Goal: Task Accomplishment & Management: Manage account settings

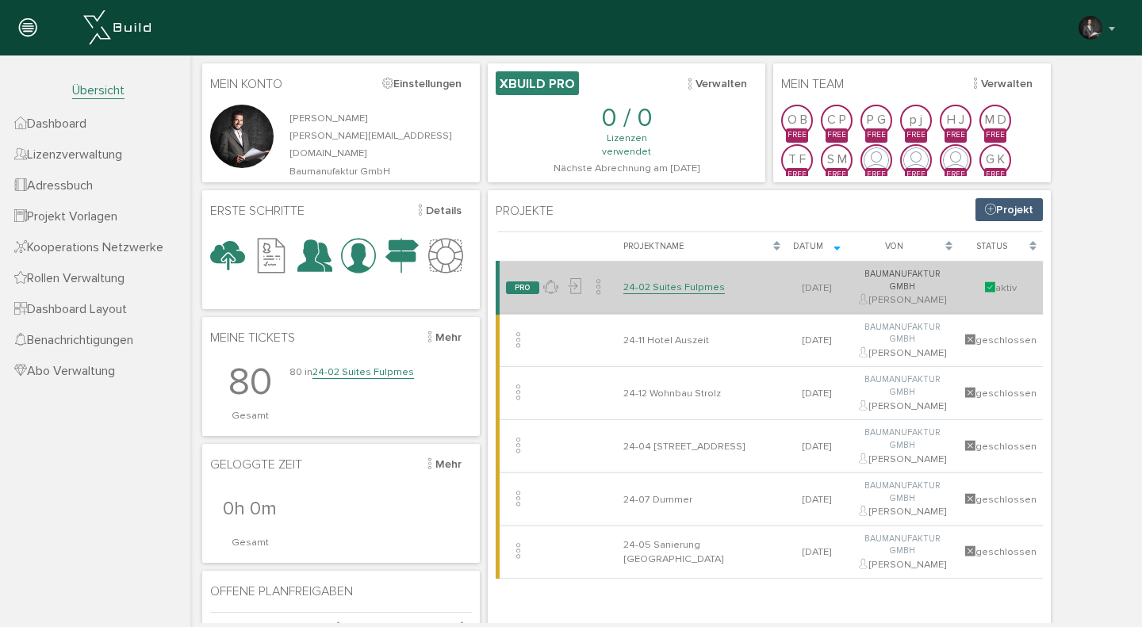
click at [669, 281] on link "24-02 Suites Fulpmes" at bounding box center [674, 287] width 102 height 13
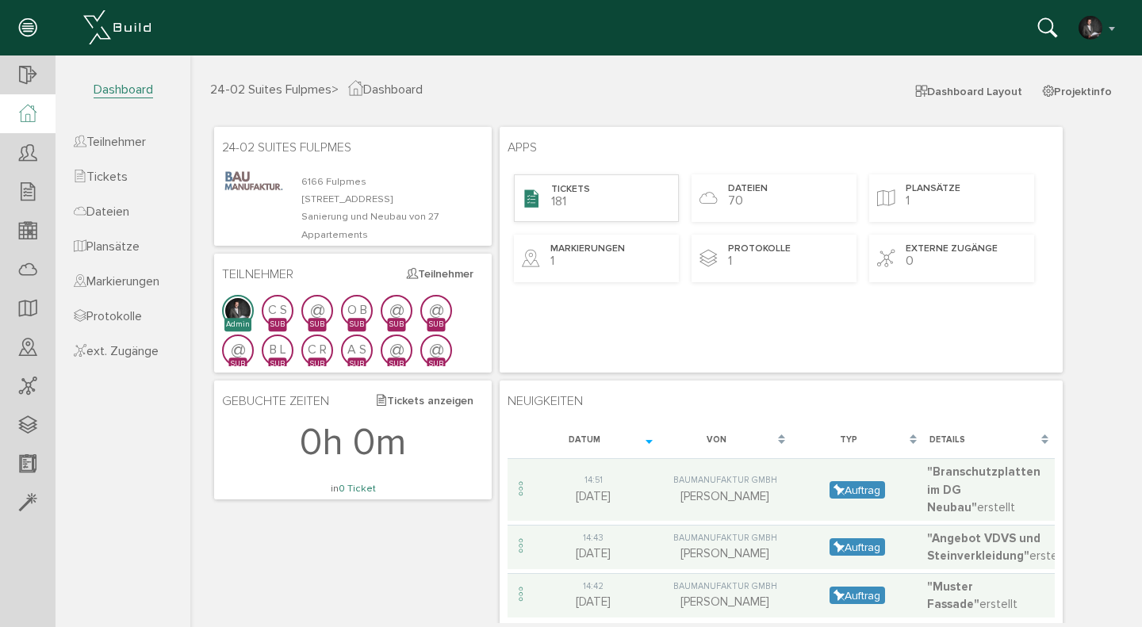
click at [579, 186] on span "Tickets" at bounding box center [570, 189] width 39 height 13
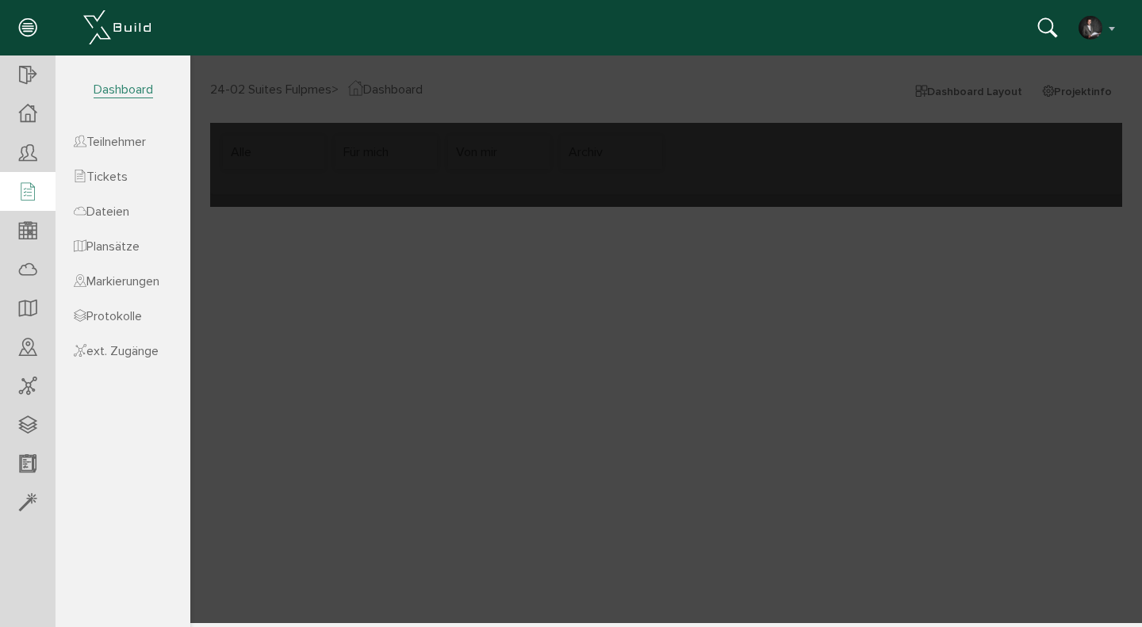
select select "FI-681132a8c67ae0.61492938"
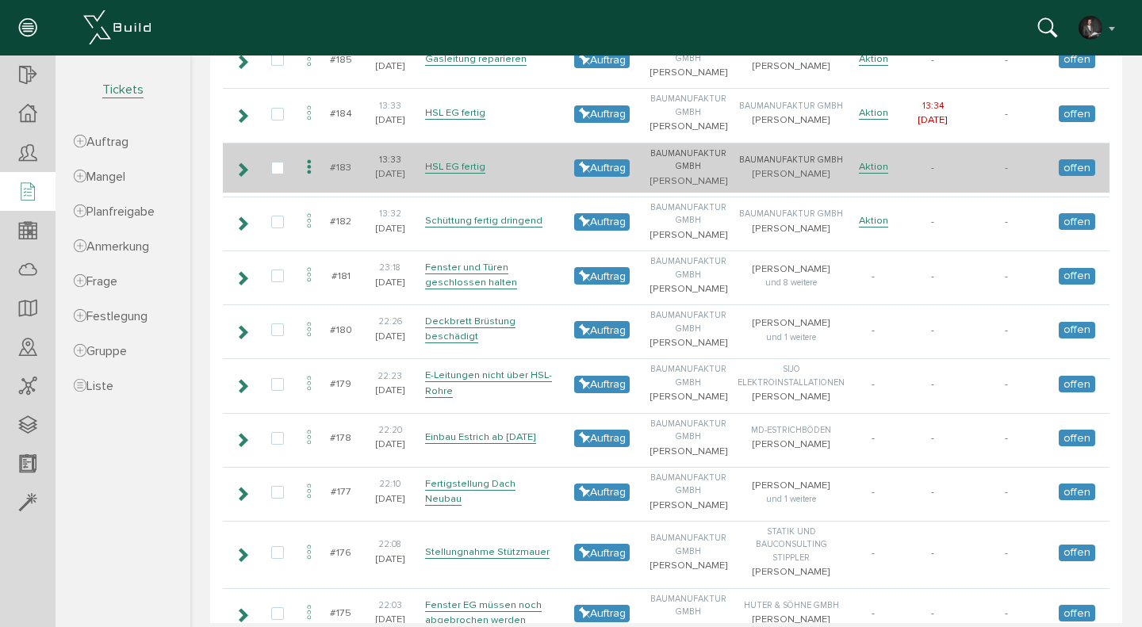
scroll to position [703, 0]
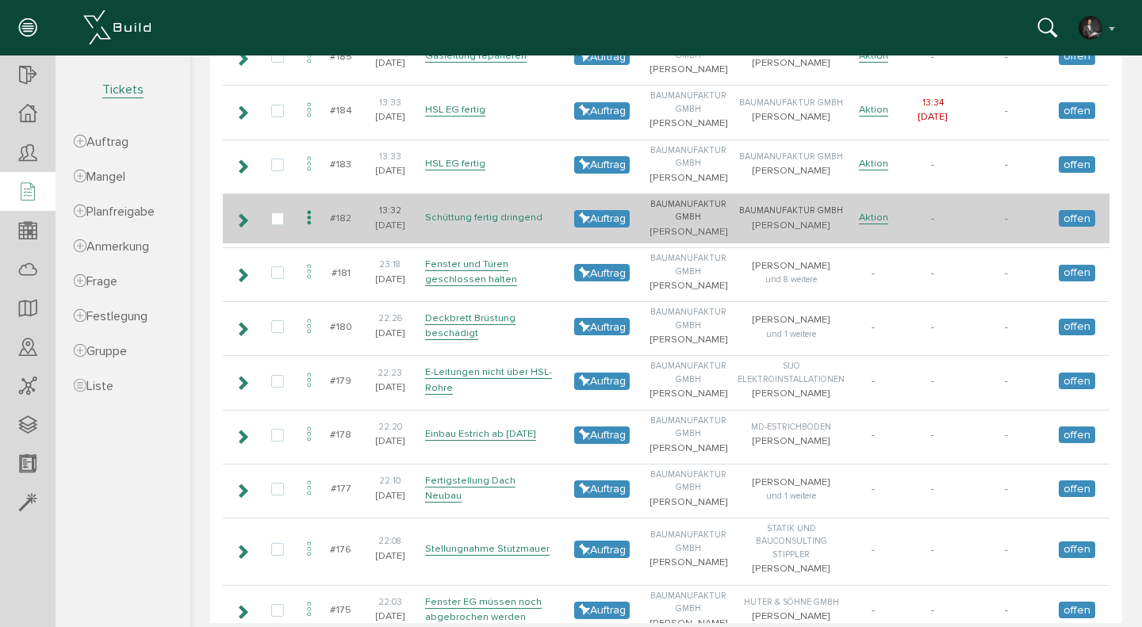
click at [480, 223] on link "Schüttung fertig dringend" at bounding box center [483, 217] width 117 height 13
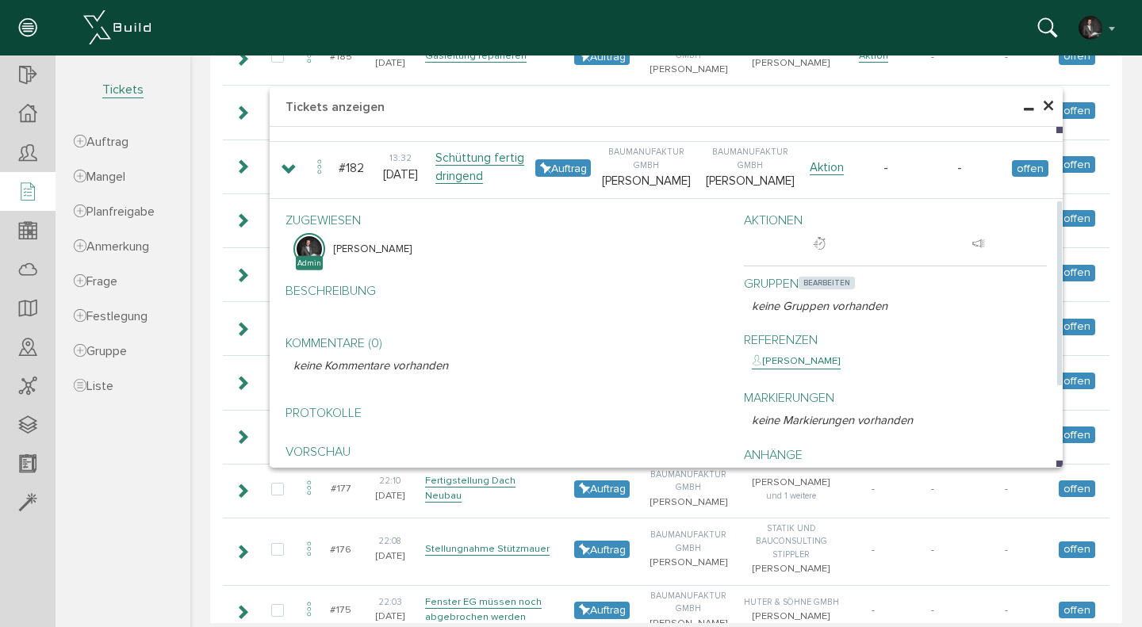
click at [824, 277] on span "bearbeiten" at bounding box center [827, 283] width 56 height 13
select select
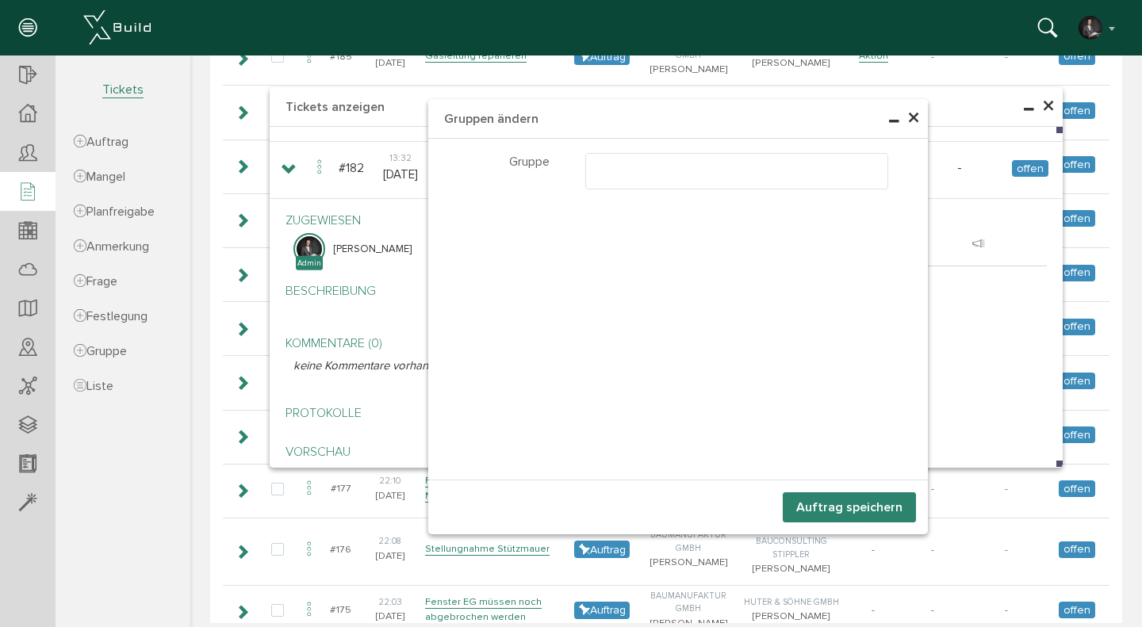
click at [595, 173] on ul at bounding box center [737, 169] width 302 height 30
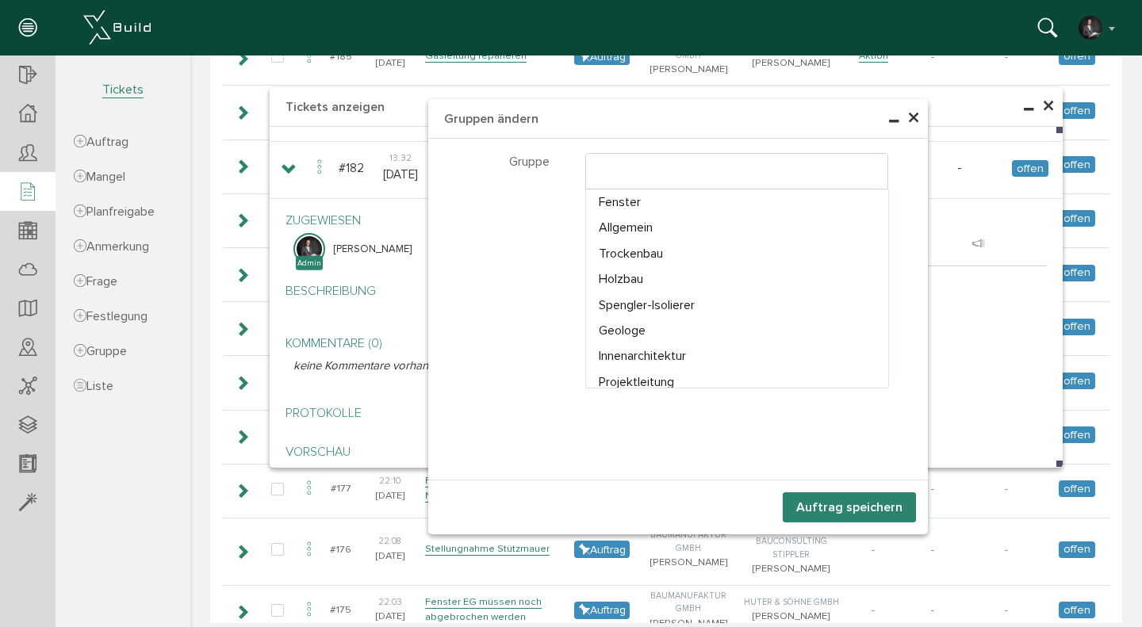
click at [635, 167] on ul at bounding box center [737, 169] width 302 height 30
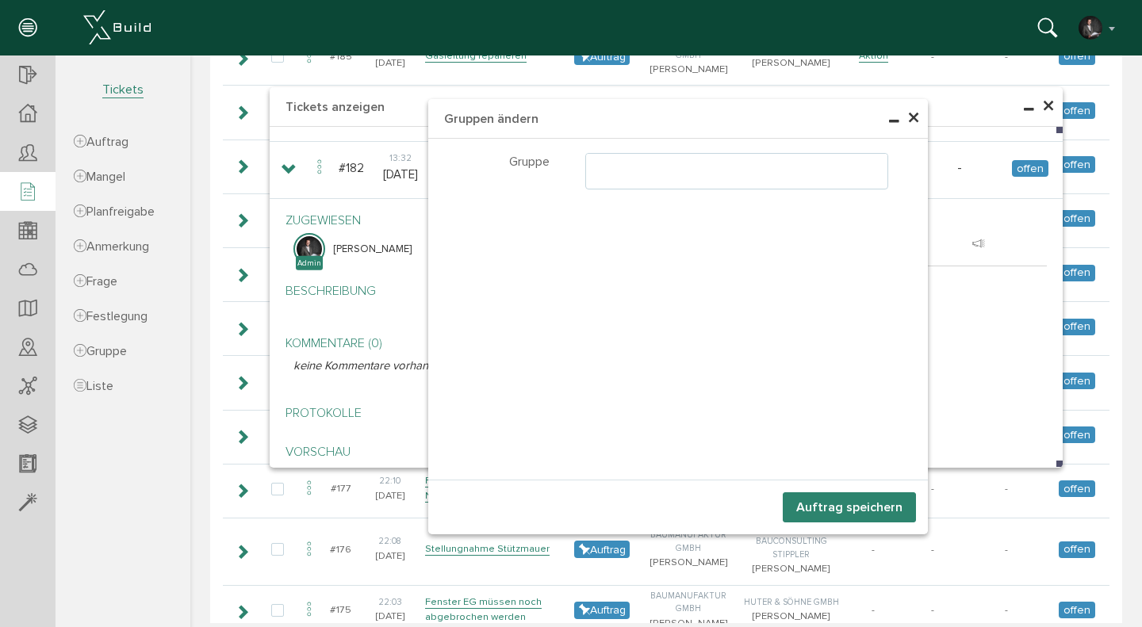
click at [627, 169] on ul at bounding box center [737, 169] width 302 height 30
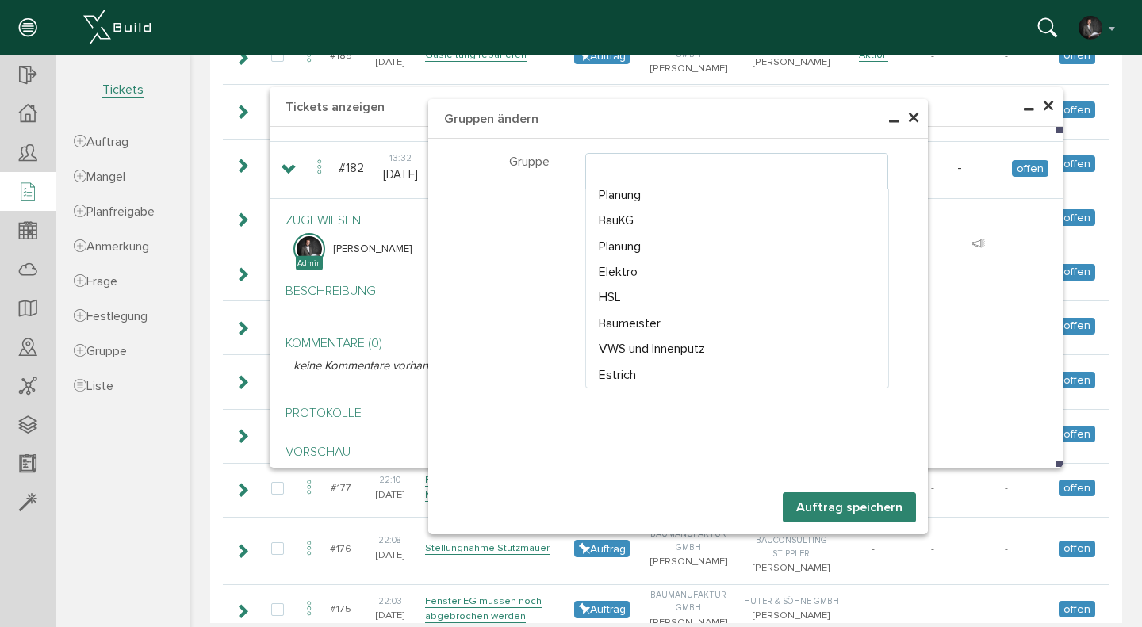
select select "TK-6894f90300c082.96649351#1754593539.0031"
click at [834, 504] on button "Auftrag speichern" at bounding box center [849, 508] width 133 height 30
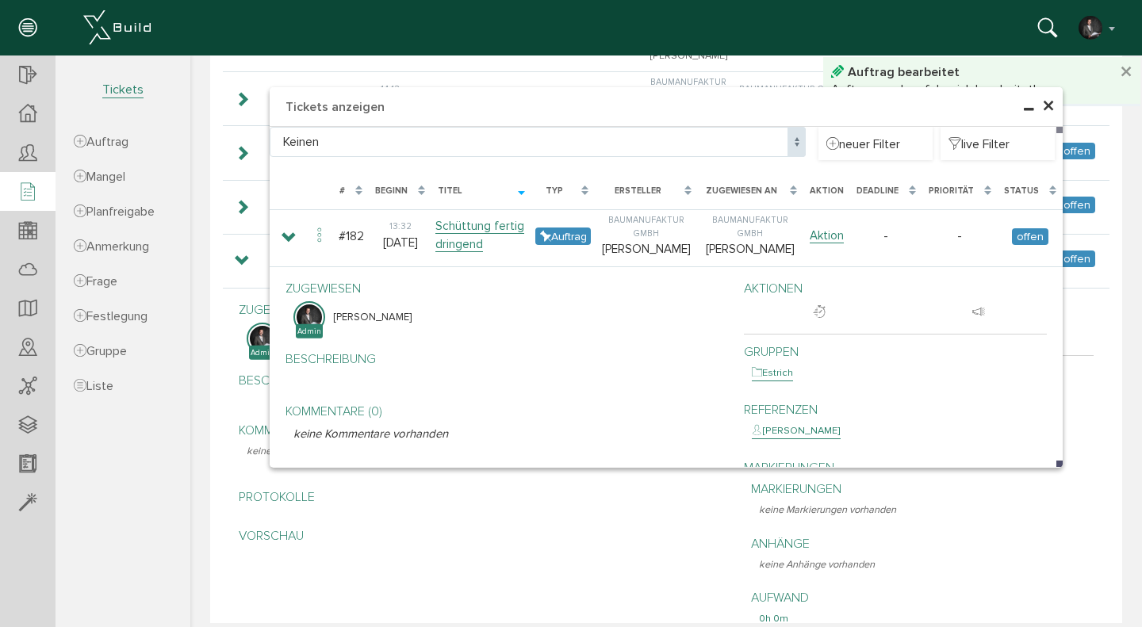
scroll to position [881, 0]
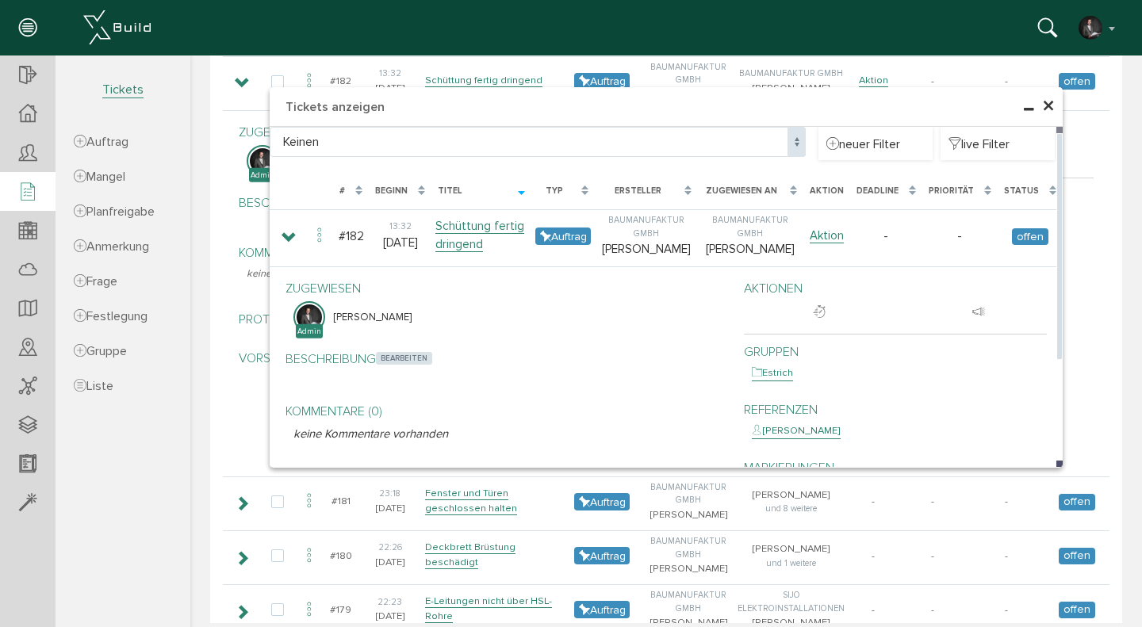
click at [404, 358] on span "bearbeiten" at bounding box center [404, 358] width 56 height 13
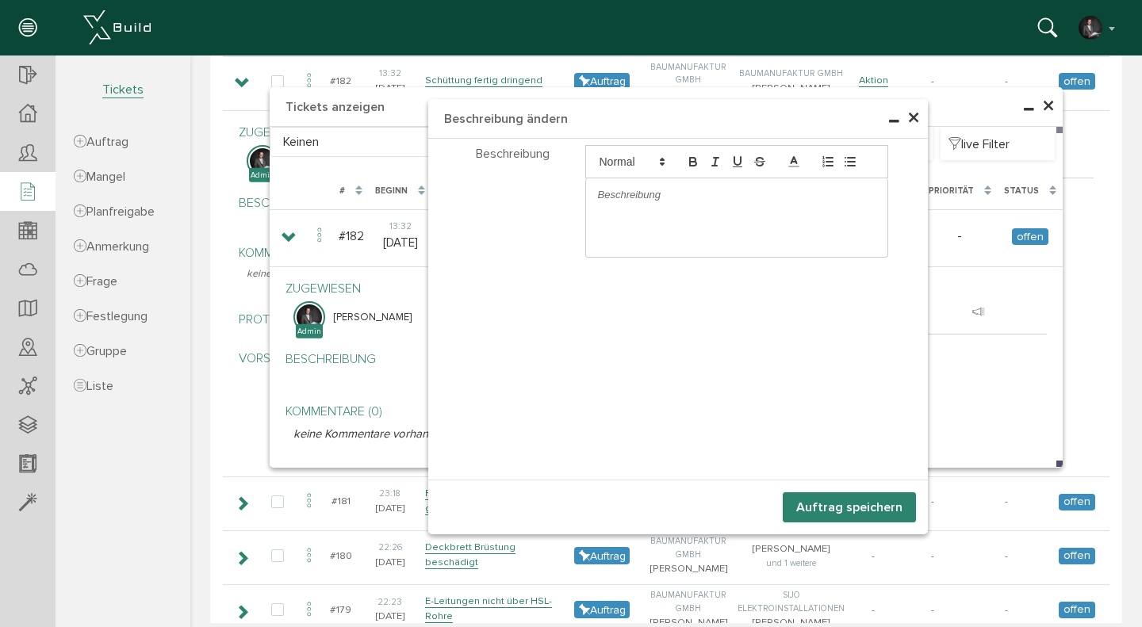
click at [703, 204] on div at bounding box center [737, 194] width 302 height 33
click at [850, 194] on p "Im 2.OG muss die Schüttung dringend ergänzt werden- Überschüssige" at bounding box center [737, 202] width 278 height 29
click at [677, 205] on p "Im 2.OG muss die Schüttung dringend ergänzt werden. Überschüssige" at bounding box center [737, 202] width 278 height 29
click at [850, 503] on button "Auftrag speichern" at bounding box center [849, 508] width 133 height 30
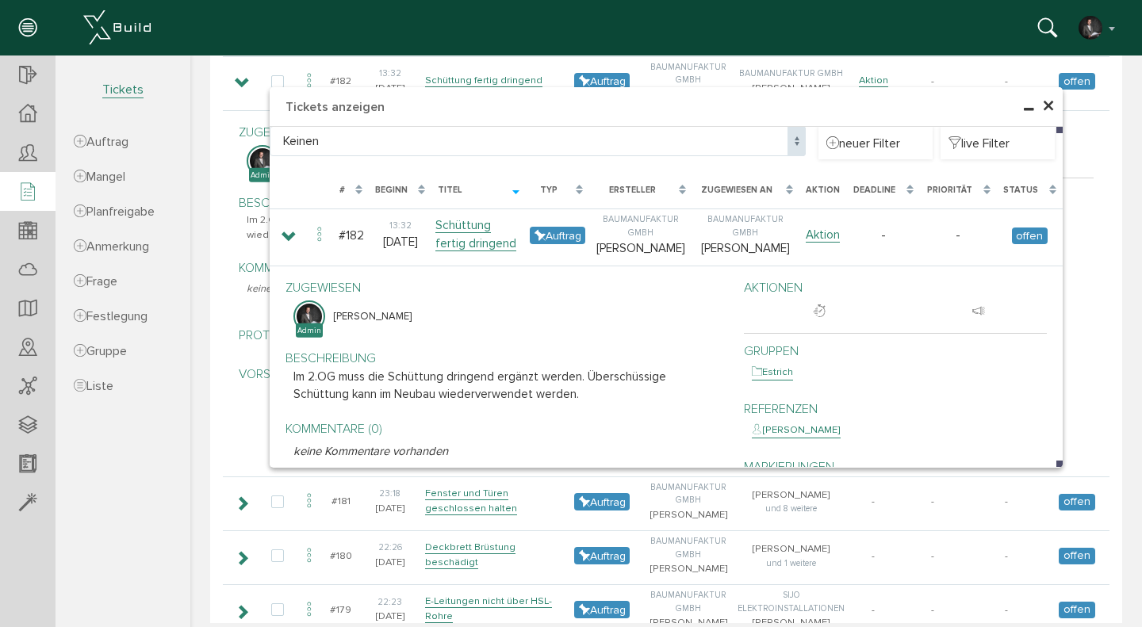
scroll to position [870, 0]
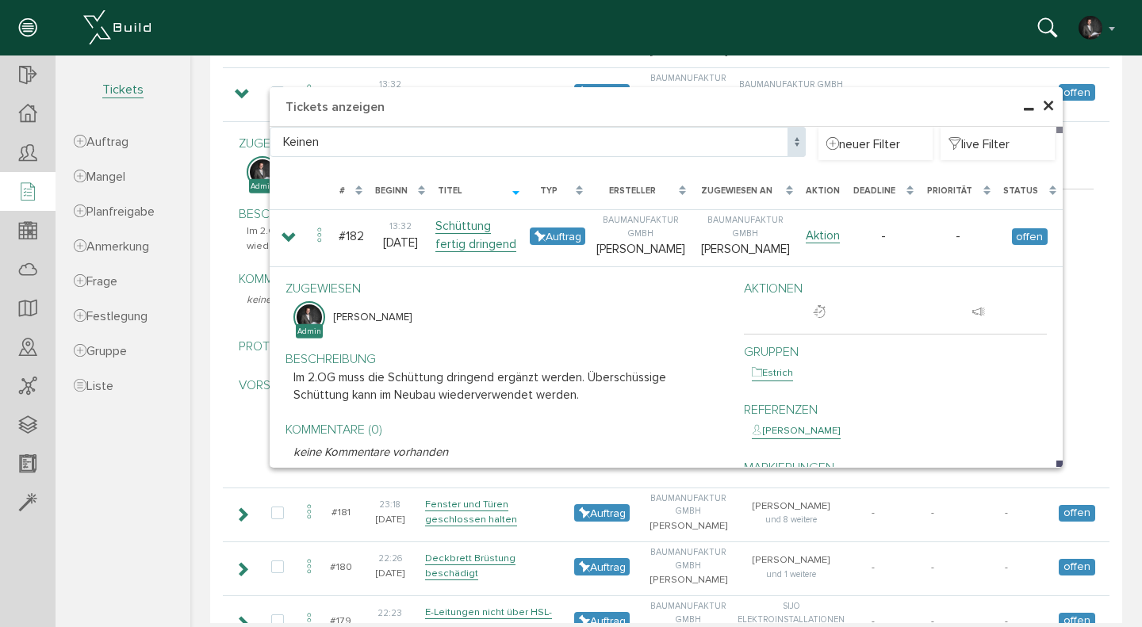
click at [1051, 111] on span "×" at bounding box center [1048, 106] width 13 height 31
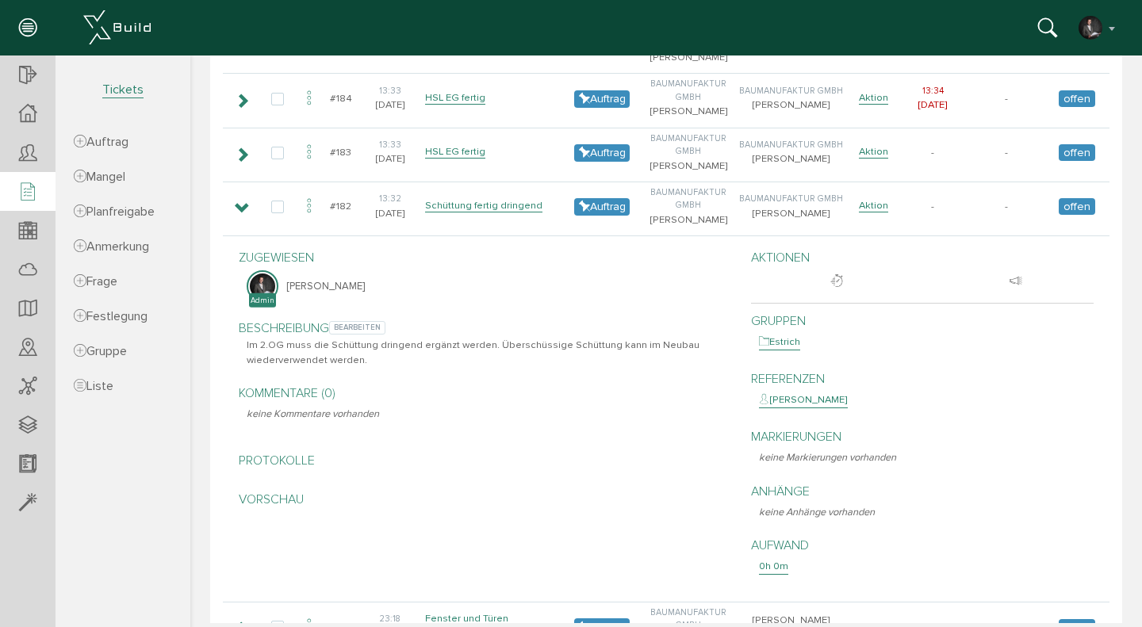
scroll to position [715, 0]
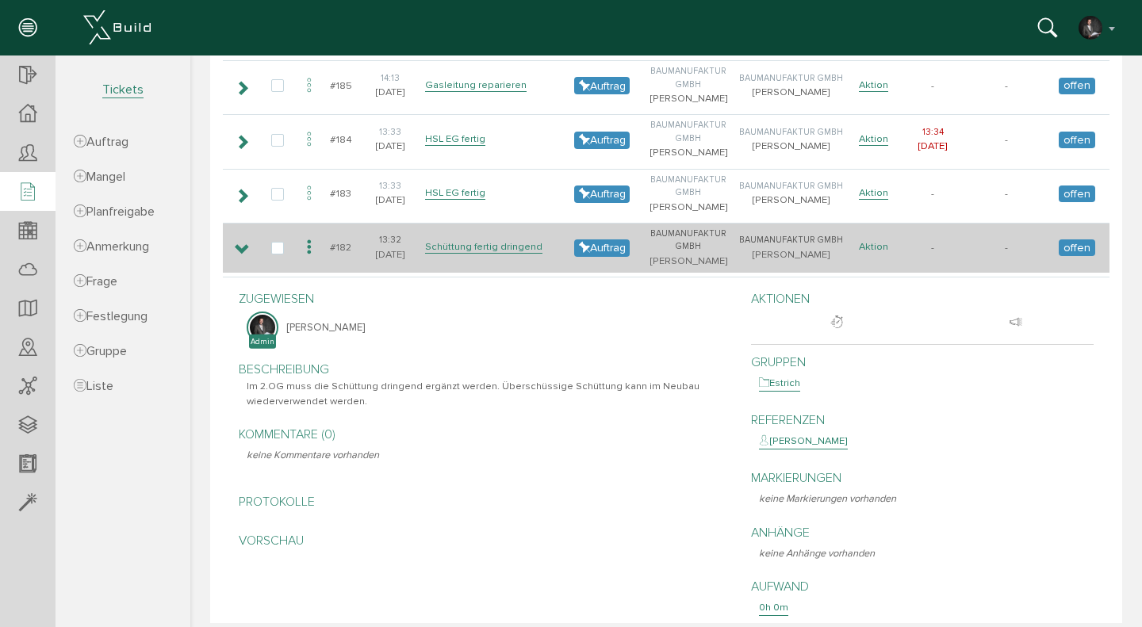
click at [884, 247] on link "Aktion" at bounding box center [873, 246] width 29 height 13
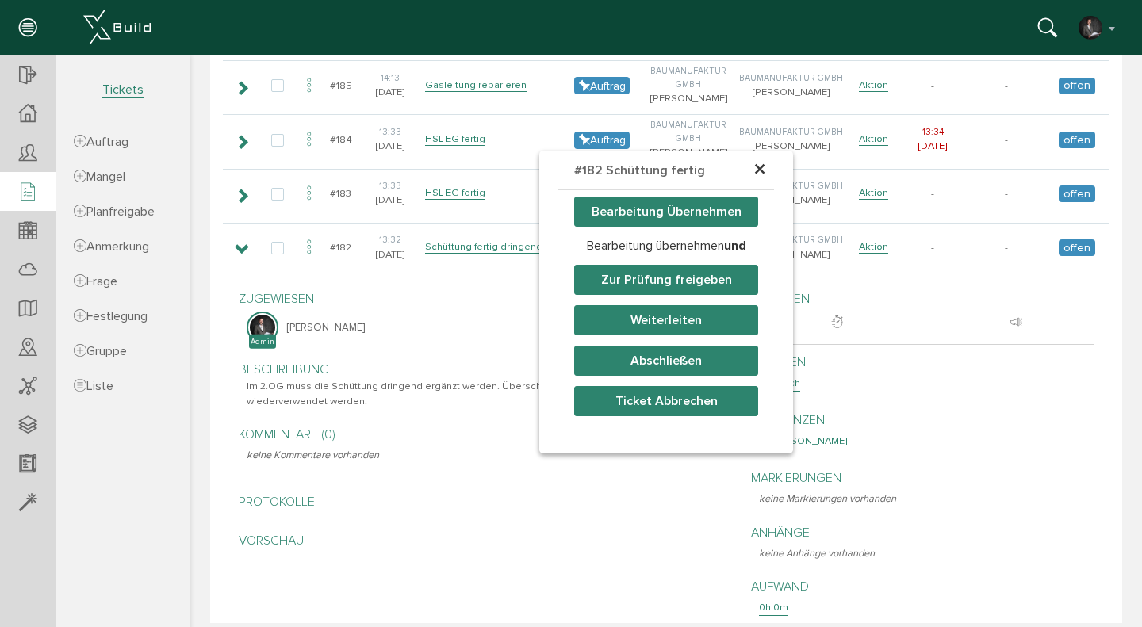
click at [661, 323] on button "Weiterleiten" at bounding box center [666, 320] width 184 height 30
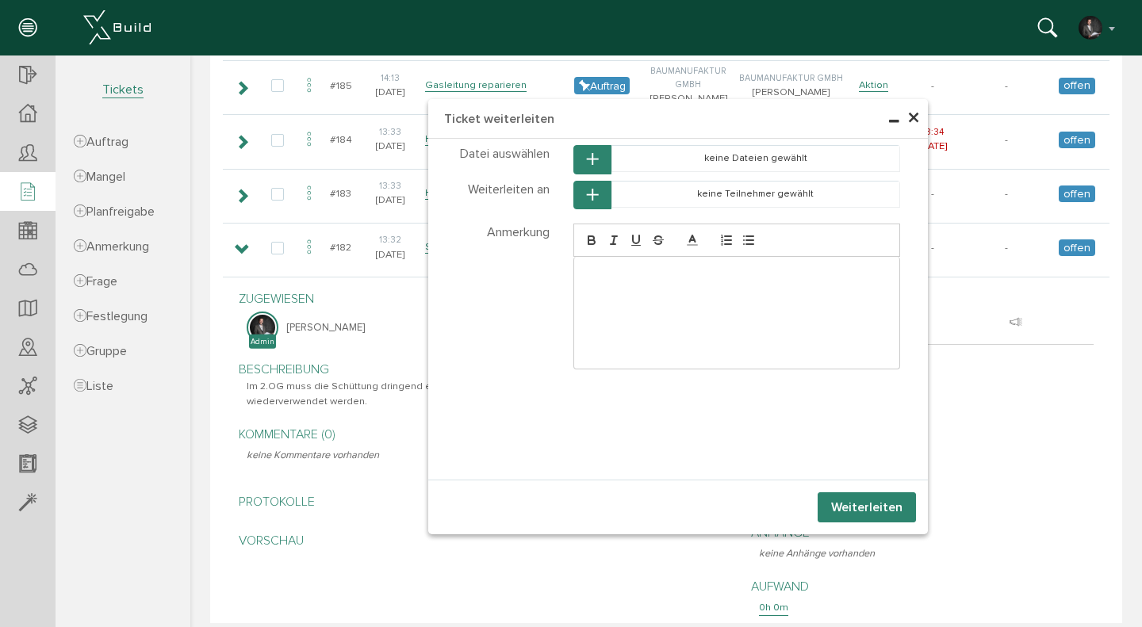
click at [585, 198] on button "button" at bounding box center [593, 195] width 38 height 29
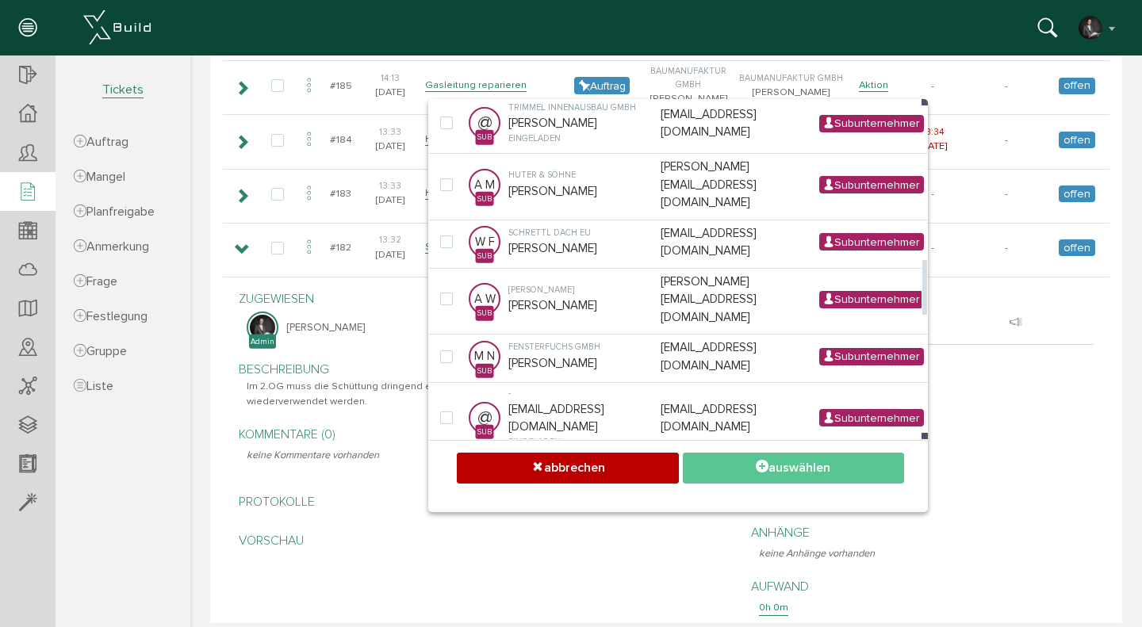
click at [447, 474] on label at bounding box center [449, 481] width 19 height 14
click at [447, 474] on input "checkbox" at bounding box center [445, 479] width 10 height 10
checkbox input "true"
click at [745, 472] on button "auswählen" at bounding box center [793, 468] width 221 height 31
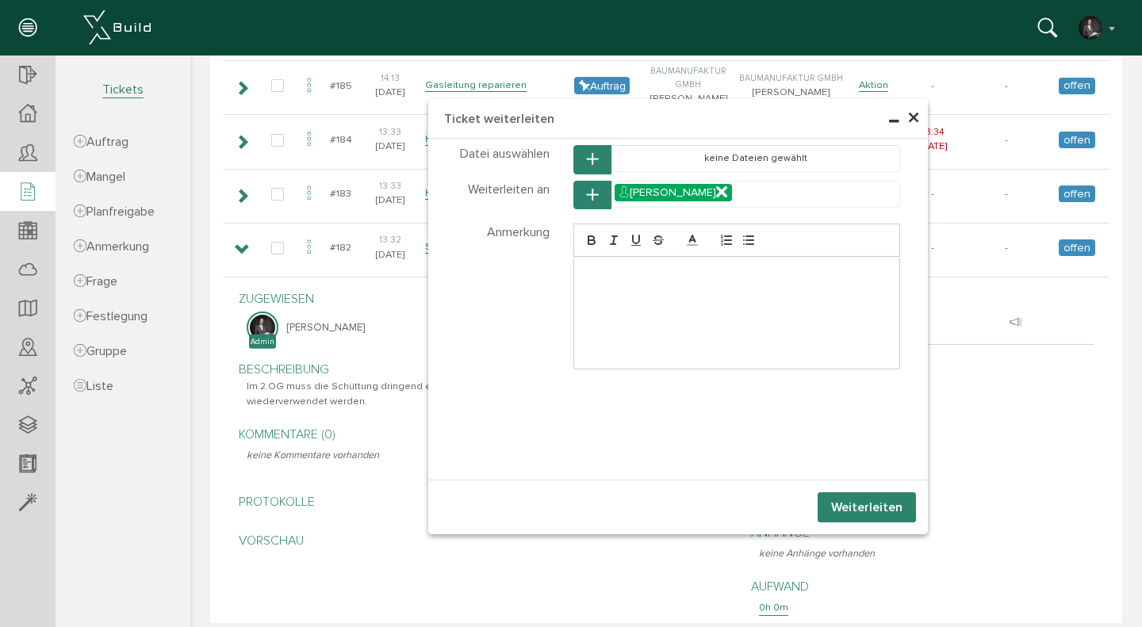
click at [867, 502] on button "Weiterleiten" at bounding box center [867, 508] width 98 height 30
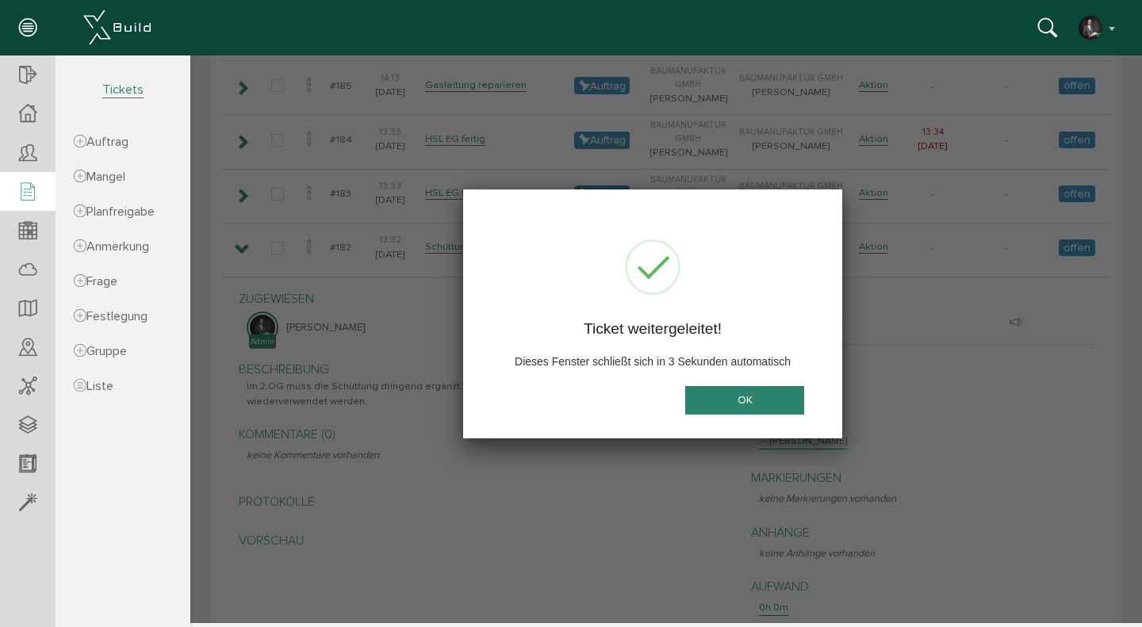
click at [722, 400] on button "OK" at bounding box center [744, 400] width 119 height 29
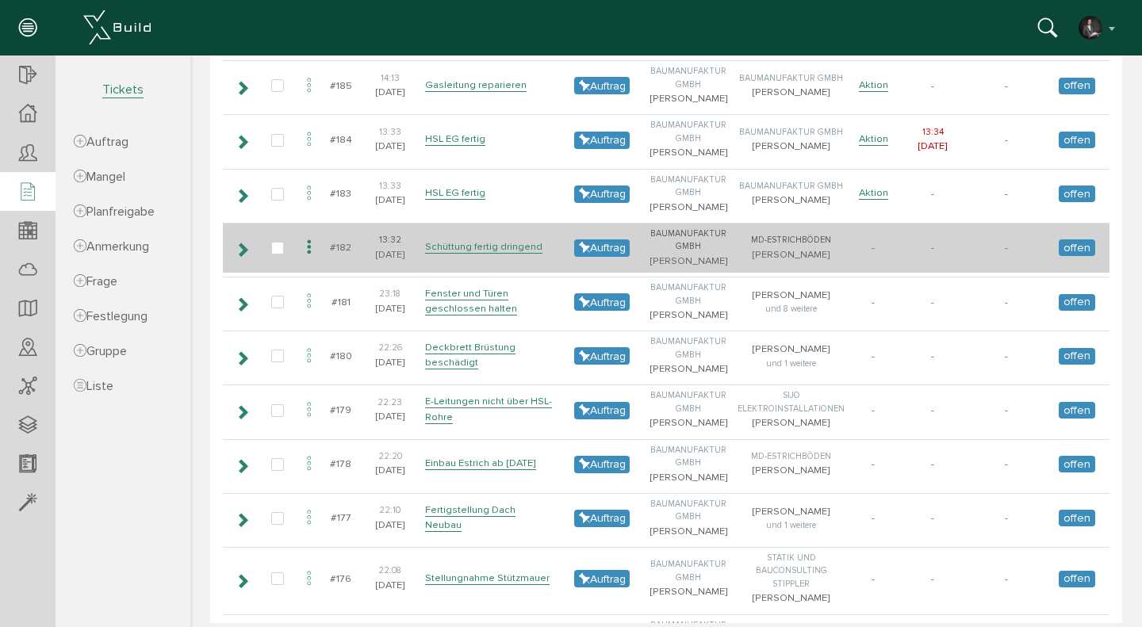
click at [310, 246] on icon at bounding box center [309, 247] width 19 height 21
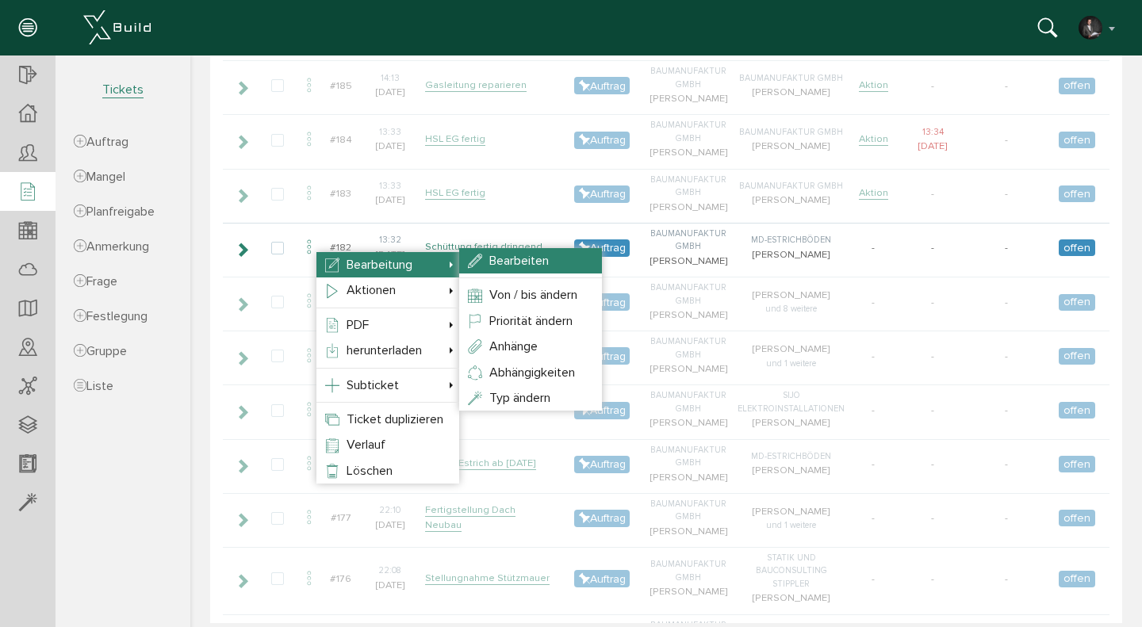
select select "TK-6894f90300c082.96649351#1754593539.0031"
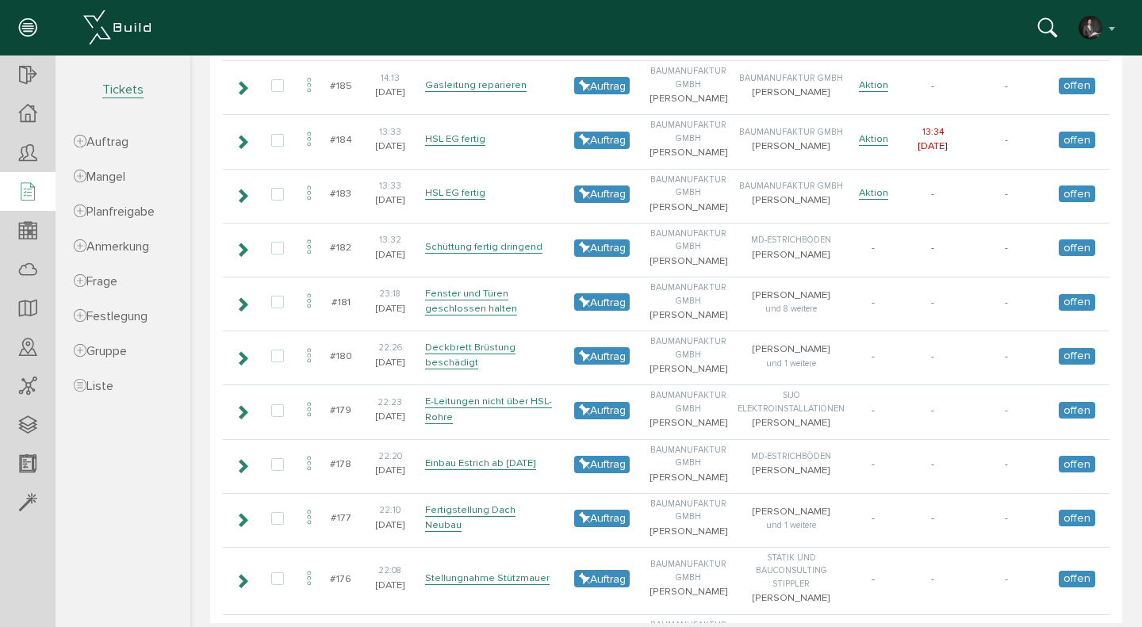
scroll to position [270, 0]
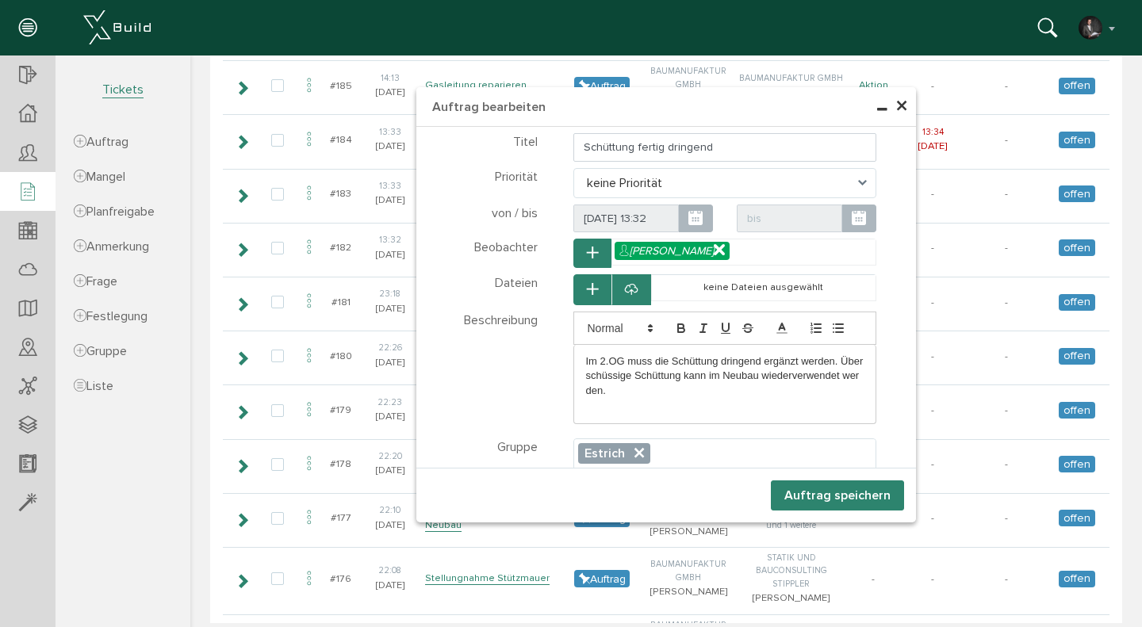
select select "TK-6894f90300c082.96649351#1754593539.0031"
click at [639, 149] on input "Schüttung fertig dringend" at bounding box center [726, 147] width 304 height 29
type input "Schüttung im 2.OG dringend fertig ausbreiten"
click at [851, 500] on button "Auftrag speichern" at bounding box center [837, 496] width 133 height 30
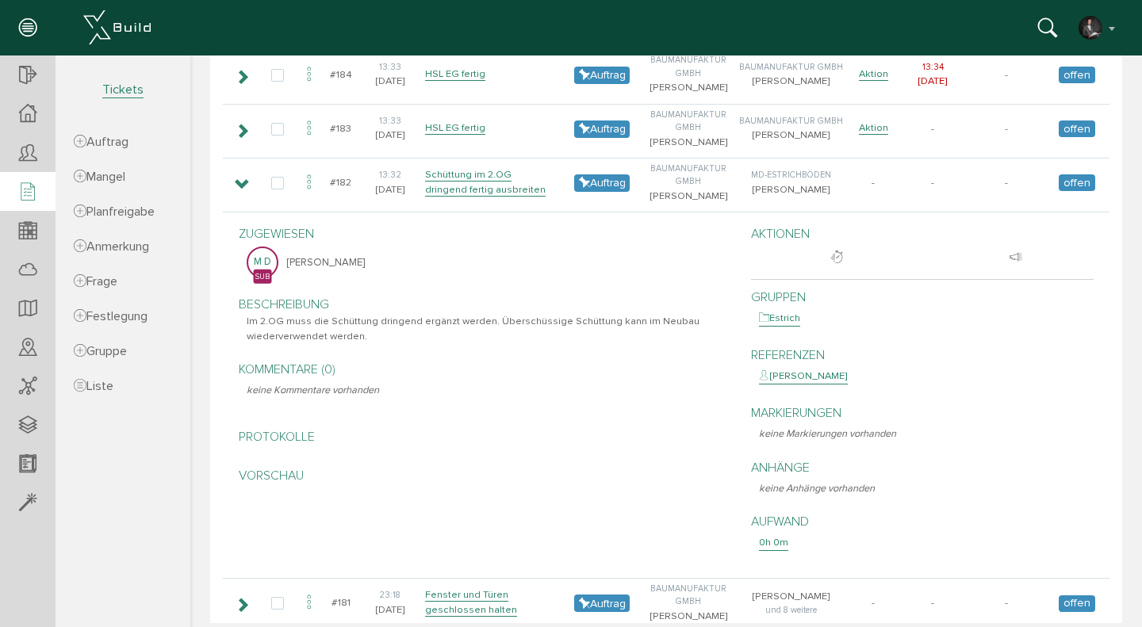
scroll to position [735, 0]
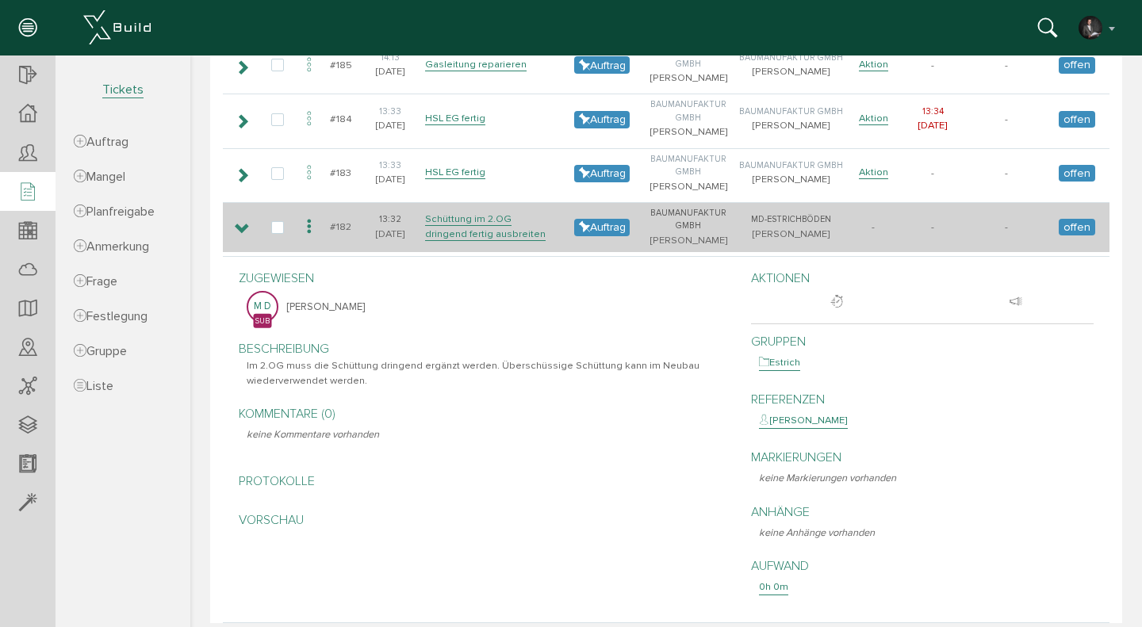
click at [240, 224] on icon at bounding box center [242, 229] width 15 height 13
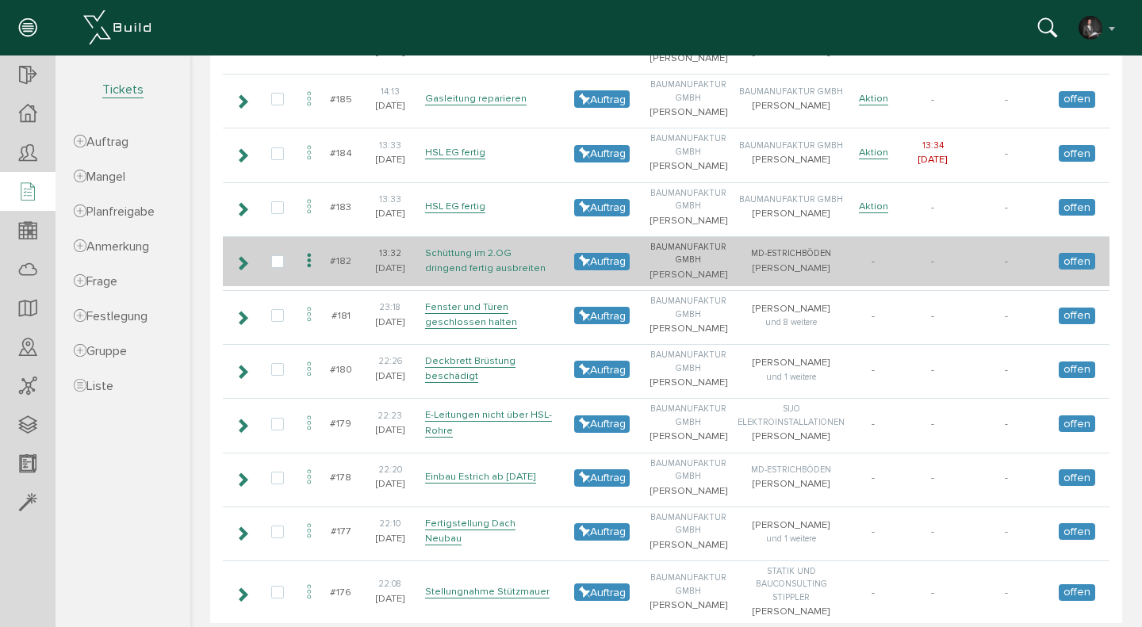
scroll to position [656, 0]
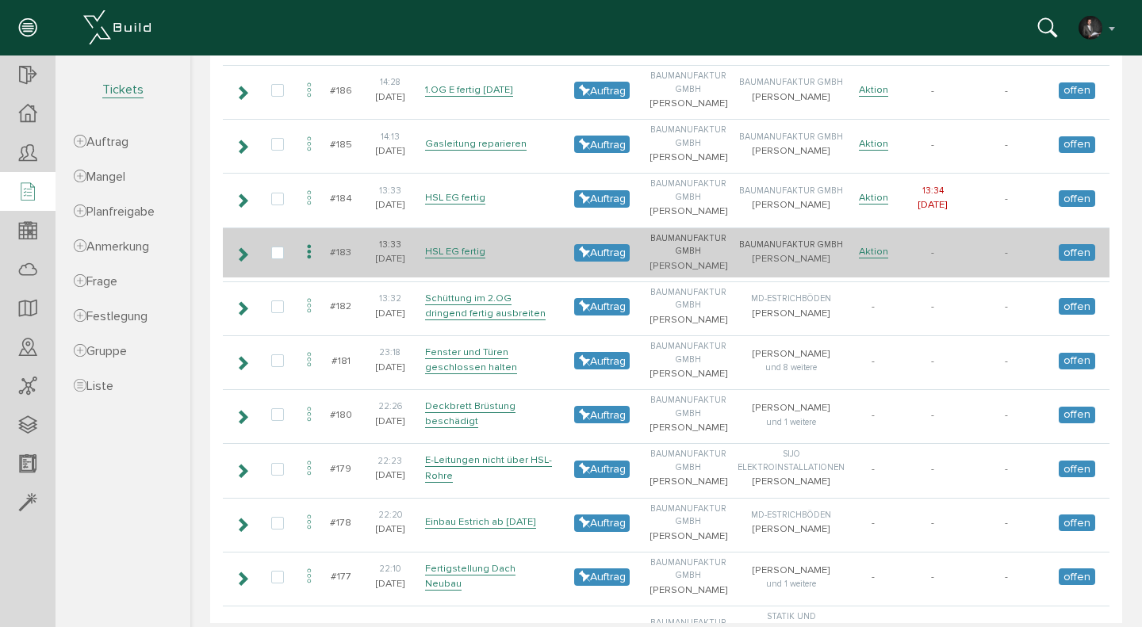
click at [246, 256] on icon at bounding box center [242, 254] width 15 height 13
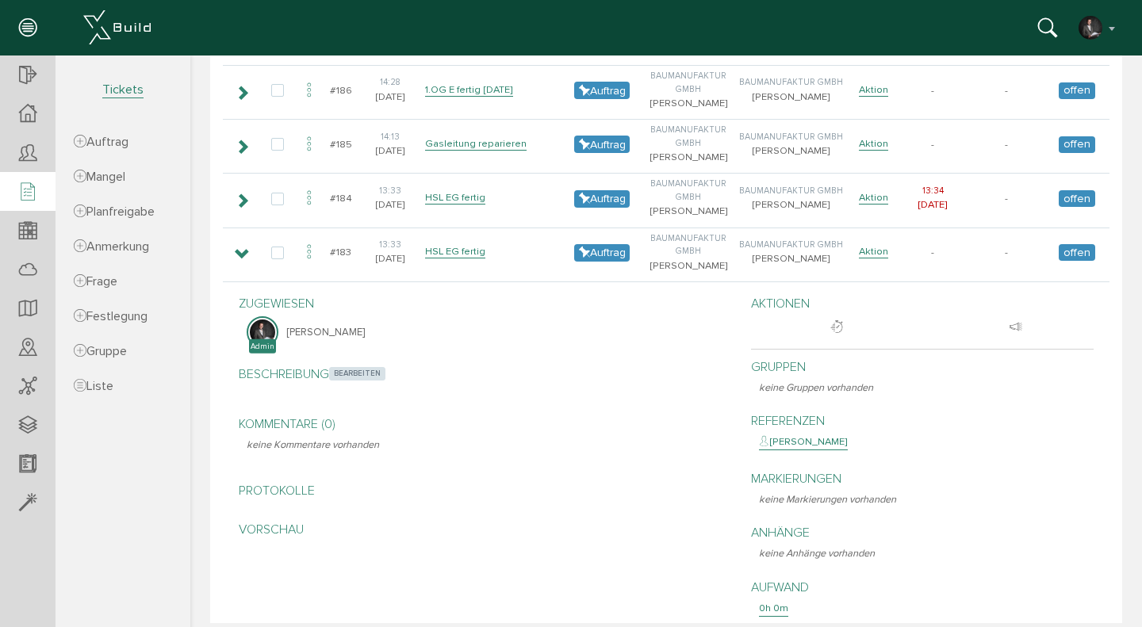
click at [365, 371] on span "bearbeiten" at bounding box center [357, 373] width 56 height 13
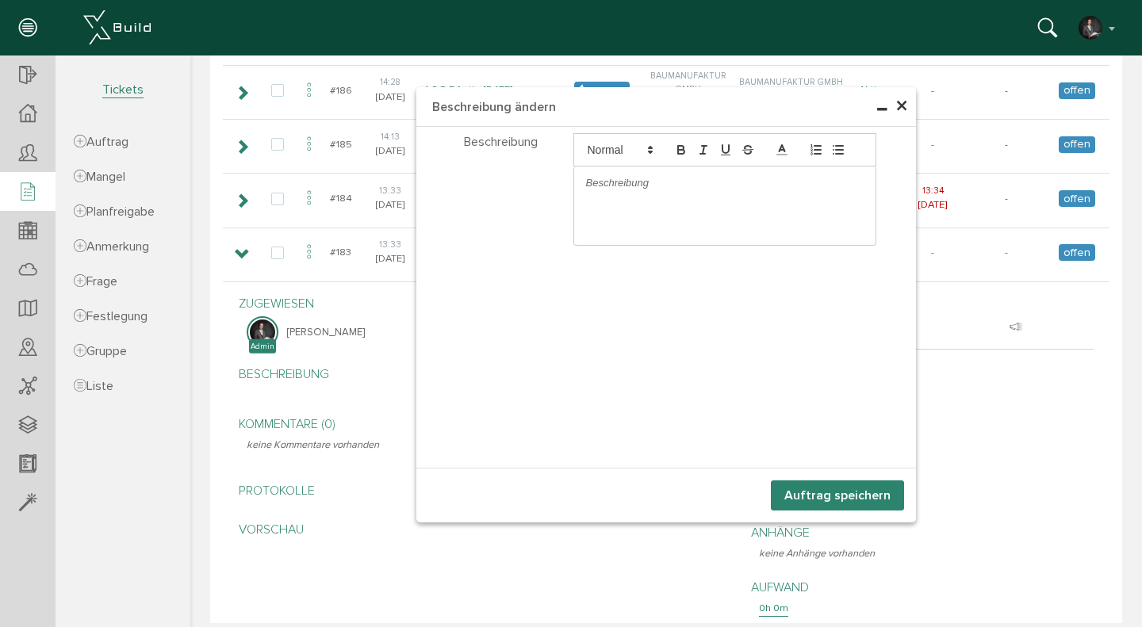
click at [903, 109] on span "×" at bounding box center [902, 106] width 13 height 31
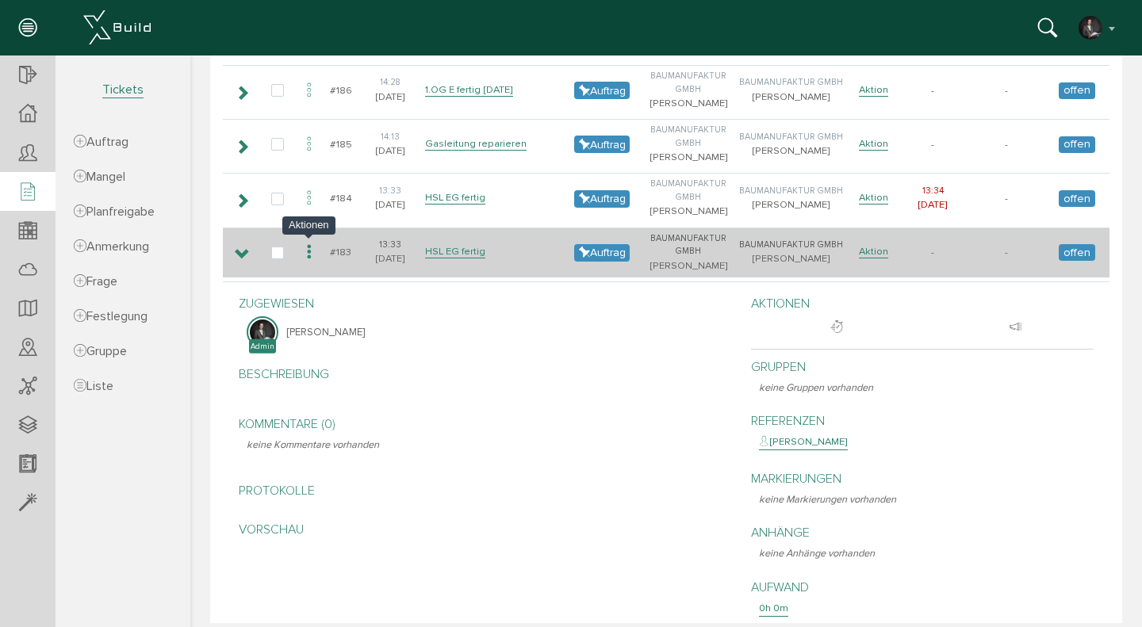
click at [312, 251] on icon at bounding box center [309, 252] width 19 height 21
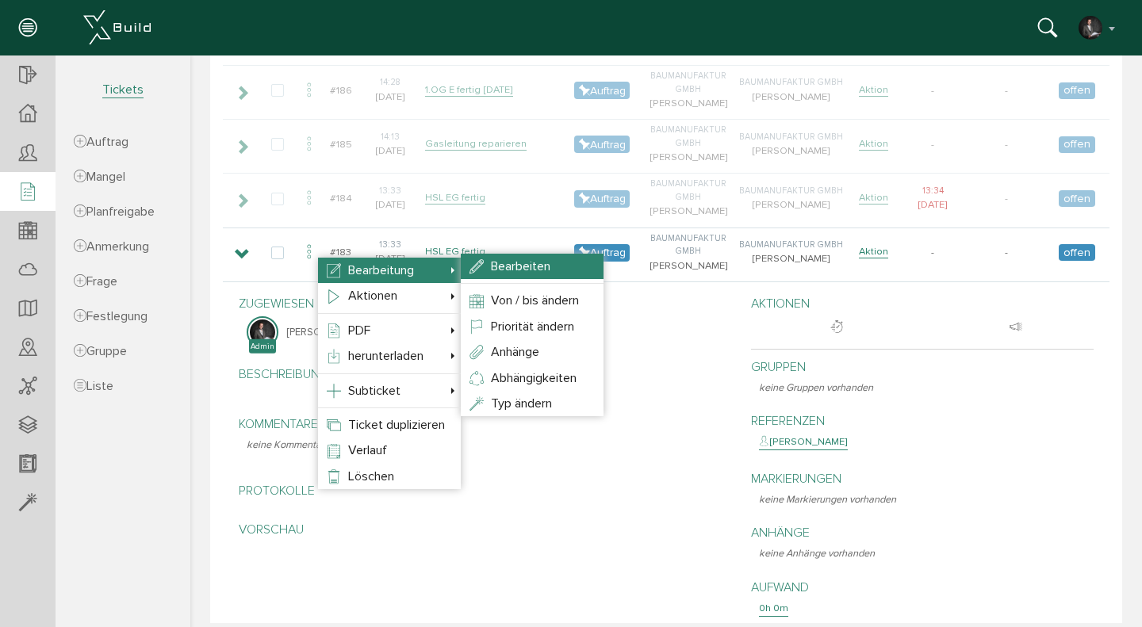
select select
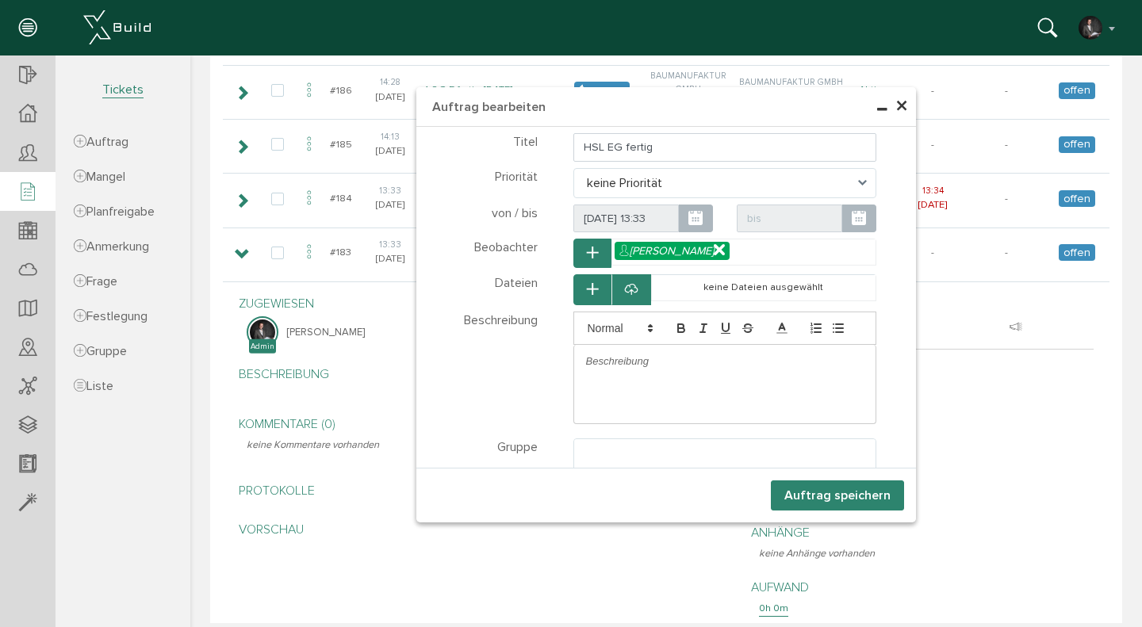
scroll to position [270, 0]
select select
click at [661, 153] on input "HSL EG fertig" at bounding box center [726, 147] width 304 height 29
click at [658, 365] on p at bounding box center [725, 362] width 278 height 14
click at [631, 362] on p "Die HSL rohinstallation" at bounding box center [725, 362] width 278 height 14
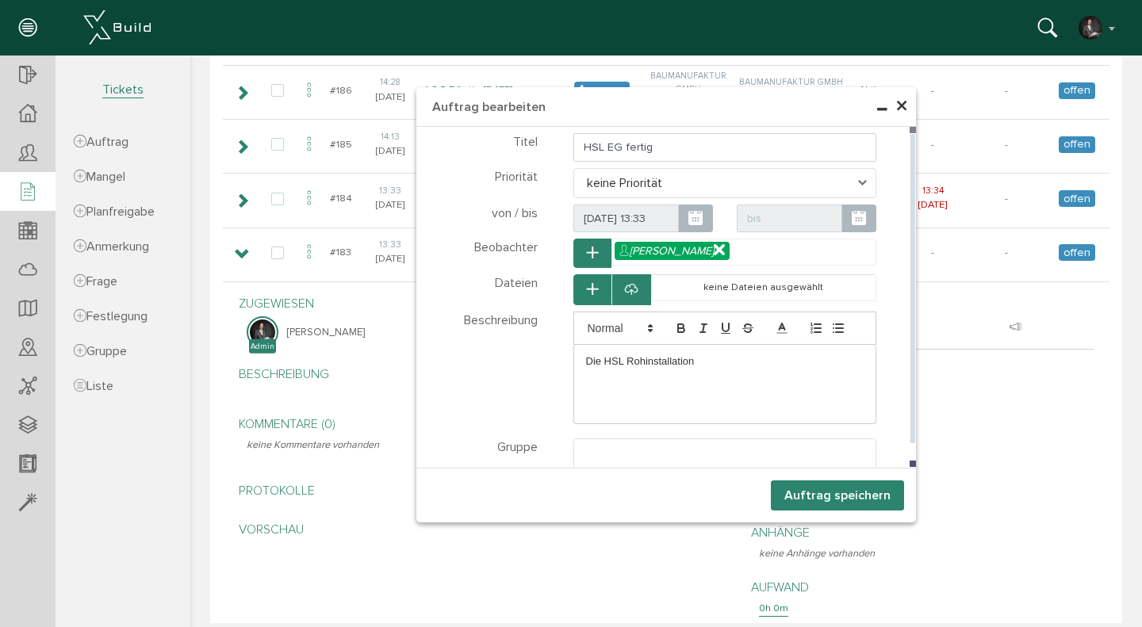
click at [727, 366] on p "Die HSL Rohinstallation" at bounding box center [725, 362] width 278 height 14
click at [623, 450] on ul at bounding box center [725, 454] width 302 height 30
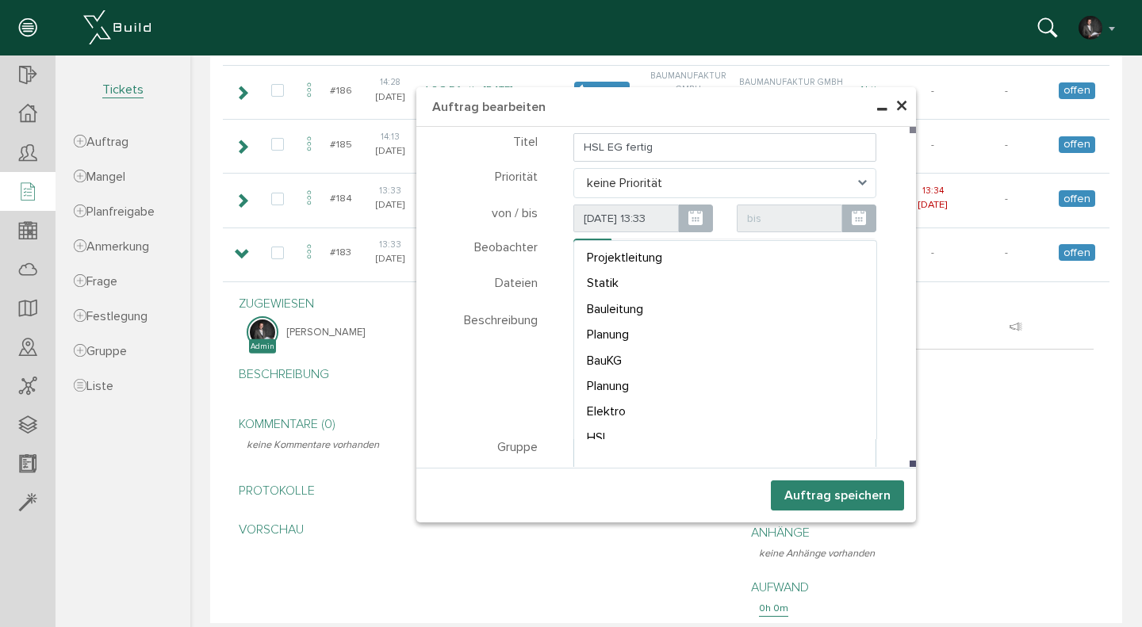
scroll to position [264, 0]
select select "TK-6807bec2274916.28569673#1745338050.1609"
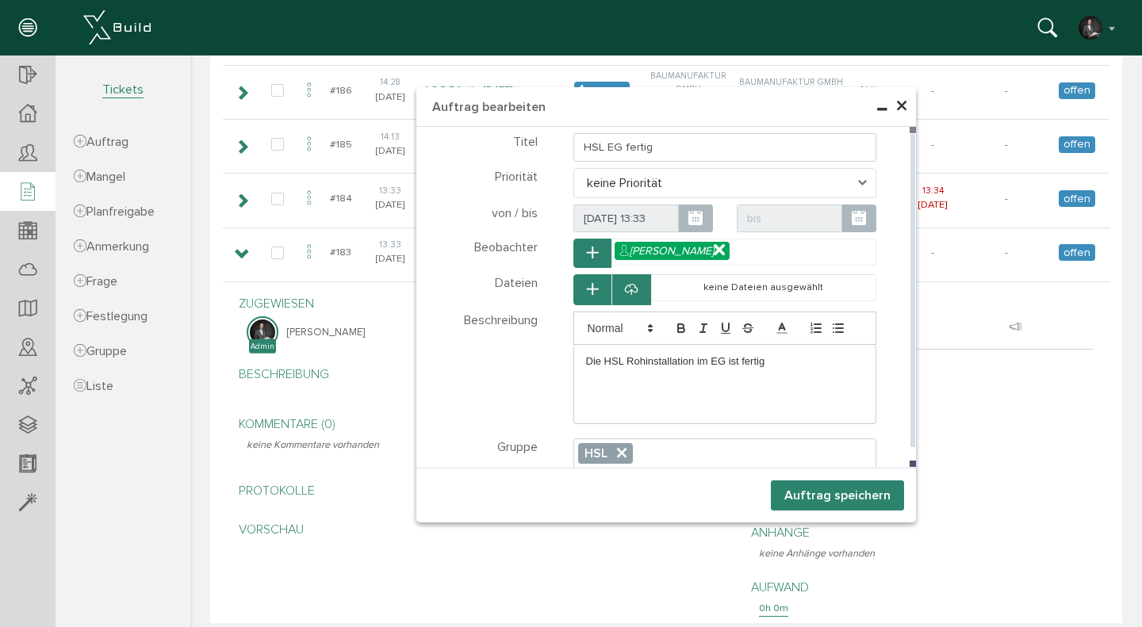
scroll to position [222, 0]
click at [833, 497] on button "Auftrag speichern" at bounding box center [837, 496] width 133 height 30
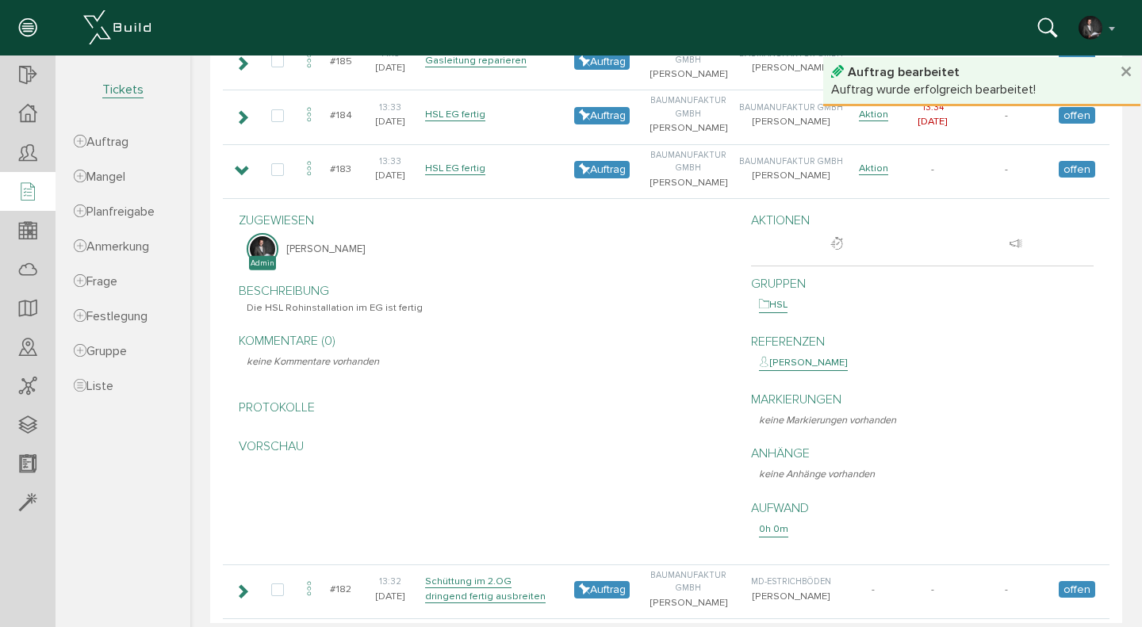
scroll to position [679, 0]
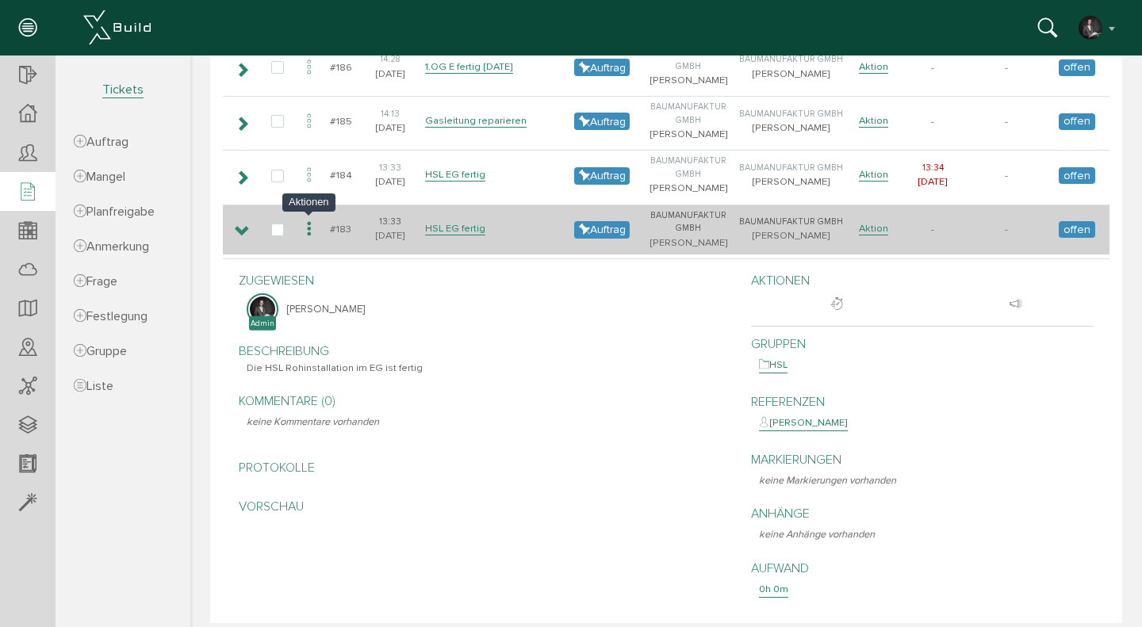
click at [307, 228] on icon at bounding box center [309, 229] width 19 height 21
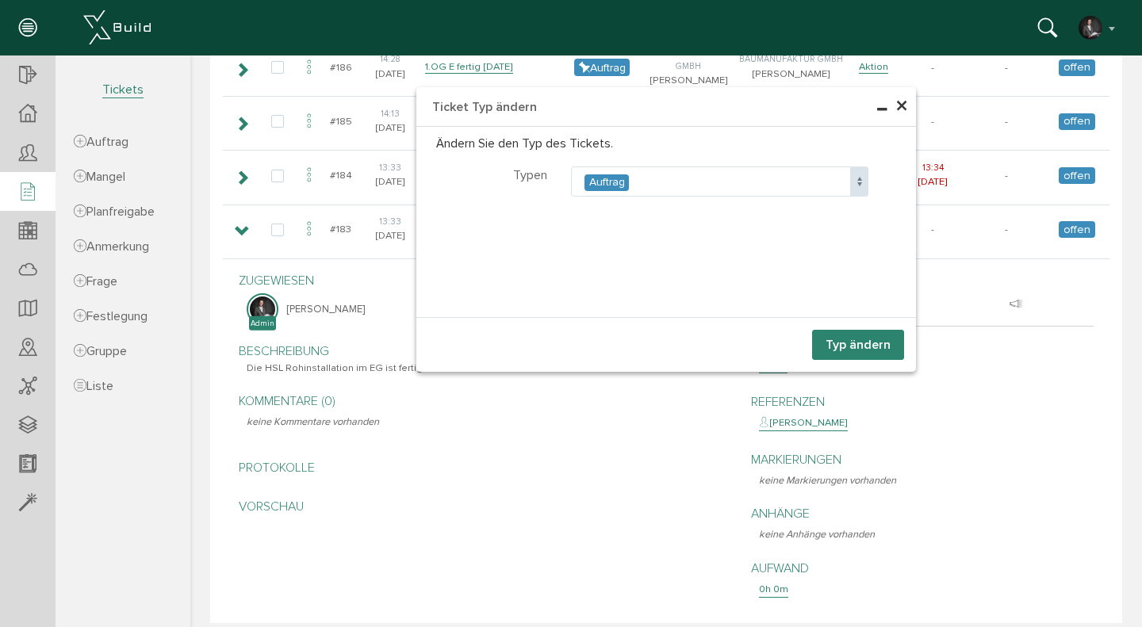
click at [601, 182] on div "Auftrag" at bounding box center [607, 183] width 44 height 17
select select "5"
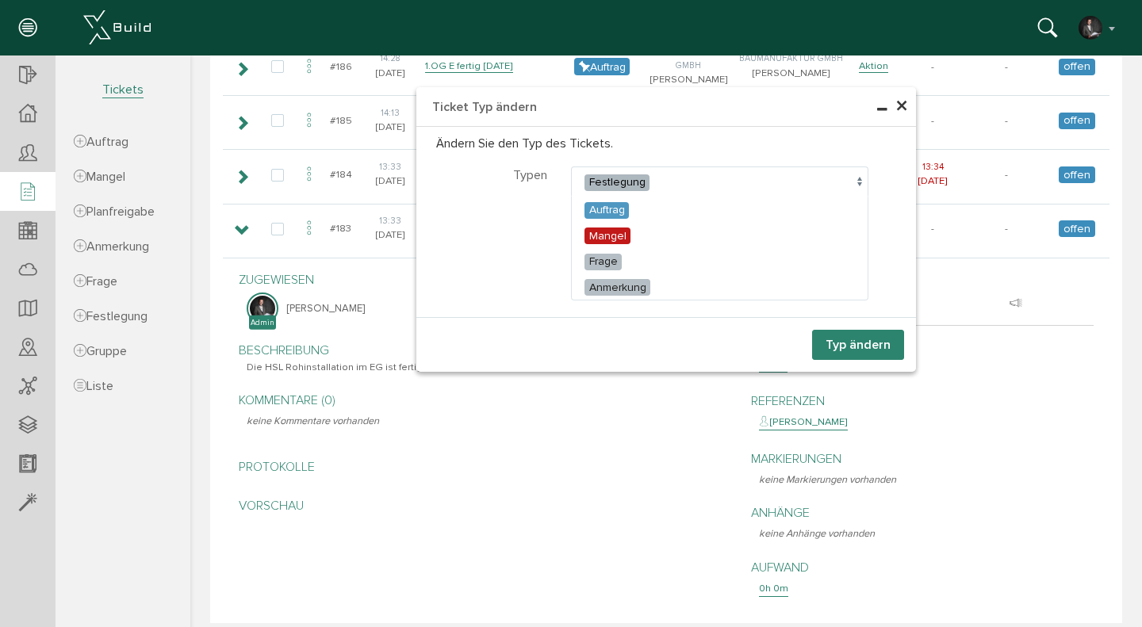
click at [854, 180] on span at bounding box center [859, 182] width 18 height 30
click at [841, 335] on button "Typ ändern" at bounding box center [858, 345] width 92 height 30
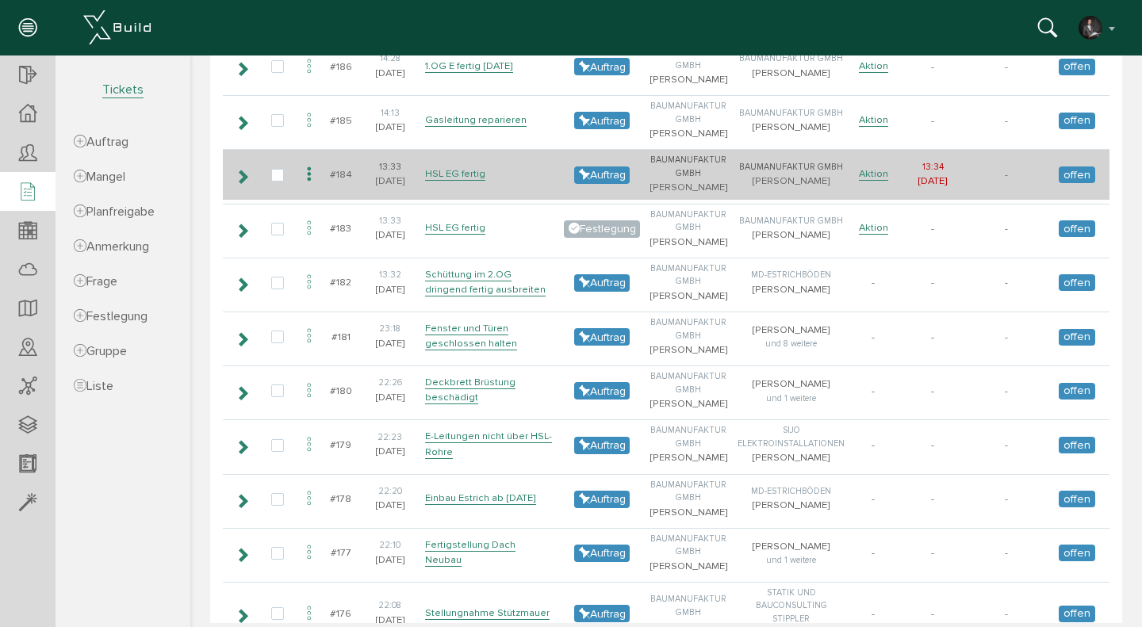
click at [243, 174] on icon at bounding box center [242, 177] width 15 height 13
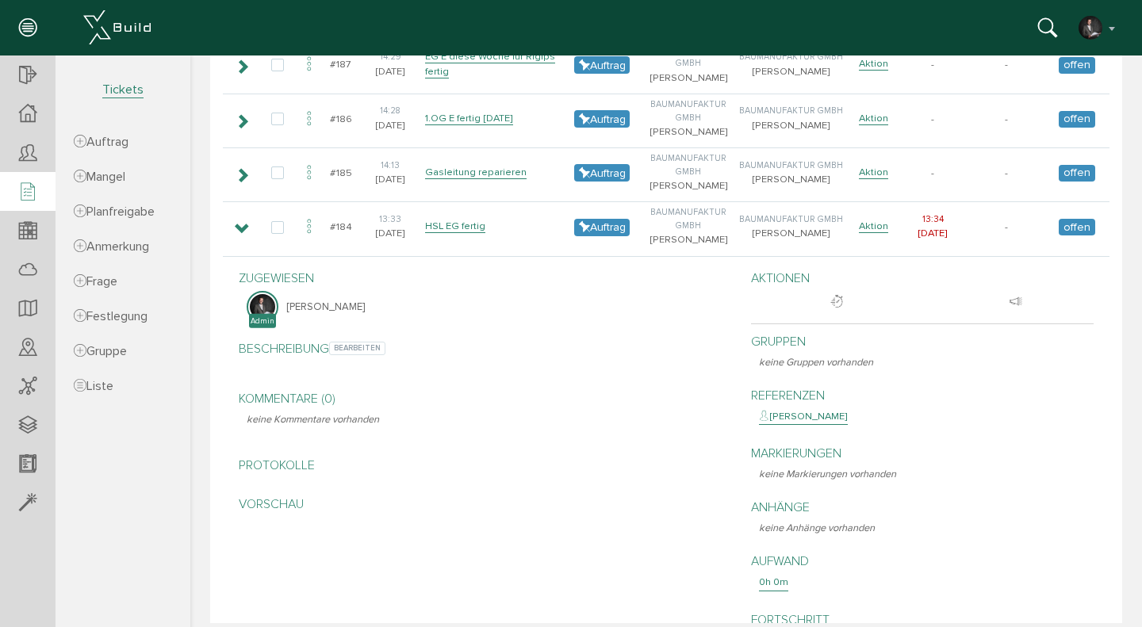
scroll to position [606, 0]
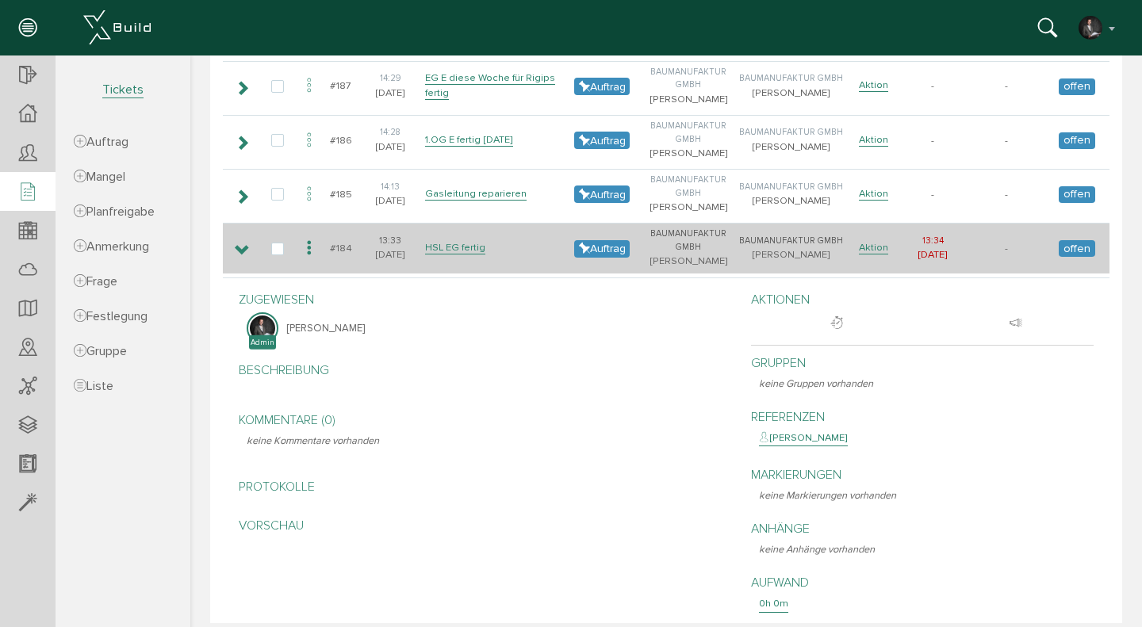
click at [244, 247] on icon at bounding box center [242, 250] width 15 height 13
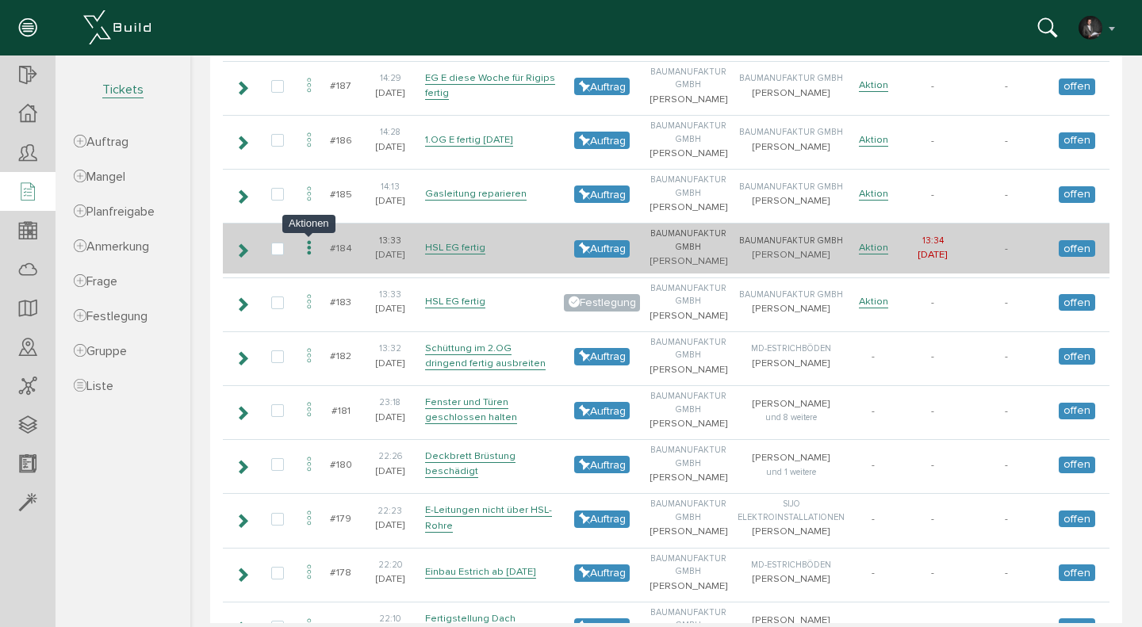
click at [311, 249] on icon at bounding box center [309, 248] width 19 height 21
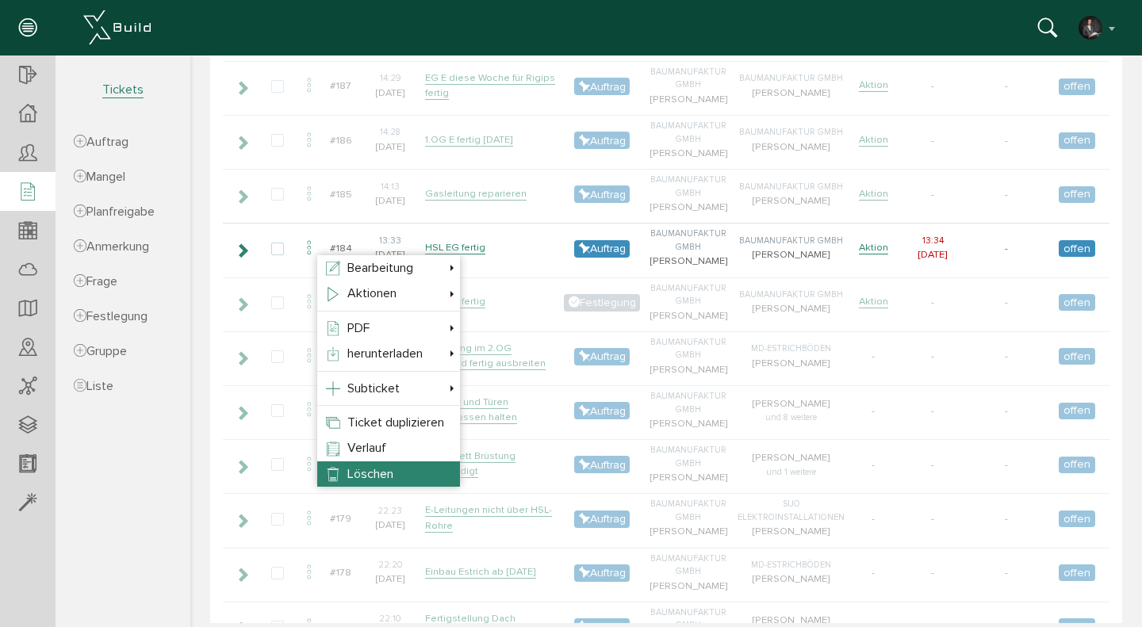
click at [381, 469] on span "Löschen" at bounding box center [370, 474] width 46 height 16
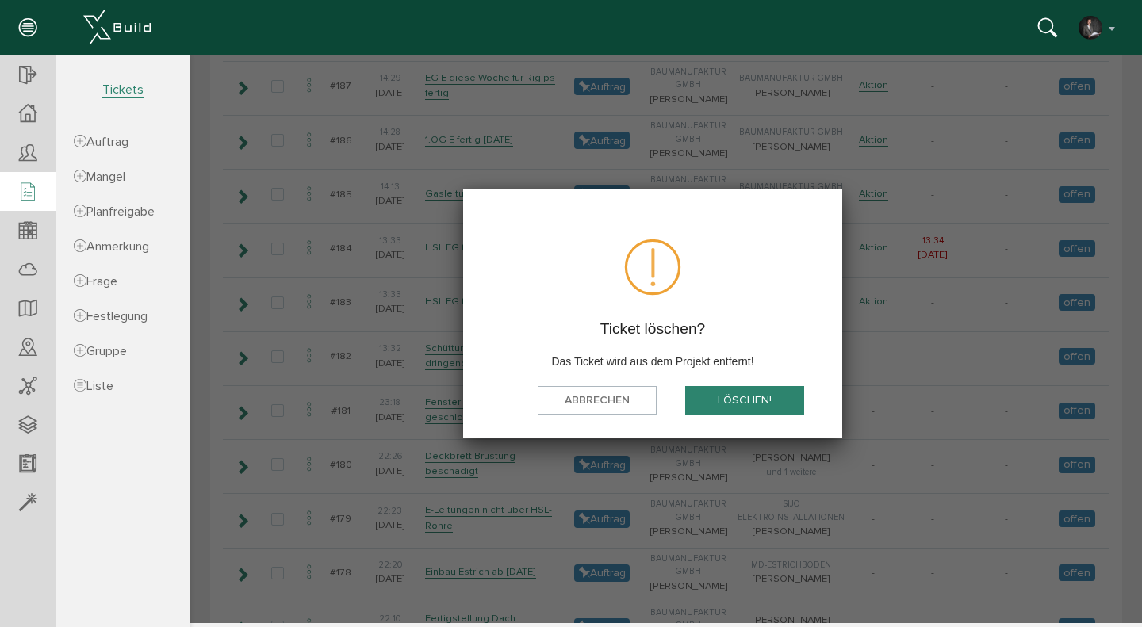
click at [741, 401] on button "löschen!" at bounding box center [744, 400] width 119 height 29
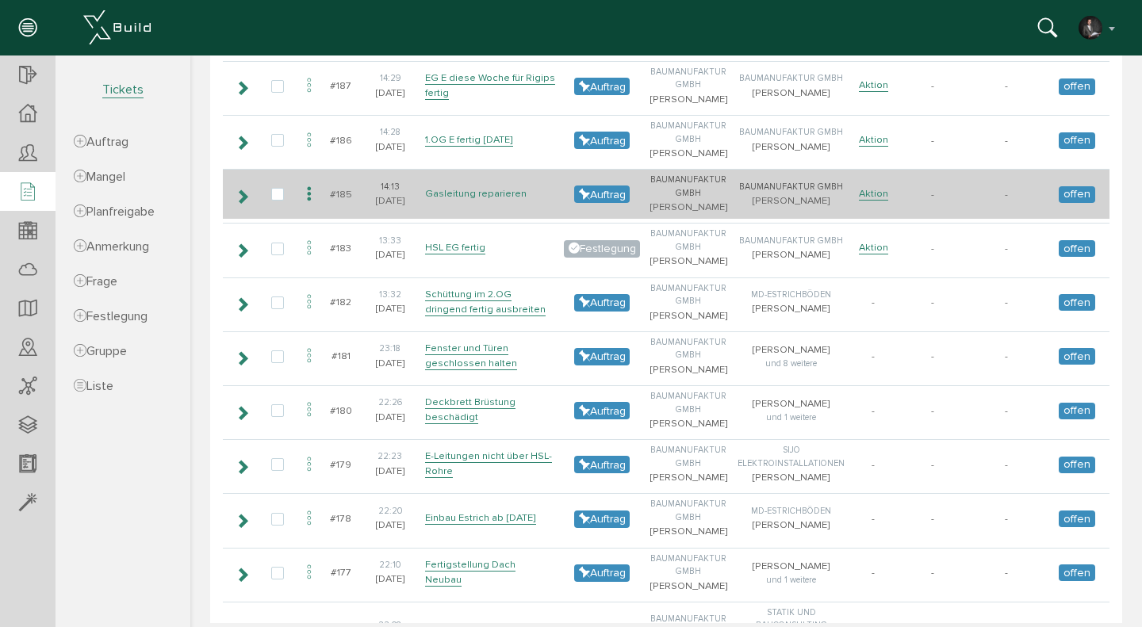
click at [474, 191] on link "Gasleitung reparieren" at bounding box center [476, 193] width 102 height 13
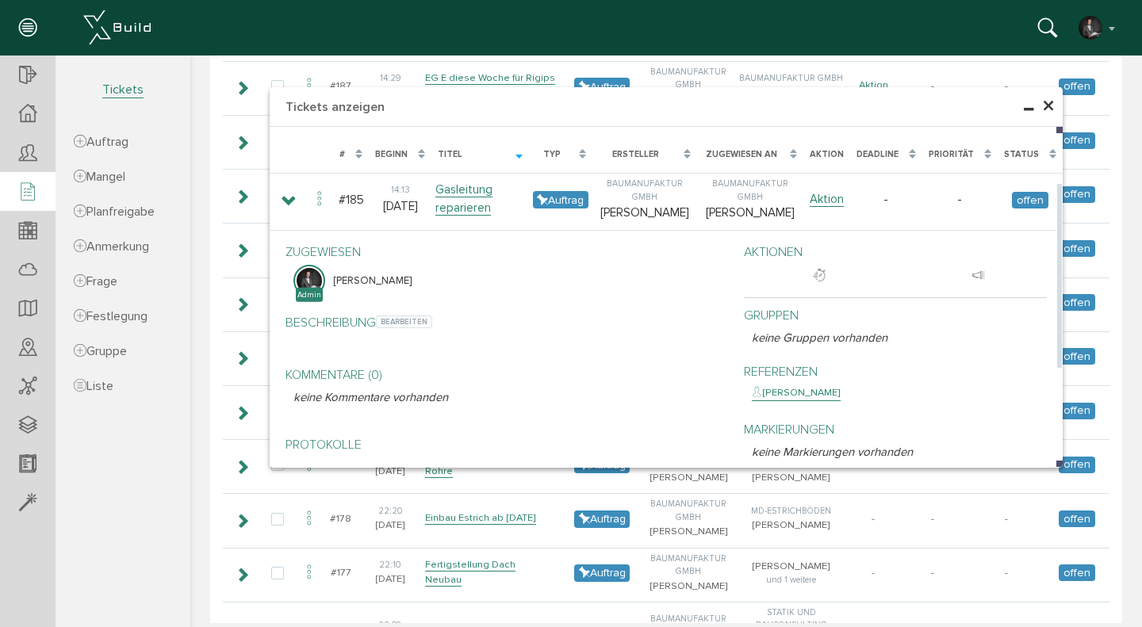
click at [326, 342] on p at bounding box center [506, 341] width 427 height 18
click at [407, 324] on span "bearbeiten" at bounding box center [404, 322] width 56 height 13
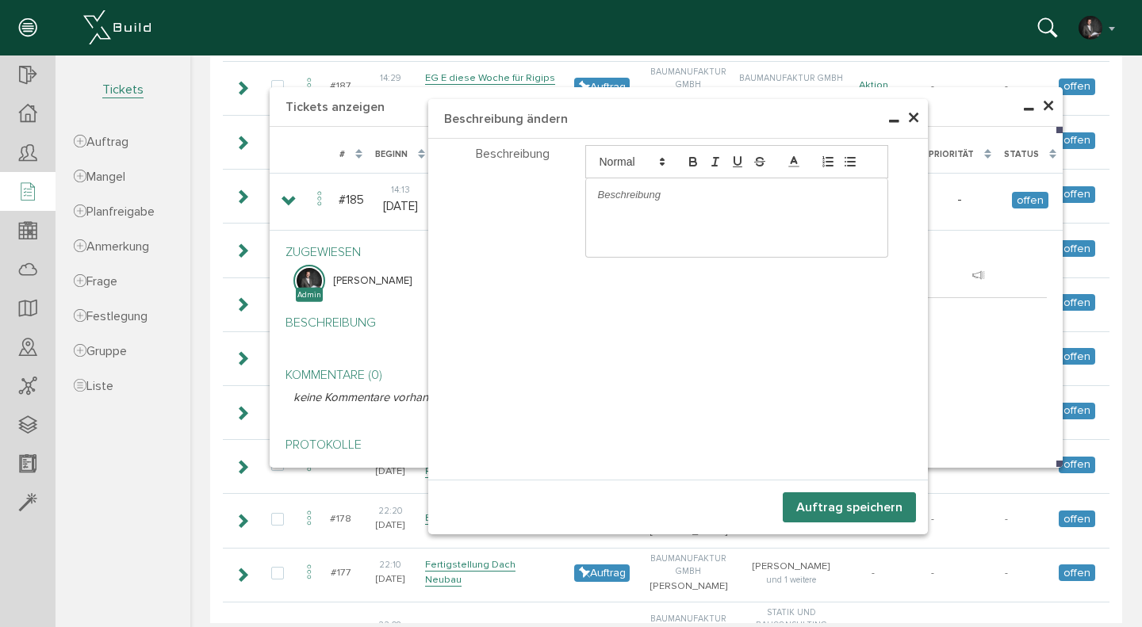
click at [628, 183] on div at bounding box center [737, 194] width 302 height 33
click at [917, 124] on span "×" at bounding box center [913, 118] width 13 height 31
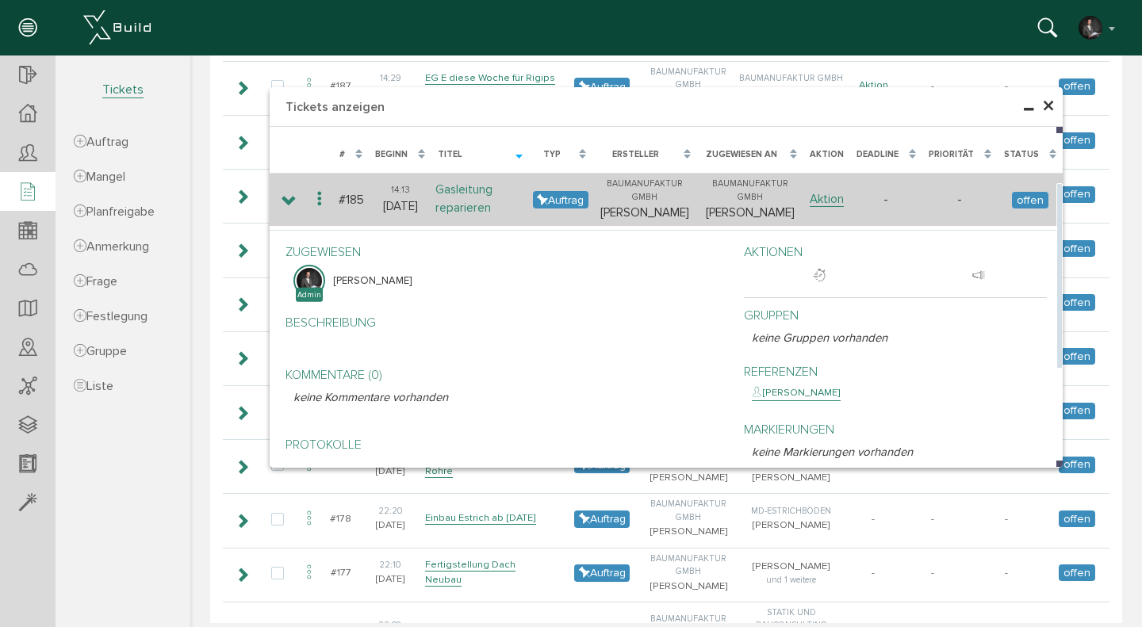
click at [466, 186] on link "Gasleitung reparieren" at bounding box center [463, 198] width 57 height 33
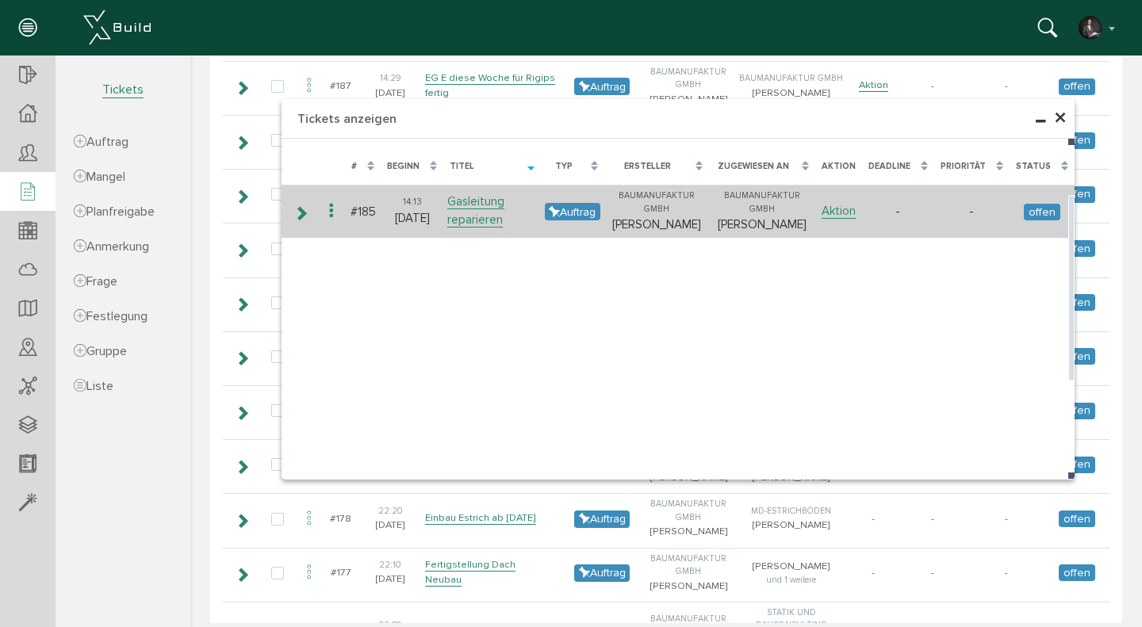
click at [300, 212] on icon at bounding box center [300, 213] width 15 height 13
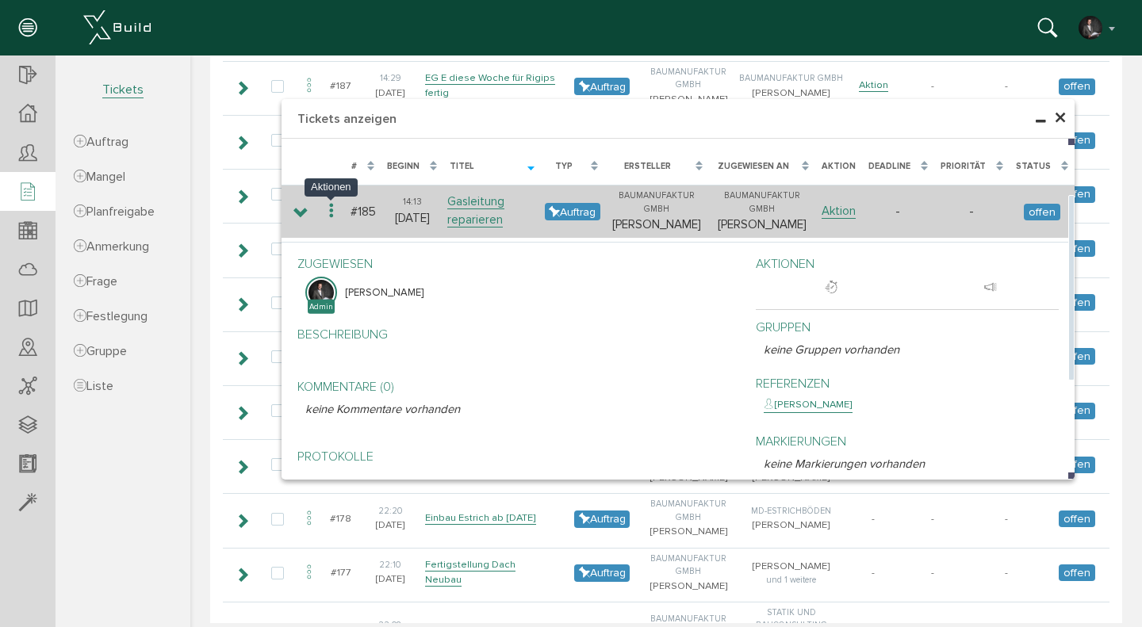
click at [330, 214] on icon at bounding box center [331, 211] width 19 height 21
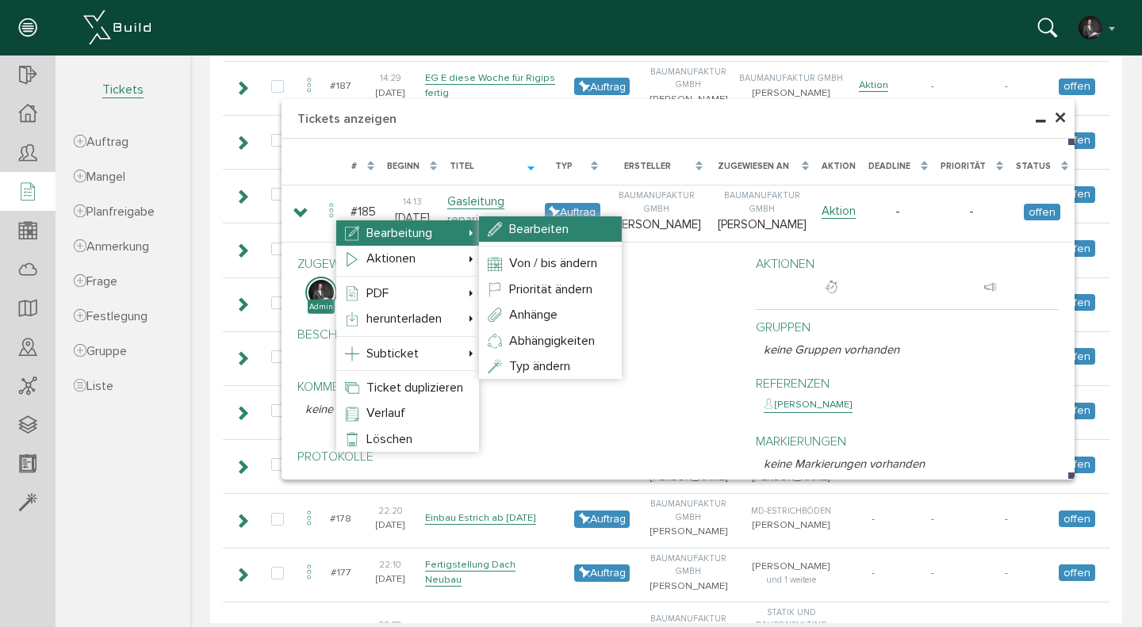
select select
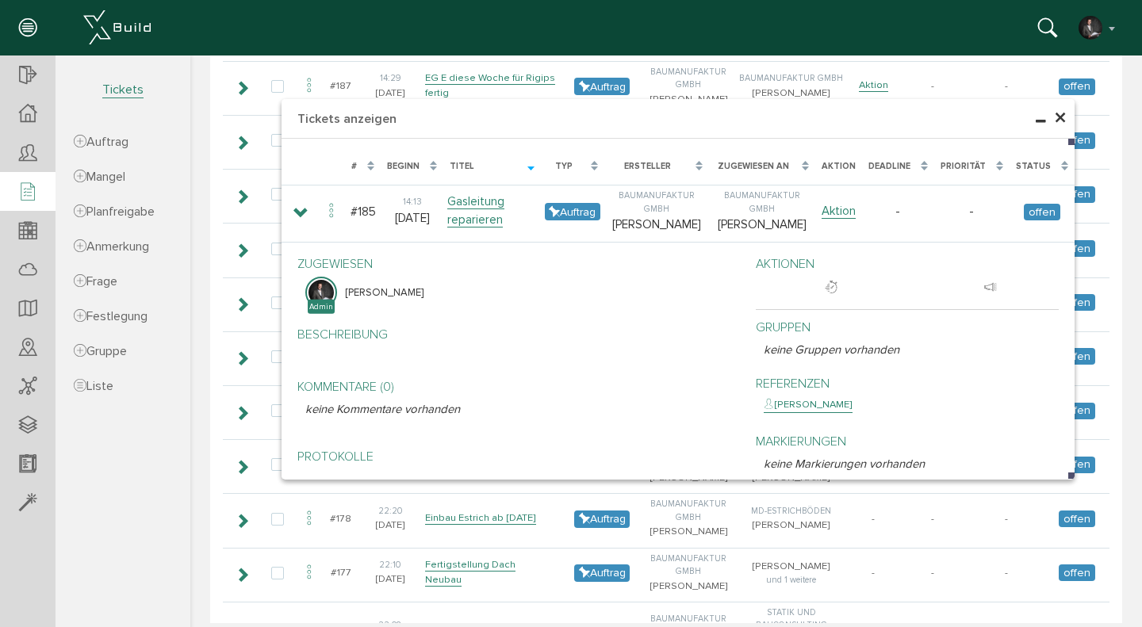
scroll to position [222, 0]
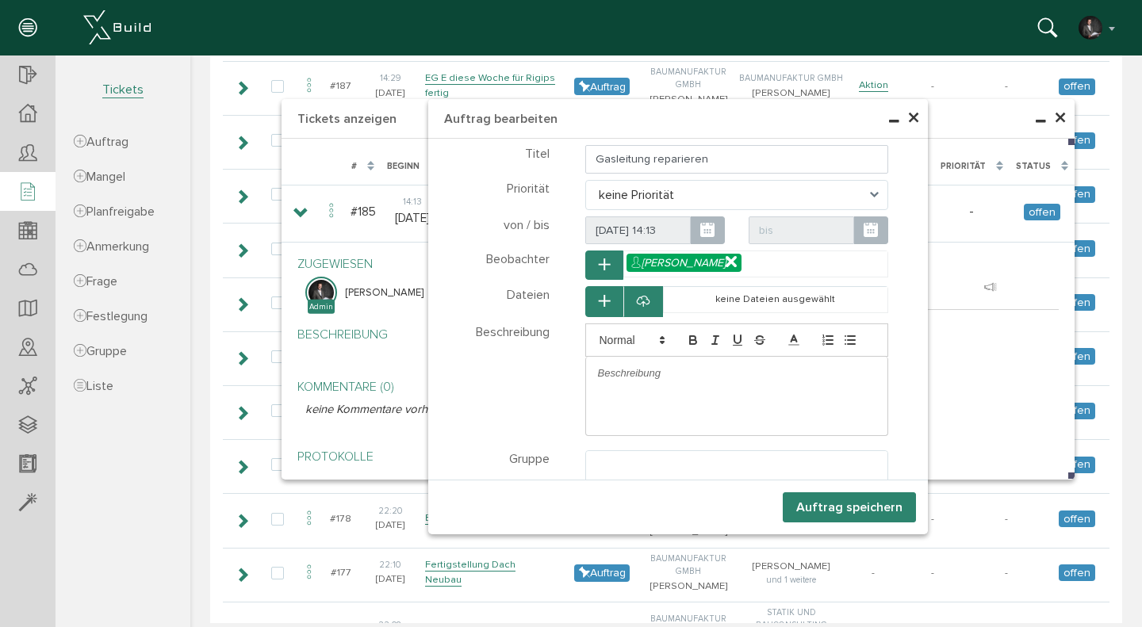
select select
click at [720, 366] on div at bounding box center [737, 373] width 302 height 33
click at [616, 375] on p "Die Gasleitung" at bounding box center [737, 373] width 278 height 14
click at [746, 373] on p "Die durchtrennte Gasleitung" at bounding box center [737, 373] width 278 height 14
click at [643, 391] on p "Die durchtrennte Gasleitung im Heizraum muss repariert werden. Dazu muss auch d…" at bounding box center [737, 380] width 278 height 29
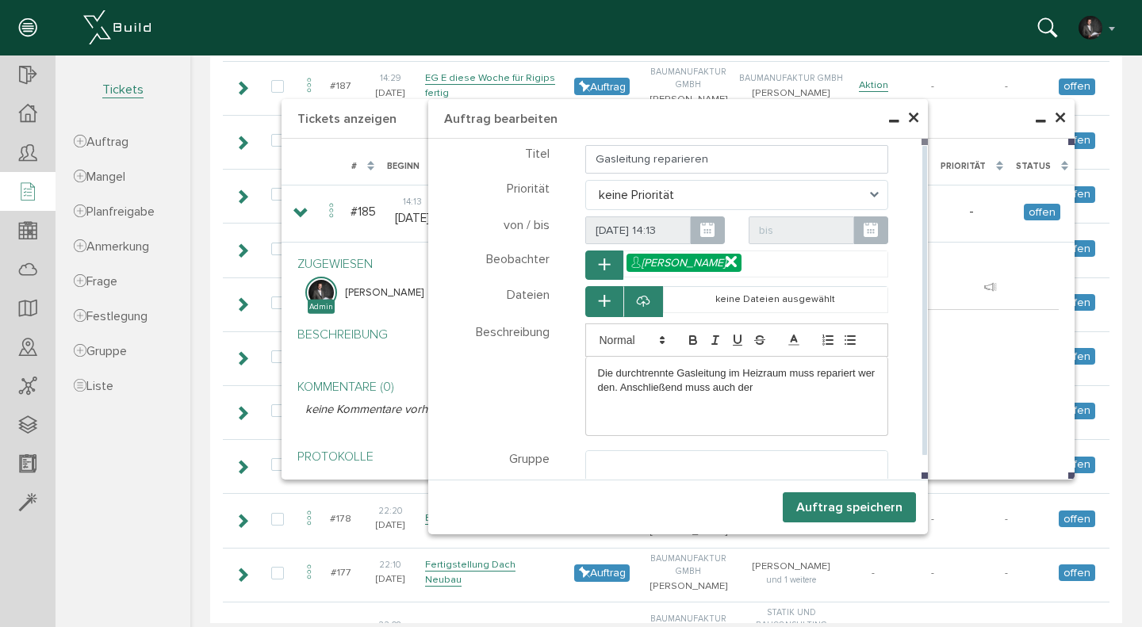
click at [769, 386] on p "Die durchtrennte Gasleitung im Heizraum muss repariert werden. Anschließend mus…" at bounding box center [737, 380] width 278 height 29
click at [731, 471] on ul at bounding box center [737, 466] width 302 height 30
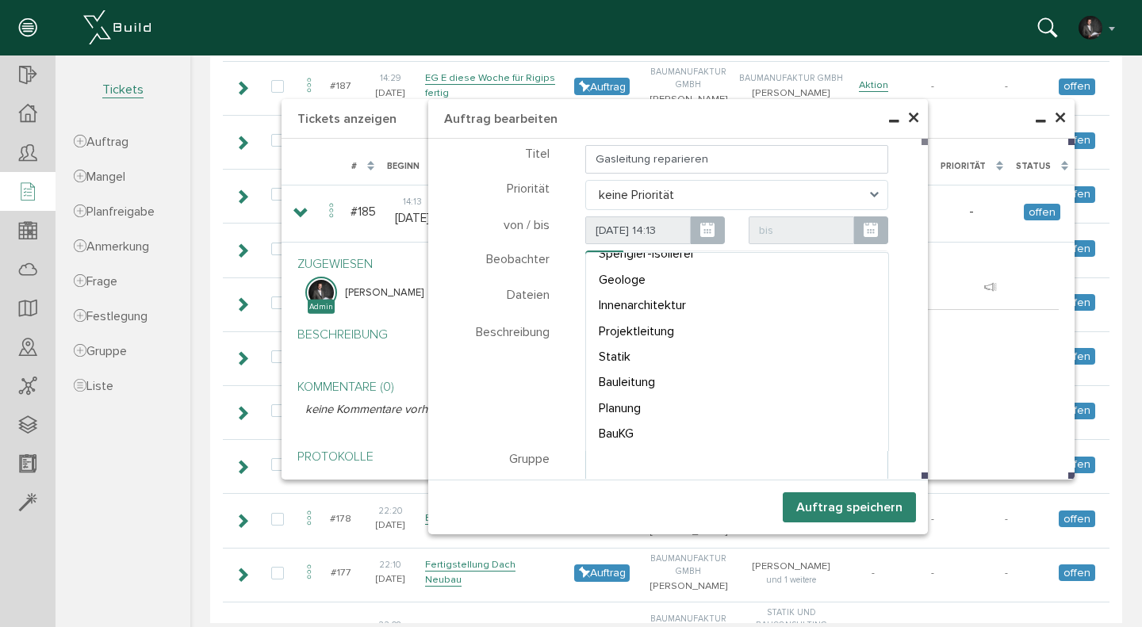
scroll to position [264, 0]
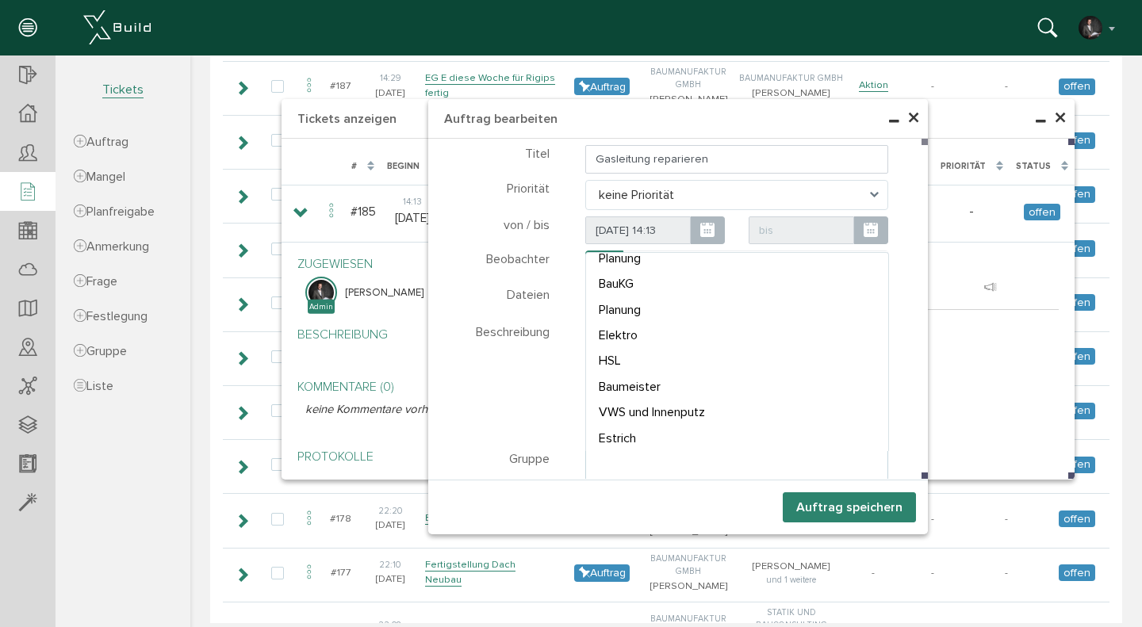
select select "TK-6807bec2274916.28569673#1745338050.1609"
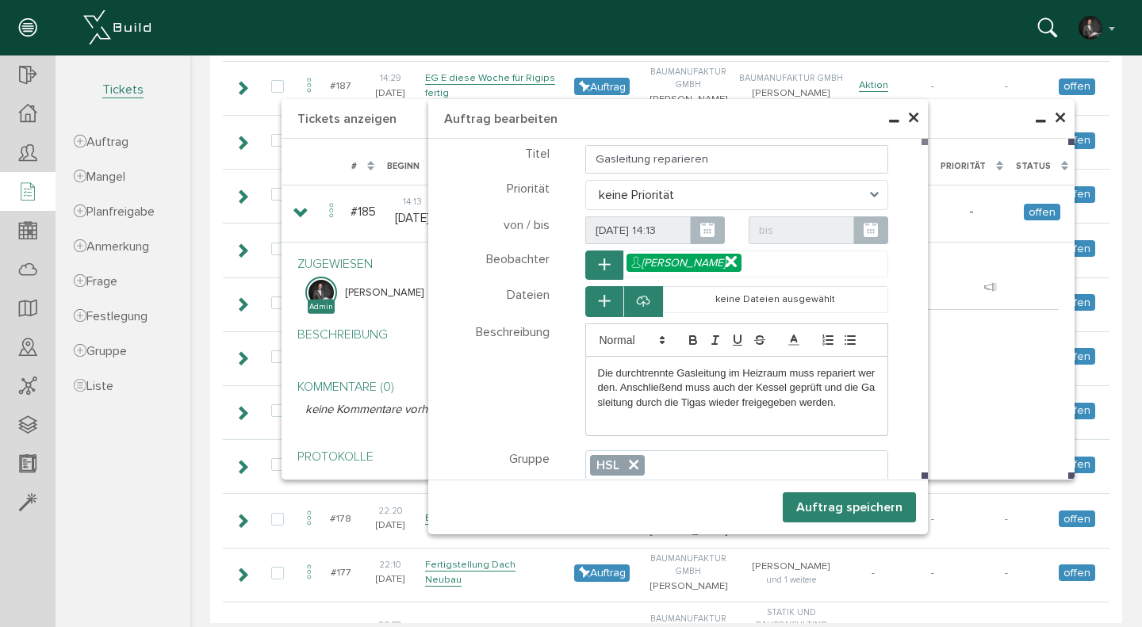
scroll to position [222, 0]
click at [869, 501] on button "Auftrag speichern" at bounding box center [849, 508] width 133 height 30
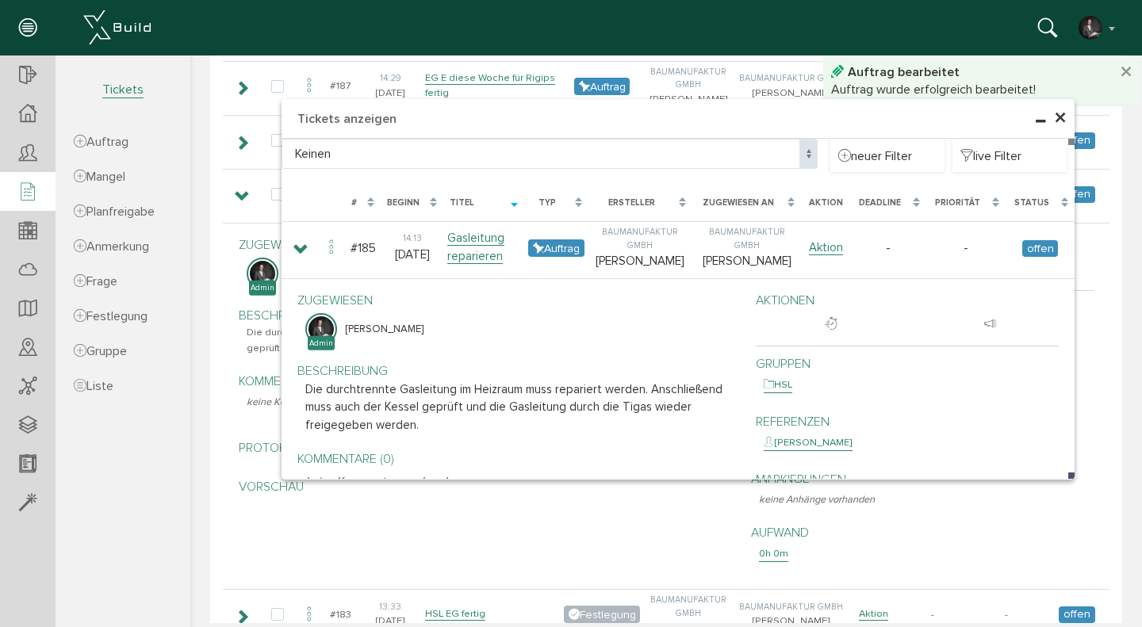
scroll to position [719, 0]
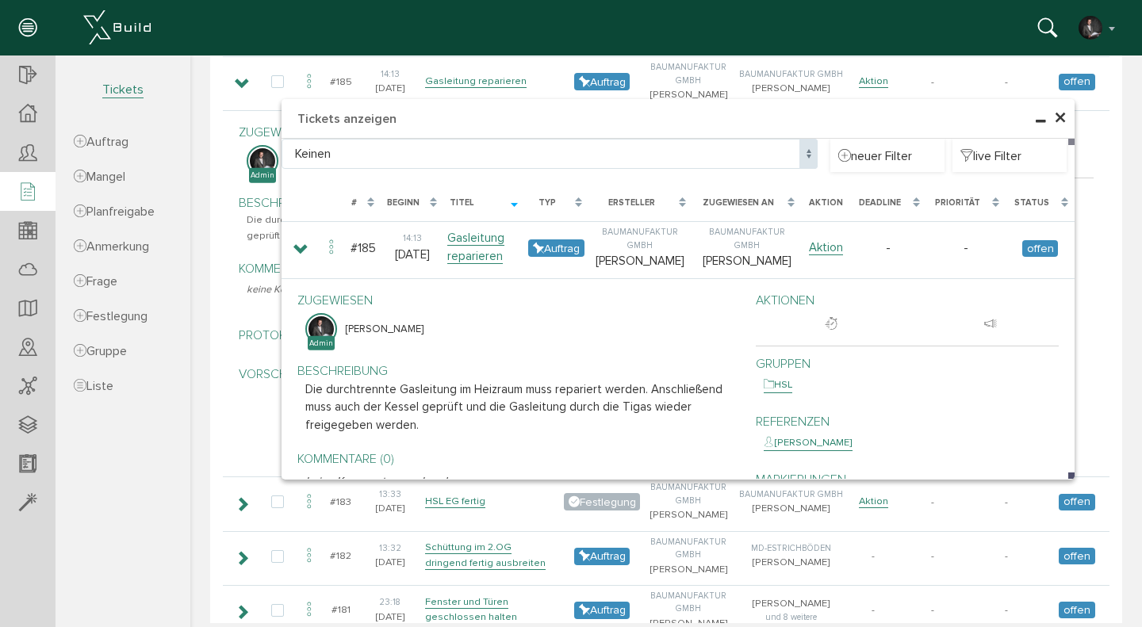
click at [1058, 128] on span "×" at bounding box center [1060, 118] width 13 height 31
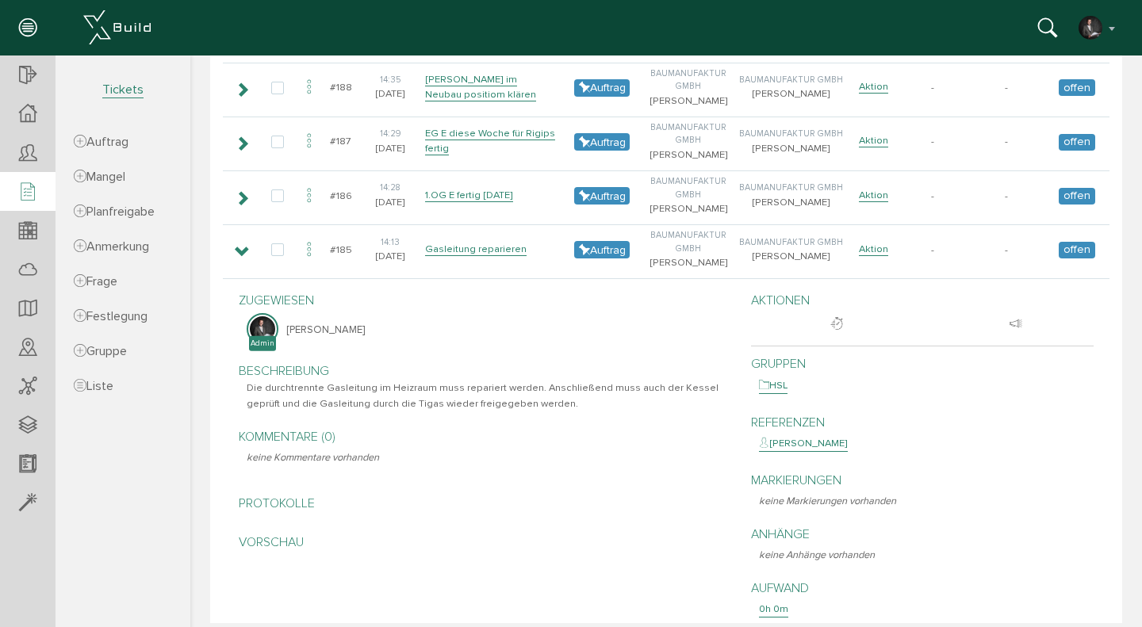
scroll to position [521, 0]
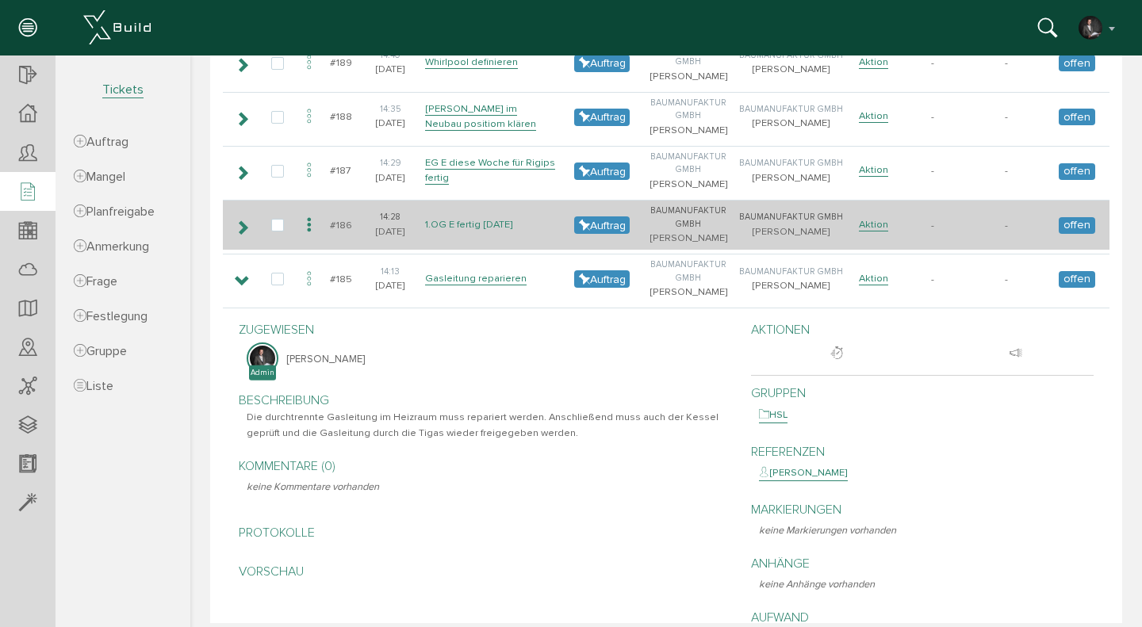
click at [472, 228] on link "1.OG E fertig [DATE]" at bounding box center [469, 224] width 88 height 13
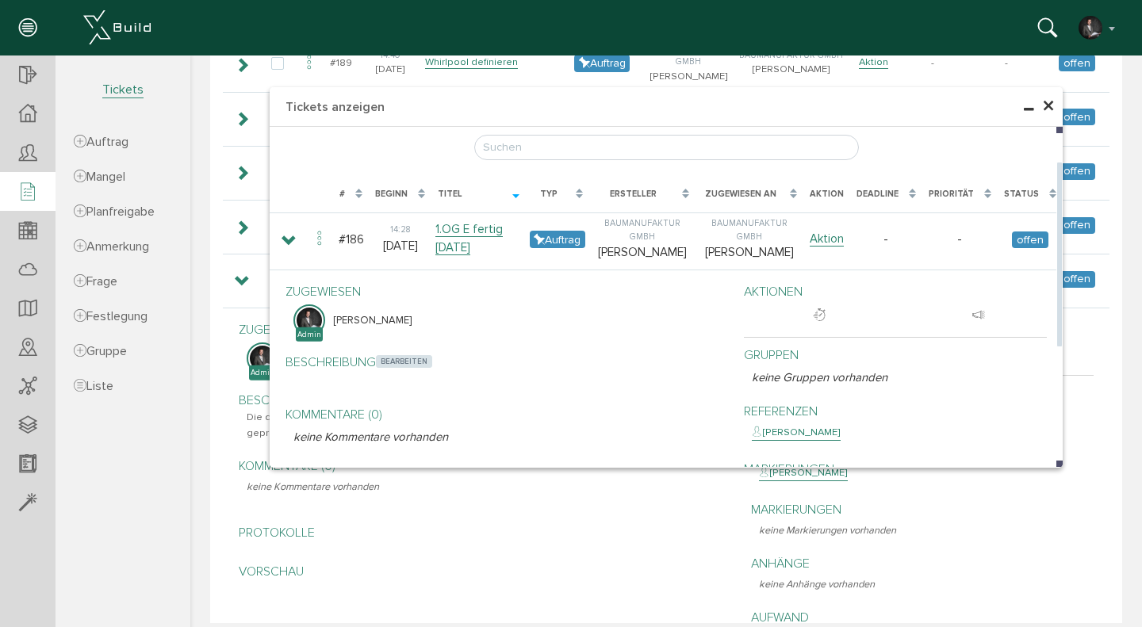
click at [414, 362] on span "bearbeiten" at bounding box center [404, 361] width 56 height 13
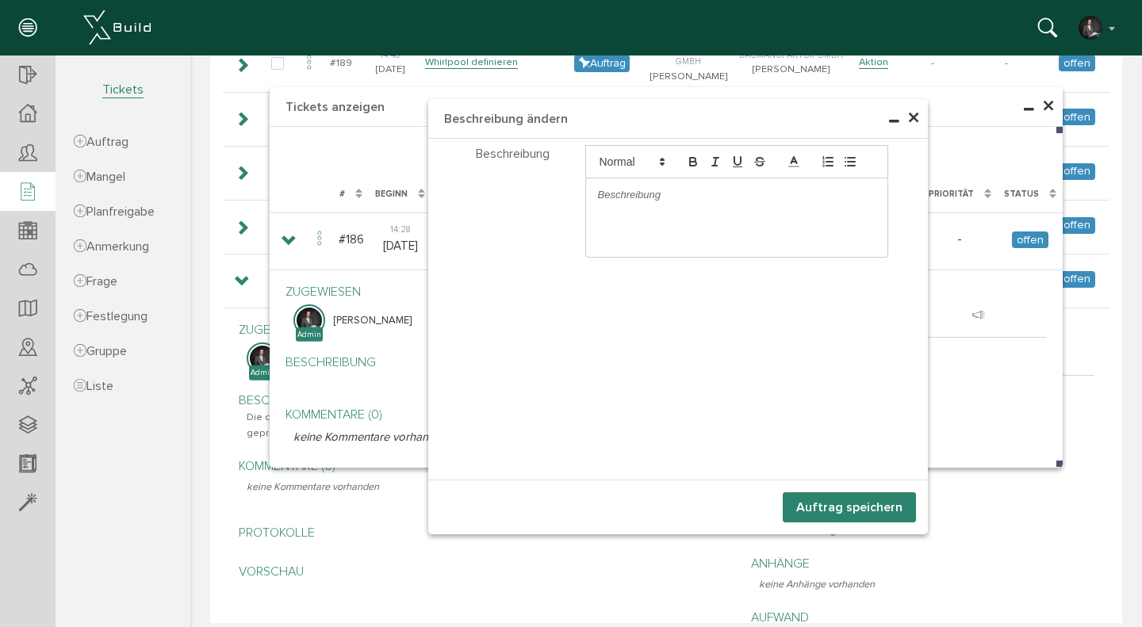
click at [626, 198] on p at bounding box center [737, 195] width 278 height 14
click at [873, 508] on button "Auftrag speichern" at bounding box center [849, 508] width 133 height 30
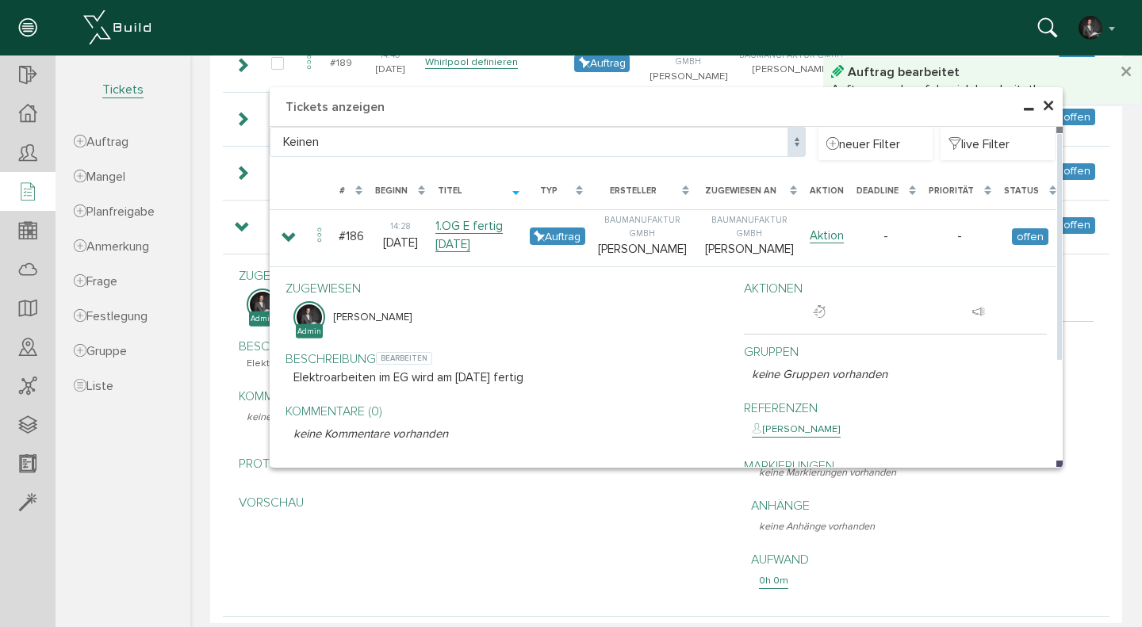
scroll to position [665, 0]
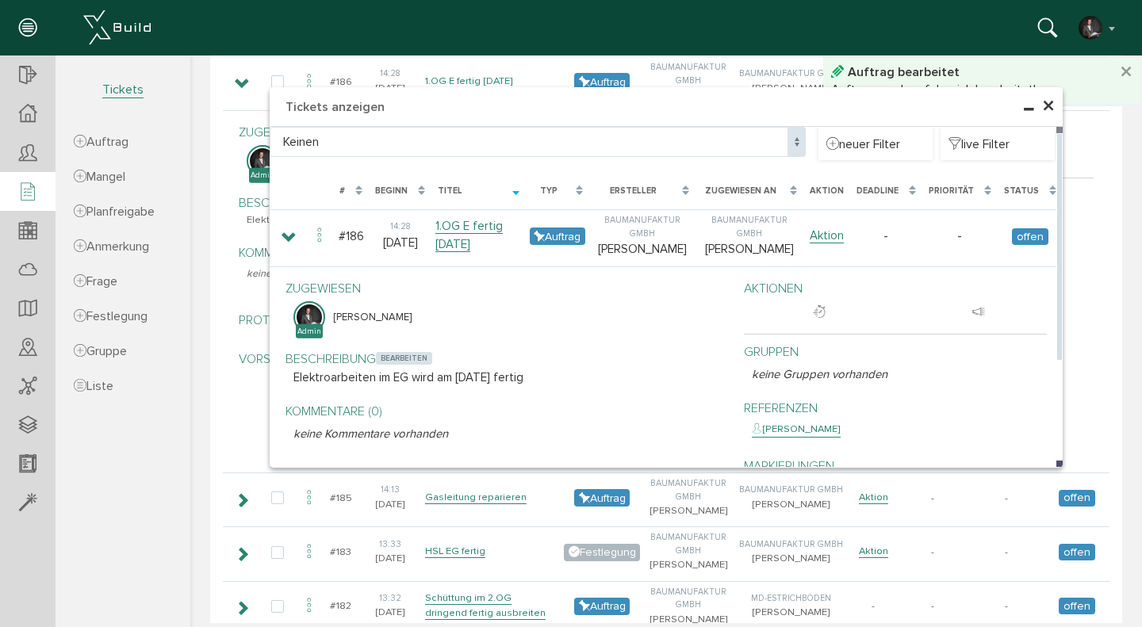
click at [416, 362] on span "bearbeiten" at bounding box center [404, 358] width 56 height 13
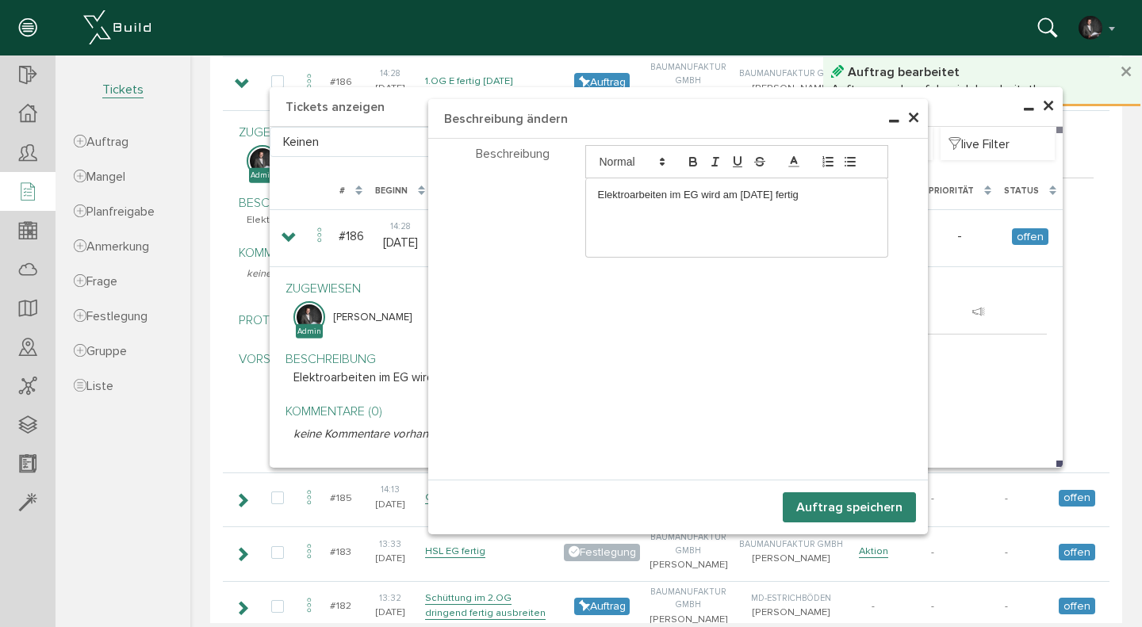
click at [685, 191] on p "Elektroarbeiten im EG wird am [DATE] fertig" at bounding box center [737, 195] width 278 height 14
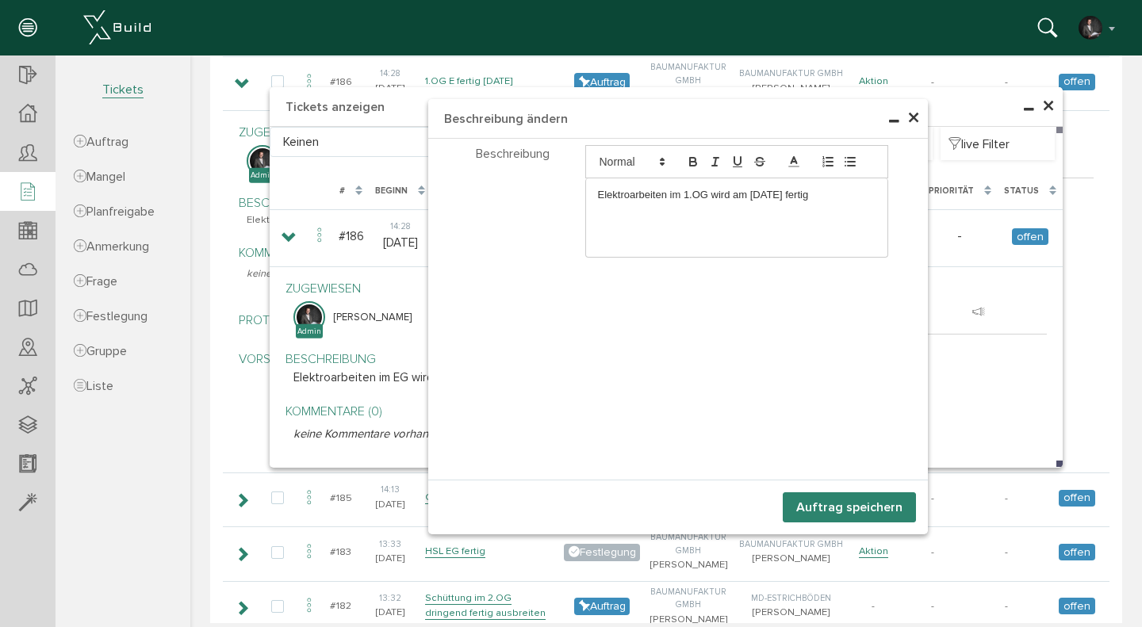
click at [878, 504] on button "Auftrag speichern" at bounding box center [849, 508] width 133 height 30
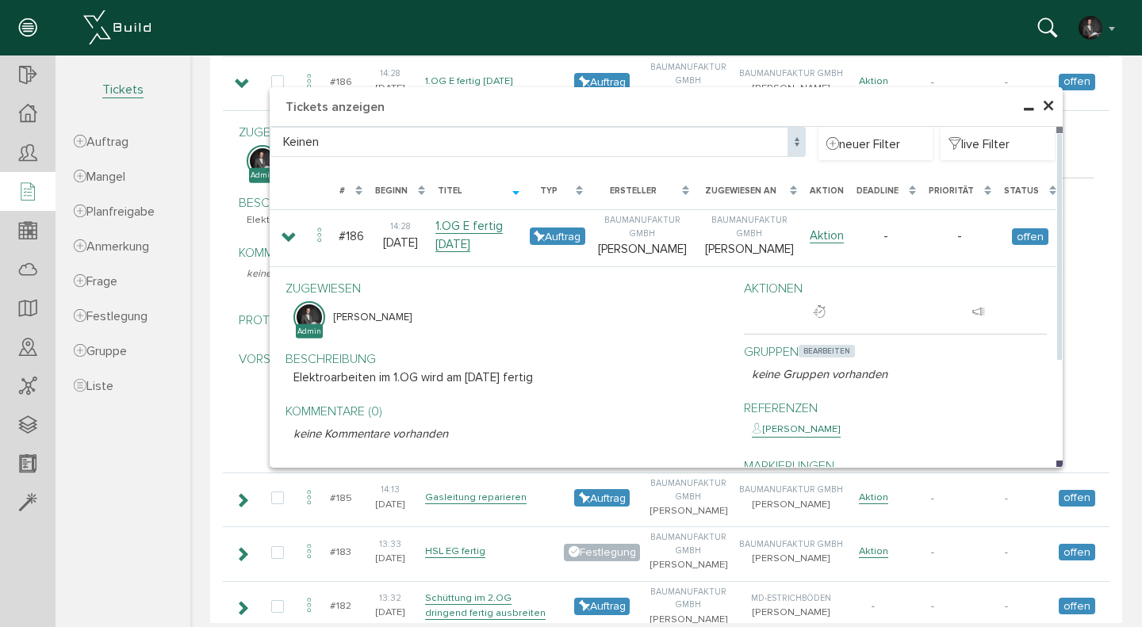
click at [831, 345] on span "bearbeiten" at bounding box center [827, 351] width 56 height 13
select select
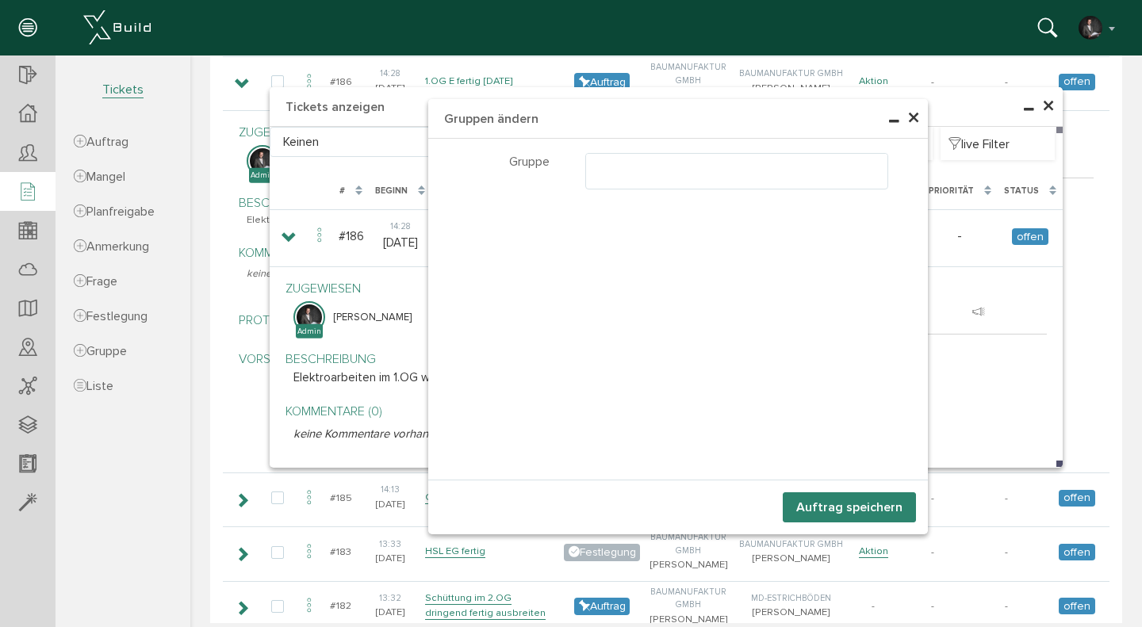
click at [658, 163] on ul at bounding box center [737, 169] width 302 height 30
select select "TK-6807becfcd1d31.10608361#1745338063.8401"
click at [834, 508] on button "Auftrag speichern" at bounding box center [849, 508] width 133 height 30
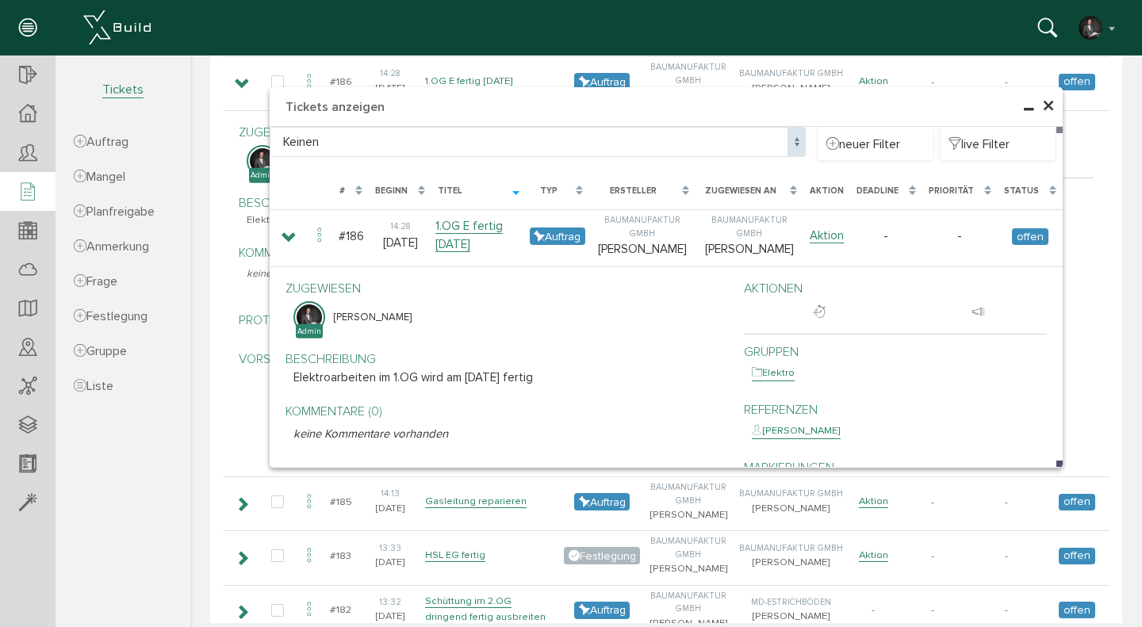
click at [1046, 108] on span "×" at bounding box center [1048, 106] width 13 height 31
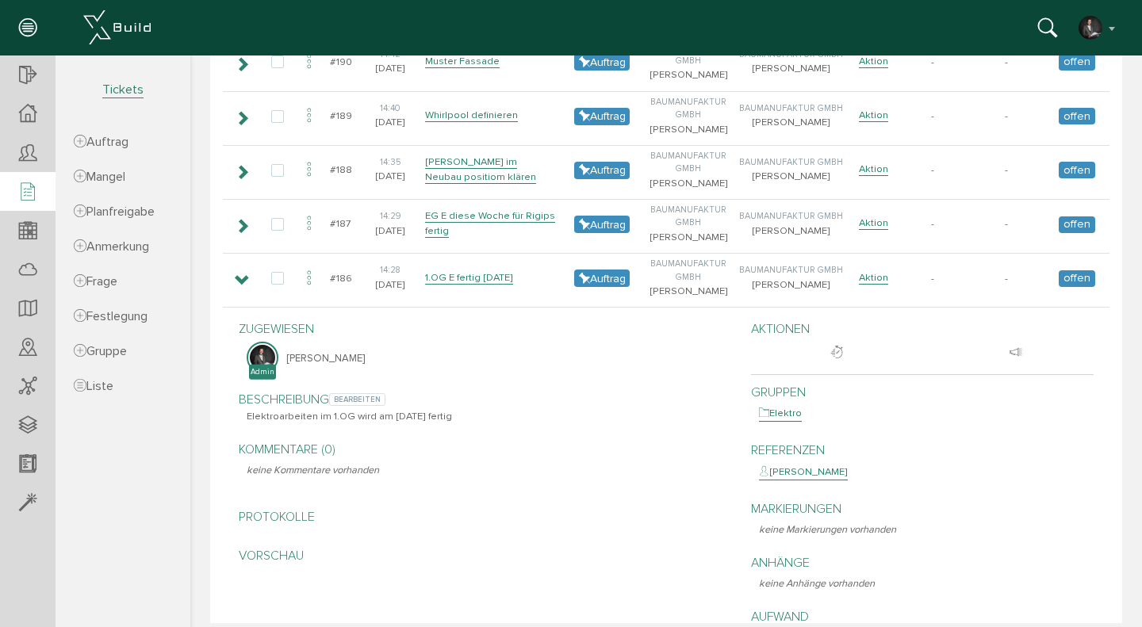
scroll to position [454, 0]
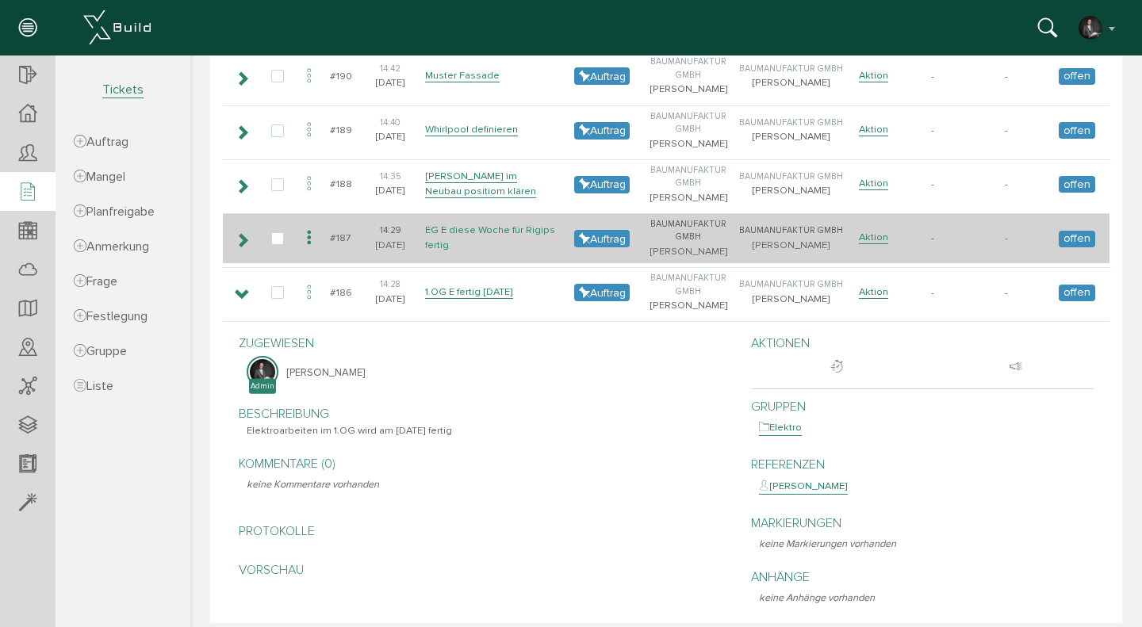
click at [494, 228] on link "EG E diese Woche für Rigips fertig" at bounding box center [490, 238] width 130 height 29
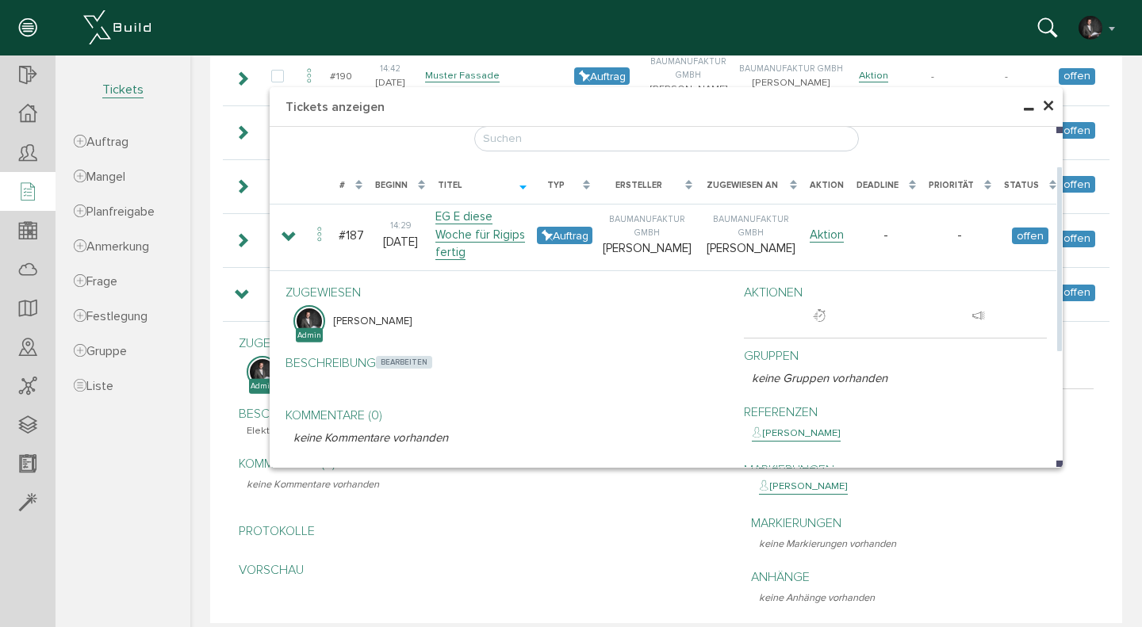
click at [416, 356] on span "bearbeiten" at bounding box center [404, 362] width 56 height 13
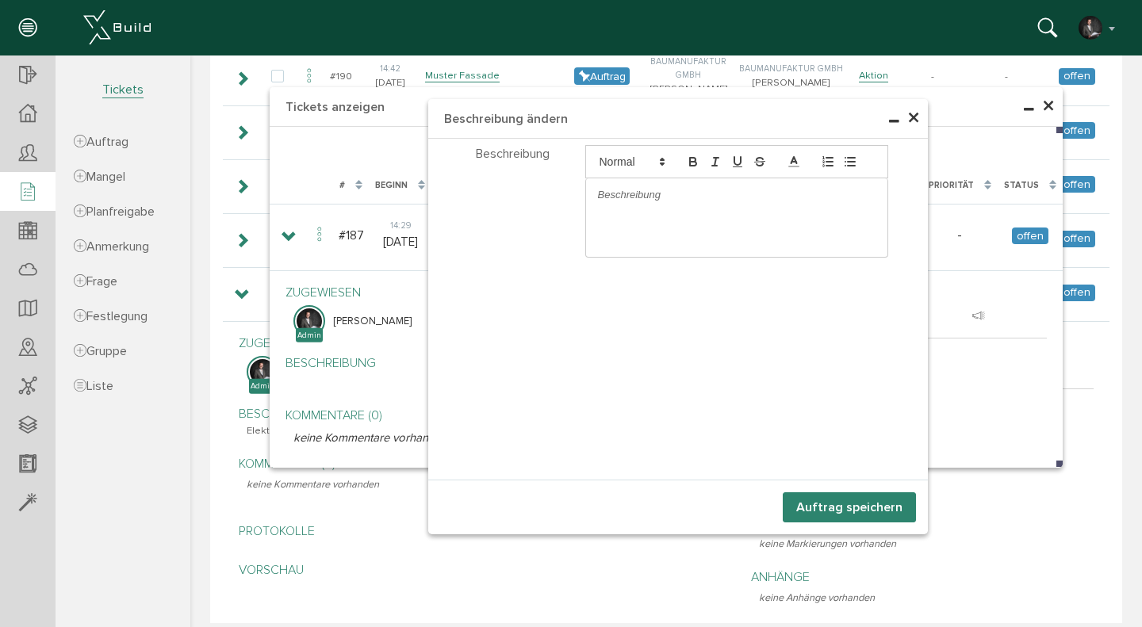
click at [631, 202] on p at bounding box center [737, 195] width 278 height 14
click at [851, 501] on button "Auftrag speichern" at bounding box center [849, 508] width 133 height 30
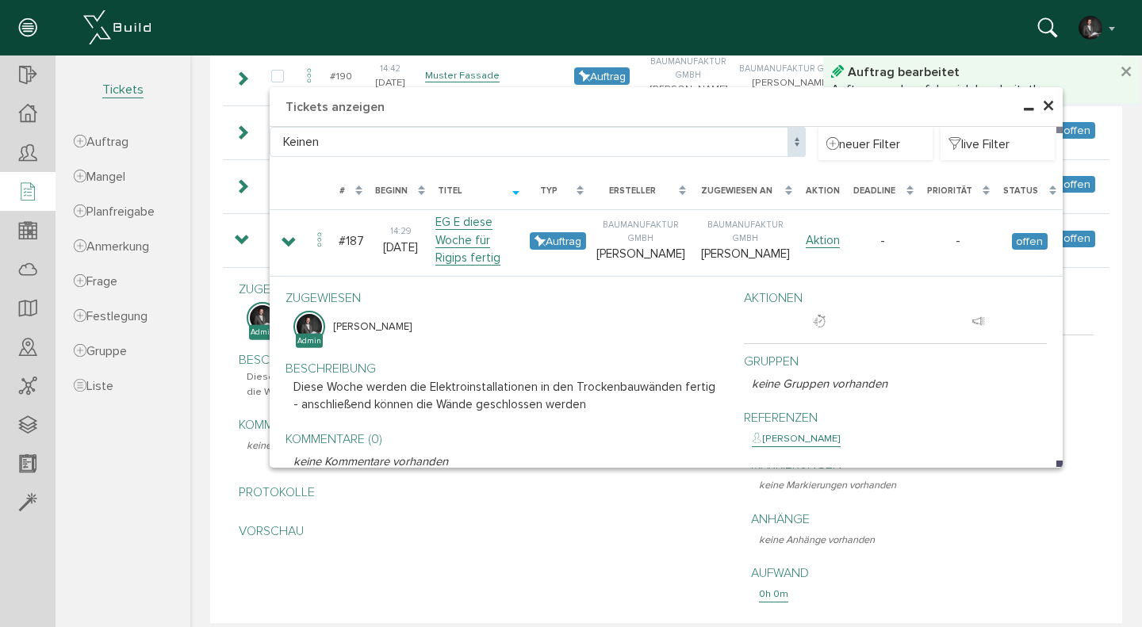
scroll to position [611, 0]
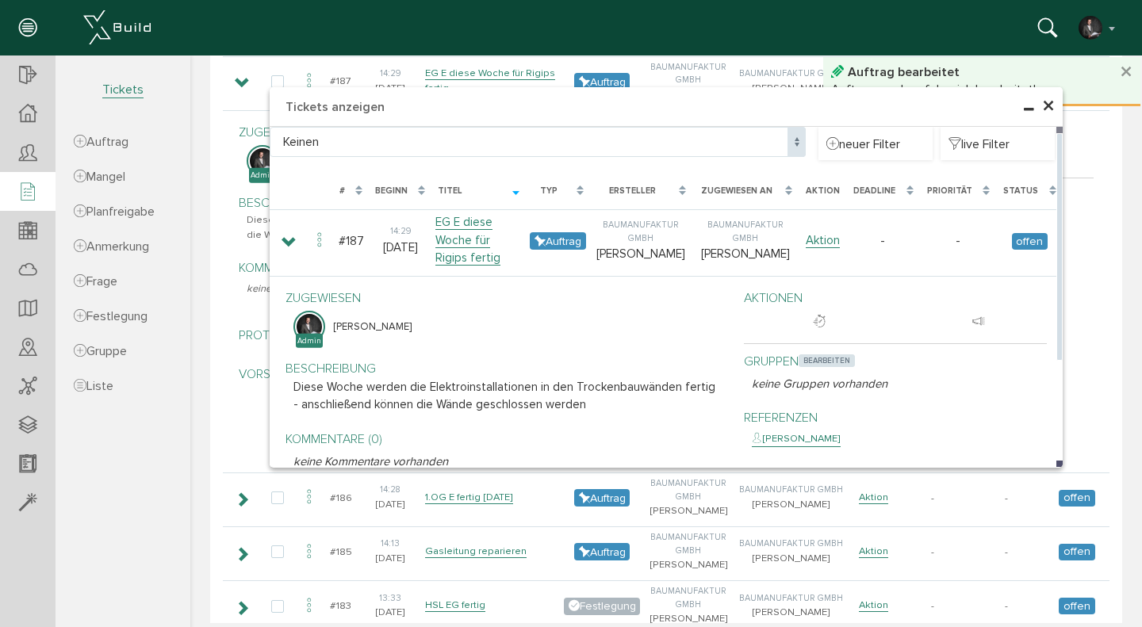
click at [827, 355] on span "bearbeiten" at bounding box center [827, 361] width 56 height 13
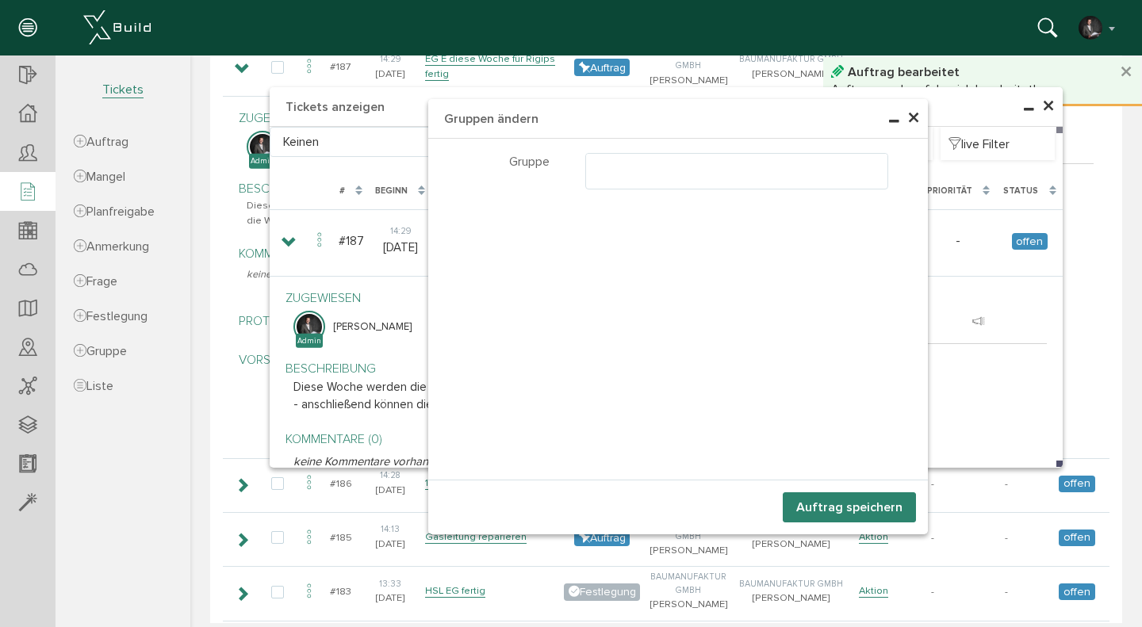
scroll to position [628, 0]
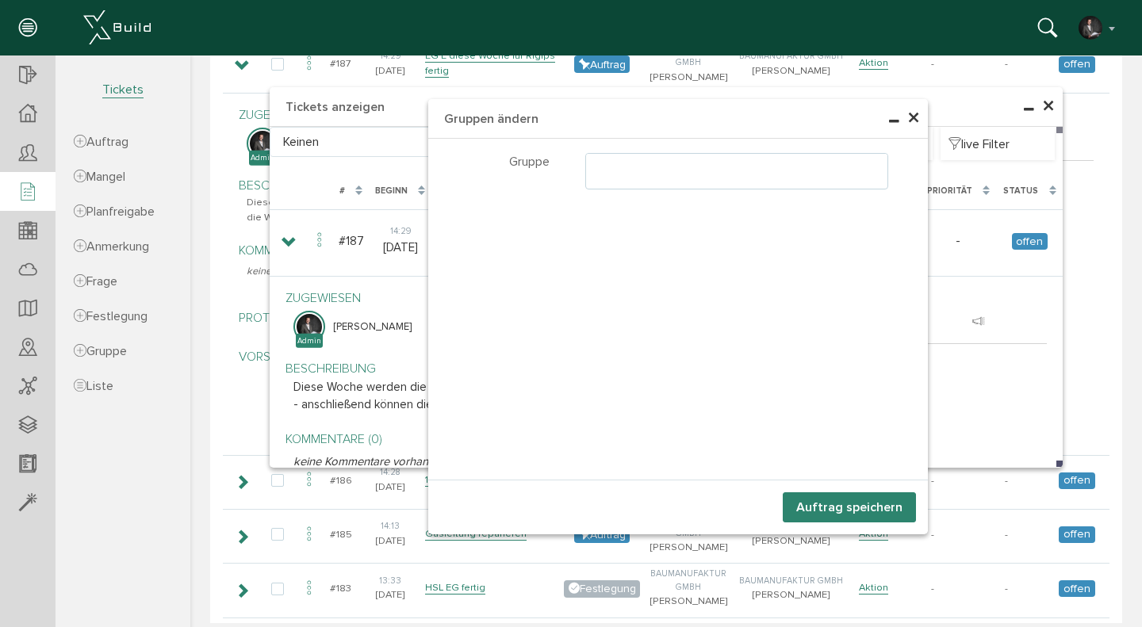
click at [647, 171] on ul at bounding box center [737, 169] width 302 height 30
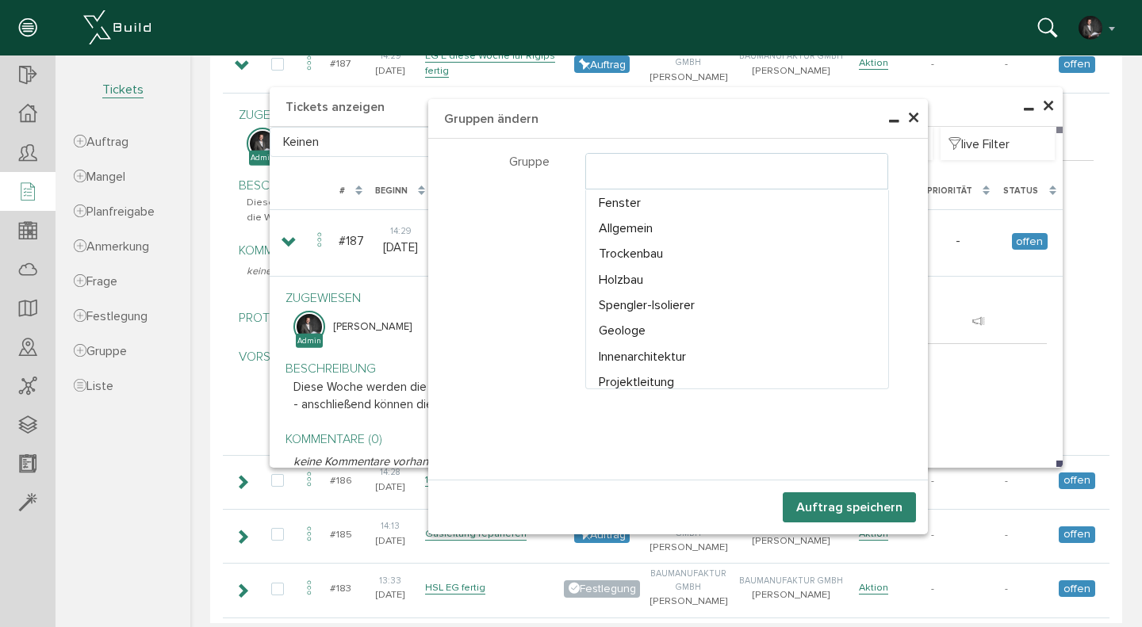
scroll to position [264, 0]
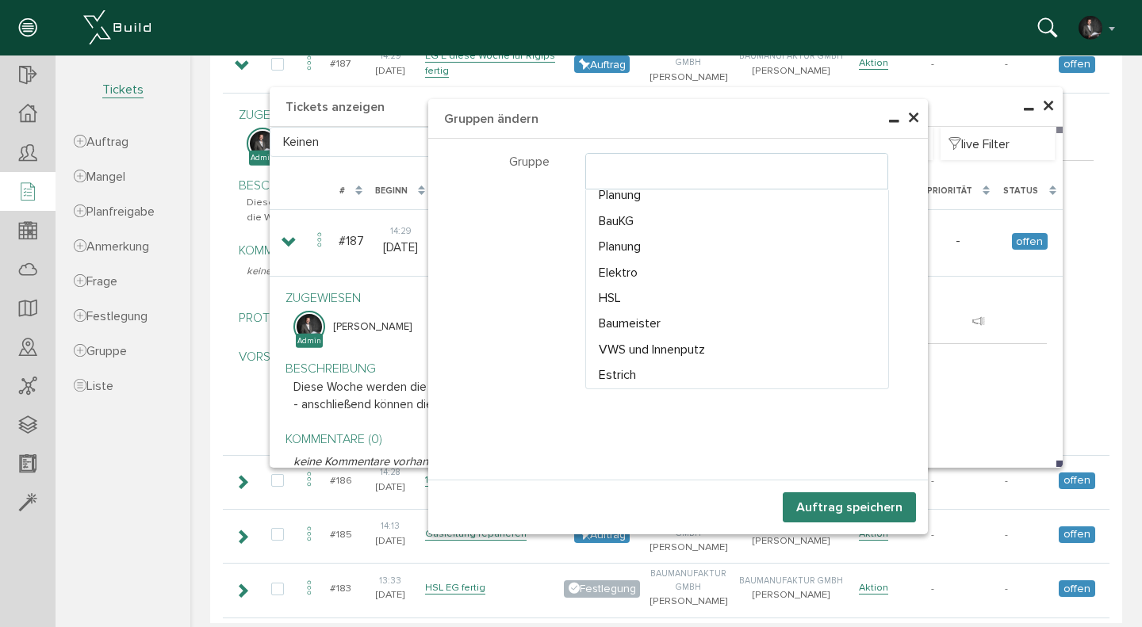
select select "TK-6807becfcd1d31.10608361#1745338063.8401"
click at [860, 509] on button "Auftrag speichern" at bounding box center [849, 508] width 133 height 30
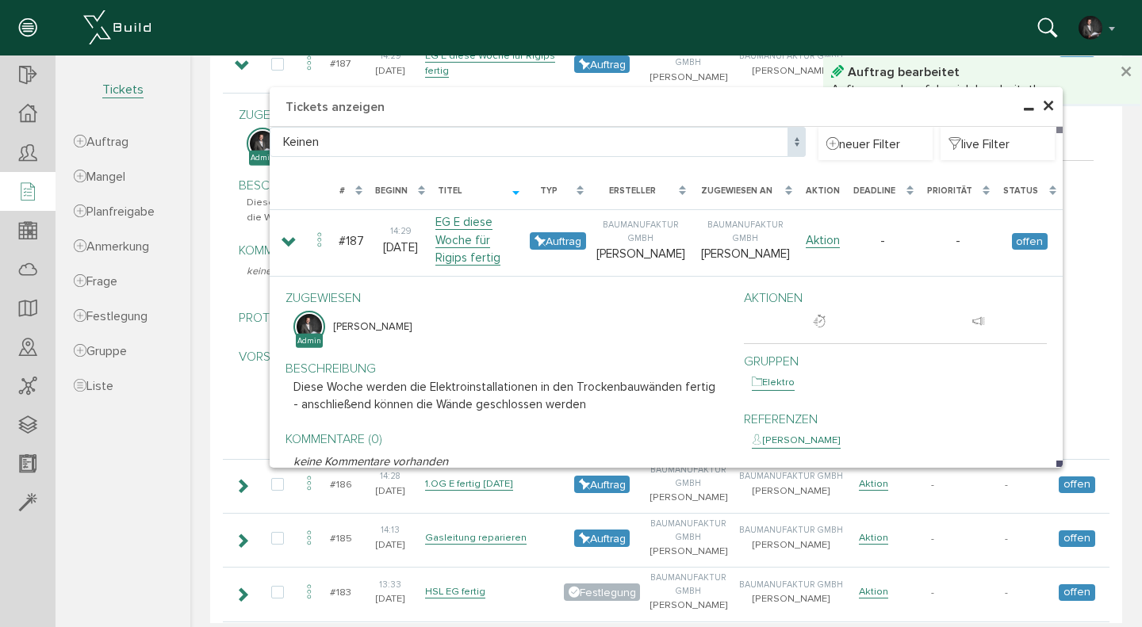
scroll to position [611, 0]
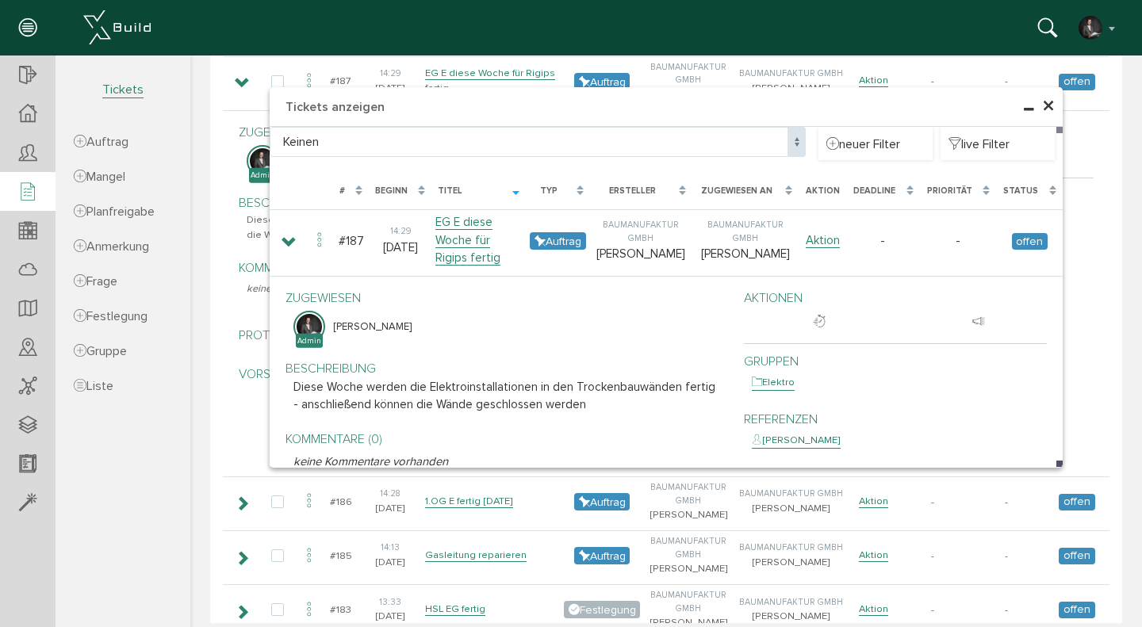
click at [1049, 106] on span "×" at bounding box center [1048, 106] width 13 height 31
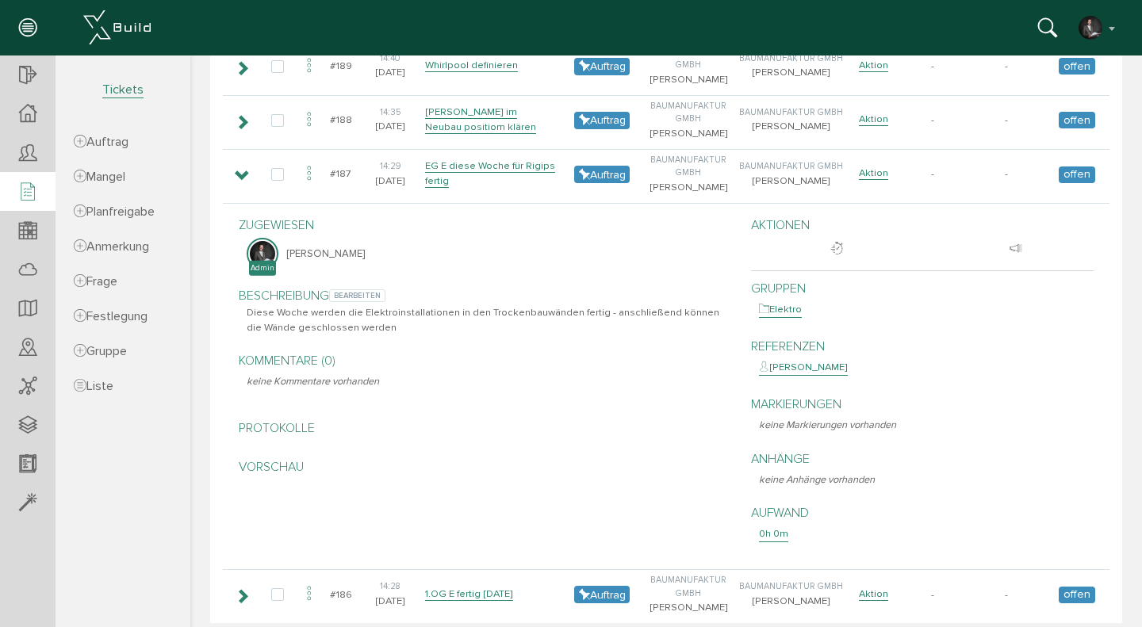
scroll to position [439, 0]
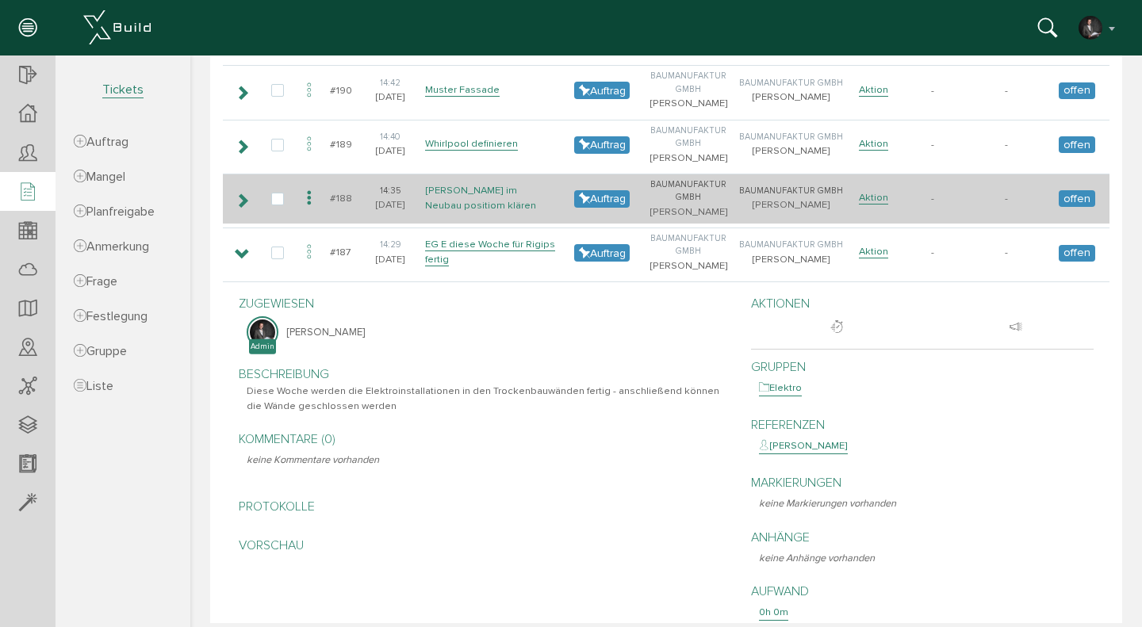
click at [467, 194] on link "[PERSON_NAME] im Neubau positiom klären" at bounding box center [480, 198] width 111 height 29
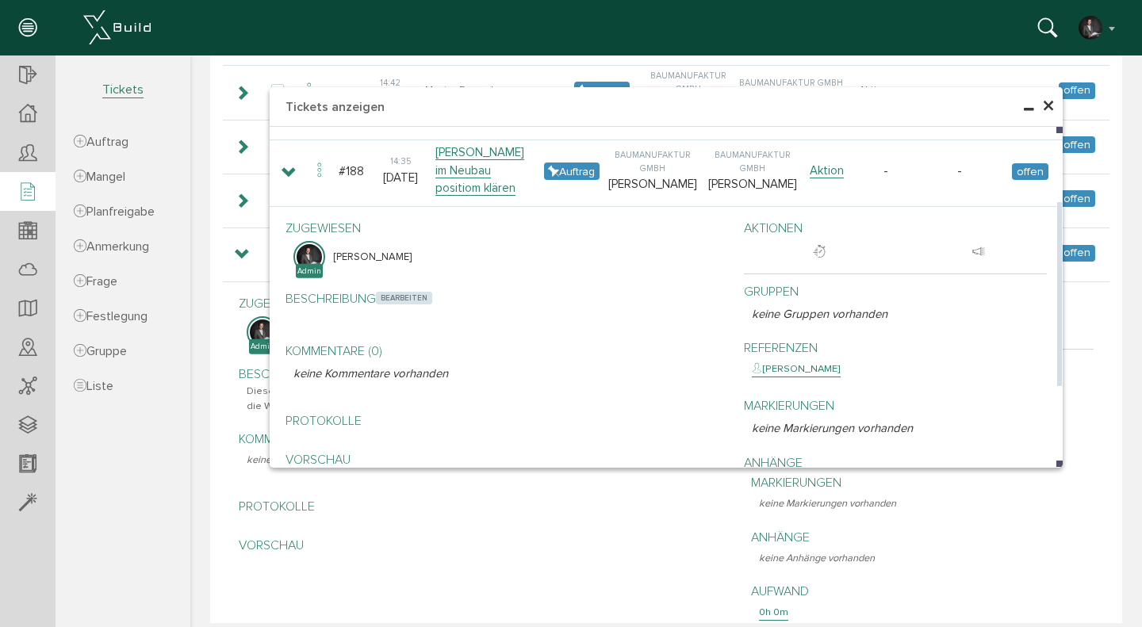
click at [402, 292] on span "bearbeiten" at bounding box center [404, 298] width 56 height 13
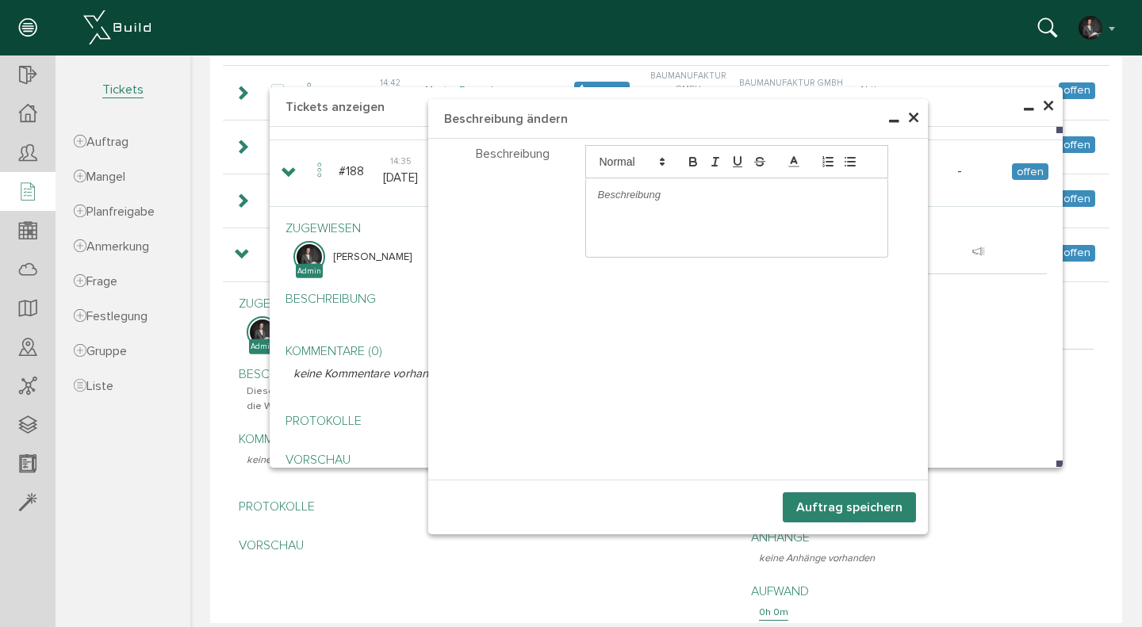
click at [650, 197] on p at bounding box center [737, 195] width 278 height 14
click at [838, 506] on button "Auftrag speichern" at bounding box center [849, 508] width 133 height 30
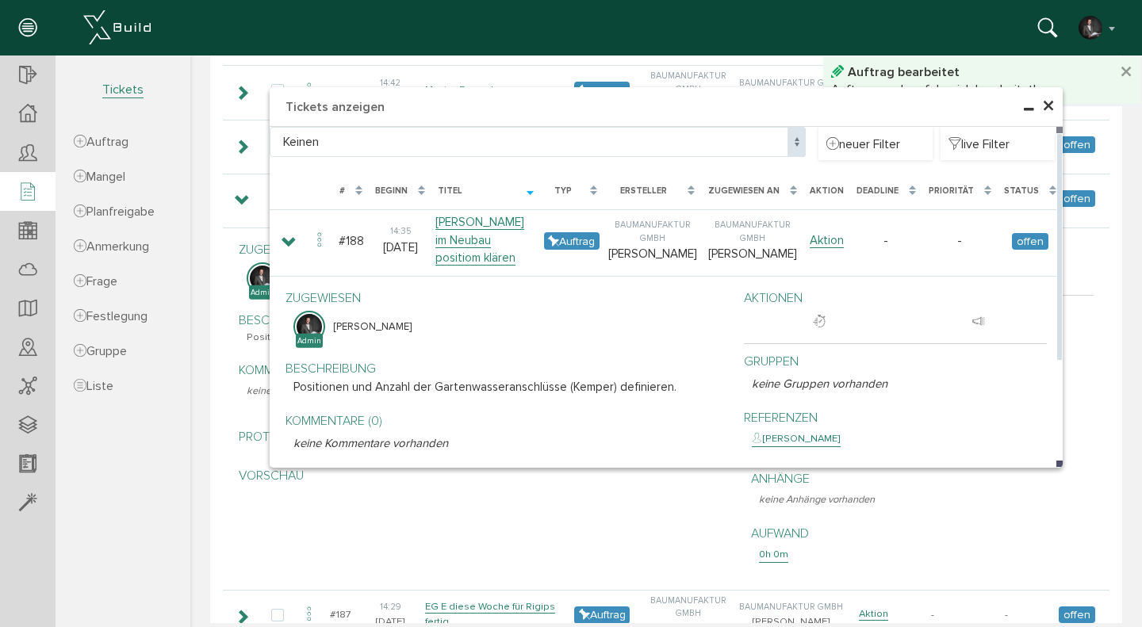
scroll to position [557, 0]
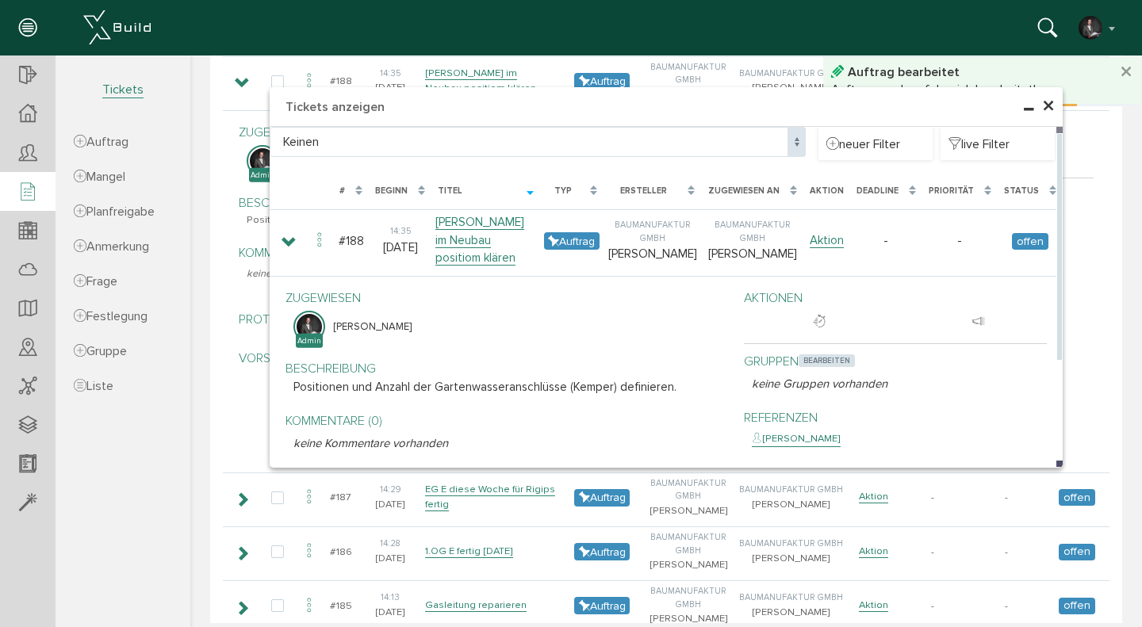
click at [820, 355] on span "bearbeiten" at bounding box center [827, 361] width 56 height 13
select select
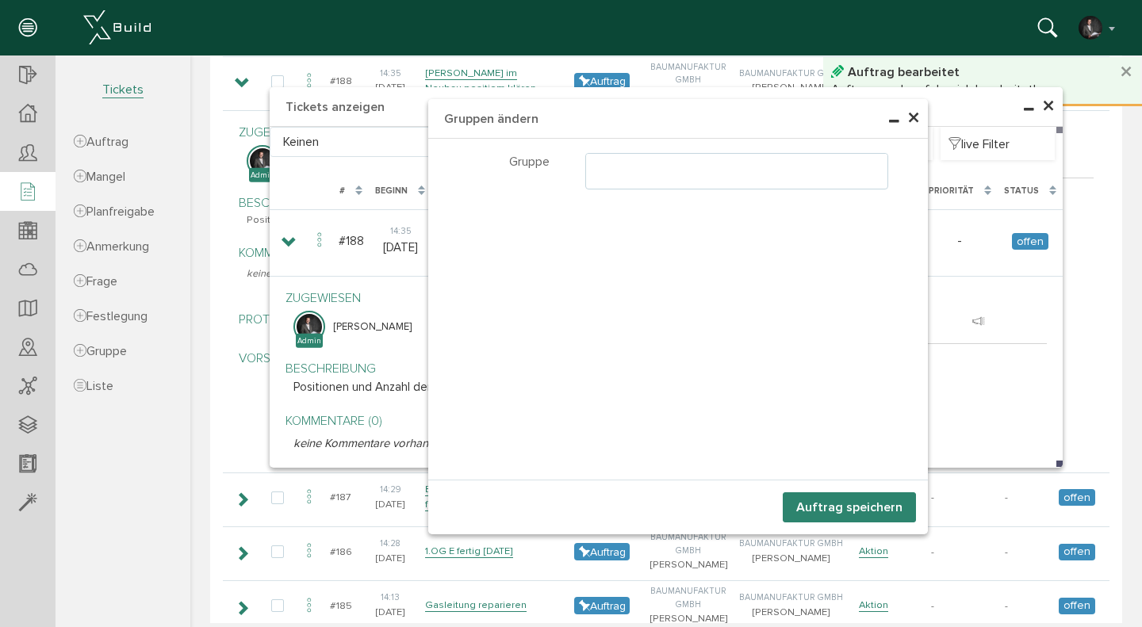
click at [693, 175] on ul at bounding box center [737, 169] width 302 height 30
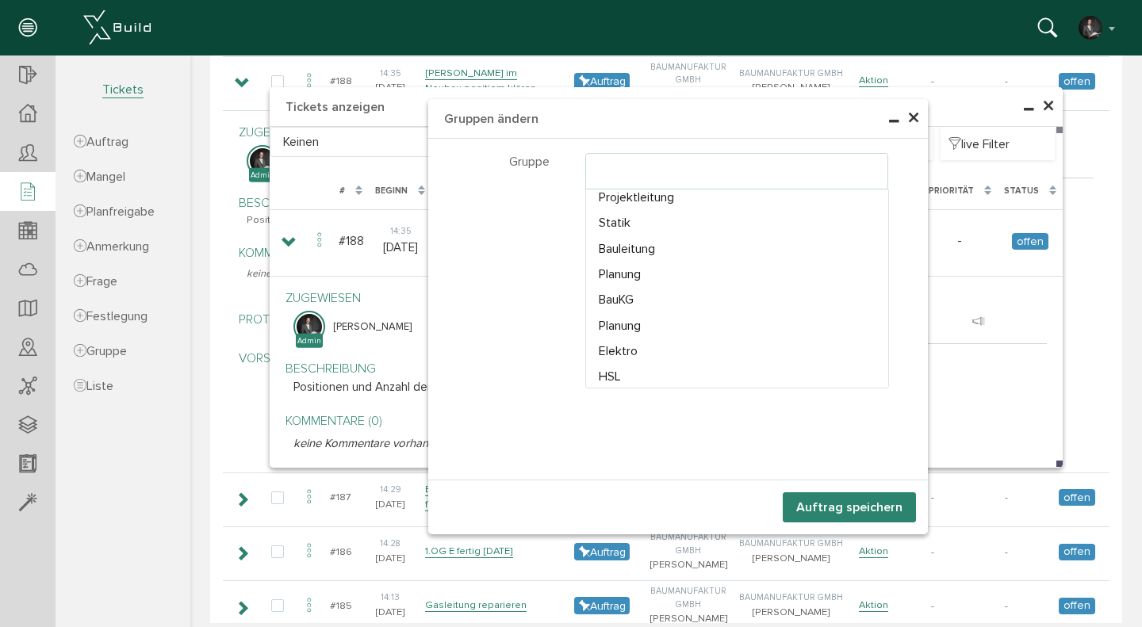
scroll to position [213, 0]
select select "TK-6807bf52de2247.11242302#1745338194.9099"
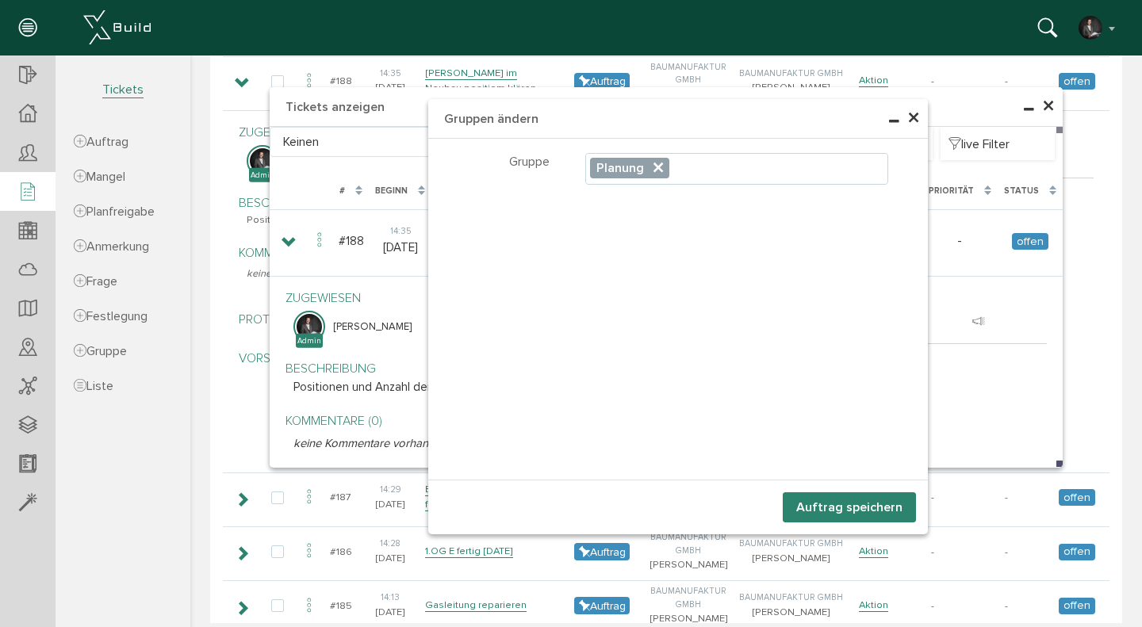
click at [843, 508] on button "Auftrag speichern" at bounding box center [849, 508] width 133 height 30
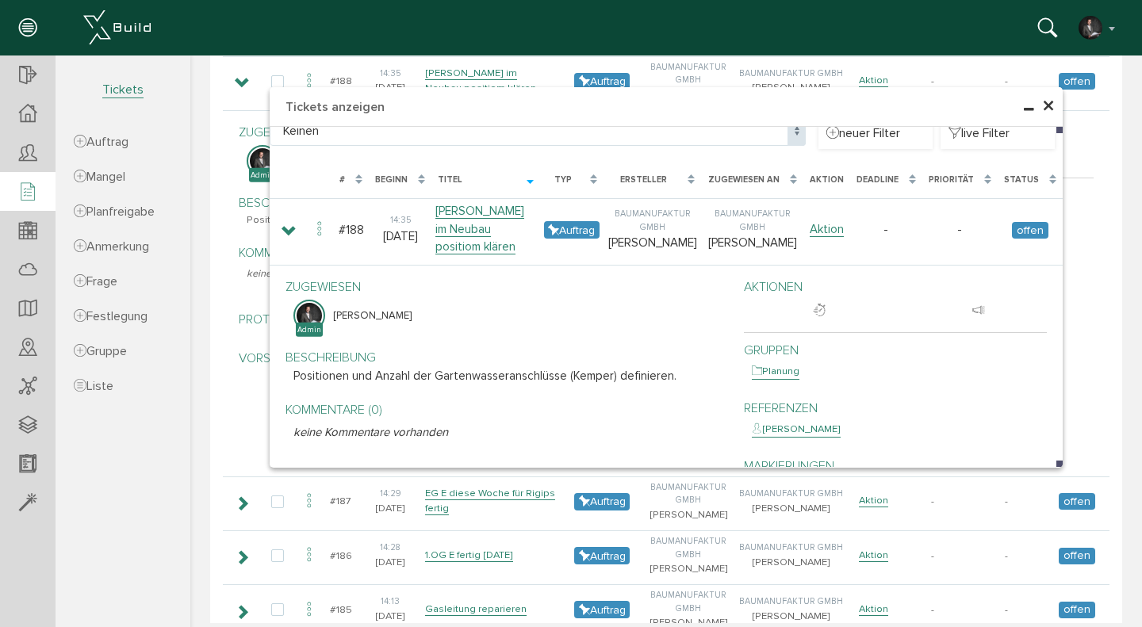
click at [1046, 113] on span "×" at bounding box center [1048, 106] width 13 height 31
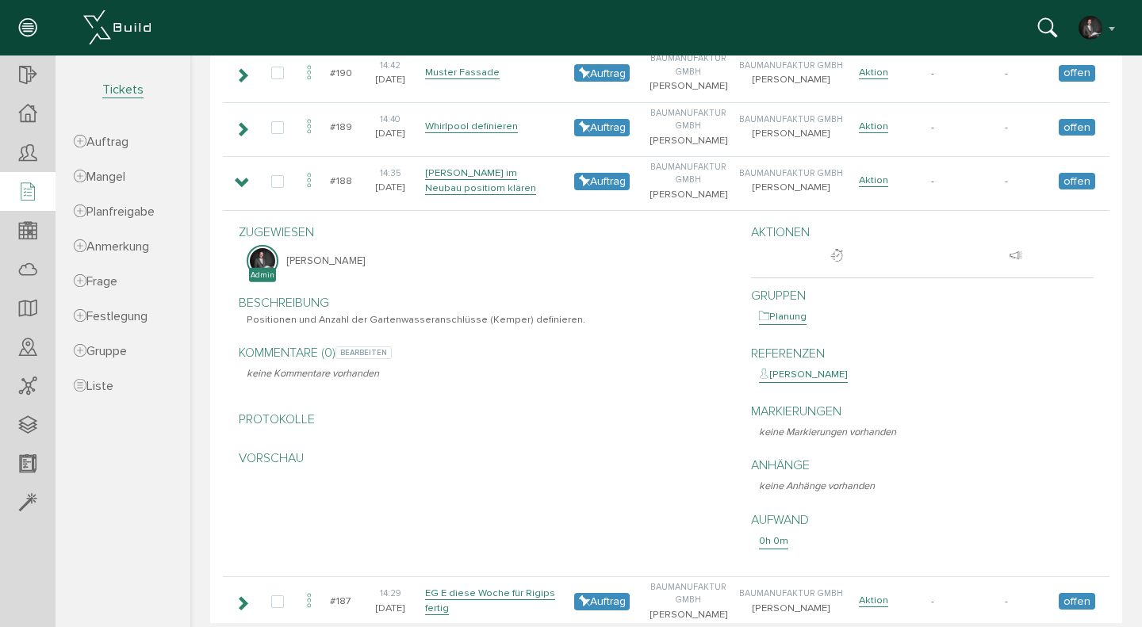
scroll to position [390, 0]
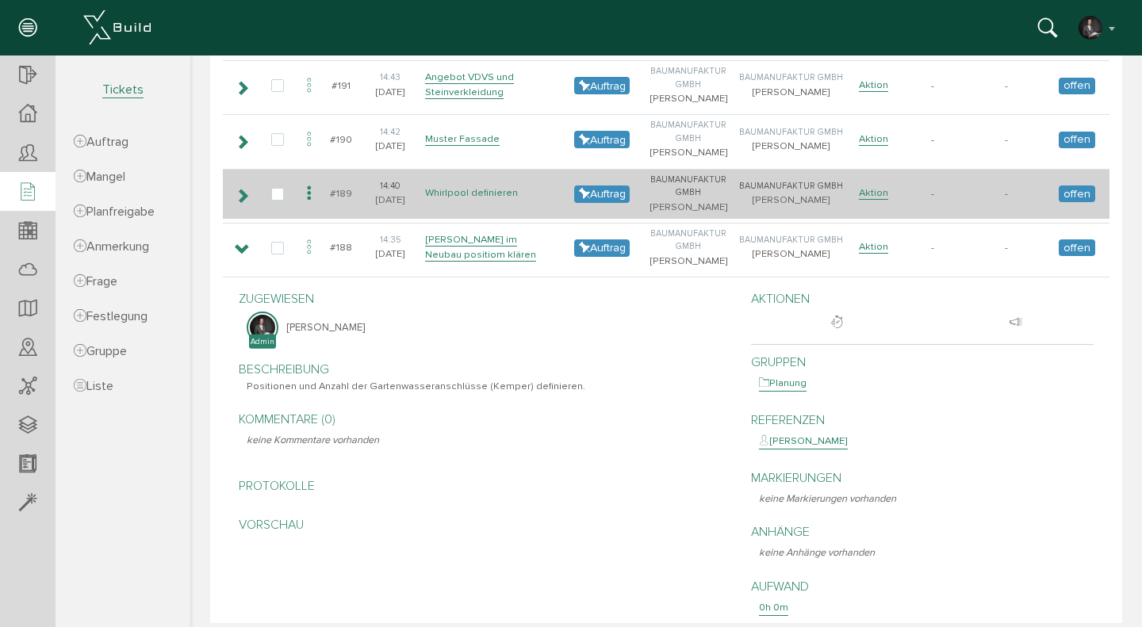
click at [485, 190] on link "Whirlpool definieren" at bounding box center [471, 192] width 93 height 13
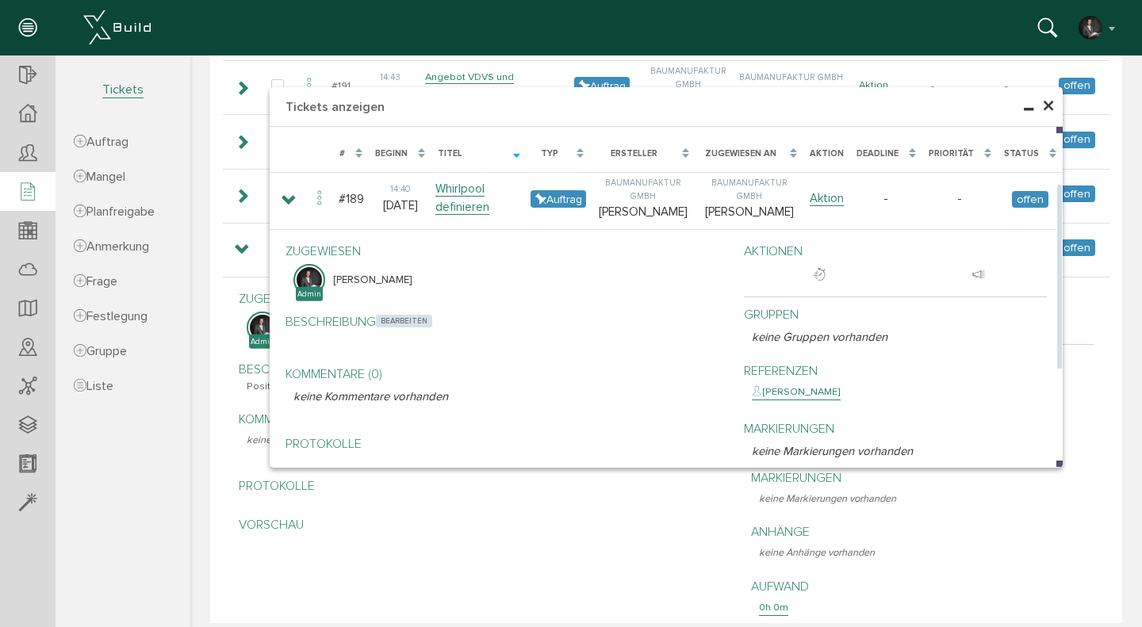
click at [406, 322] on span "bearbeiten" at bounding box center [404, 321] width 56 height 13
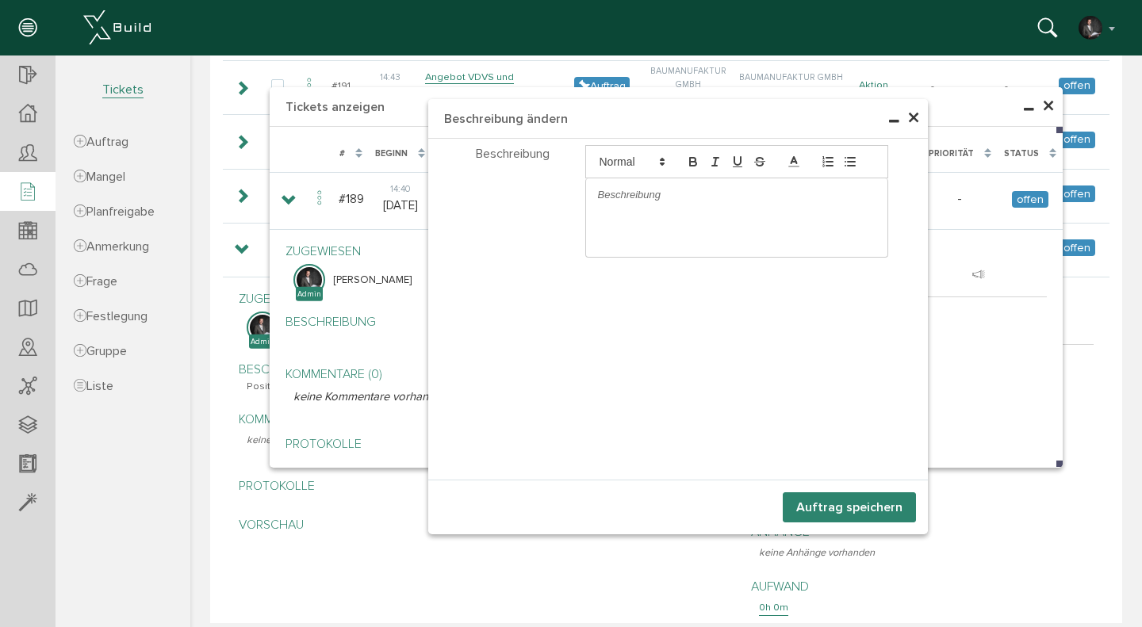
click at [687, 183] on div at bounding box center [737, 194] width 302 height 33
click at [809, 498] on button "Auftrag speichern" at bounding box center [849, 508] width 133 height 30
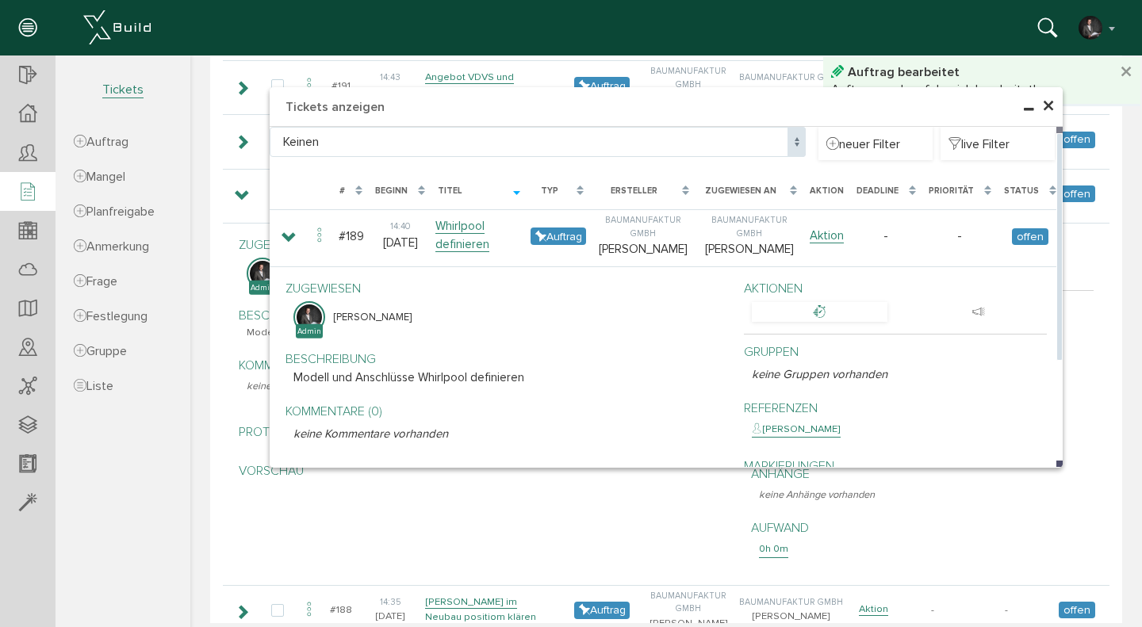
scroll to position [503, 0]
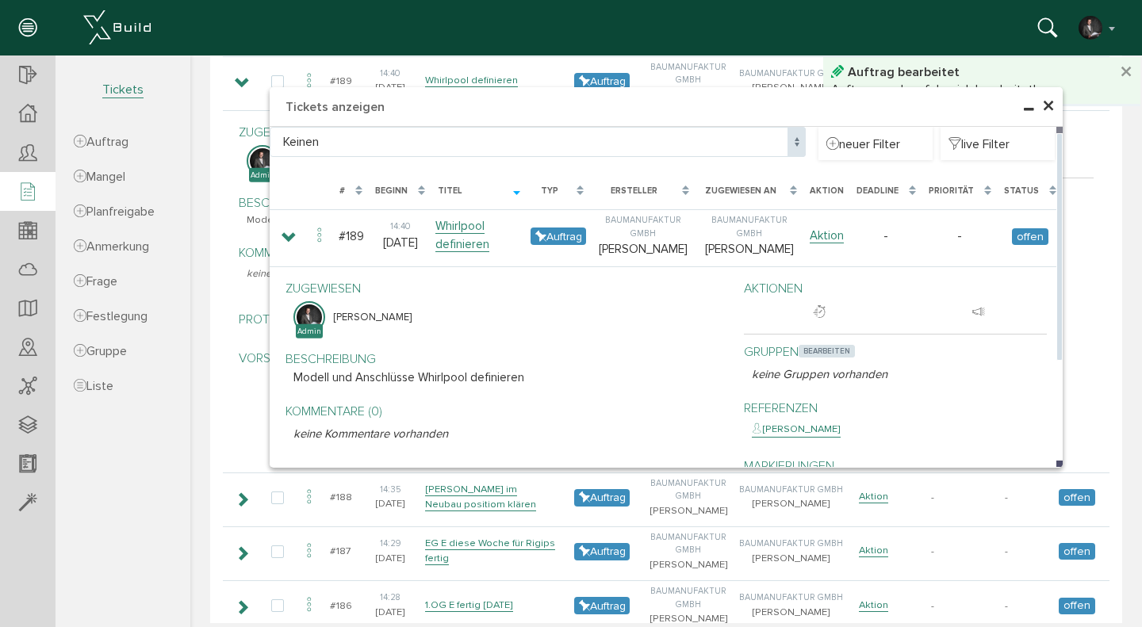
click at [823, 345] on span "bearbeiten" at bounding box center [827, 351] width 56 height 13
select select
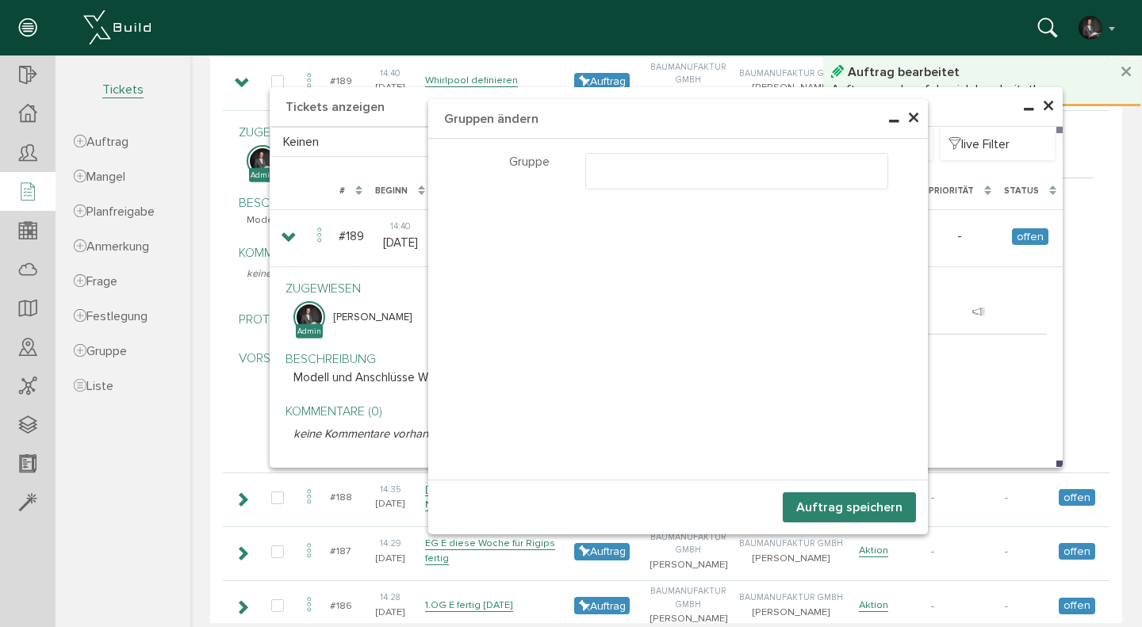
click at [613, 172] on ul at bounding box center [737, 169] width 302 height 30
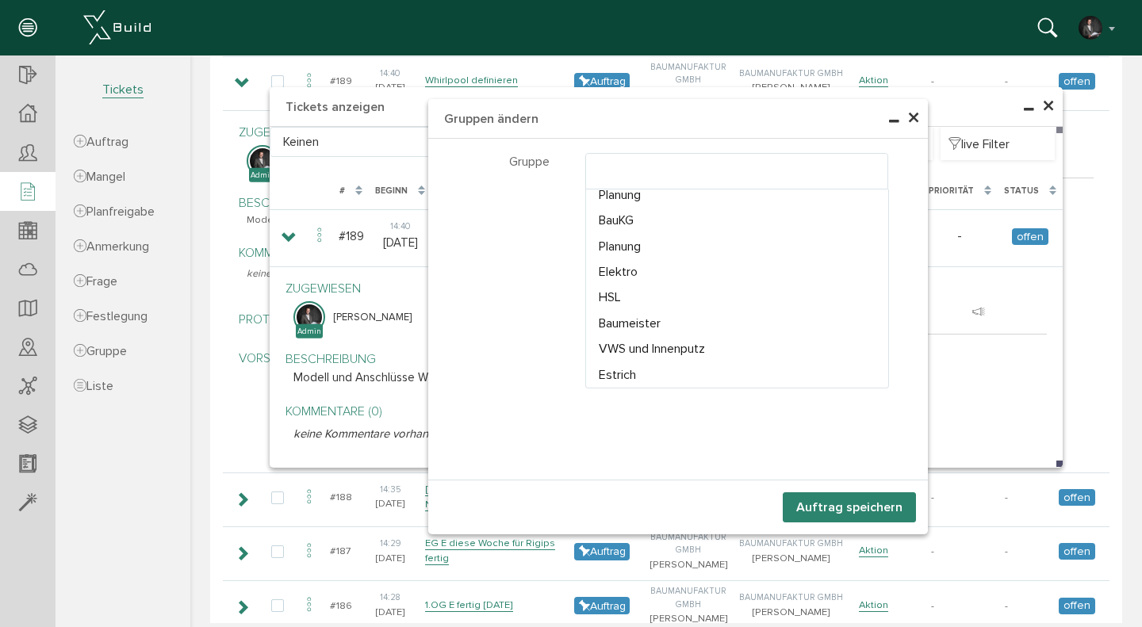
scroll to position [222, 0]
click at [685, 174] on ul "× HSL" at bounding box center [737, 169] width 302 height 30
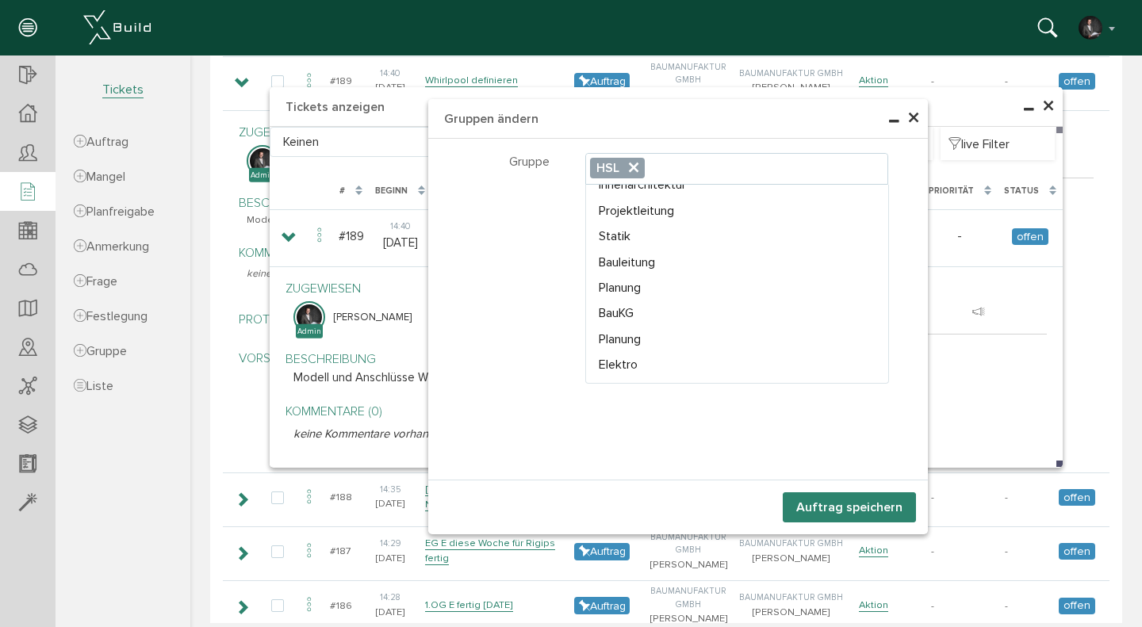
scroll to position [172, 0]
select select "TK-6807bff3a19994.76870917#1745338355.6619"
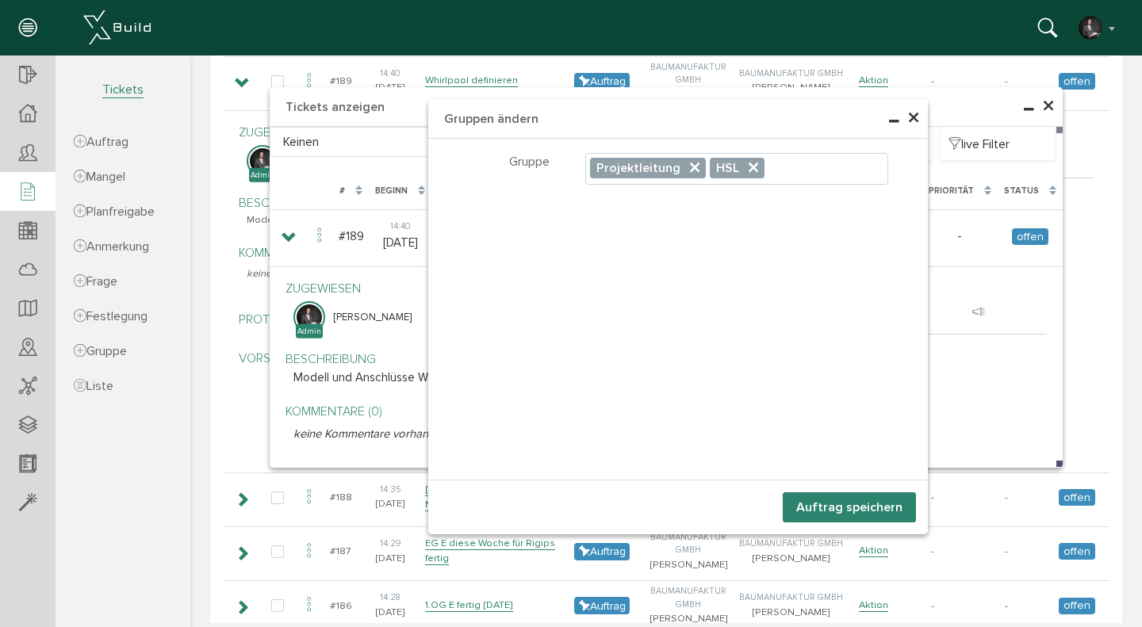
click at [858, 513] on button "Auftrag speichern" at bounding box center [849, 508] width 133 height 30
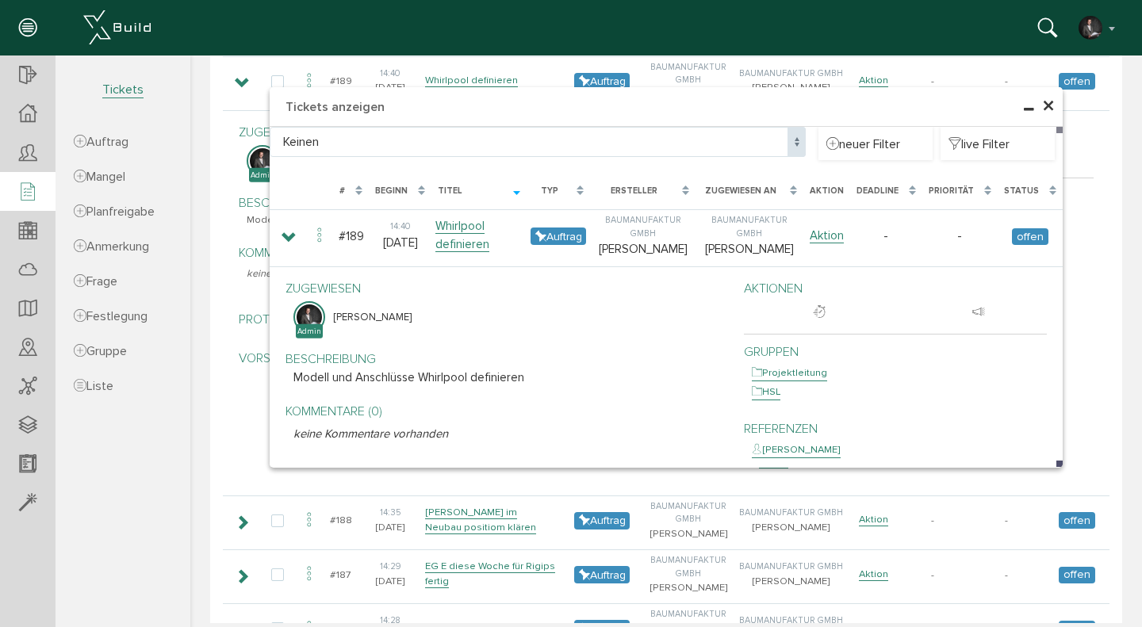
click at [1049, 103] on span "×" at bounding box center [1048, 106] width 13 height 31
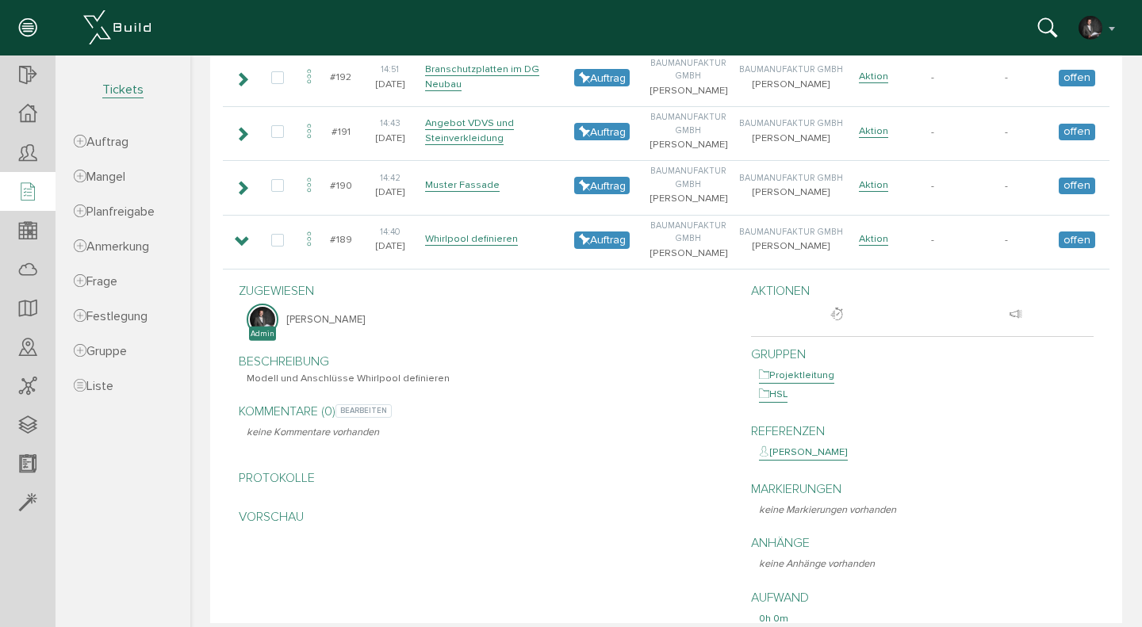
scroll to position [302, 0]
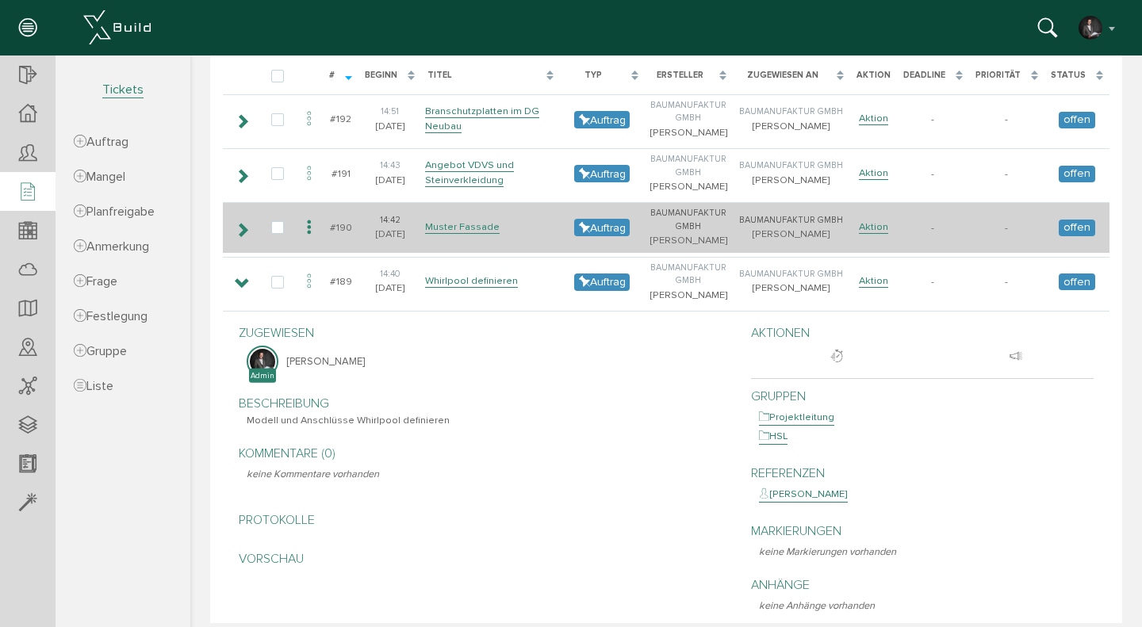
click at [244, 231] on icon at bounding box center [242, 230] width 15 height 13
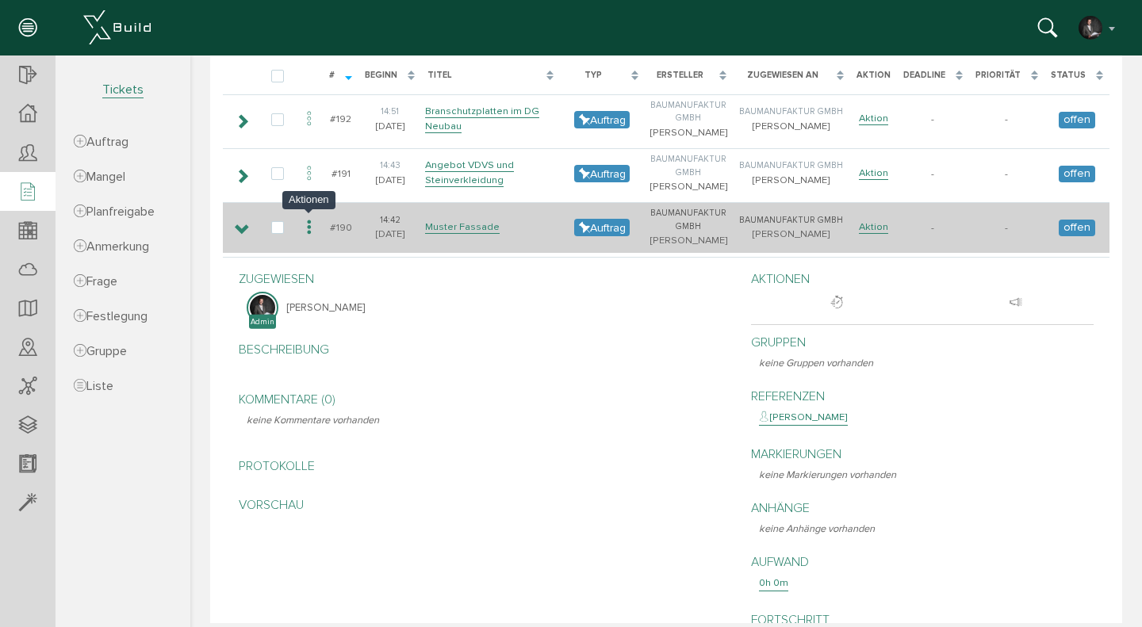
click at [309, 228] on icon at bounding box center [309, 227] width 19 height 21
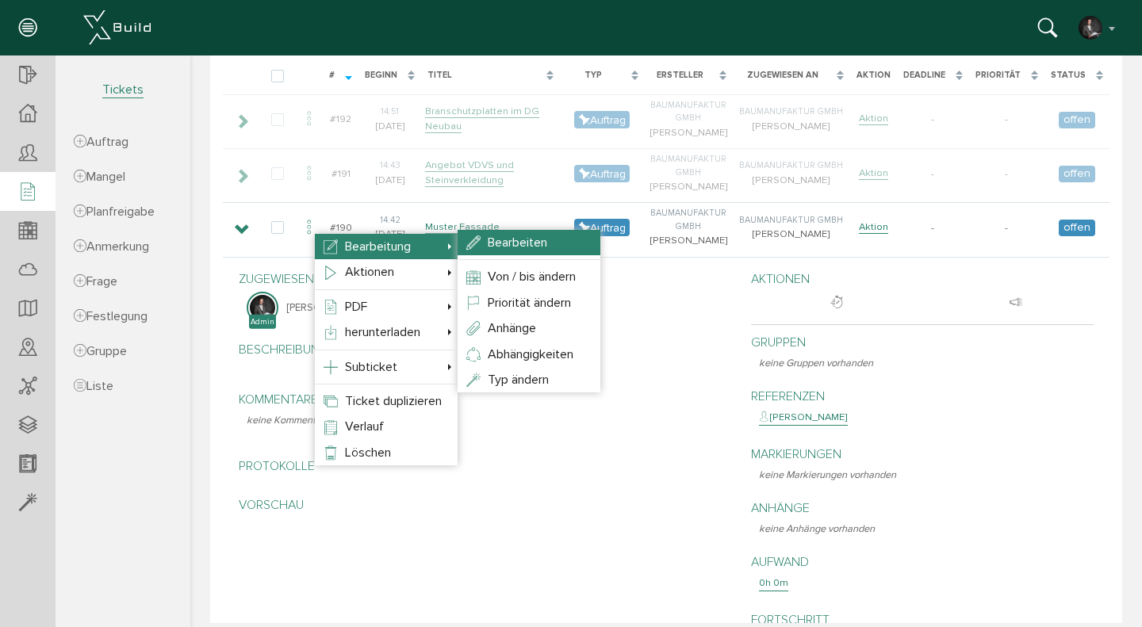
select select
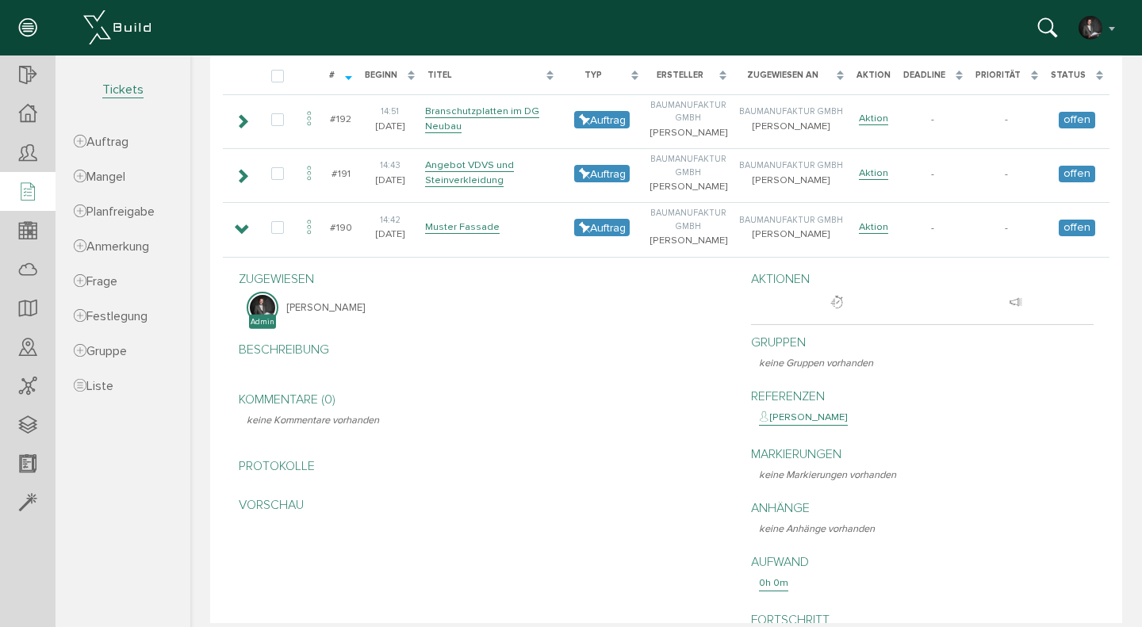
scroll to position [222, 0]
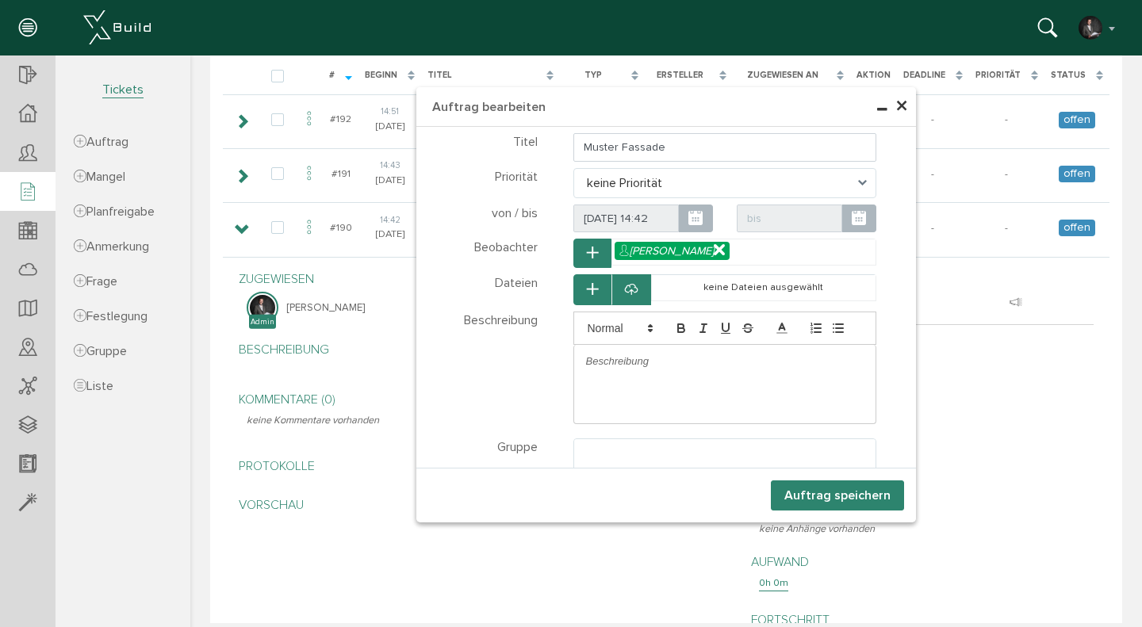
select select
click at [647, 377] on div at bounding box center [725, 361] width 302 height 33
click at [613, 458] on ul at bounding box center [725, 454] width 302 height 30
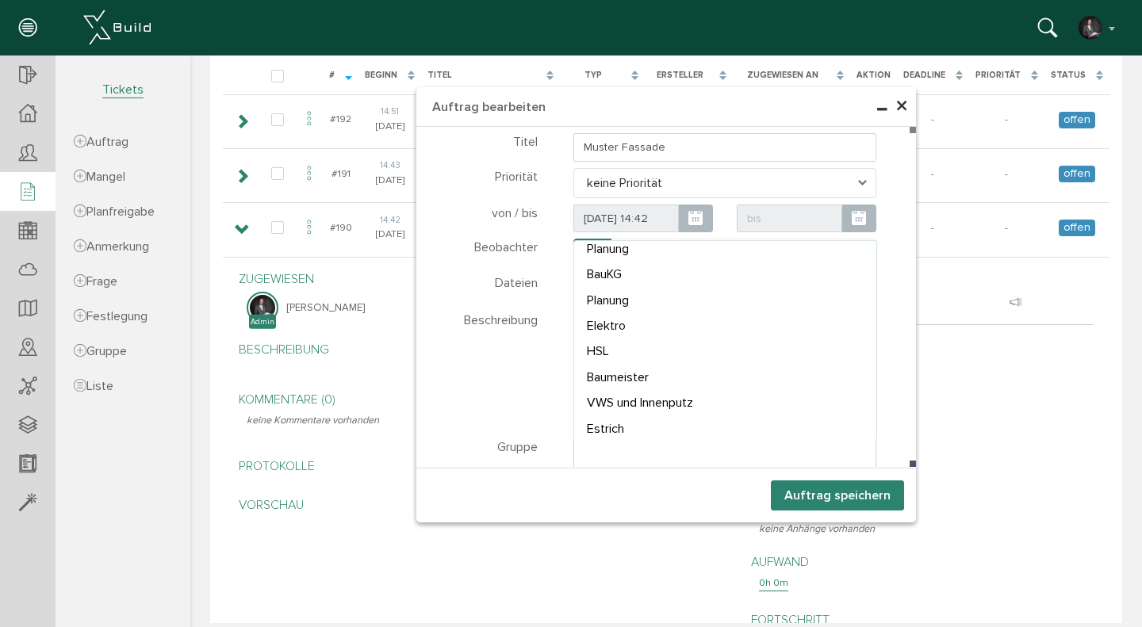
scroll to position [264, 0]
select select "TK-6854fda8b9b0a4.59574975#1750400424.7606"
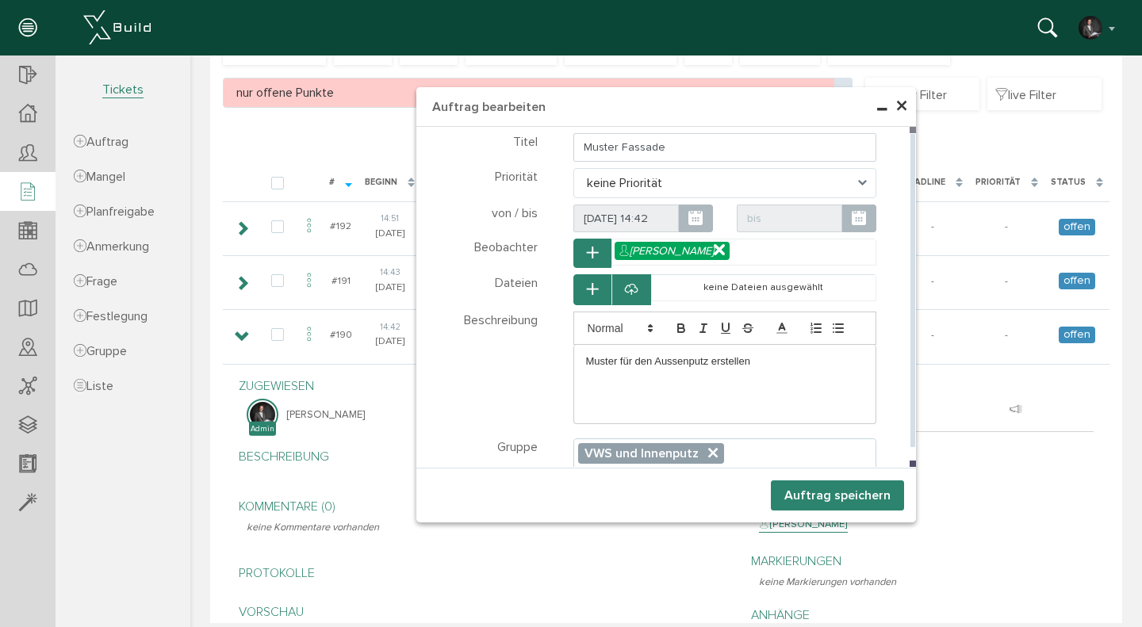
scroll to position [184, 0]
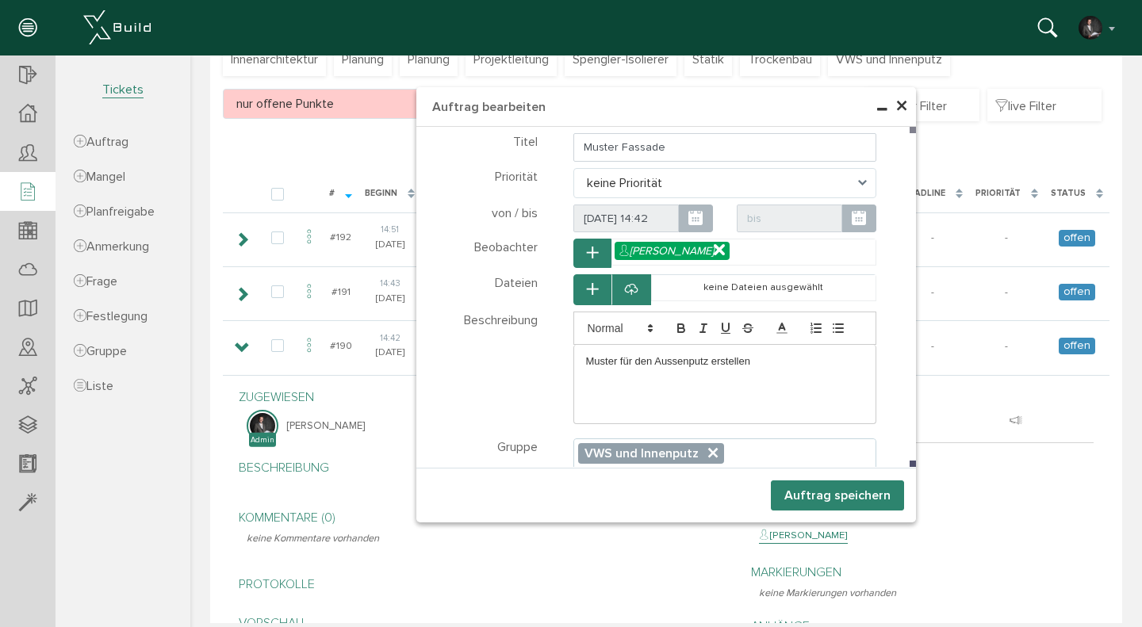
click at [828, 493] on button "Auftrag speichern" at bounding box center [837, 496] width 133 height 30
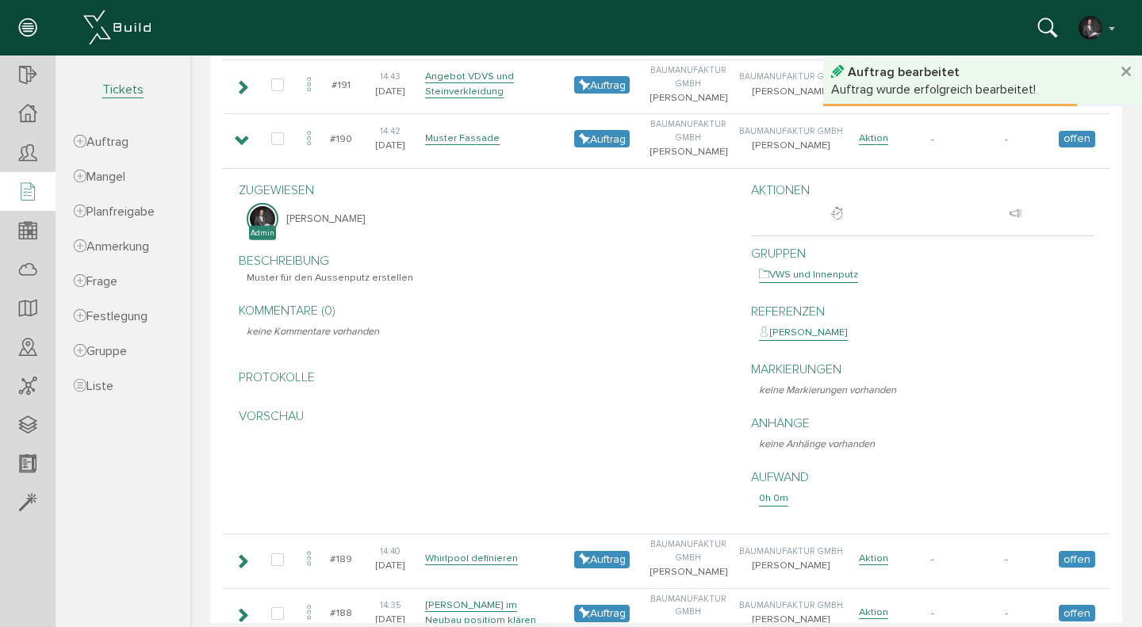
scroll to position [259, 0]
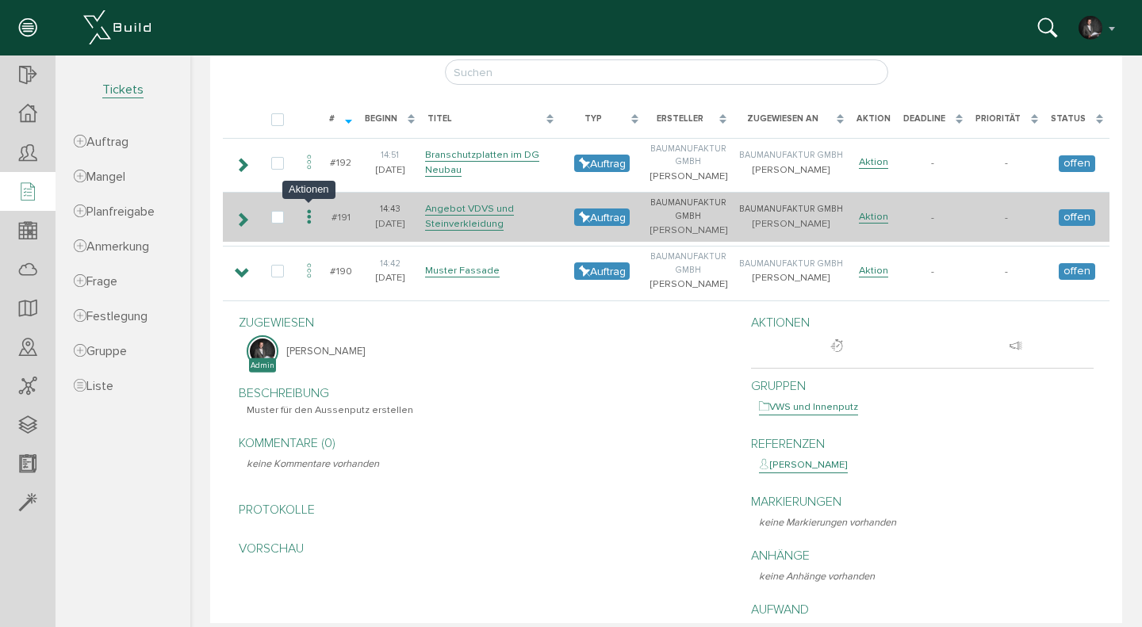
click at [314, 216] on icon at bounding box center [309, 217] width 19 height 21
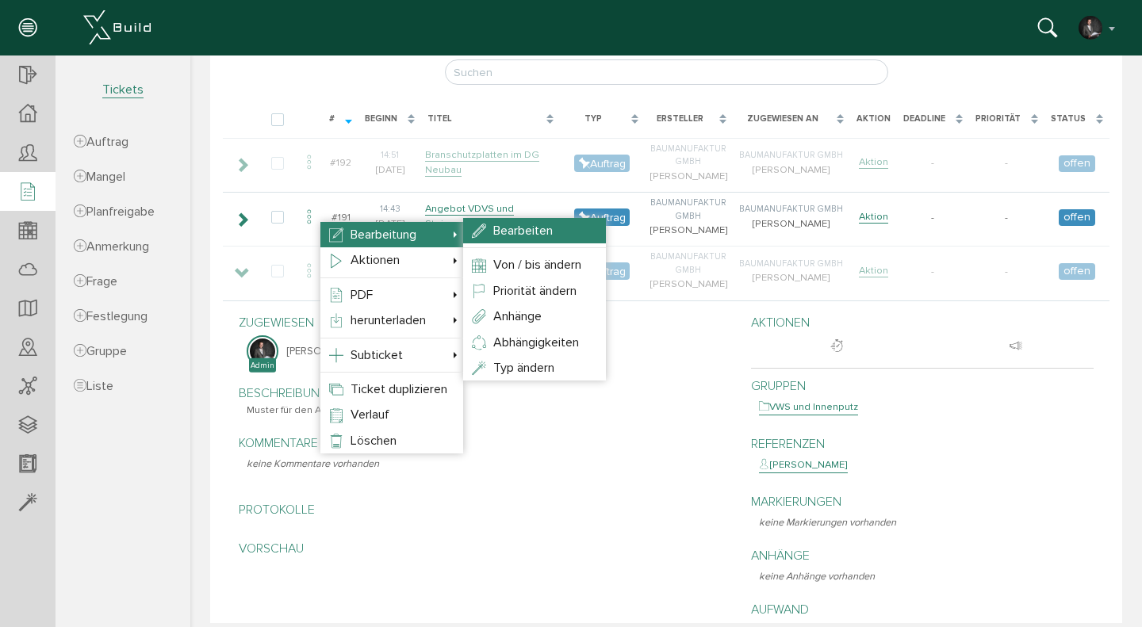
select select
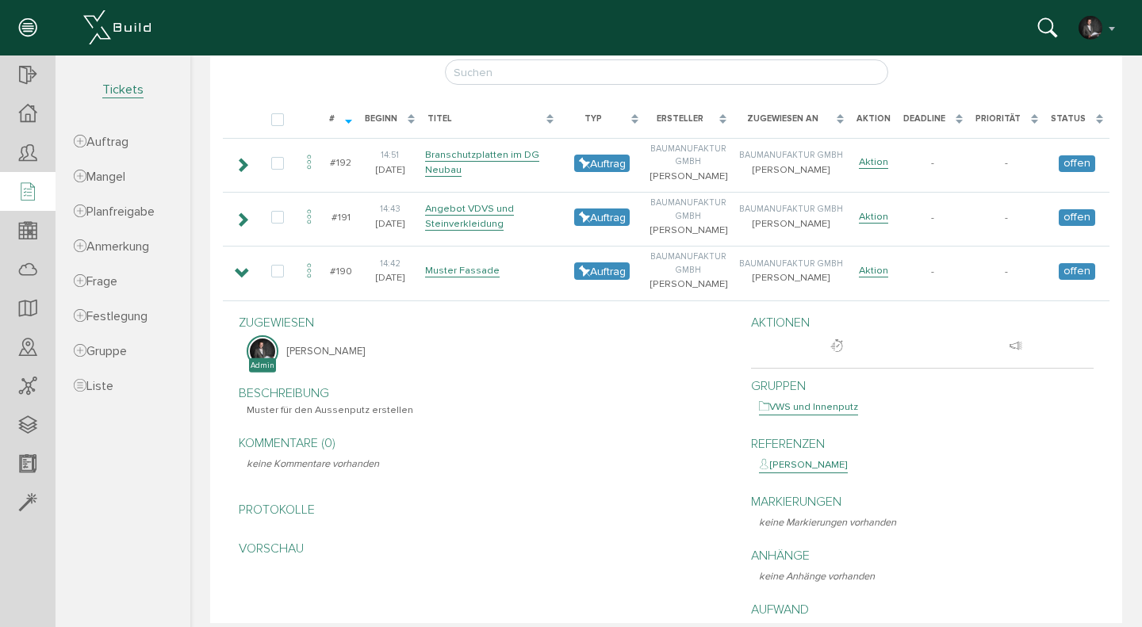
scroll to position [254, 0]
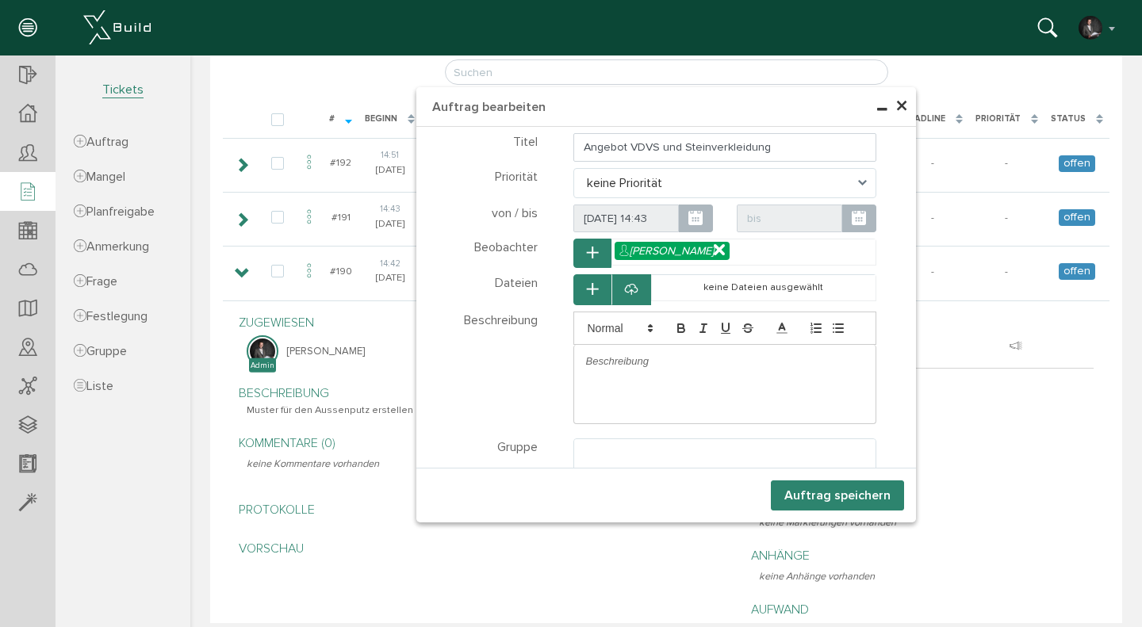
select select
click at [648, 375] on div at bounding box center [725, 361] width 302 height 33
click at [642, 451] on ul at bounding box center [725, 454] width 302 height 30
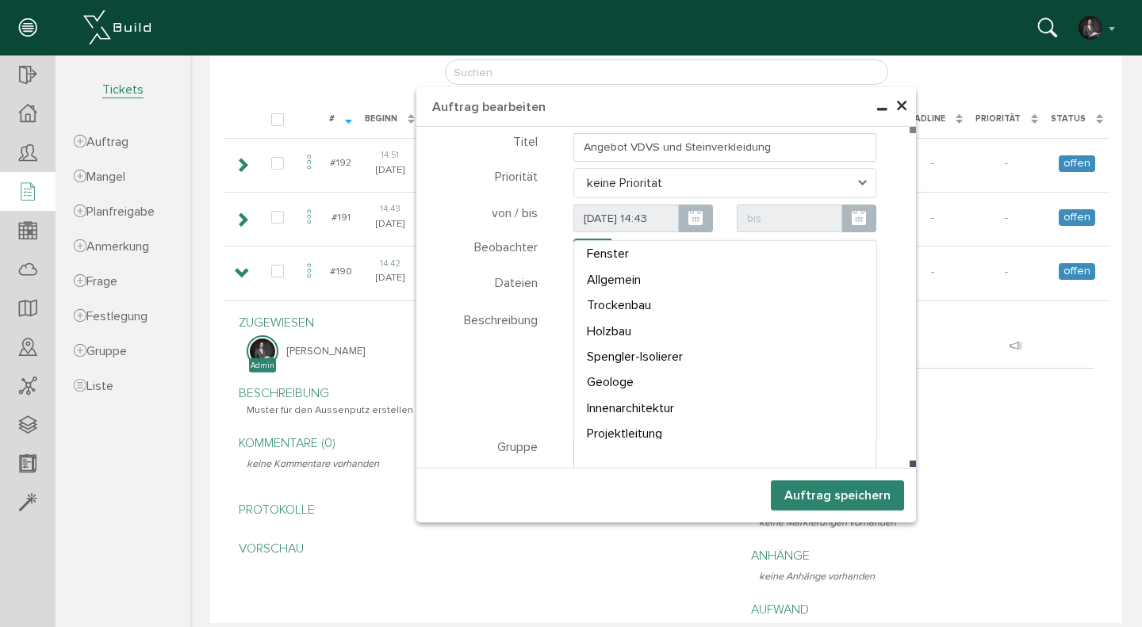
scroll to position [264, 0]
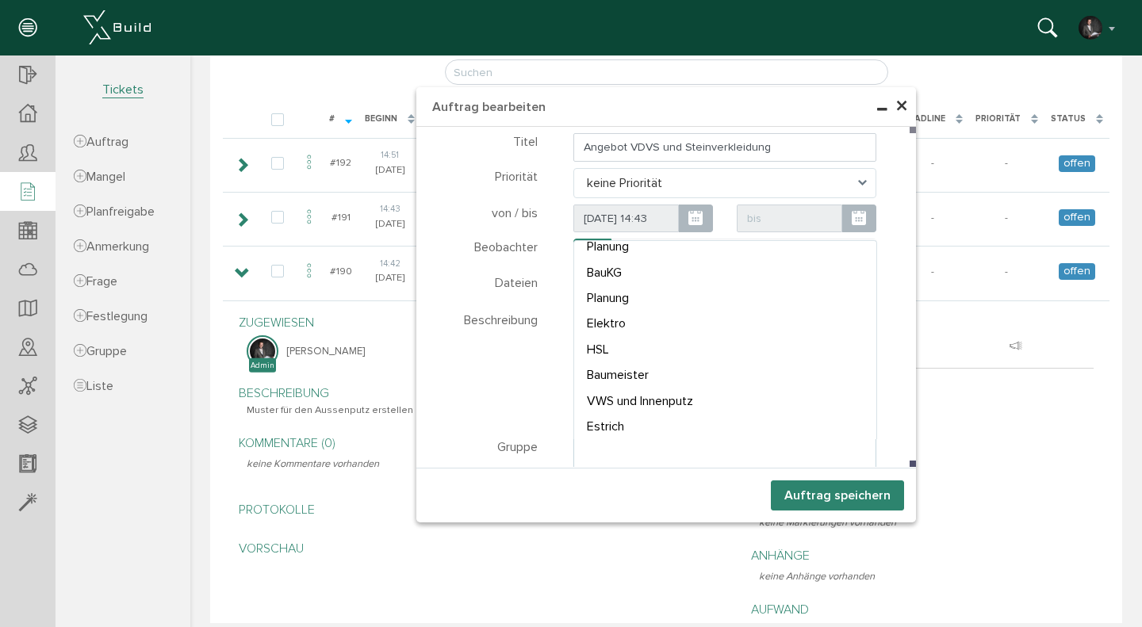
select select "TK-6854fda8b9b0a4.59574975#1750400424.7606"
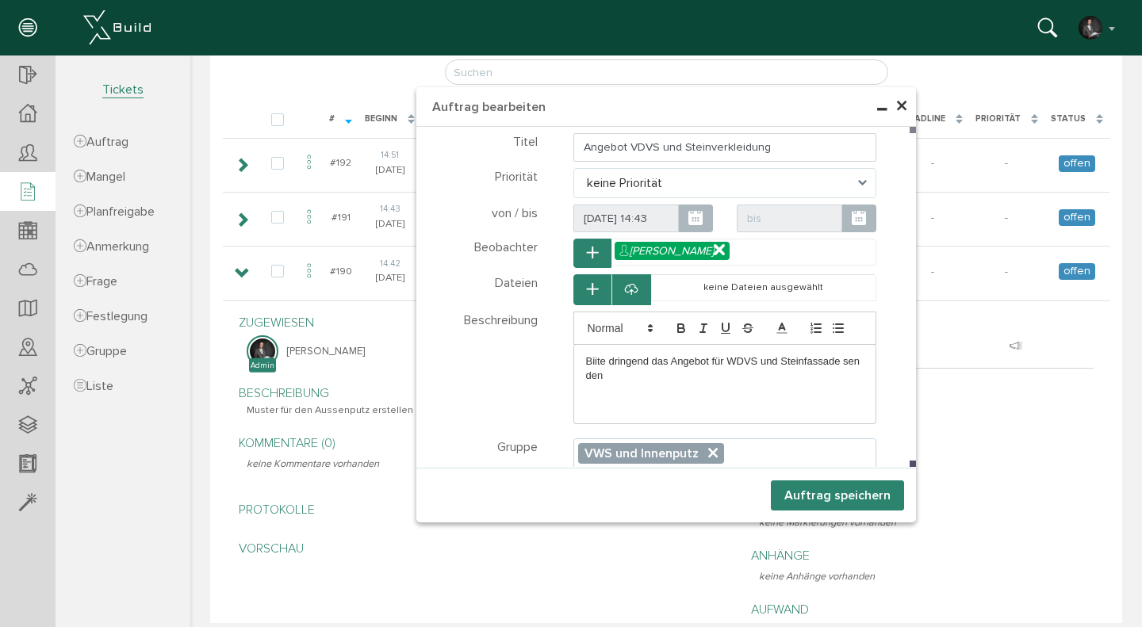
scroll to position [254, 0]
click at [844, 497] on button "Auftrag speichern" at bounding box center [837, 496] width 133 height 30
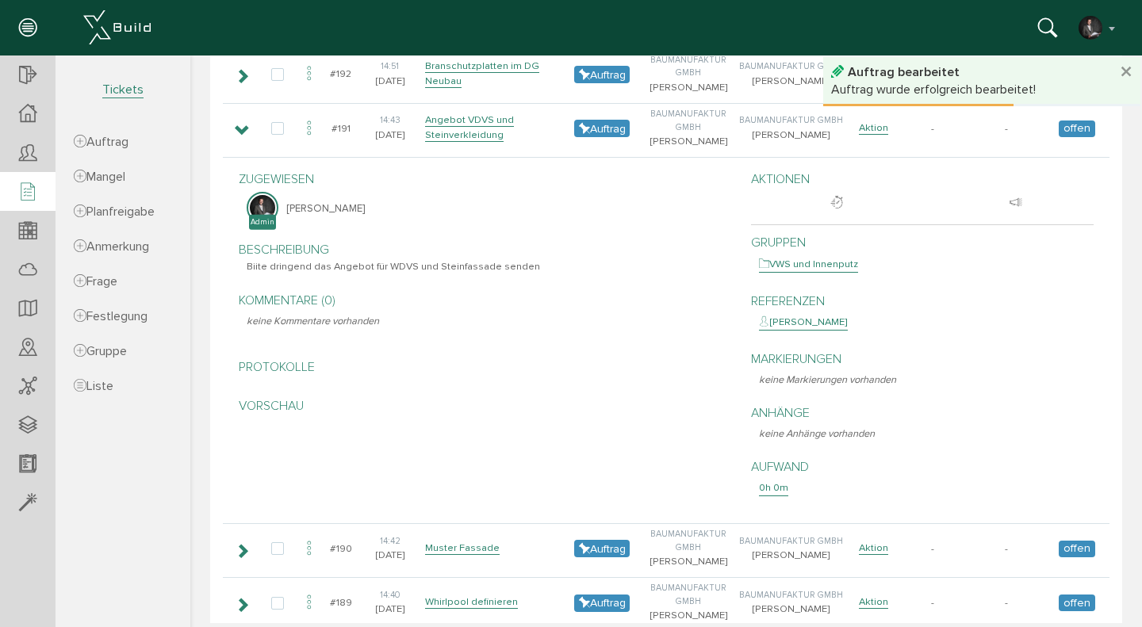
scroll to position [226, 0]
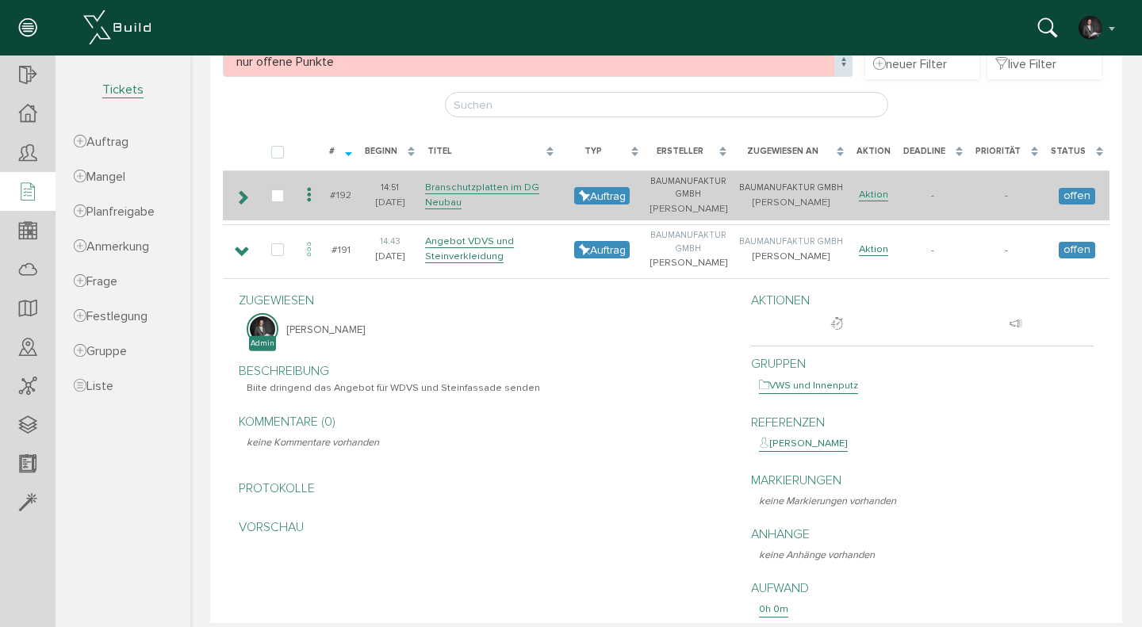
click at [246, 192] on icon at bounding box center [242, 197] width 15 height 13
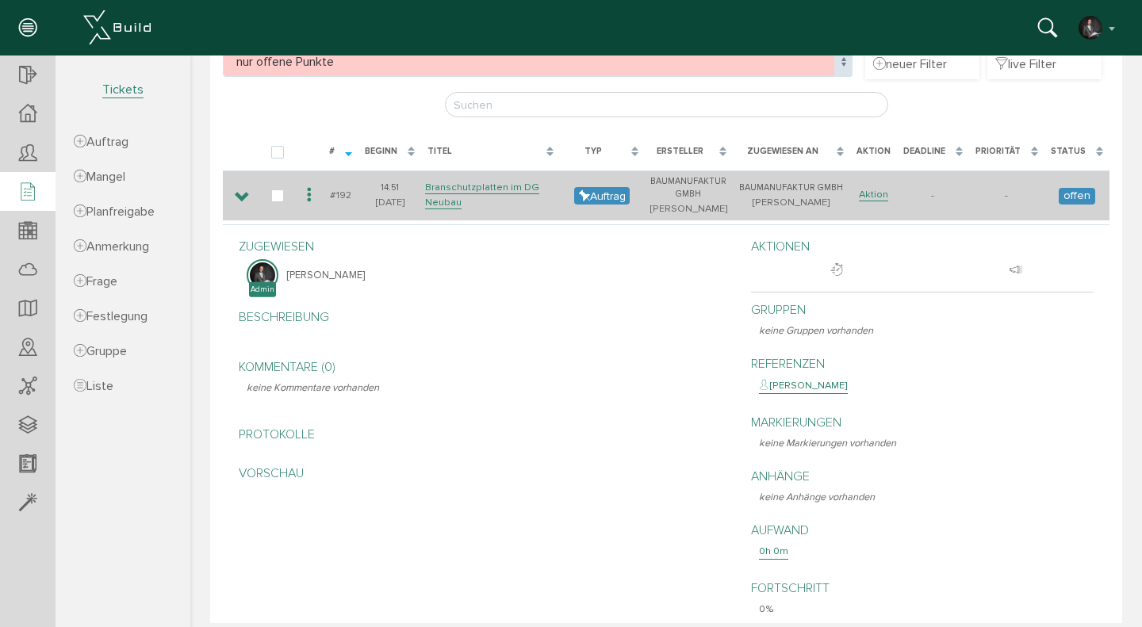
click at [246, 193] on icon at bounding box center [242, 197] width 15 height 13
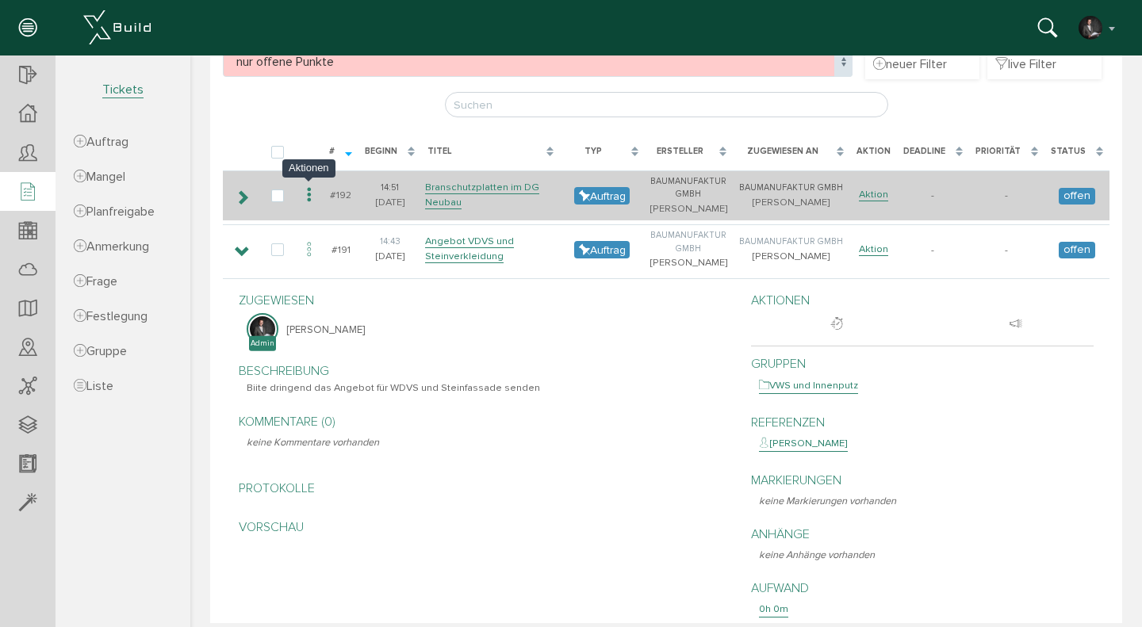
click at [309, 191] on icon at bounding box center [309, 195] width 19 height 21
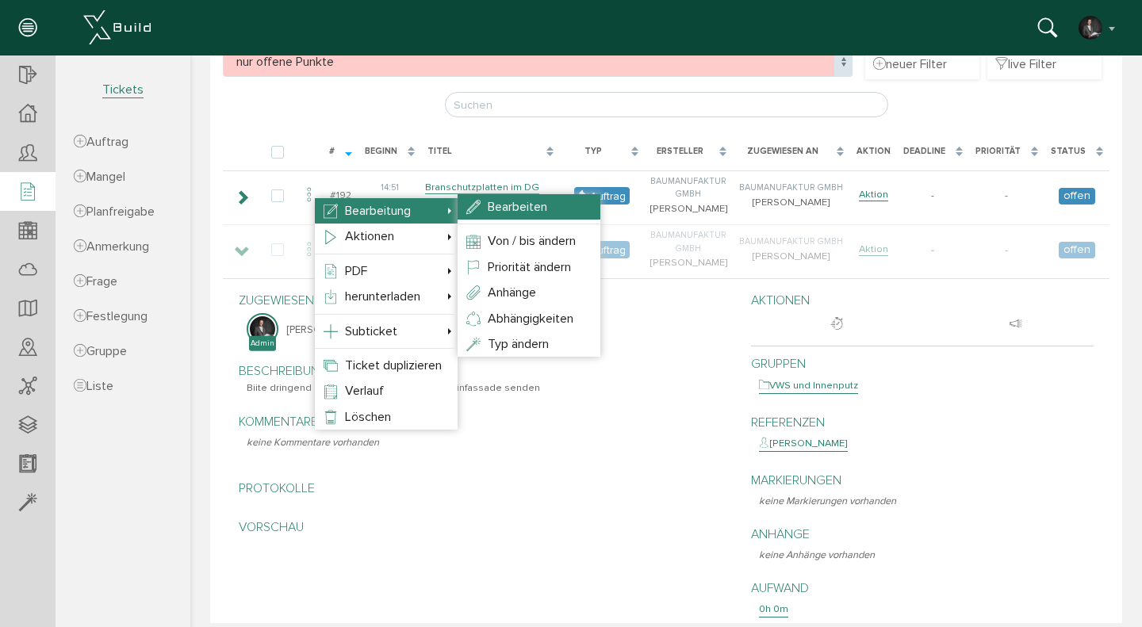
select select
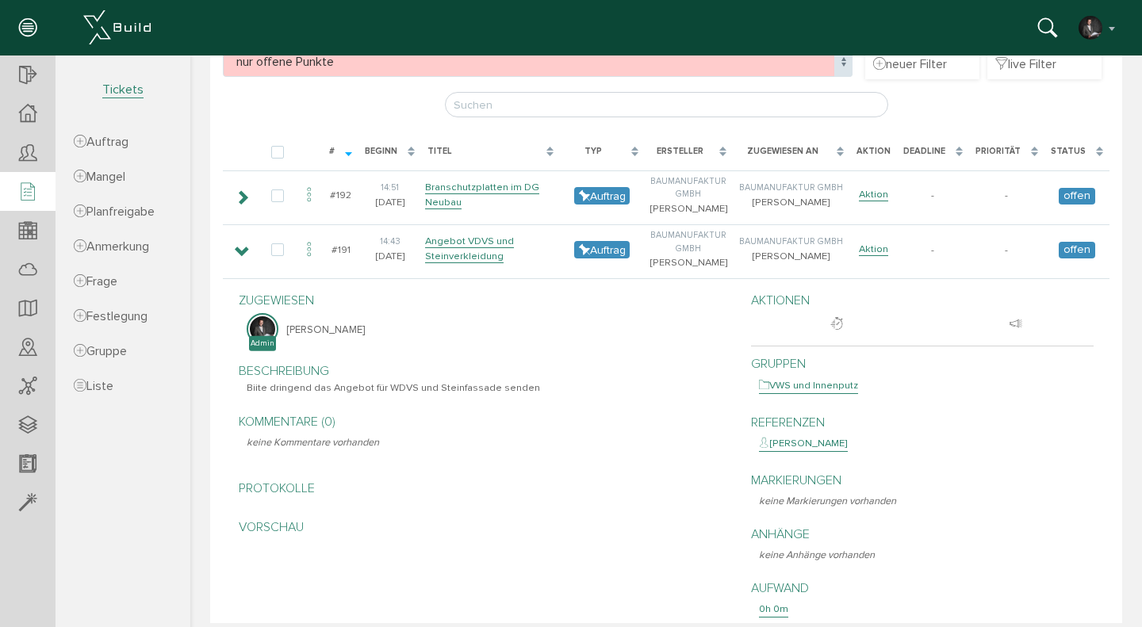
scroll to position [254, 0]
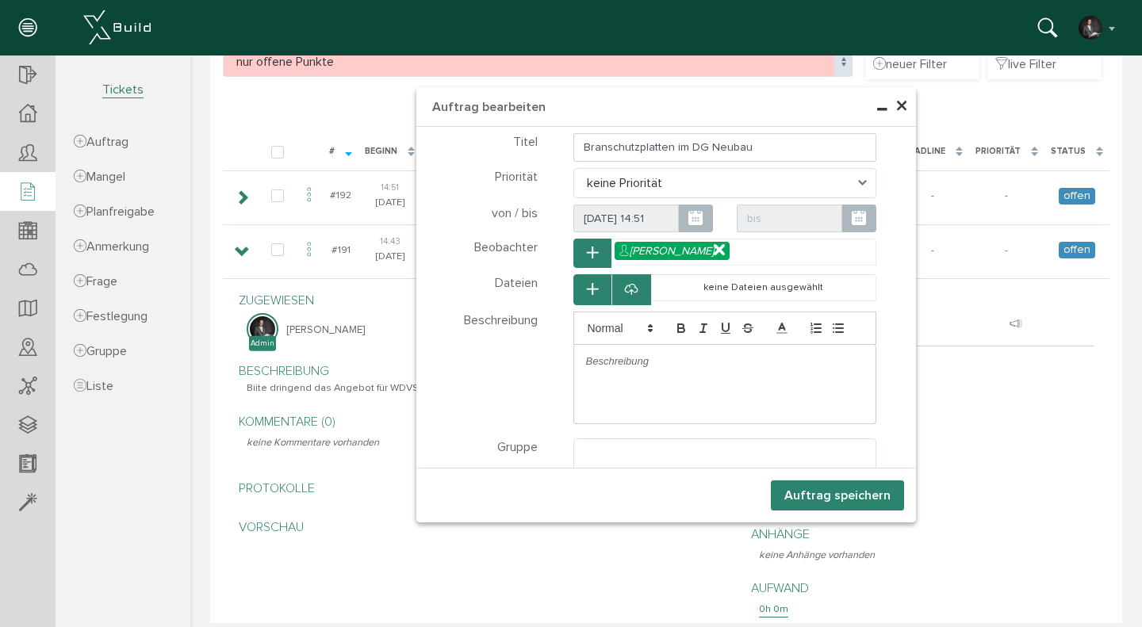
select select
click at [607, 145] on input "Branschutzplatten im DG Neubau" at bounding box center [726, 147] width 304 height 29
type input "Brandschutzplatten im DG Neubau"
click at [677, 353] on div at bounding box center [725, 361] width 302 height 33
click at [634, 451] on ul at bounding box center [725, 454] width 302 height 30
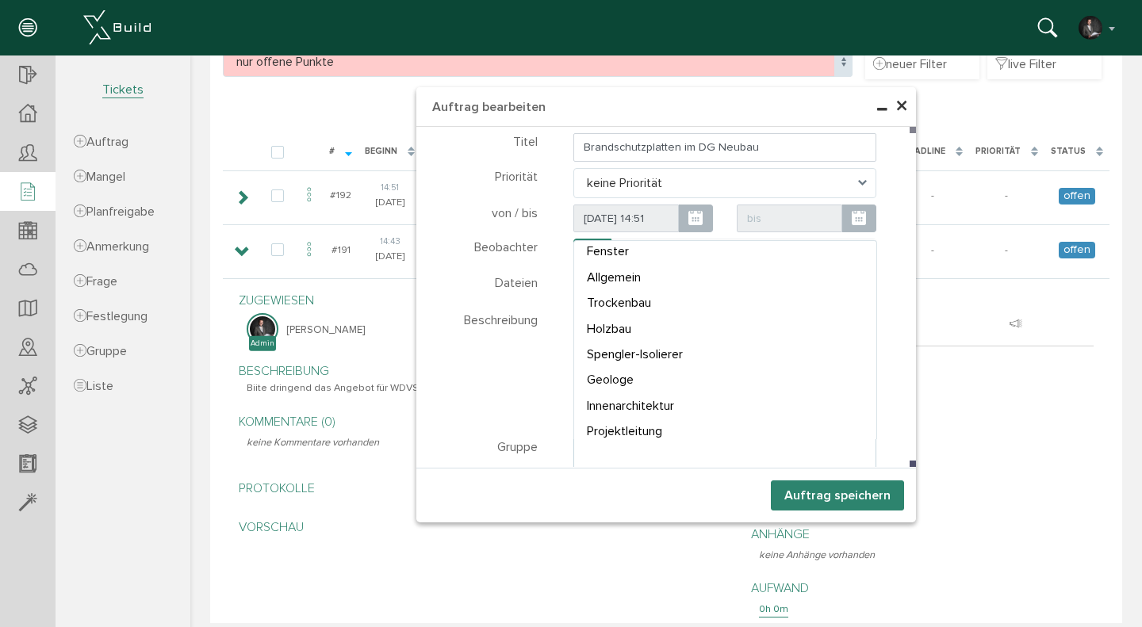
scroll to position [0, 0]
select select "TK-681a3cf2890393.18670059#1746550002.5612"
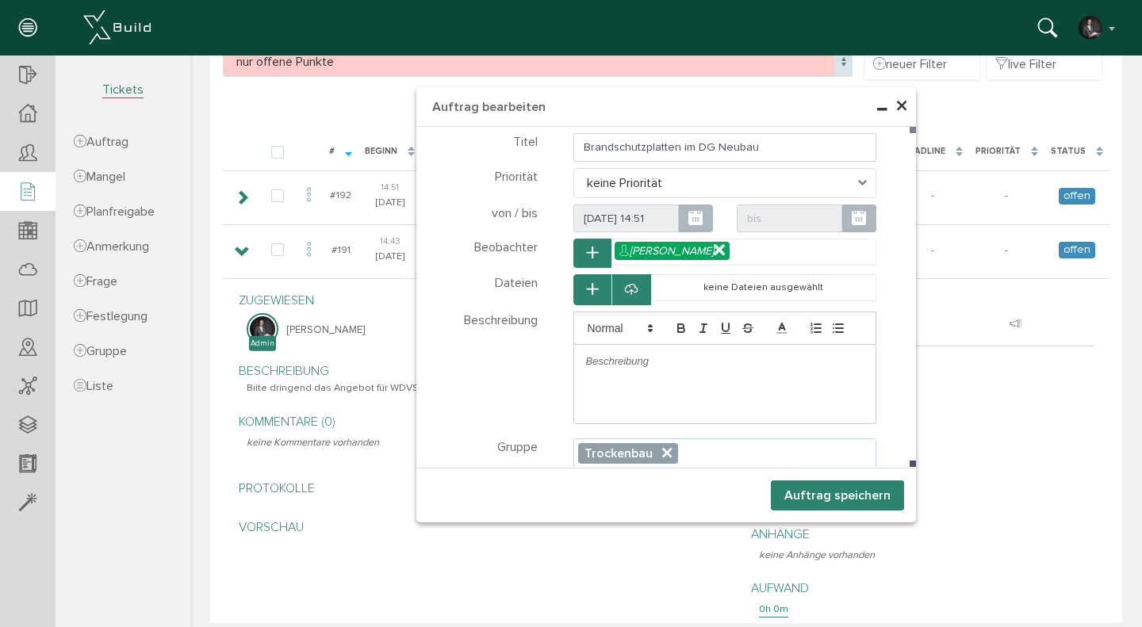
scroll to position [32, 0]
click at [681, 375] on div at bounding box center [725, 361] width 302 height 33
click at [692, 457] on ul "× Trockenbau" at bounding box center [725, 454] width 302 height 30
click at [815, 501] on button "Auftrag speichern" at bounding box center [837, 496] width 133 height 30
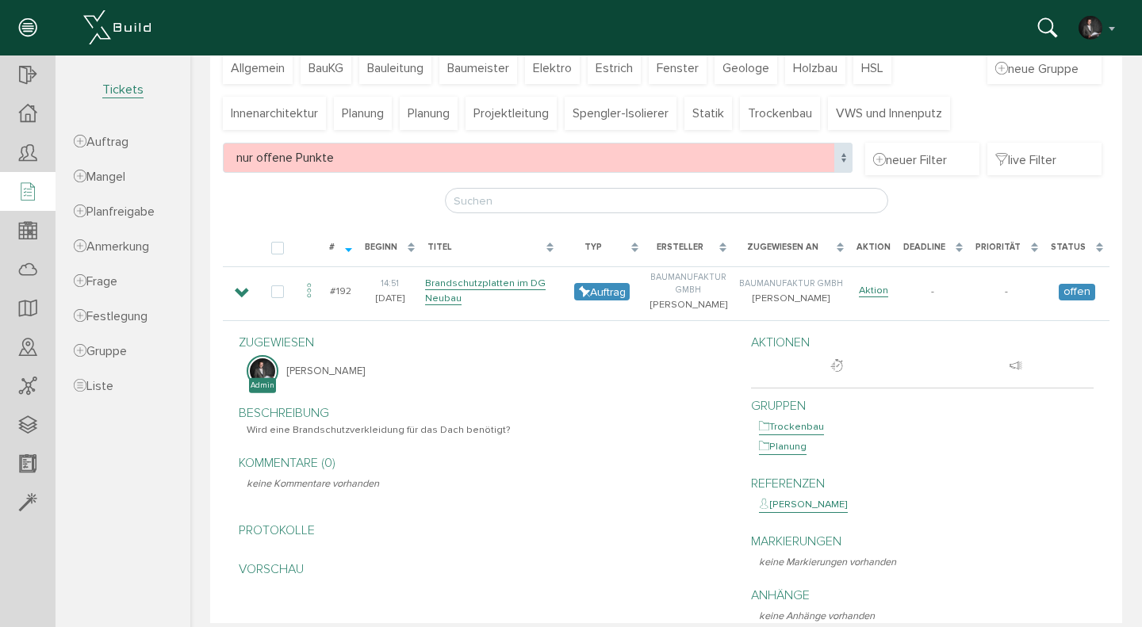
scroll to position [109, 0]
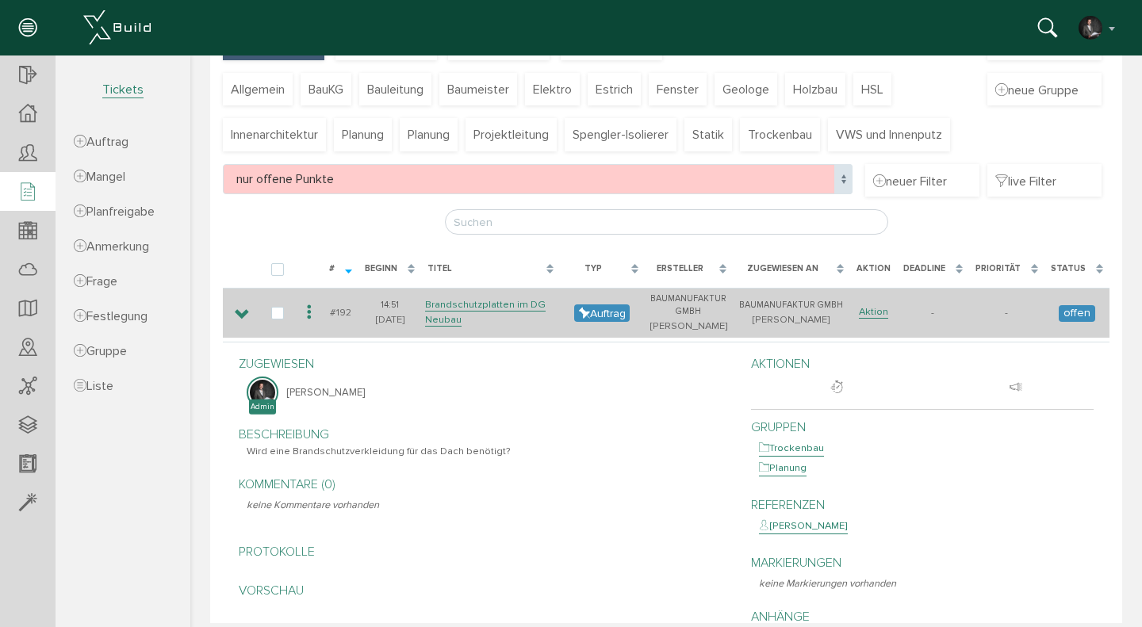
click at [246, 313] on icon at bounding box center [242, 315] width 15 height 13
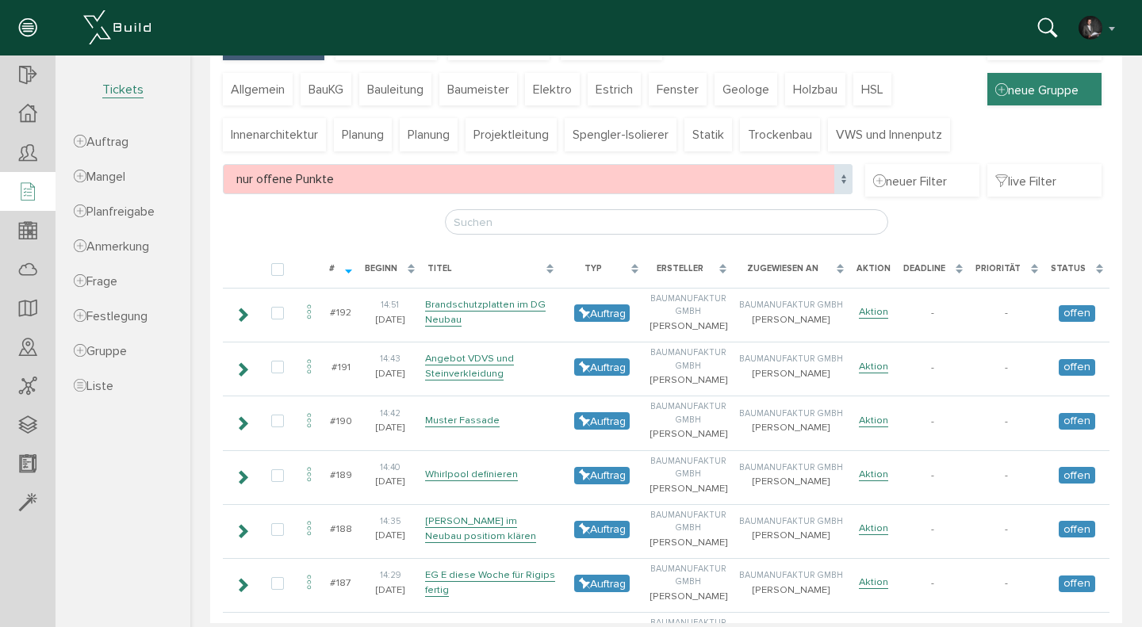
click at [1018, 78] on div "neue Gruppe" at bounding box center [1045, 89] width 114 height 33
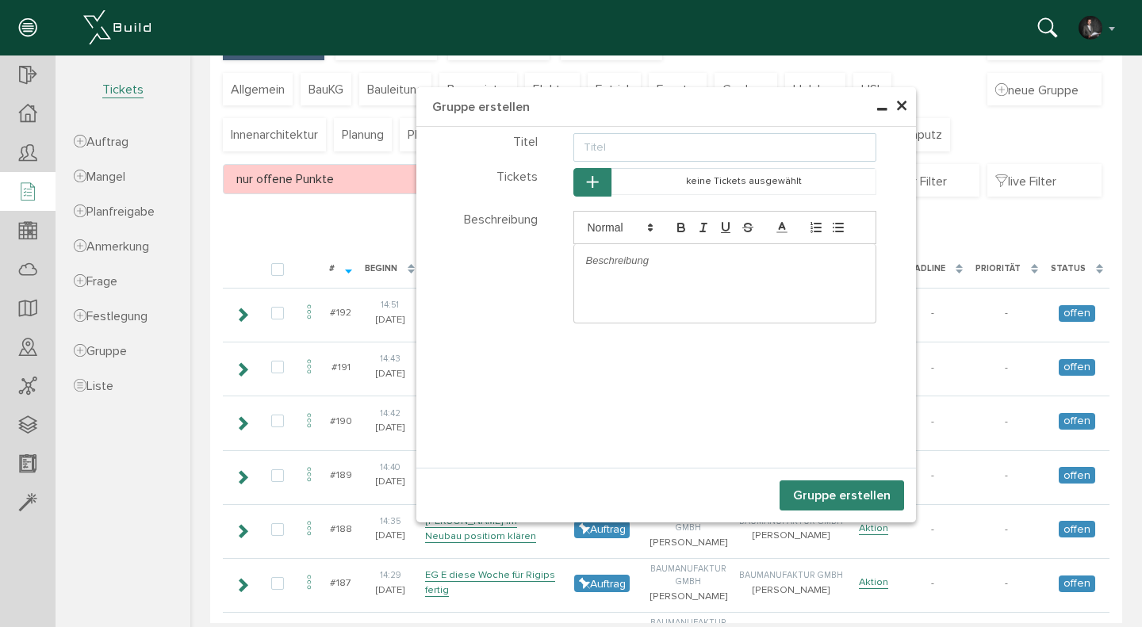
click at [614, 153] on input "text" at bounding box center [726, 147] width 304 height 29
type input "Dämmung Dach dringend fertig stellen"
click at [903, 106] on span "×" at bounding box center [902, 106] width 13 height 31
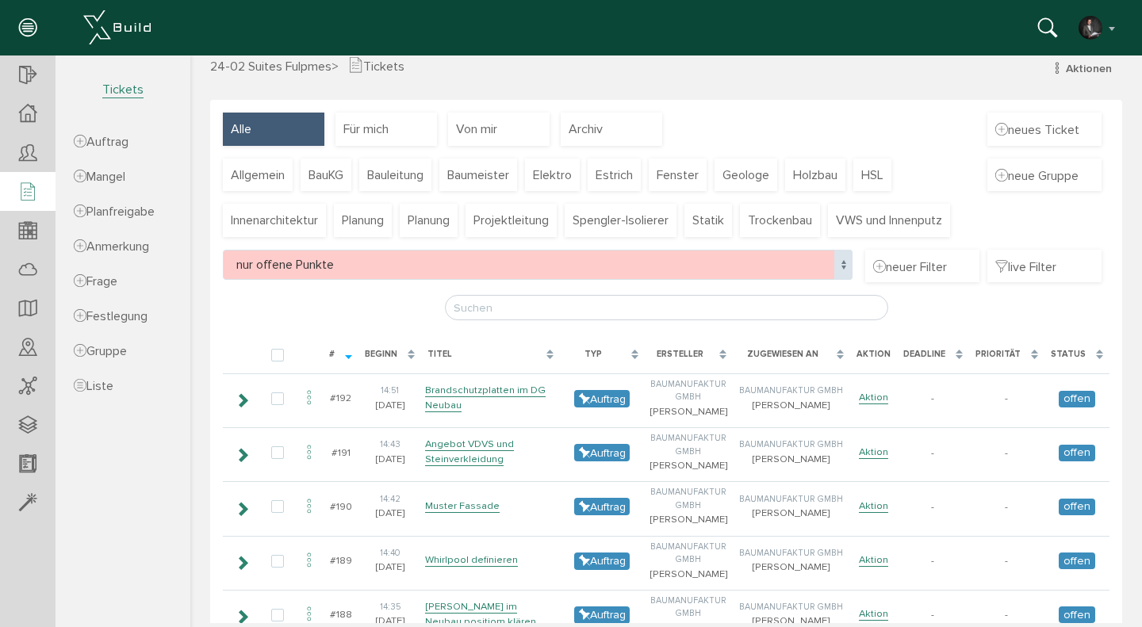
scroll to position [16, 0]
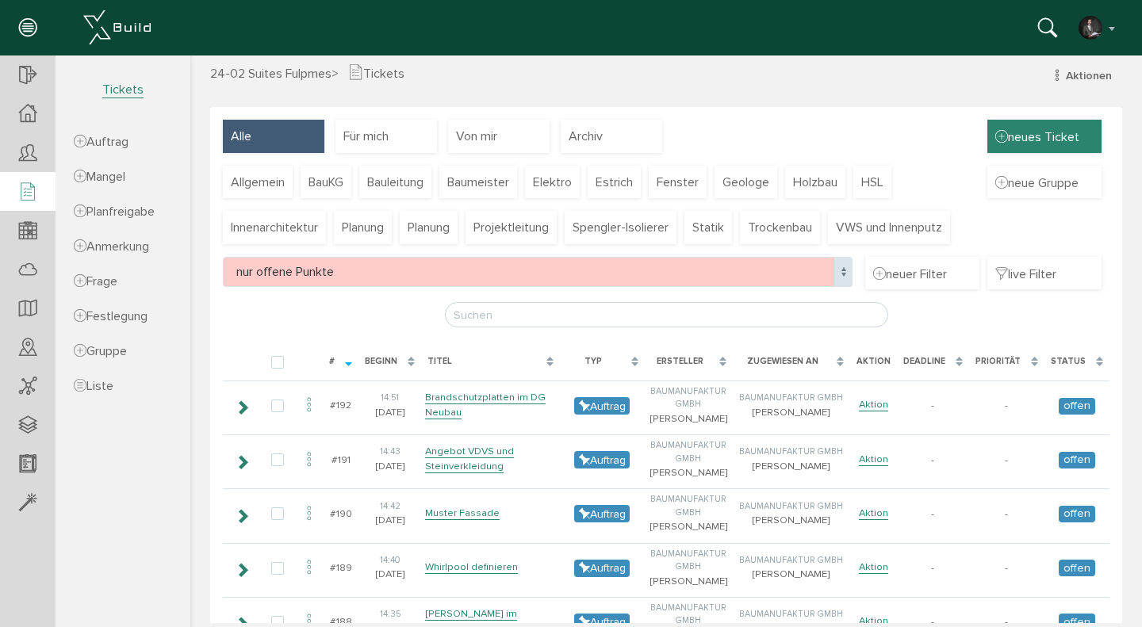
click at [1031, 140] on span "neues Ticket" at bounding box center [1038, 136] width 84 height 17
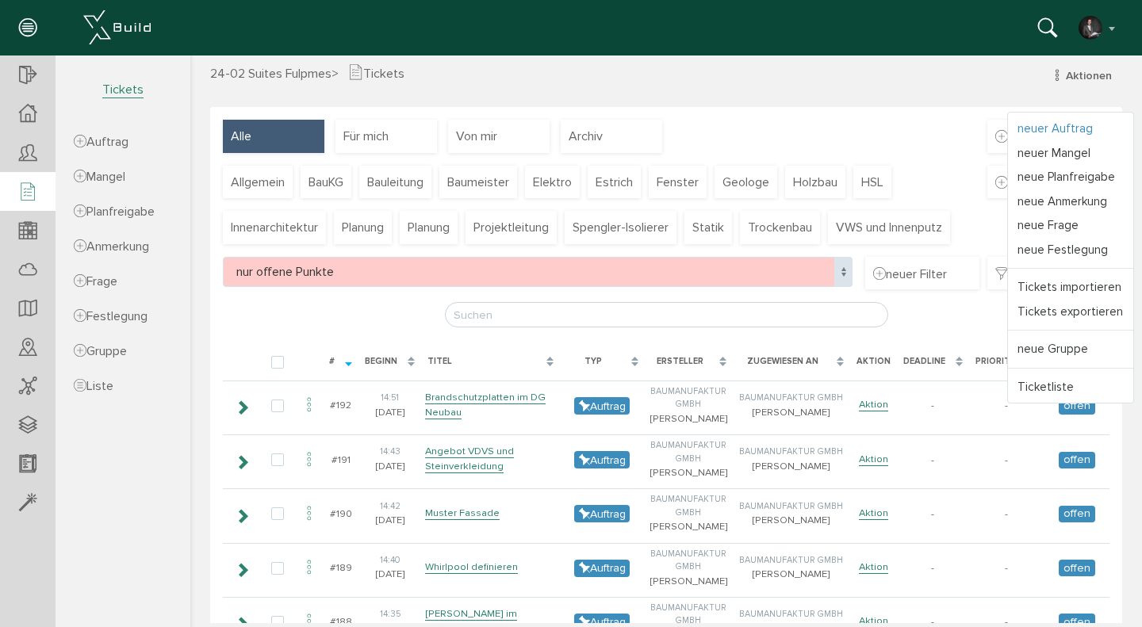
click at [1059, 129] on link "neuer Auftrag" at bounding box center [1070, 129] width 125 height 25
select select
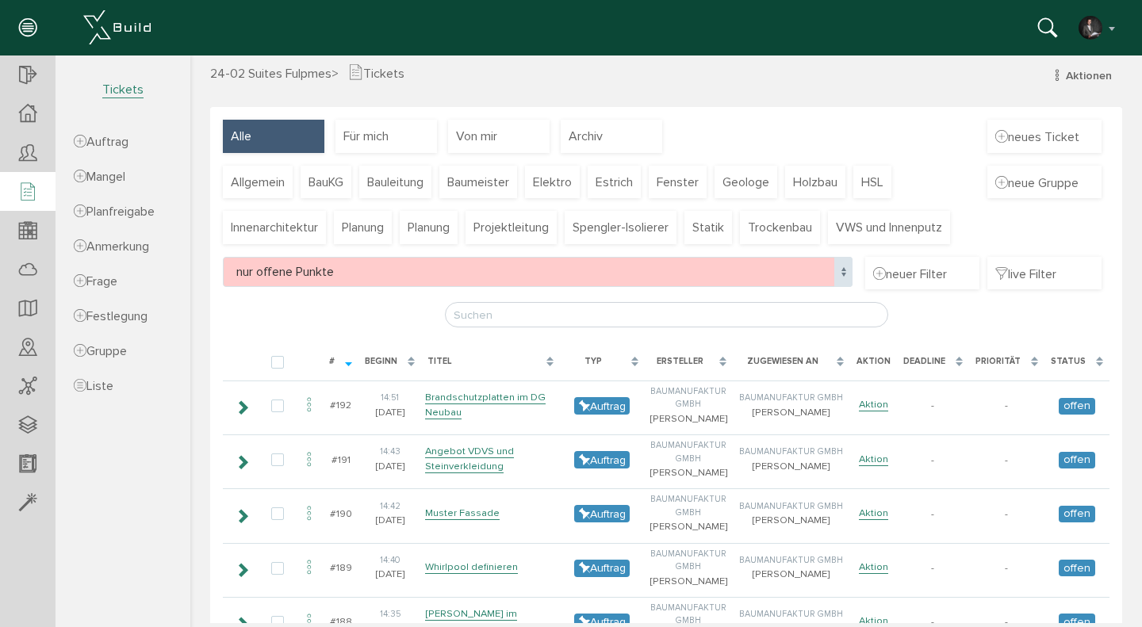
scroll to position [190, 0]
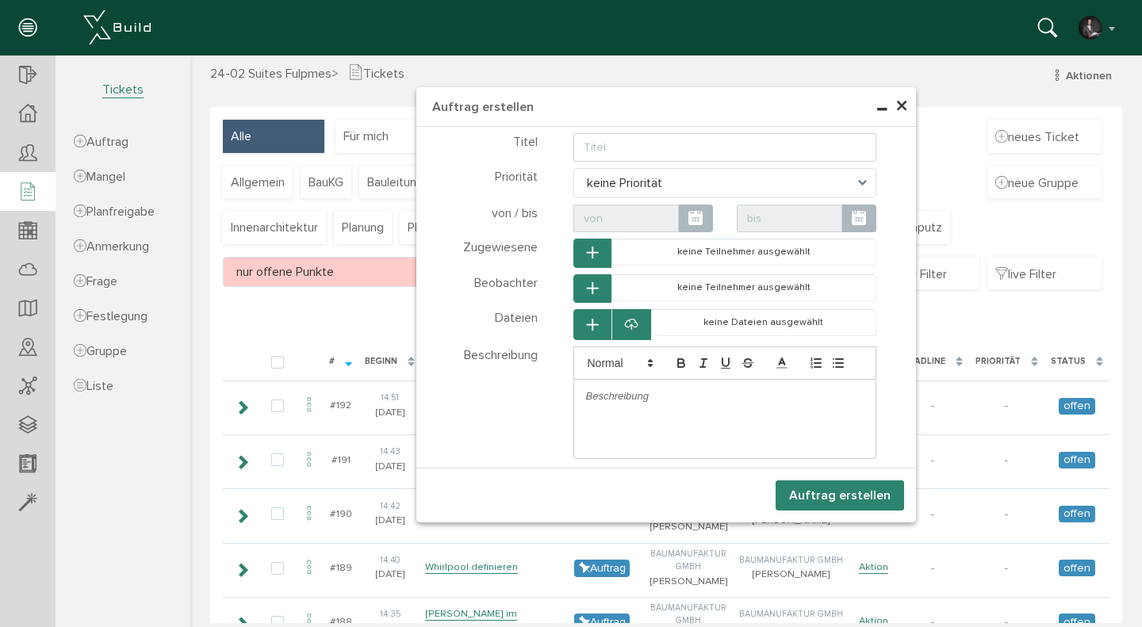
select select
click at [612, 140] on input "text" at bounding box center [726, 147] width 304 height 29
type input "Flämmen UG Neubau"
click at [602, 405] on div at bounding box center [725, 396] width 302 height 33
click at [596, 249] on icon "button" at bounding box center [592, 253] width 11 height 13
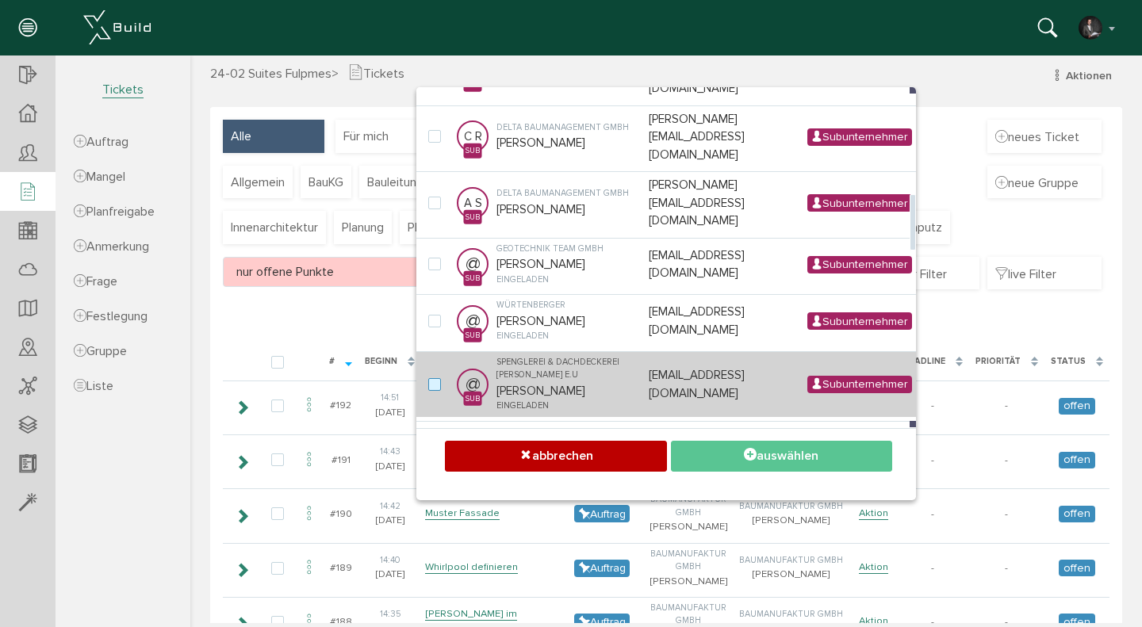
click at [436, 378] on label at bounding box center [437, 385] width 19 height 14
click at [436, 378] on input "checkbox" at bounding box center [433, 383] width 10 height 10
checkbox input "true"
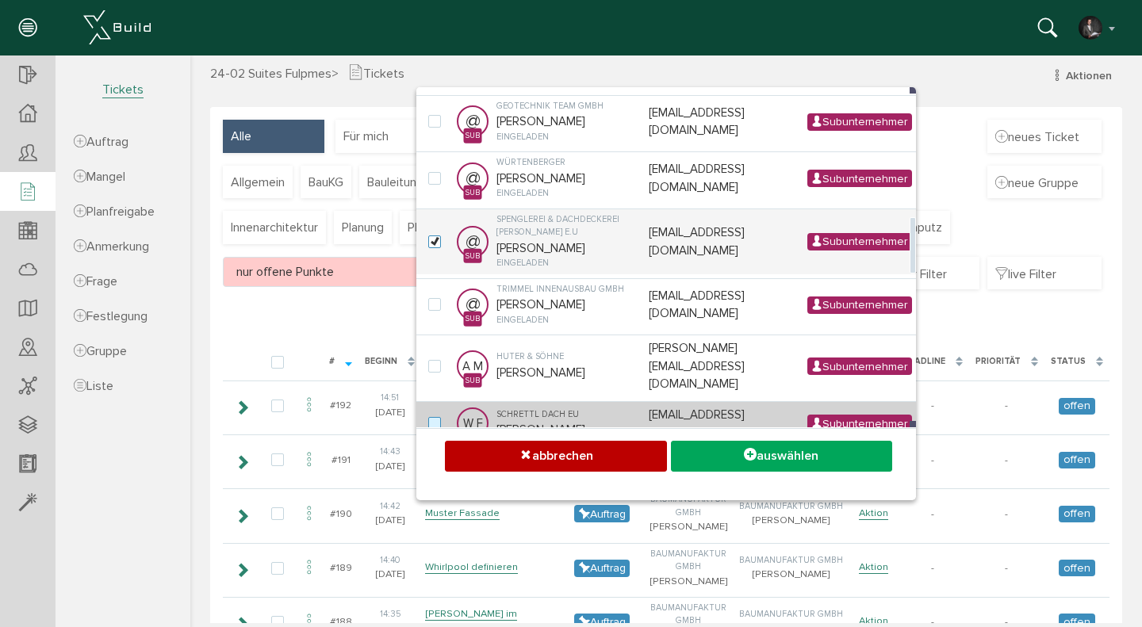
click at [431, 417] on label at bounding box center [437, 424] width 19 height 14
click at [431, 417] on input "checkbox" at bounding box center [433, 422] width 10 height 10
checkbox input "true"
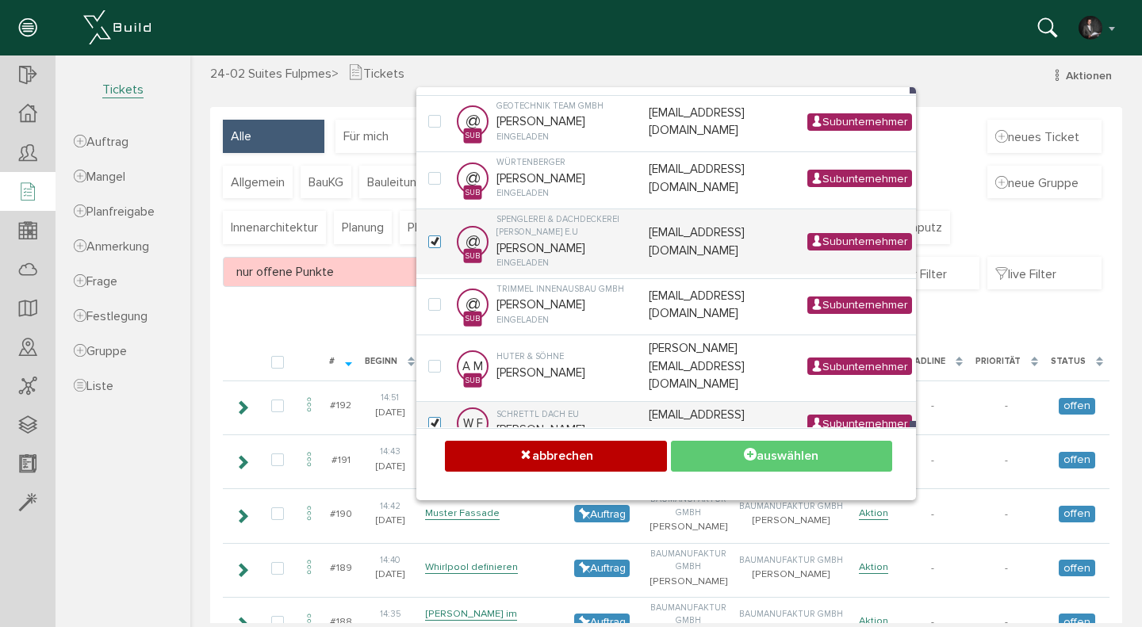
click at [790, 456] on button "auswählen" at bounding box center [781, 456] width 221 height 31
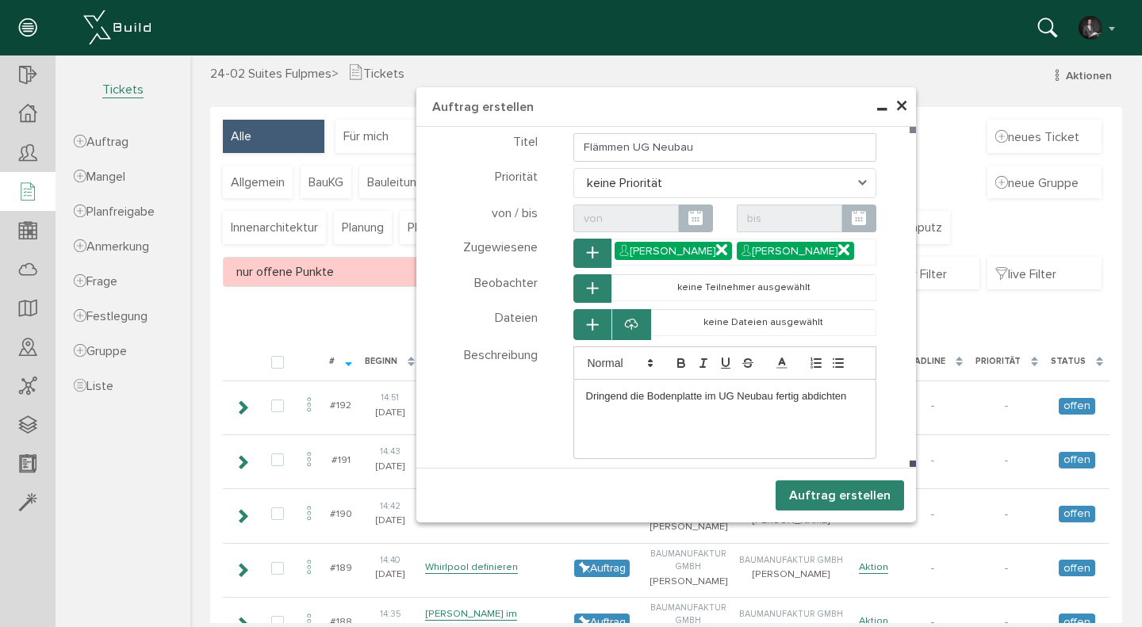
click at [827, 496] on button "Auftrag erstellen" at bounding box center [840, 496] width 129 height 30
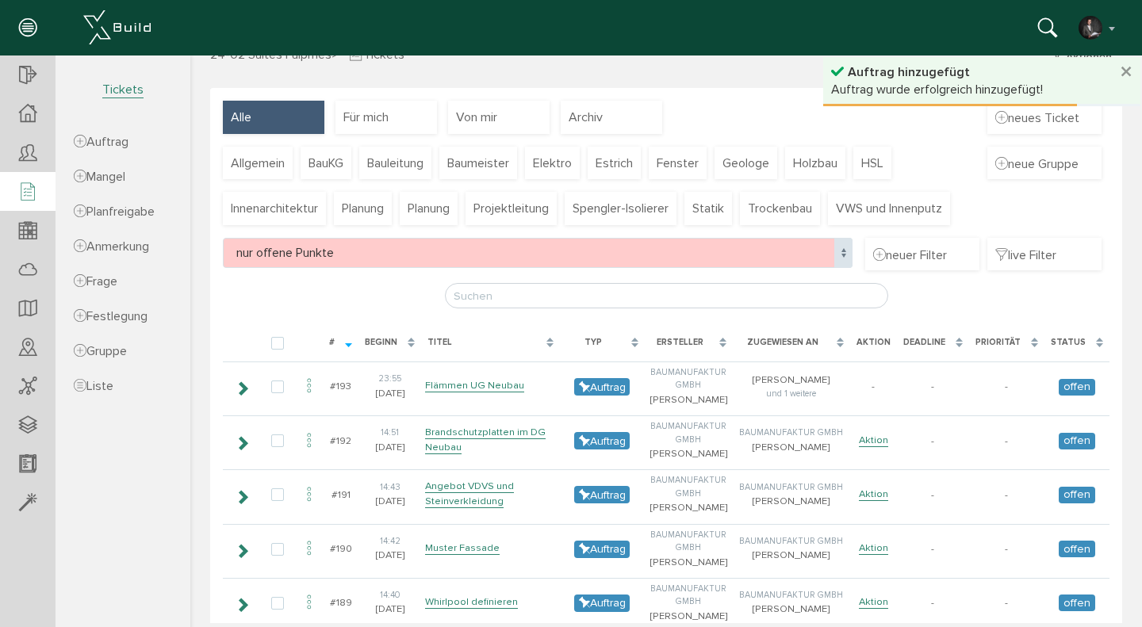
scroll to position [31, 0]
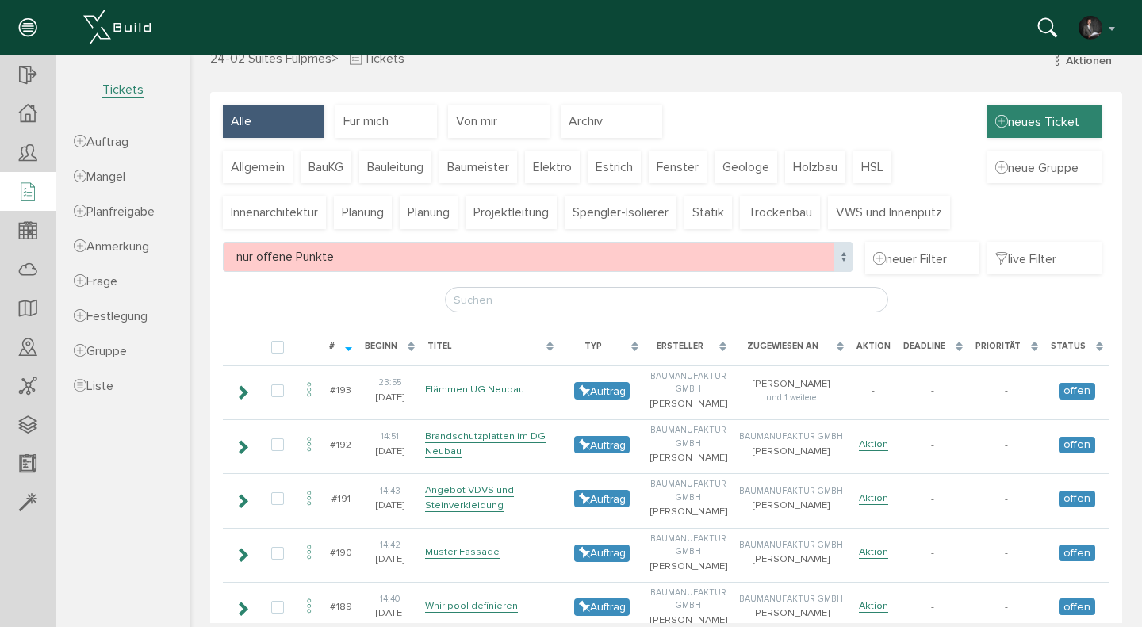
click at [1053, 125] on span "neues Ticket" at bounding box center [1038, 121] width 84 height 17
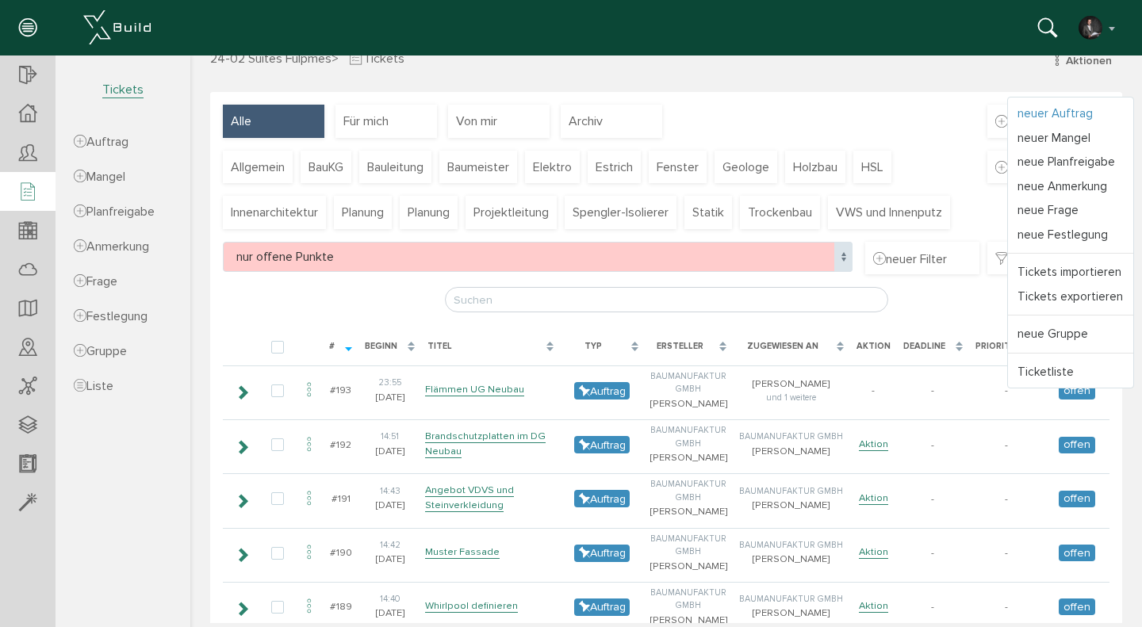
click at [1060, 112] on link "neuer Auftrag" at bounding box center [1070, 114] width 125 height 25
select select
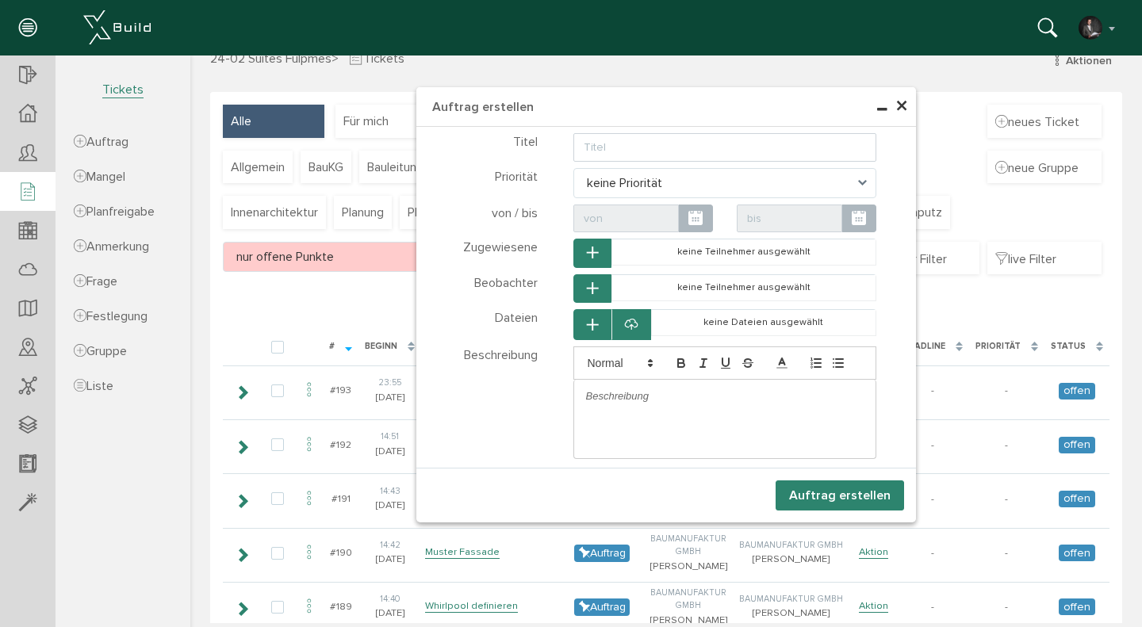
select select
click at [658, 153] on input "text" at bounding box center [726, 147] width 304 height 29
click at [582, 148] on input "Leibungen Dachflächenfenster fertig stellen" at bounding box center [726, 147] width 304 height 29
type input "UK Leibungen Dachflächenfenster fertig stellen"
click at [633, 403] on p at bounding box center [725, 396] width 278 height 14
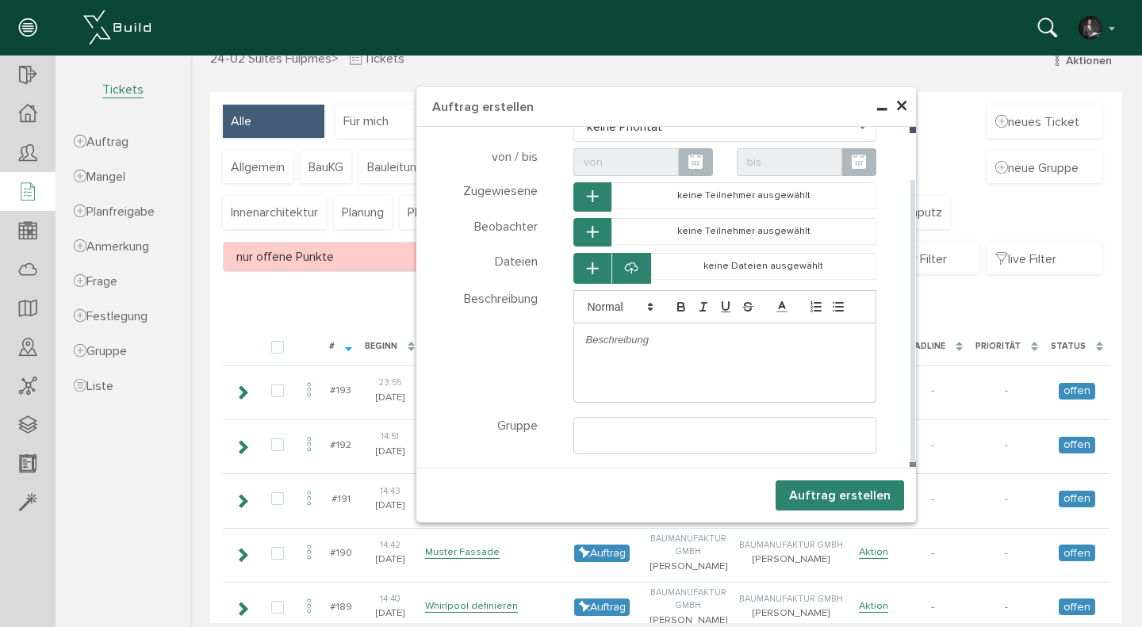
click at [610, 432] on ul at bounding box center [725, 433] width 302 height 30
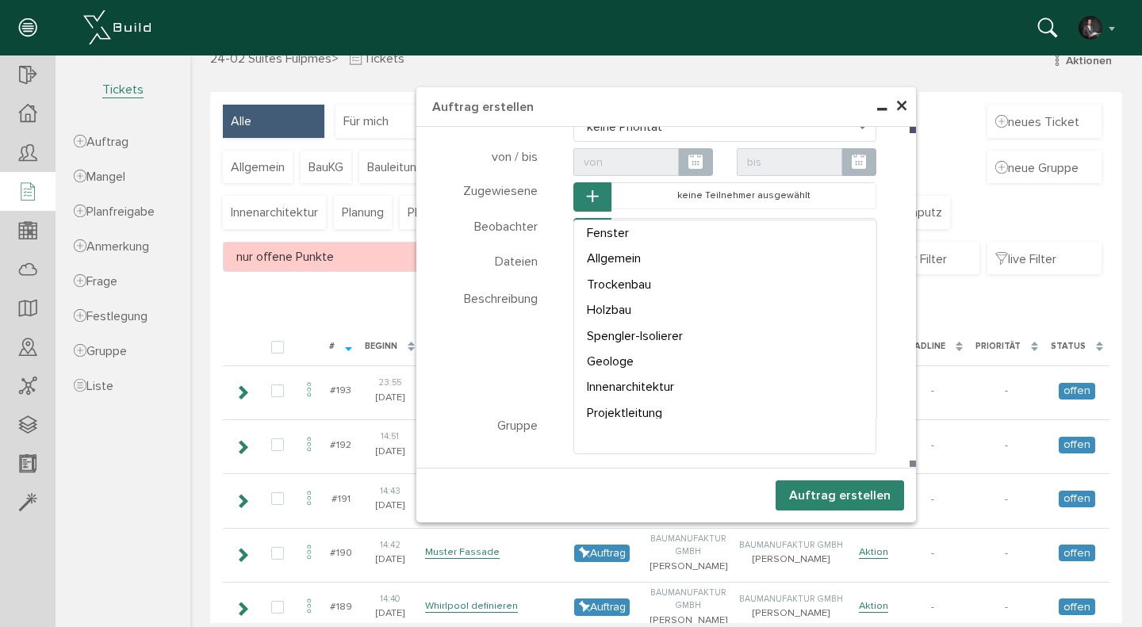
select select "TK-681a3c46474378.03476126#1746549830.2919"
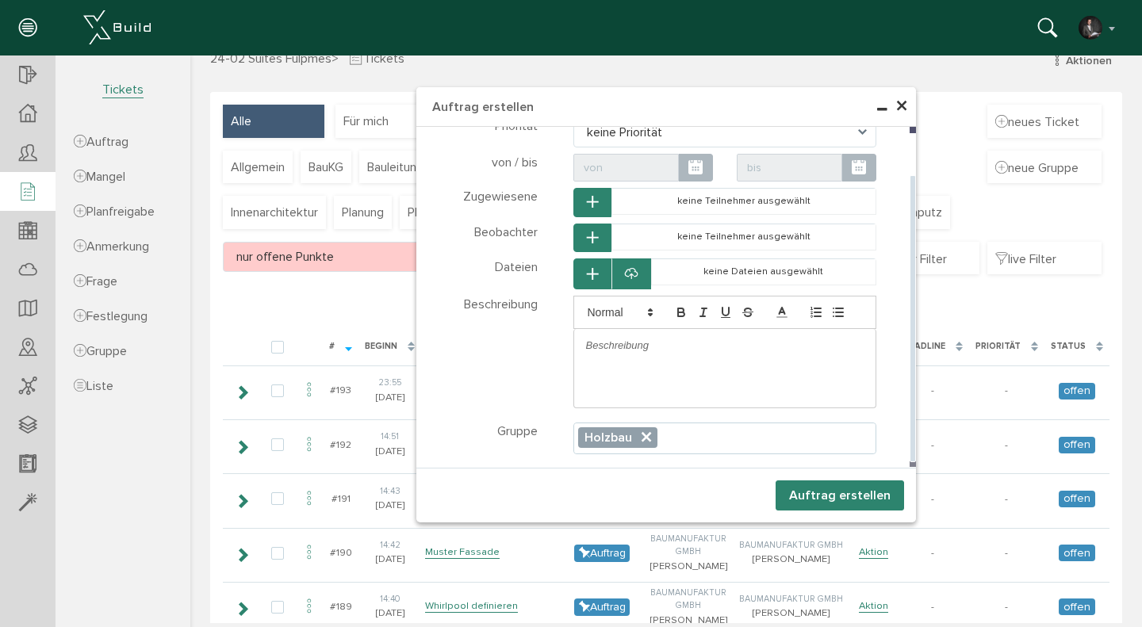
scroll to position [48, 0]
click at [620, 359] on div at bounding box center [725, 345] width 302 height 33
click at [602, 236] on button "button" at bounding box center [593, 238] width 38 height 29
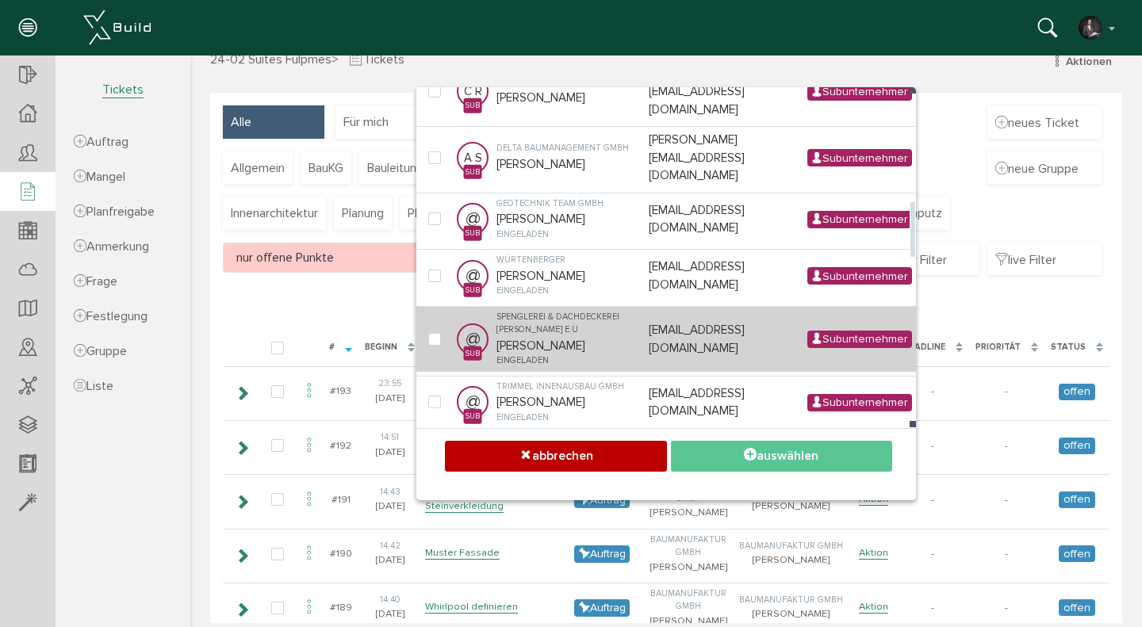
scroll to position [31, 0]
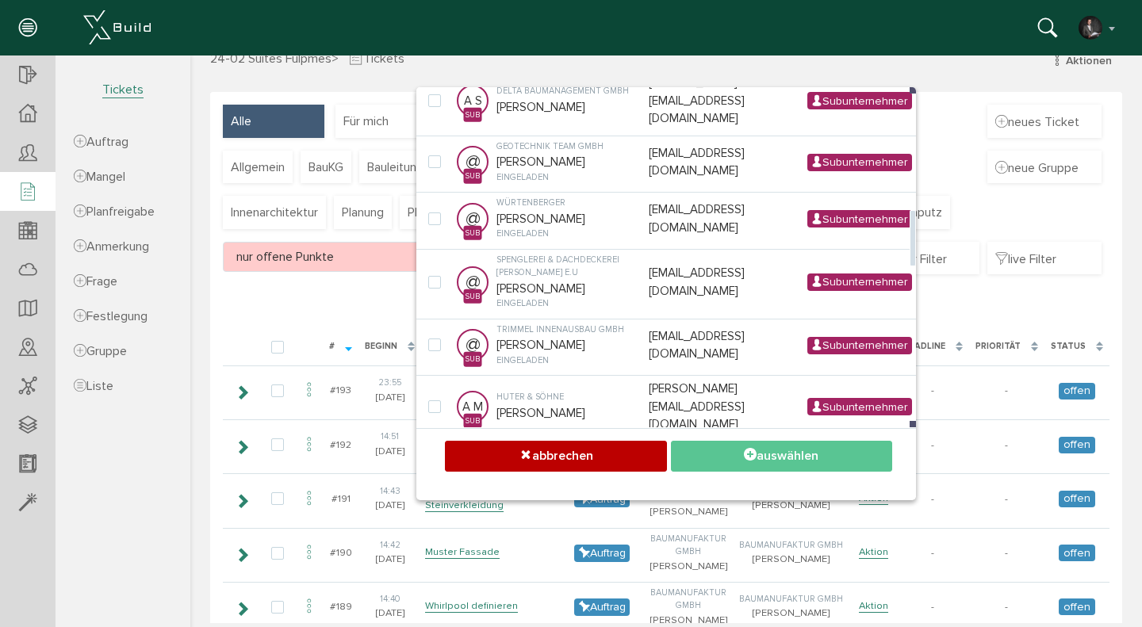
click at [439, 515] on label at bounding box center [437, 522] width 19 height 14
click at [439, 515] on input "checkbox" at bounding box center [433, 520] width 10 height 10
checkbox input "true"
click at [718, 454] on button "auswählen" at bounding box center [781, 456] width 221 height 31
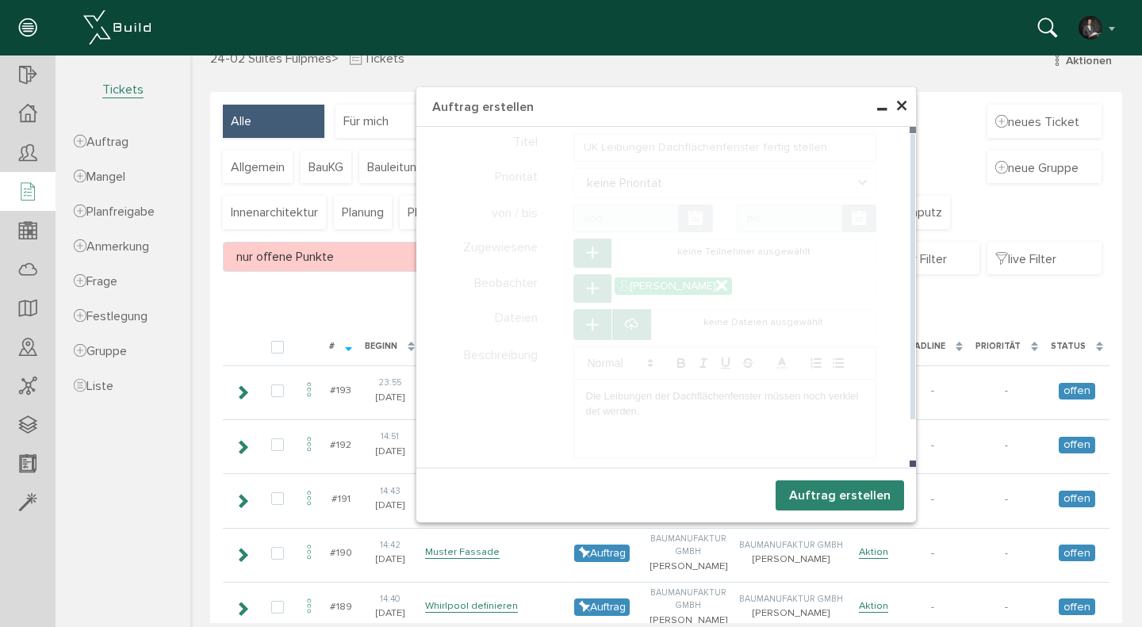
scroll to position [48, 0]
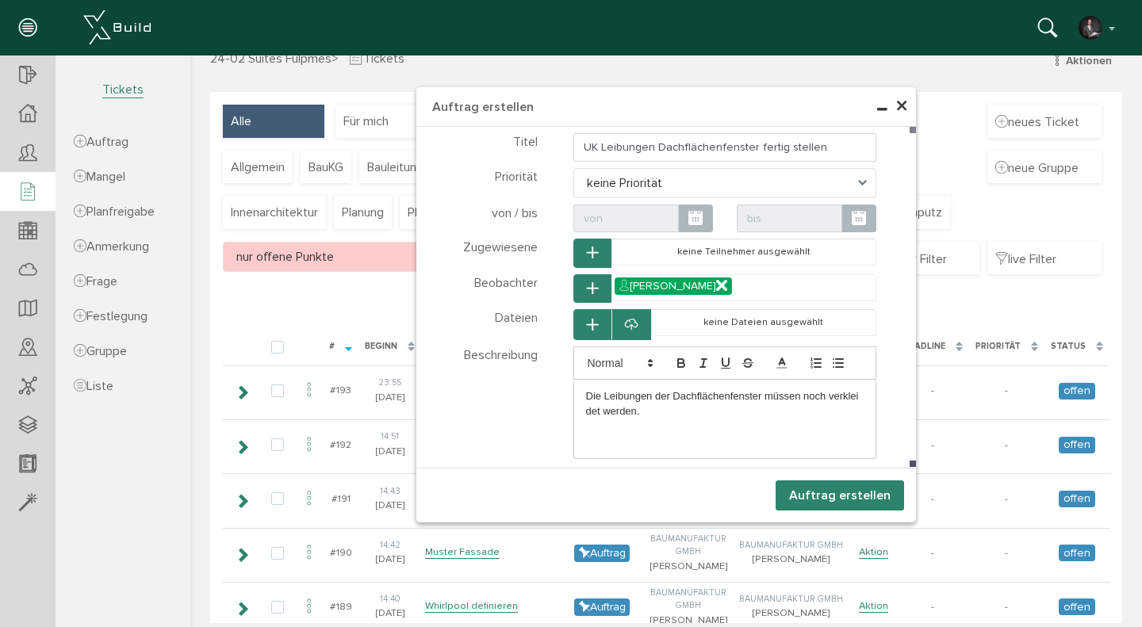
click at [829, 489] on button "Auftrag erstellen" at bounding box center [840, 496] width 129 height 30
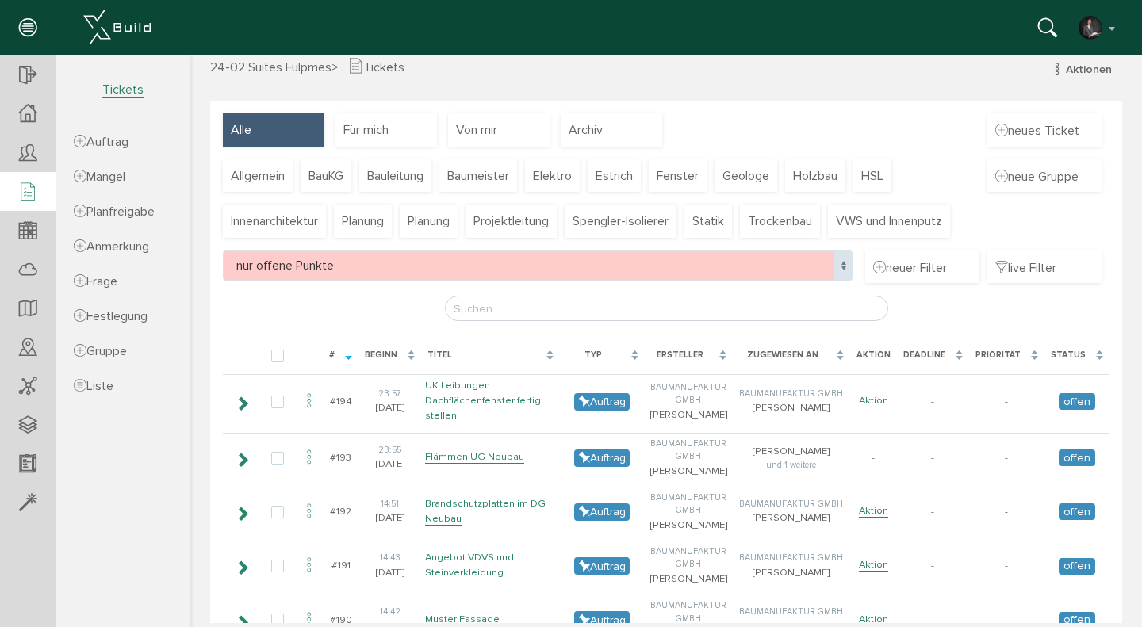
scroll to position [25, 0]
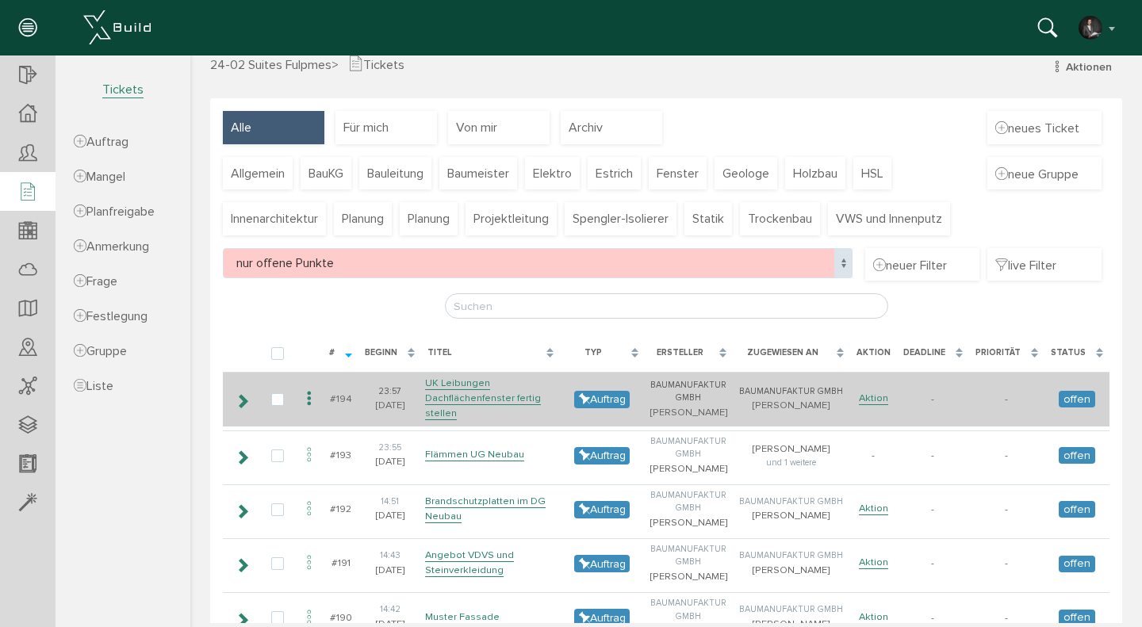
click at [249, 401] on icon at bounding box center [242, 401] width 15 height 13
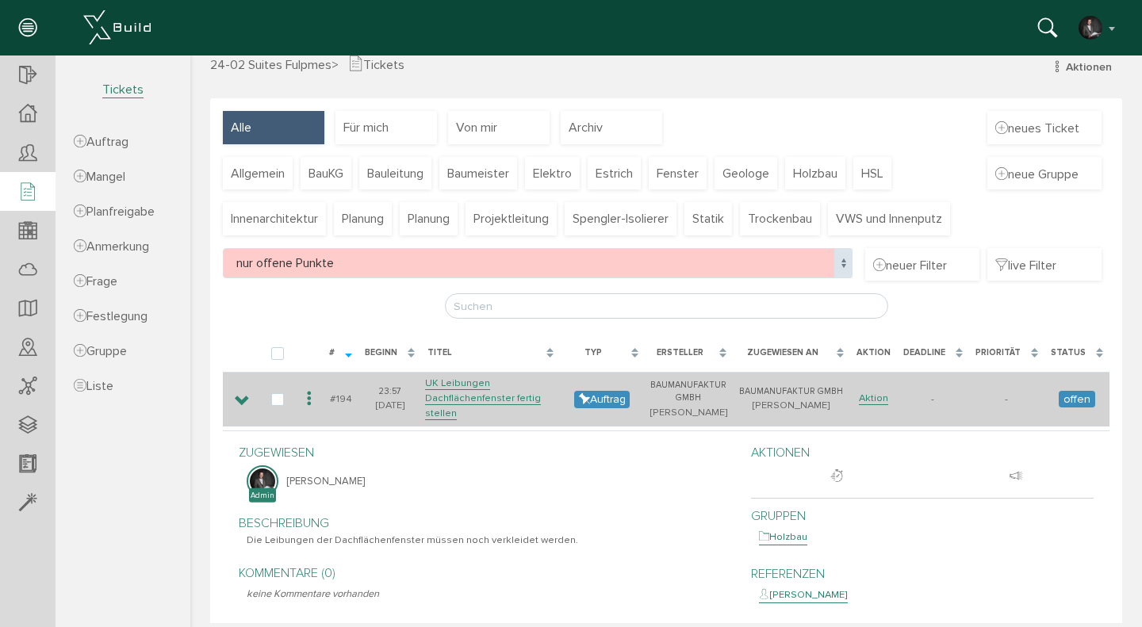
click at [244, 401] on icon at bounding box center [242, 401] width 15 height 13
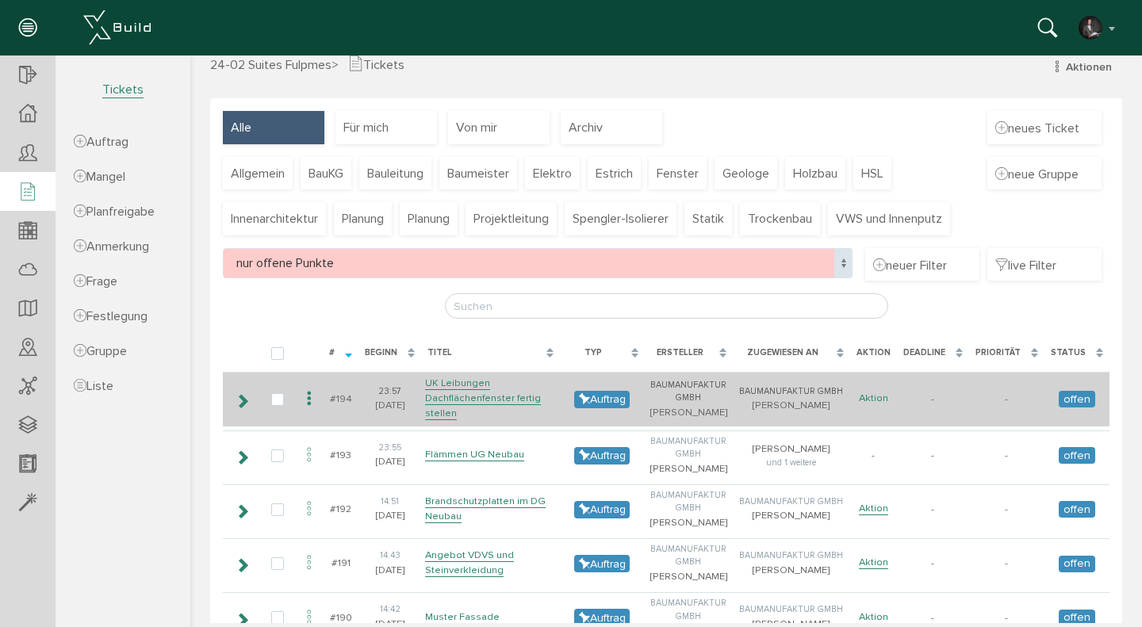
click at [874, 397] on link "Aktion" at bounding box center [873, 398] width 29 height 13
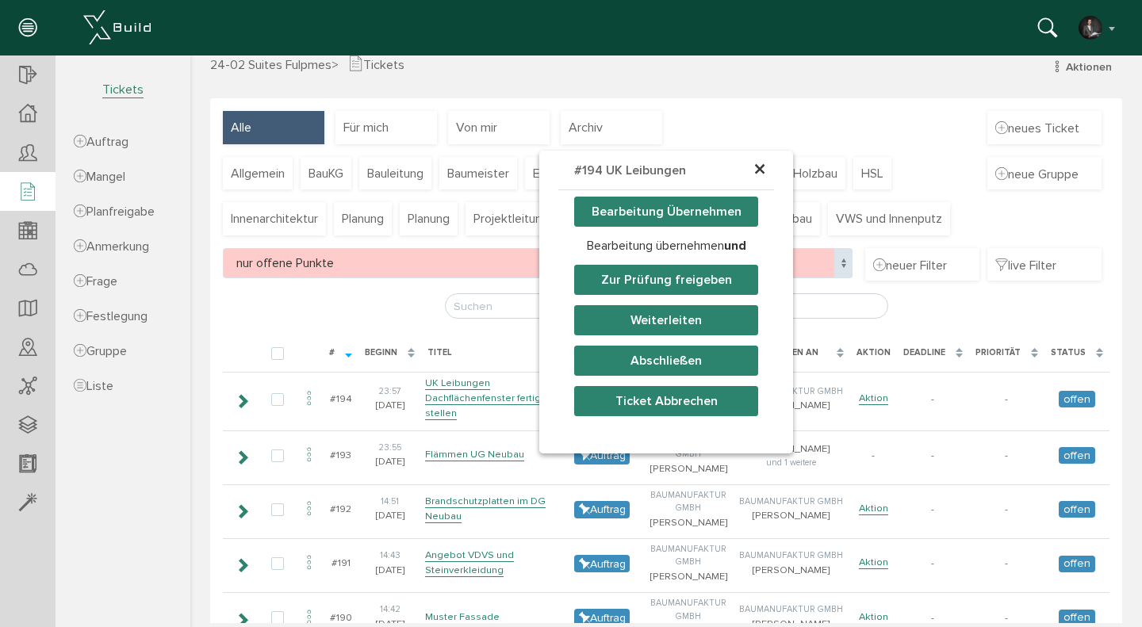
click at [669, 323] on button "Weiterleiten" at bounding box center [666, 320] width 184 height 30
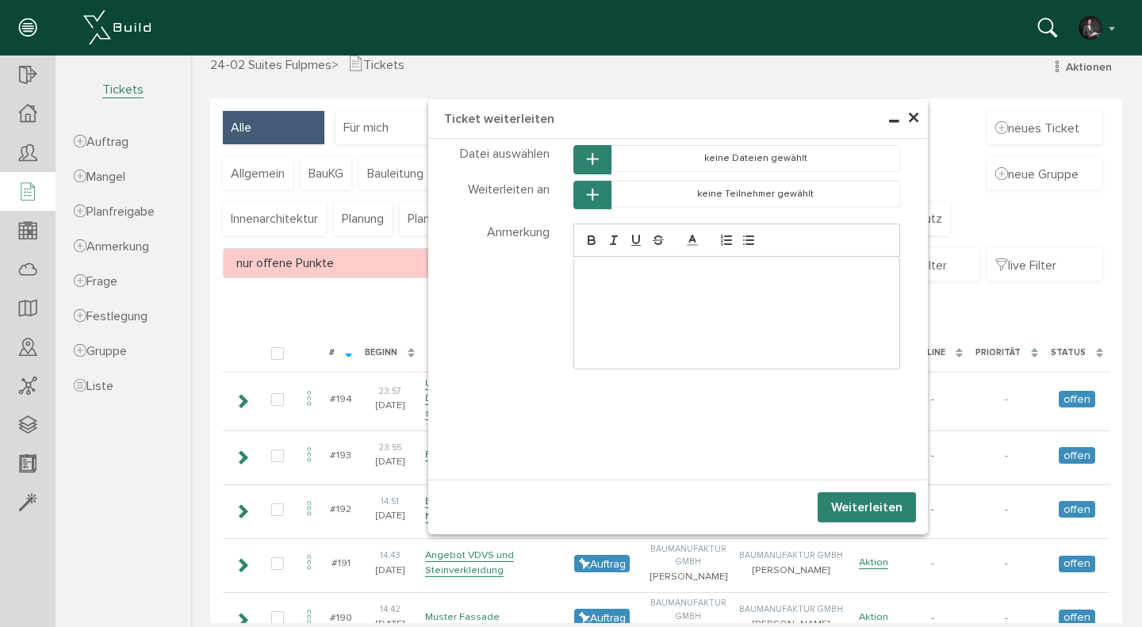
click at [592, 198] on icon "button" at bounding box center [592, 195] width 11 height 13
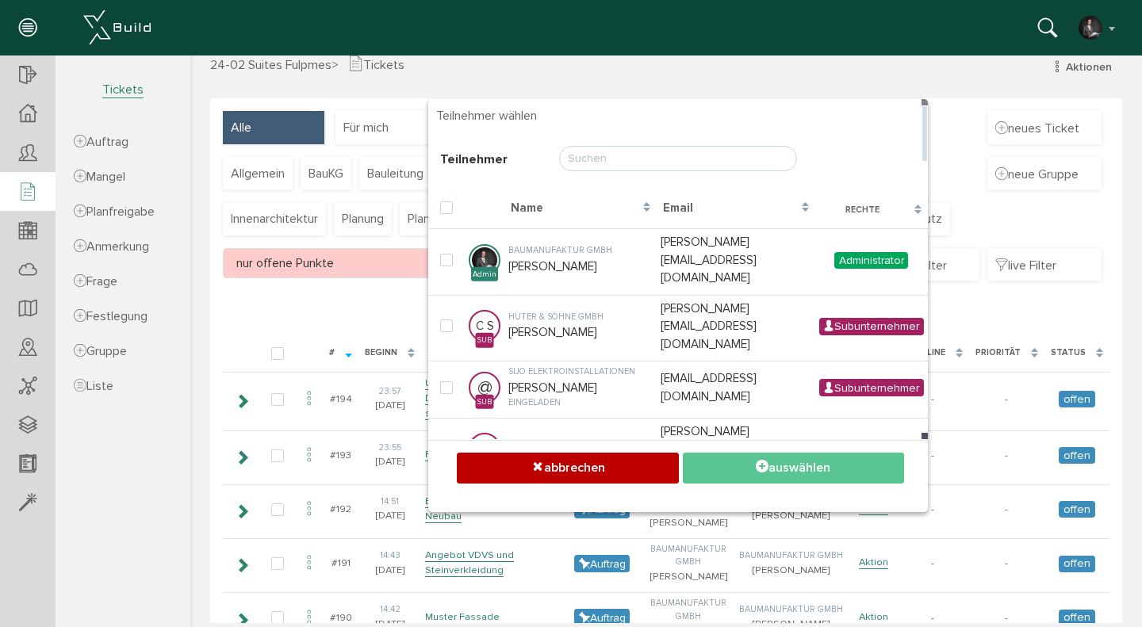
click at [613, 167] on input "text" at bounding box center [678, 158] width 238 height 25
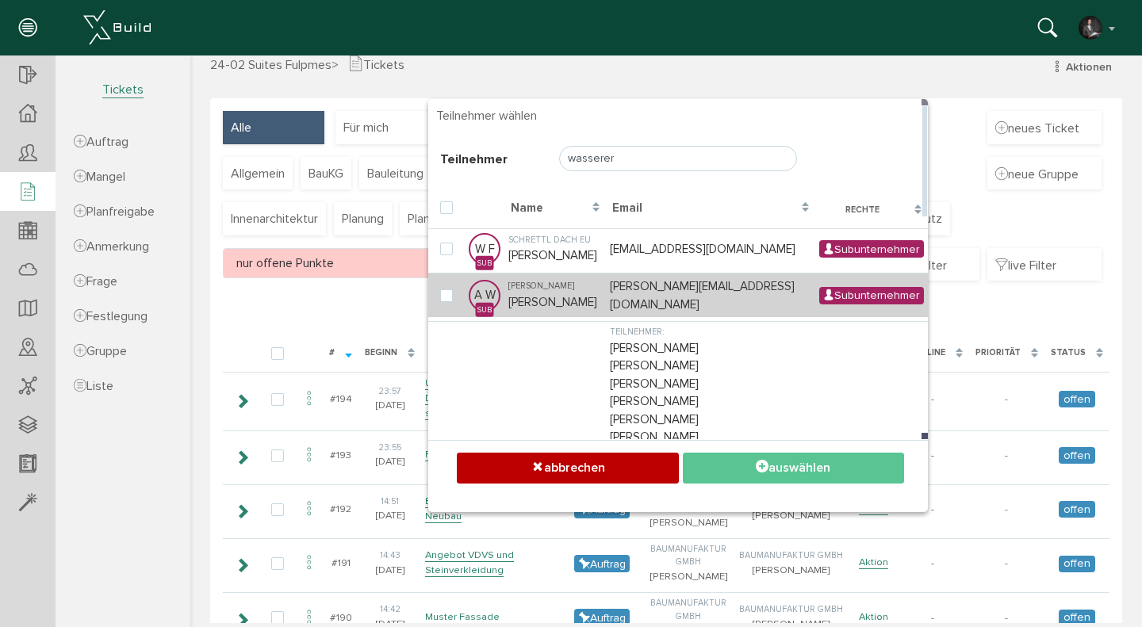
type input "wasserer"
click at [560, 292] on td "[PERSON_NAME] [PERSON_NAME]" at bounding box center [555, 295] width 102 height 44
checkbox input "true"
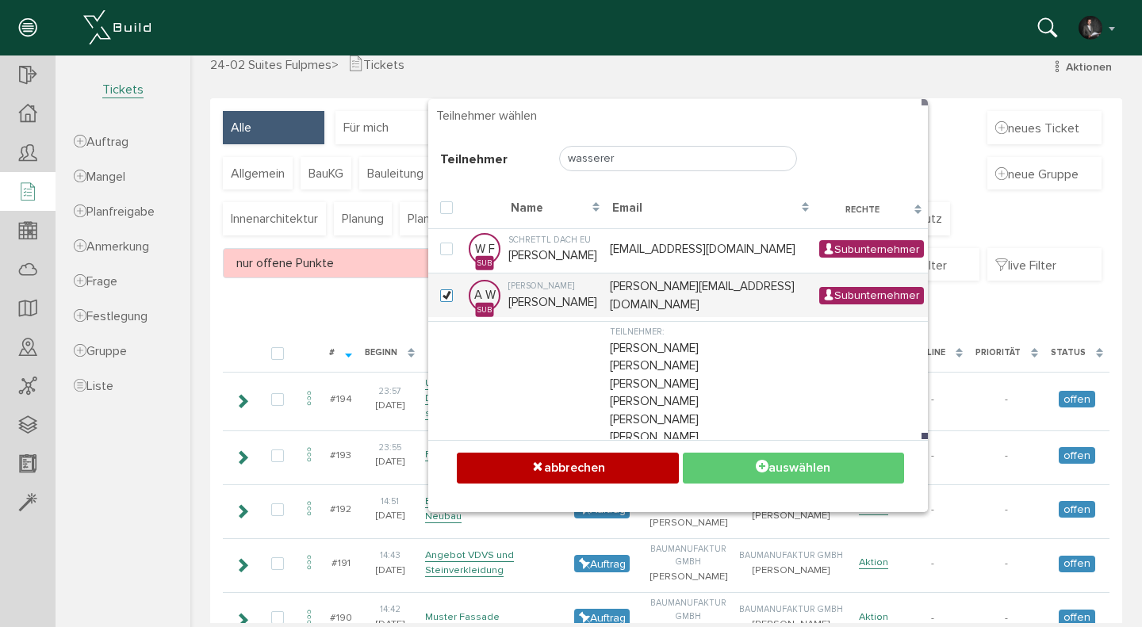
click at [791, 455] on button "auswählen" at bounding box center [793, 468] width 221 height 31
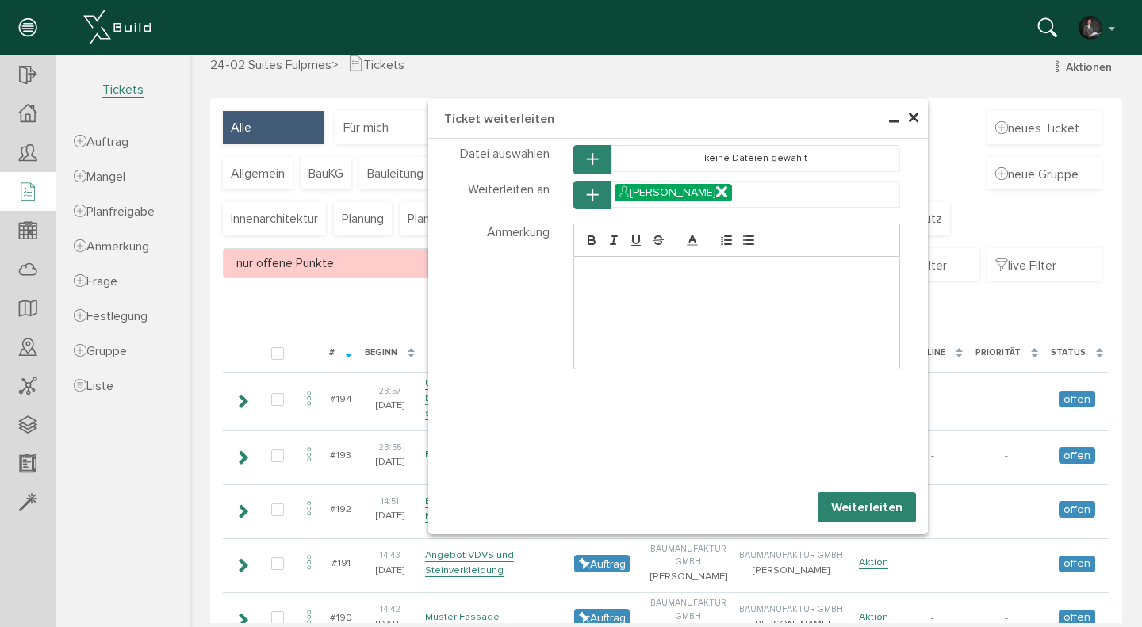
click at [867, 503] on button "Weiterleiten" at bounding box center [867, 508] width 98 height 30
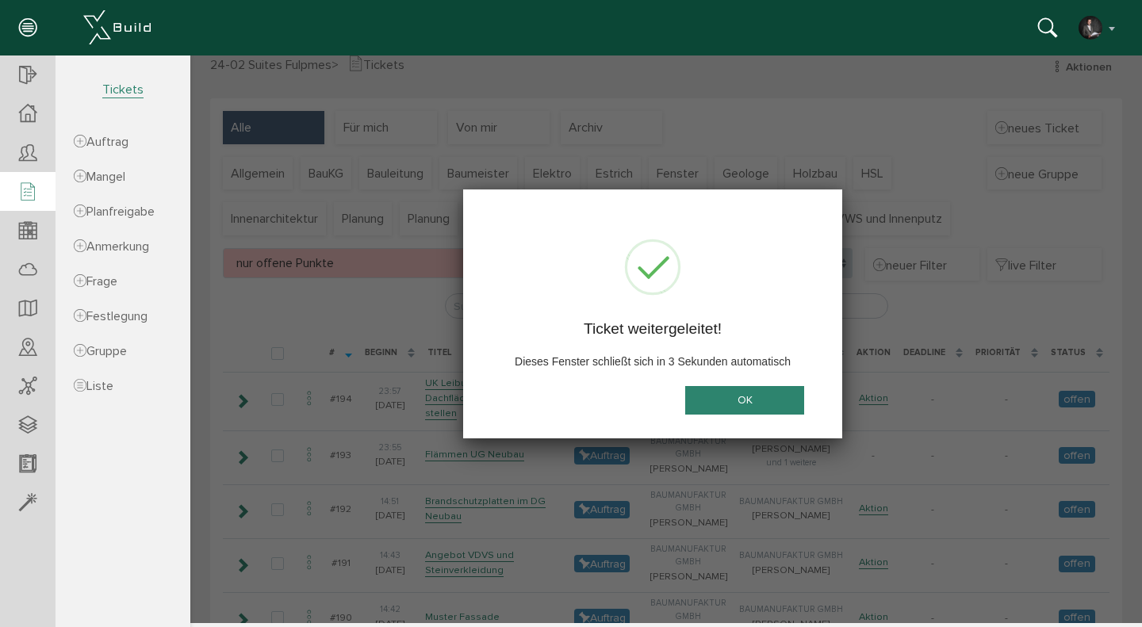
click at [726, 407] on button "OK" at bounding box center [744, 400] width 119 height 29
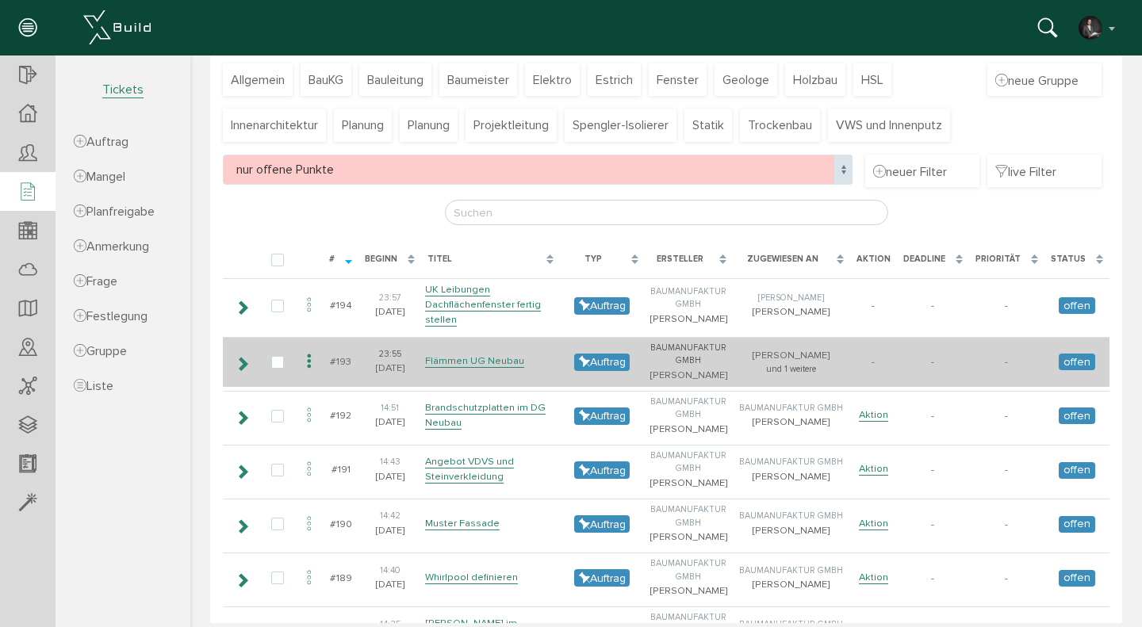
scroll to position [128, 0]
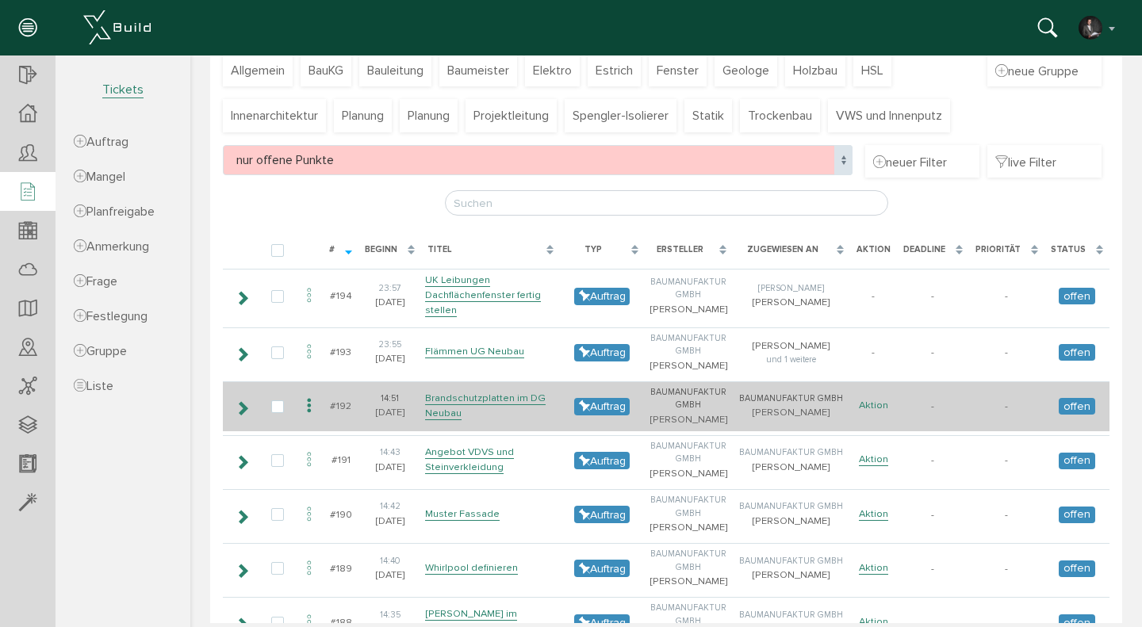
click at [879, 407] on link "Aktion" at bounding box center [873, 405] width 29 height 13
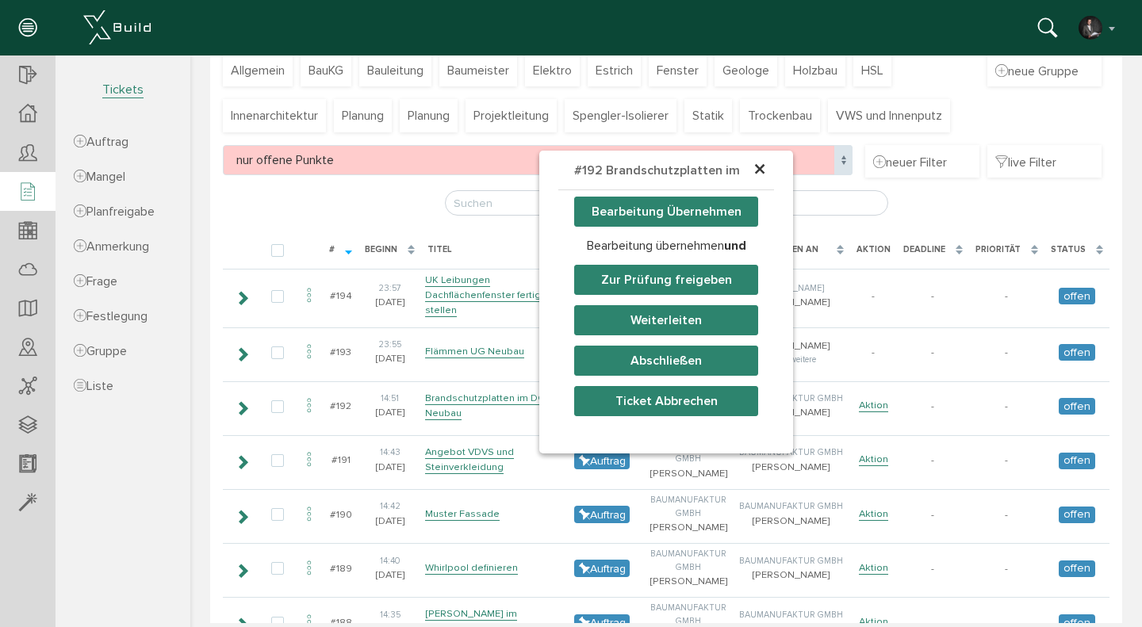
click at [694, 328] on button "Weiterleiten" at bounding box center [666, 320] width 184 height 30
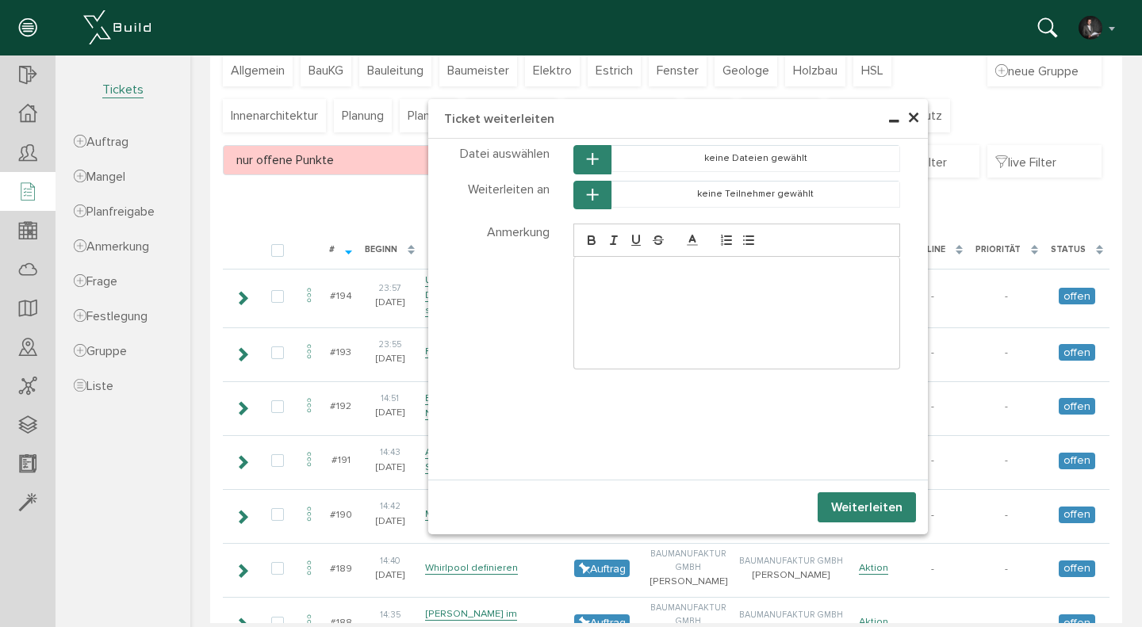
click at [593, 199] on icon "button" at bounding box center [592, 195] width 11 height 13
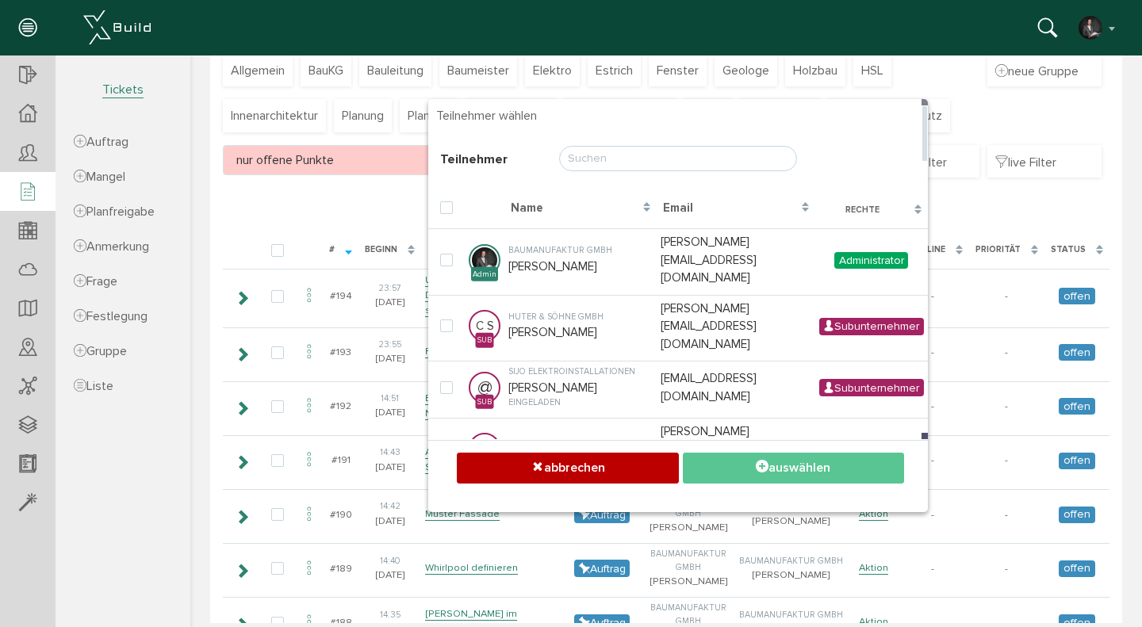
click at [613, 165] on input "text" at bounding box center [678, 158] width 238 height 25
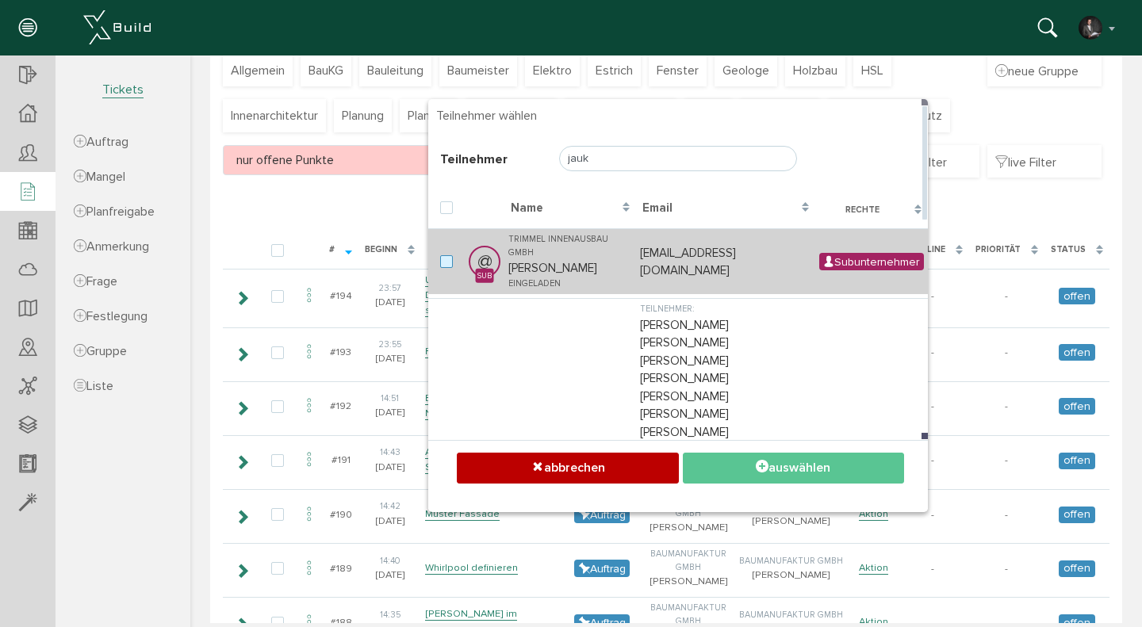
type input "jauk"
click at [447, 255] on label at bounding box center [449, 262] width 19 height 14
click at [447, 255] on input "checkbox" at bounding box center [445, 260] width 10 height 10
checkbox input "true"
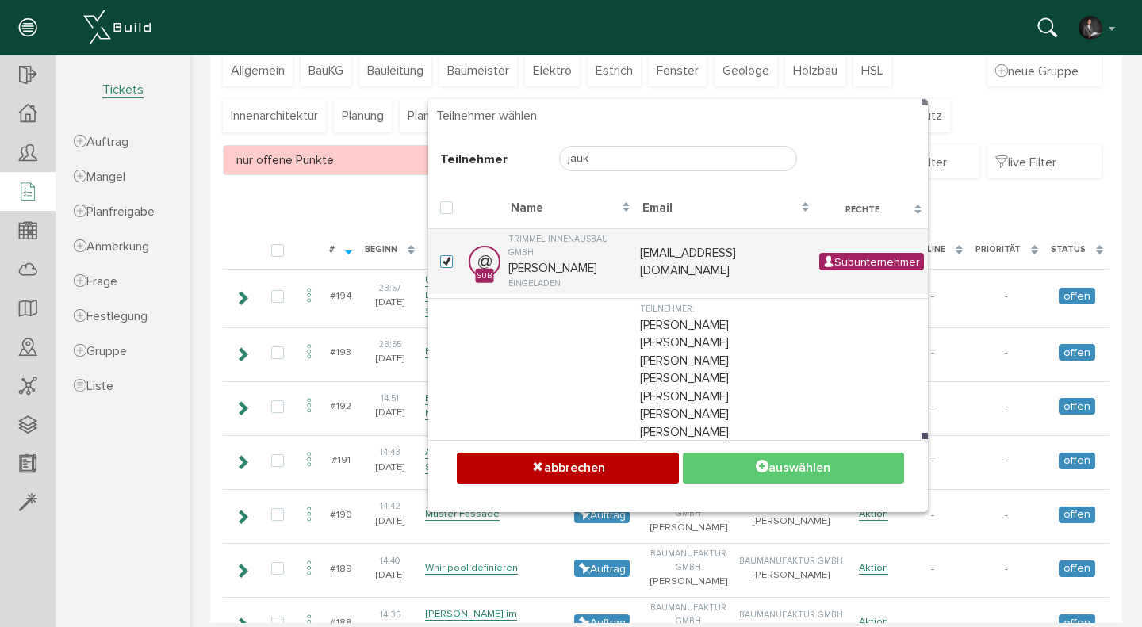
click at [750, 466] on button "auswählen" at bounding box center [793, 468] width 221 height 31
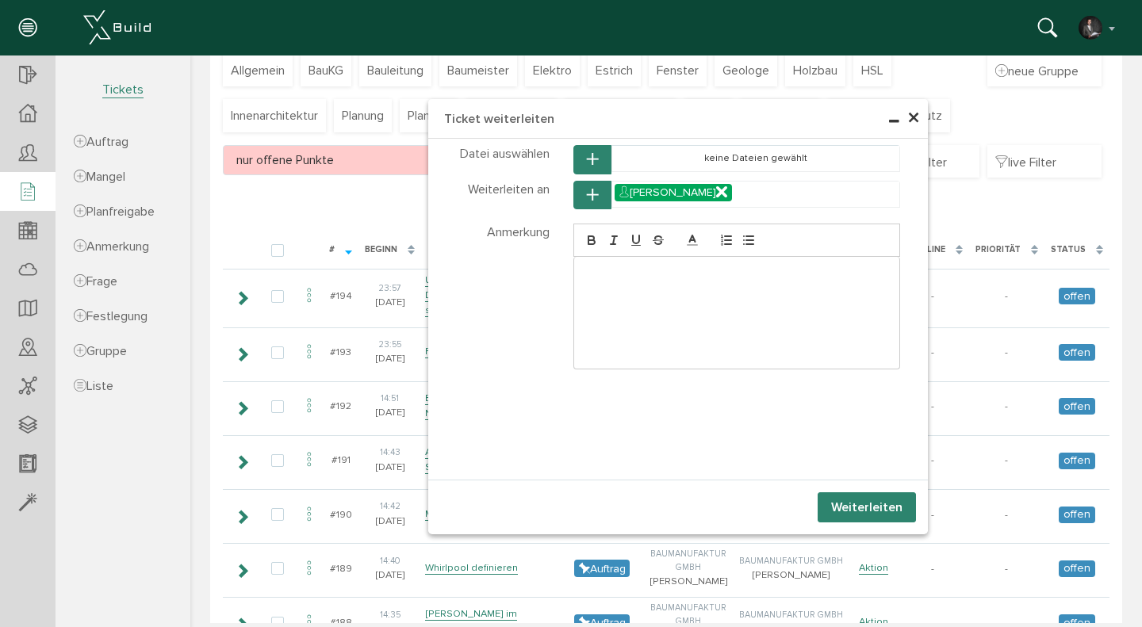
click at [588, 193] on icon "button" at bounding box center [592, 195] width 11 height 13
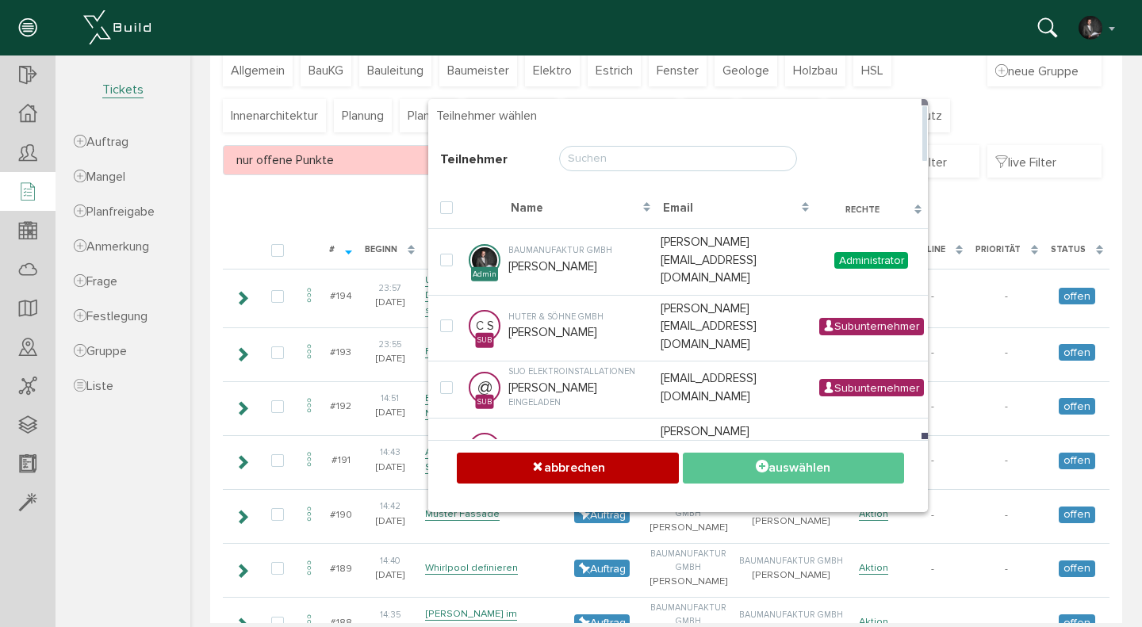
click at [596, 157] on input "text" at bounding box center [678, 158] width 238 height 25
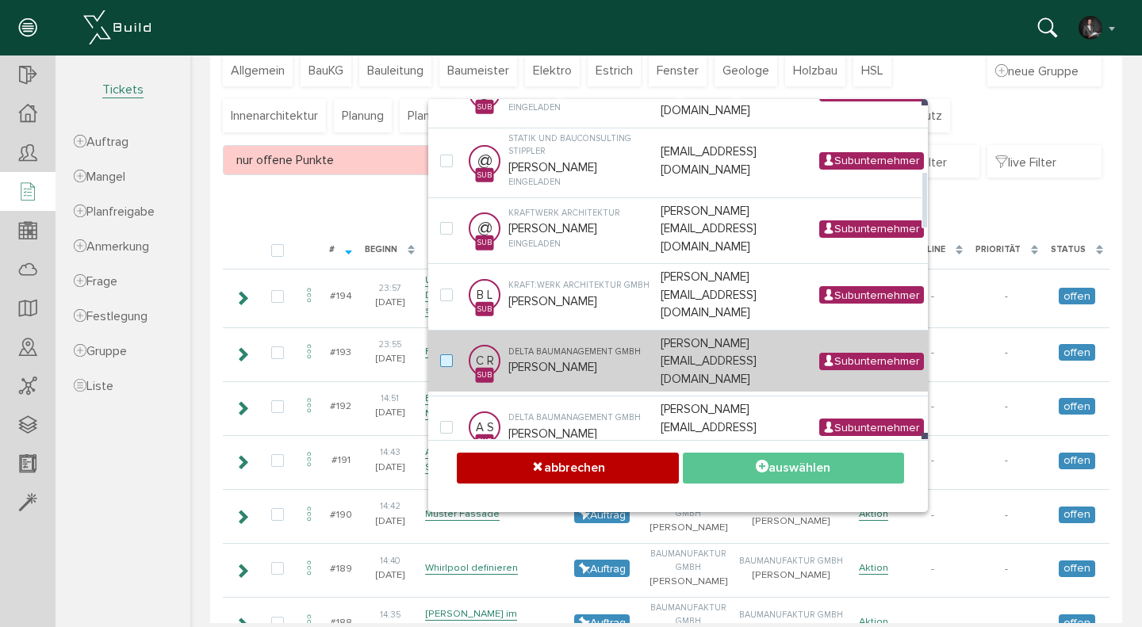
click at [446, 355] on label at bounding box center [449, 362] width 19 height 14
click at [446, 355] on input "checkbox" at bounding box center [445, 360] width 10 height 10
checkbox input "true"
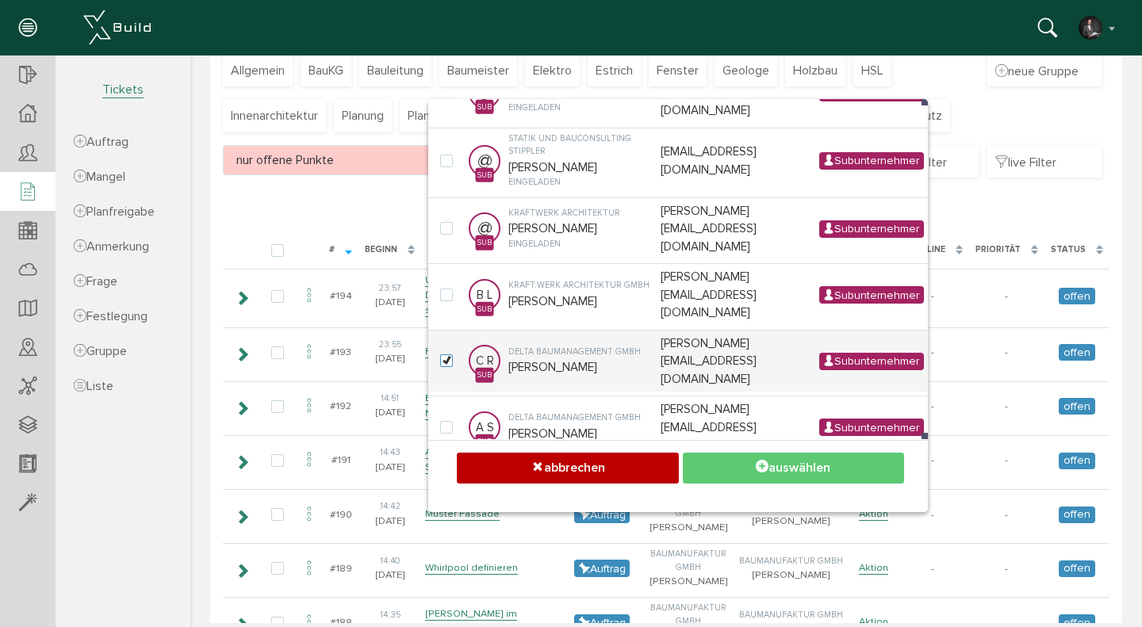
click at [788, 464] on button "auswählen" at bounding box center [793, 468] width 221 height 31
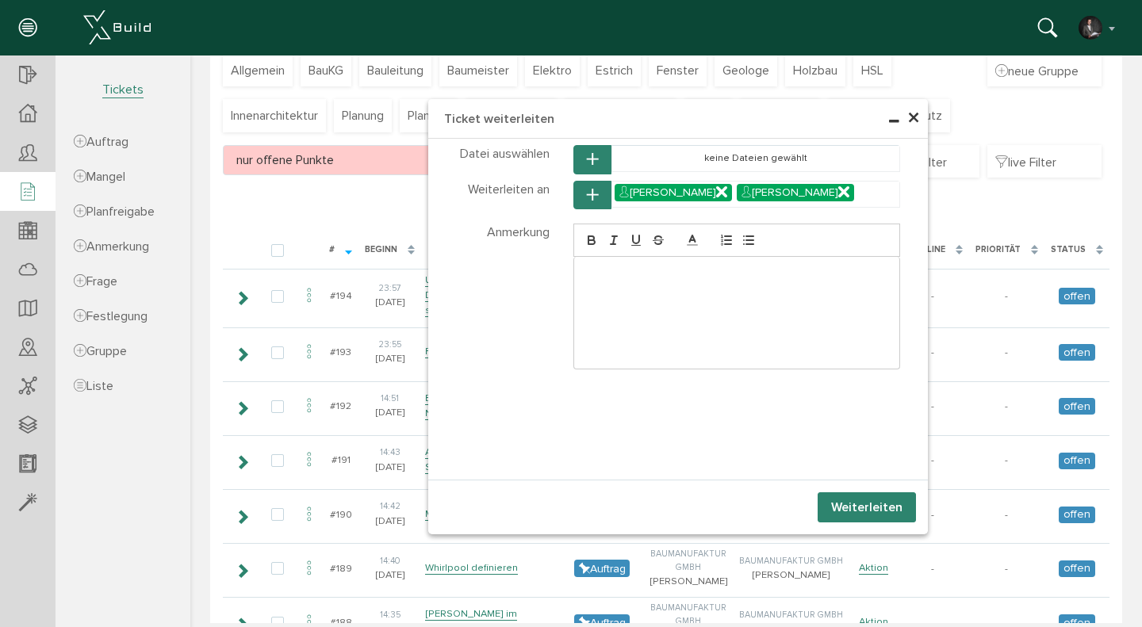
click at [856, 502] on button "Weiterleiten" at bounding box center [867, 508] width 98 height 30
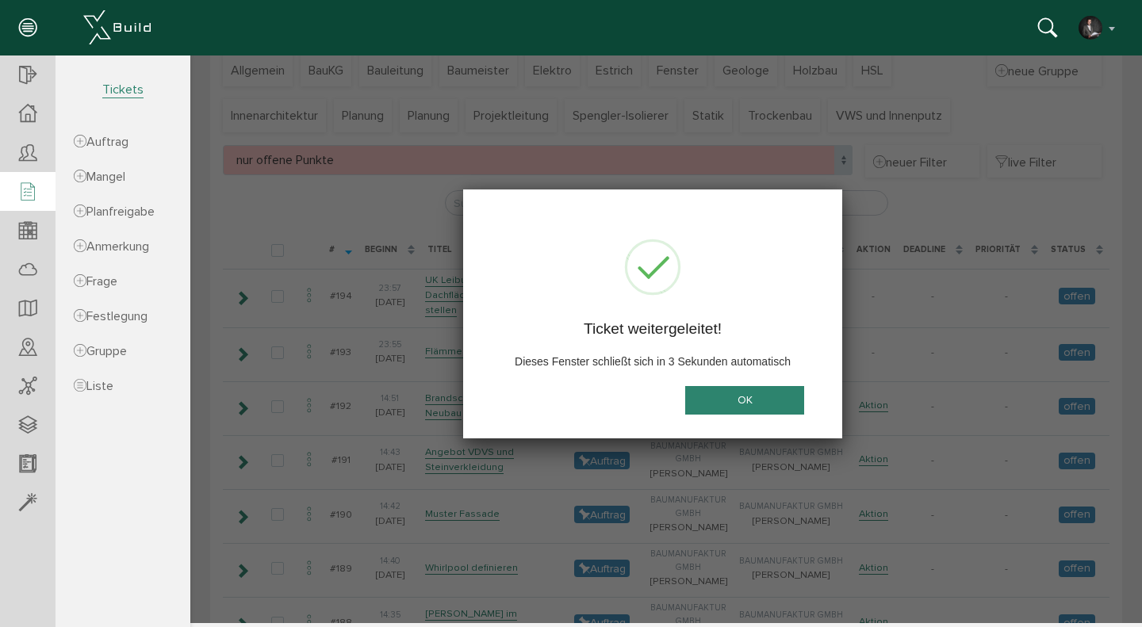
click at [742, 394] on button "OK" at bounding box center [744, 400] width 119 height 29
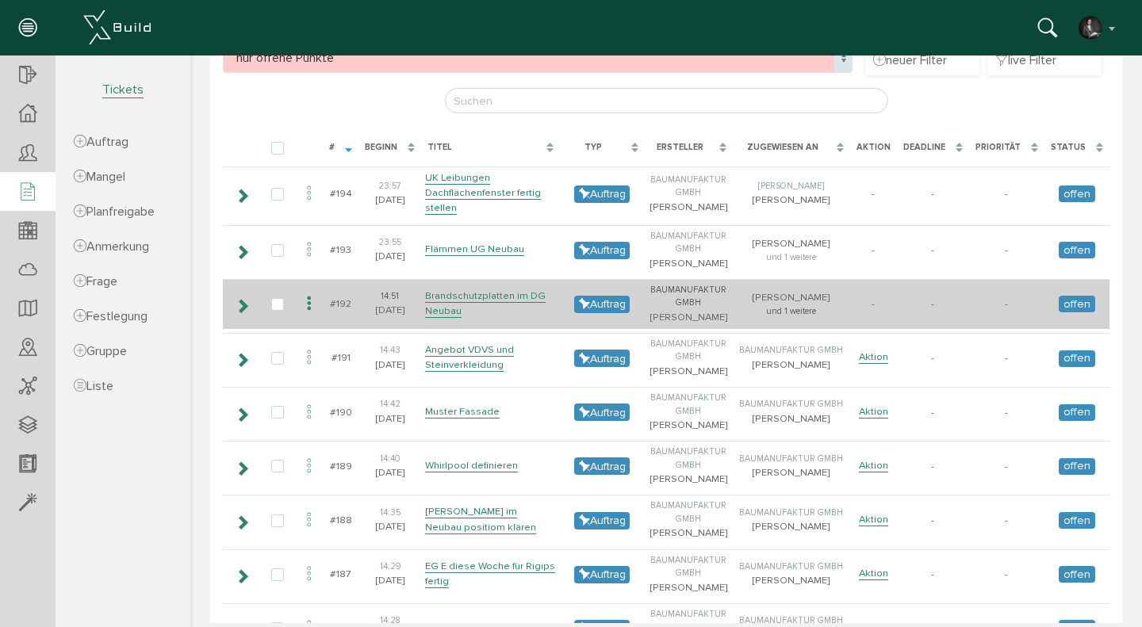
scroll to position [239, 0]
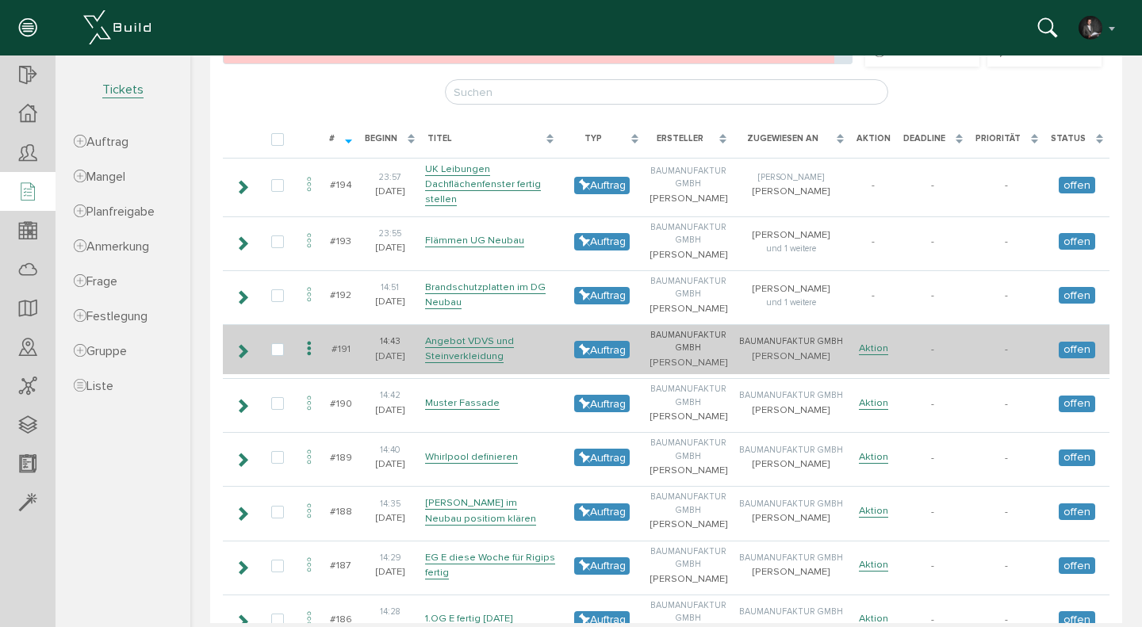
click at [241, 351] on icon at bounding box center [242, 351] width 15 height 13
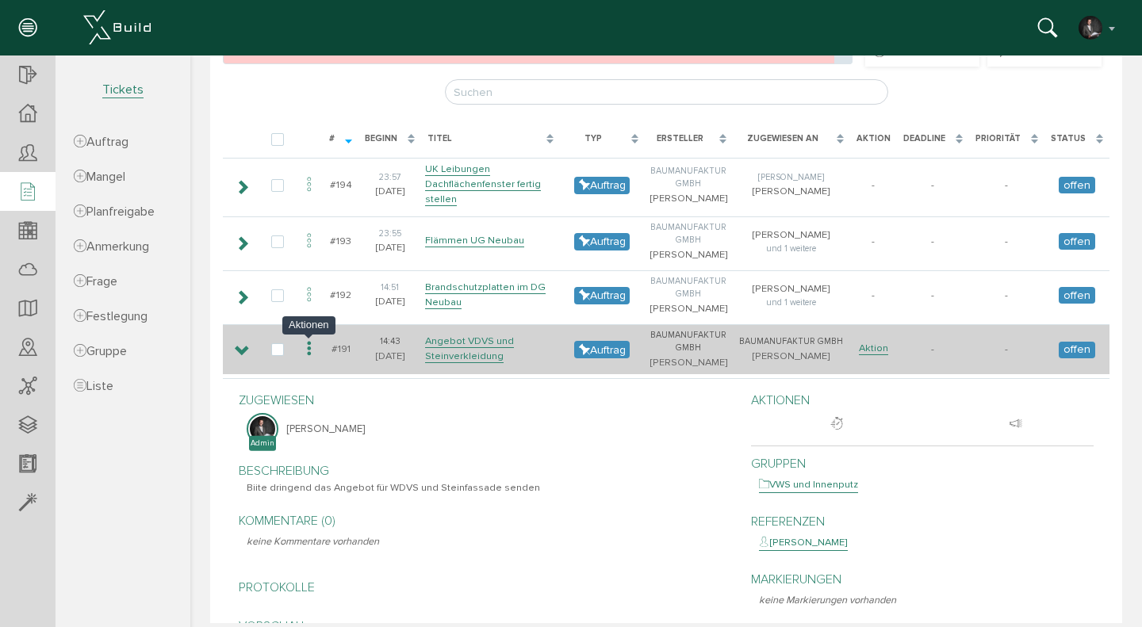
click at [313, 359] on icon at bounding box center [309, 349] width 19 height 21
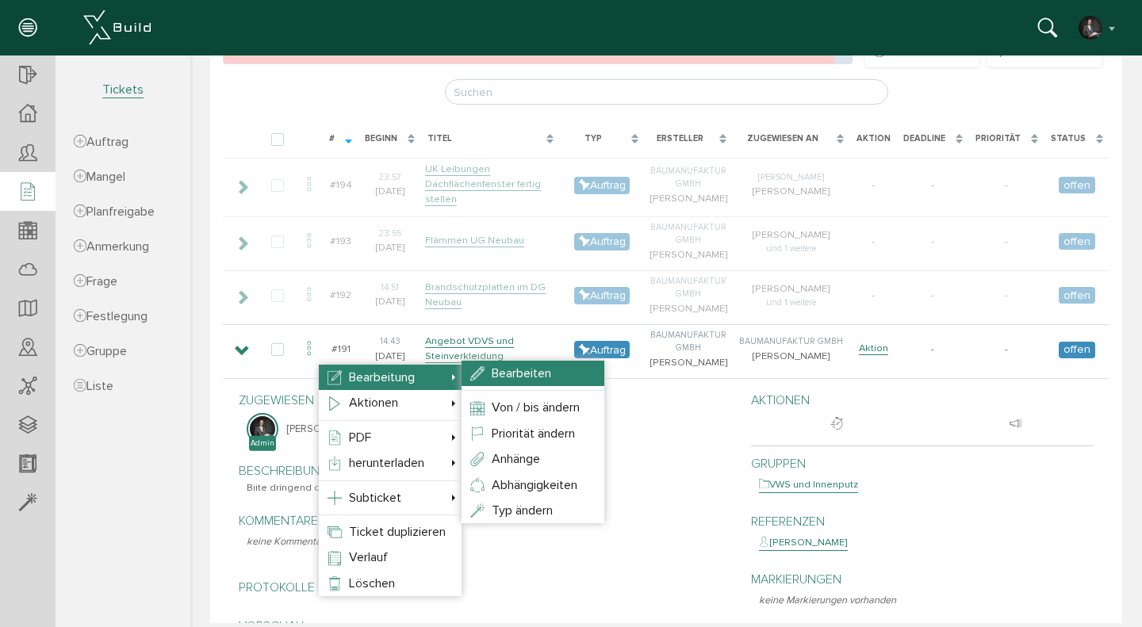
select select "TK-6854fda8b9b0a4.59574975#1750400424.7606"
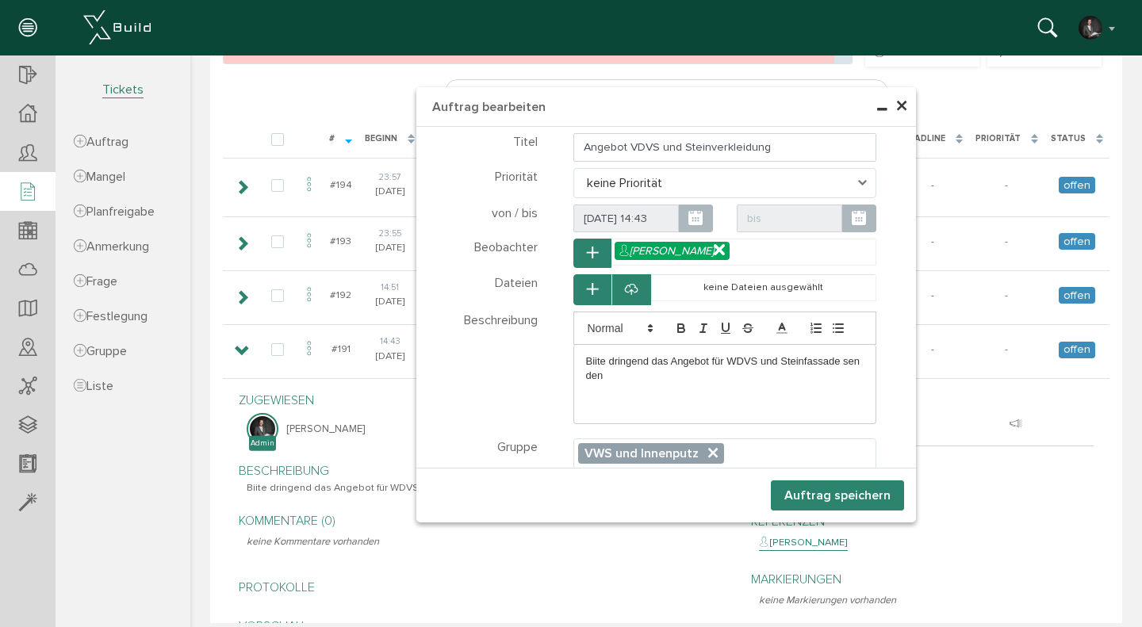
scroll to position [254, 0]
select select "TK-6854fda8b9b0a4.59574975#1750400424.7606"
click at [637, 148] on input "Angebot VDVS und Steinverkleidung" at bounding box center [726, 147] width 304 height 29
type input "Angebot WDVS und Steinverkleidung"
click at [836, 489] on button "Auftrag speichern" at bounding box center [837, 496] width 133 height 30
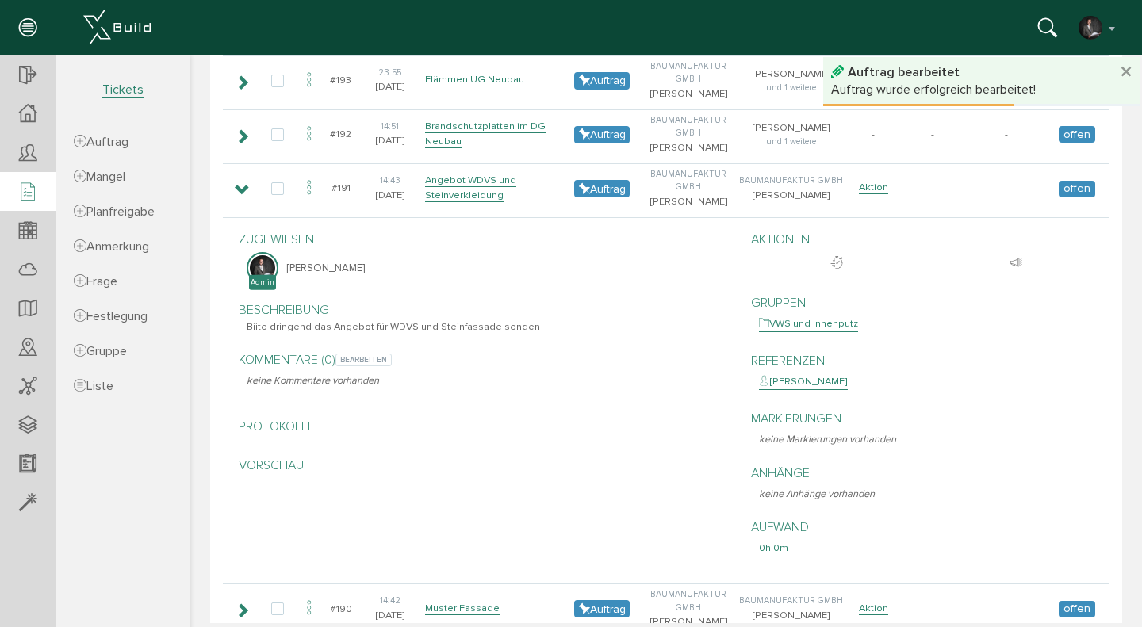
scroll to position [389, 0]
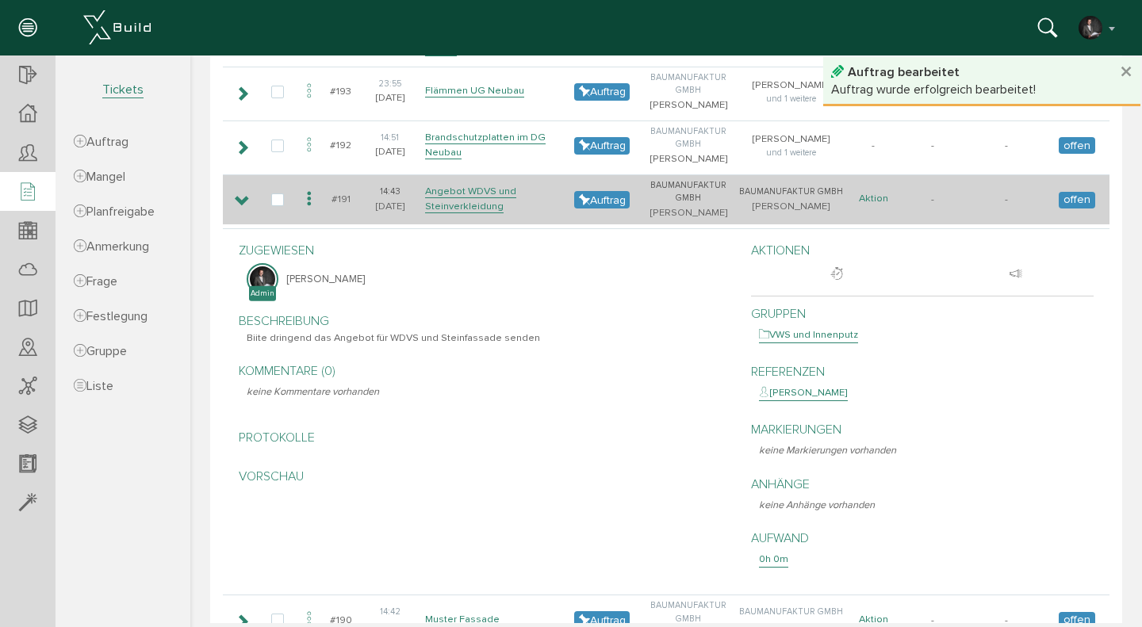
click at [884, 201] on link "Aktion" at bounding box center [873, 198] width 29 height 13
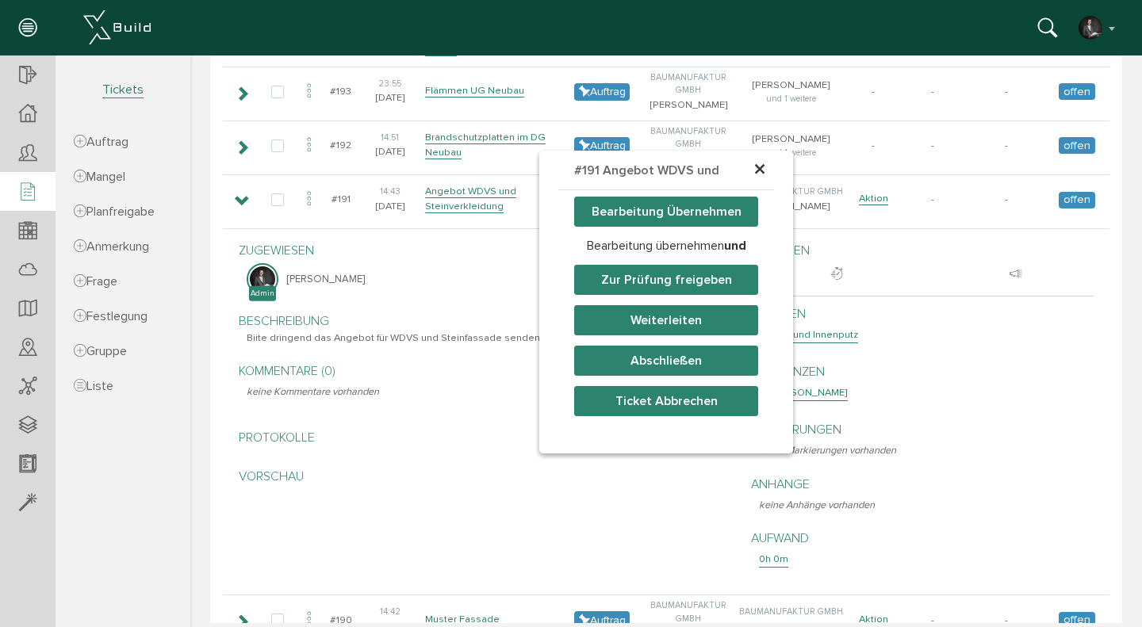
click at [668, 317] on button "Weiterleiten" at bounding box center [666, 320] width 184 height 30
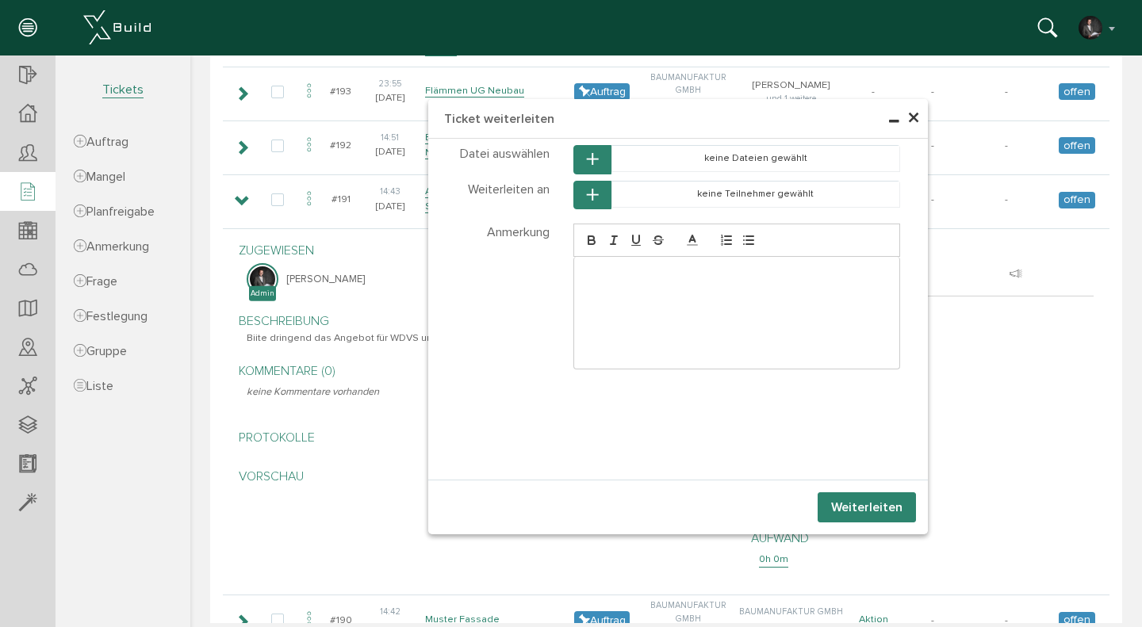
click at [600, 198] on button "button" at bounding box center [593, 195] width 38 height 29
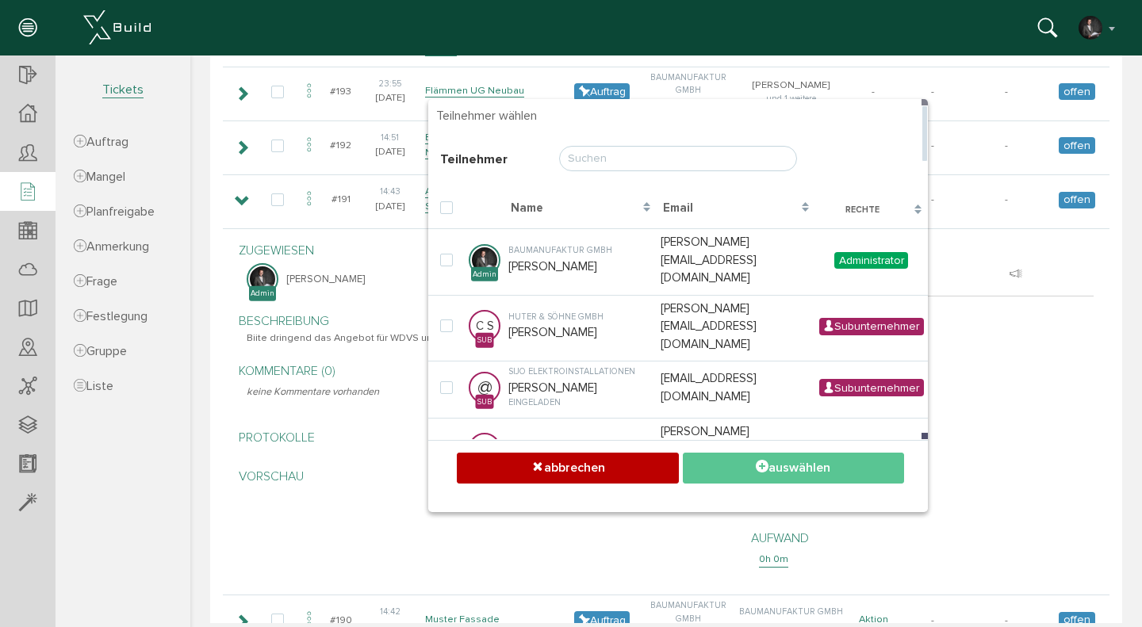
click at [635, 159] on input "text" at bounding box center [678, 158] width 238 height 25
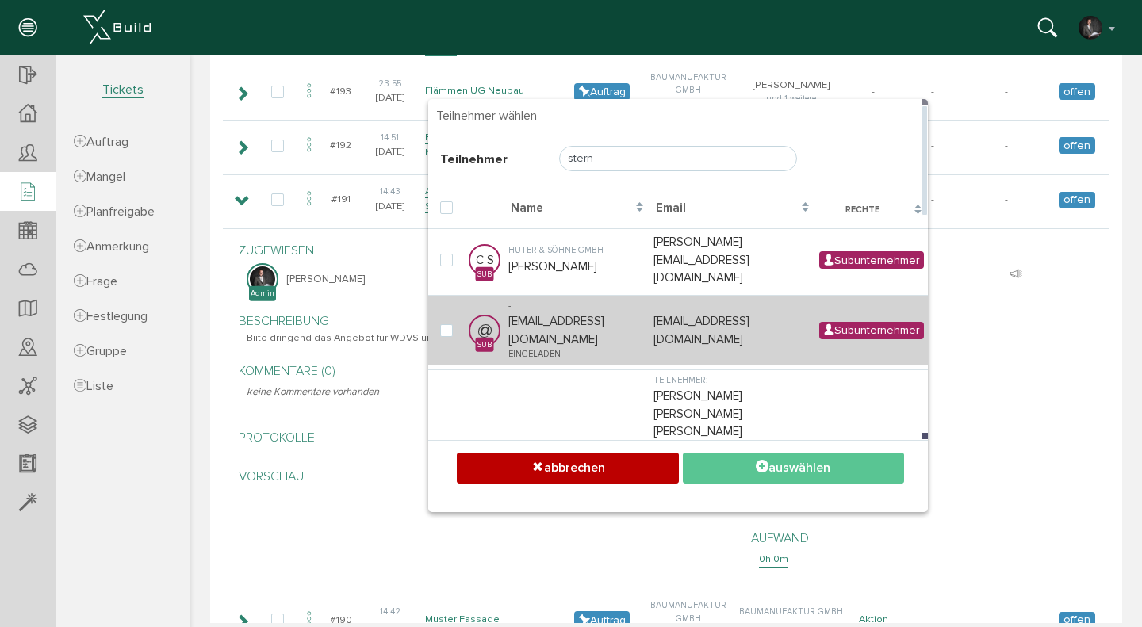
type input "stern"
click at [545, 301] on td "- [EMAIL_ADDRESS][DOMAIN_NAME] eingeladen" at bounding box center [576, 330] width 145 height 71
checkbox input "true"
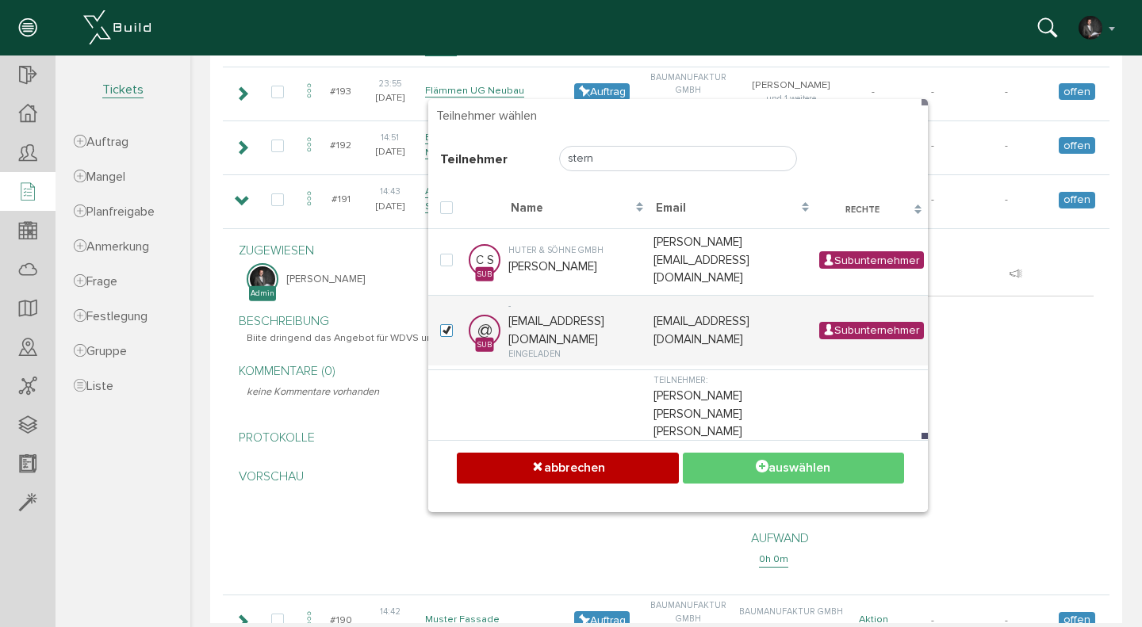
click at [824, 466] on button "auswählen" at bounding box center [793, 468] width 221 height 31
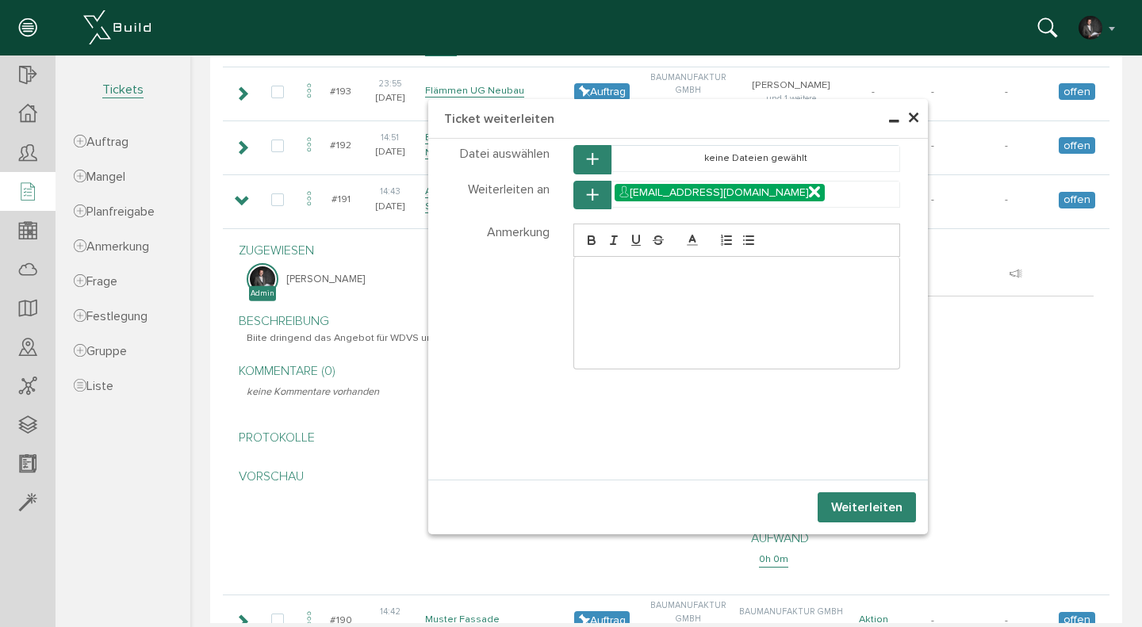
click at [847, 503] on button "Weiterleiten" at bounding box center [867, 508] width 98 height 30
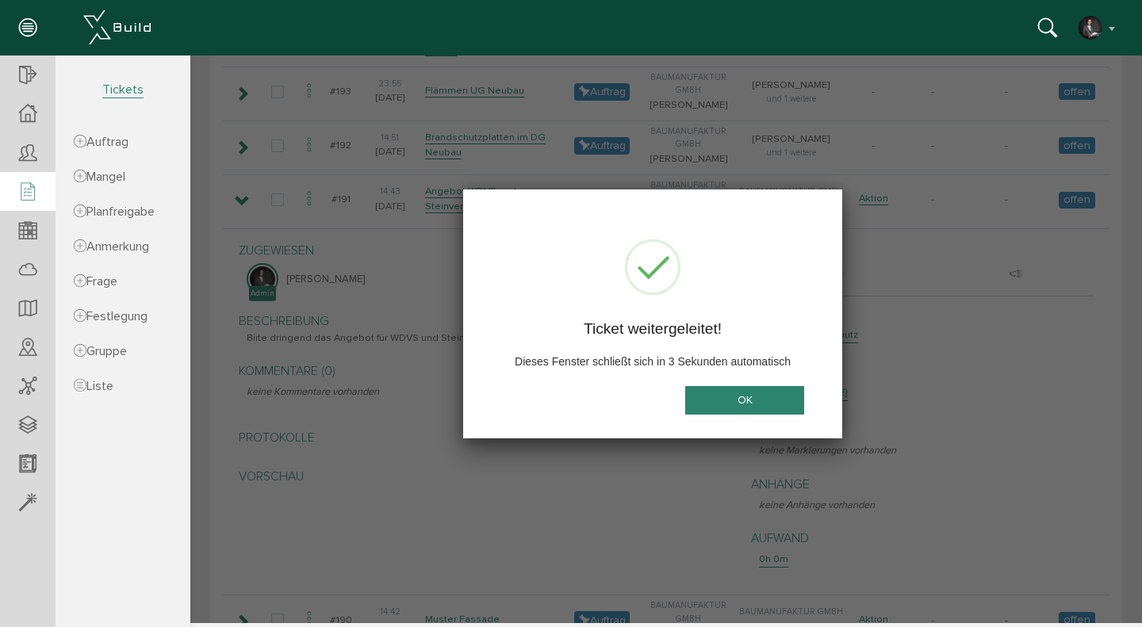
click at [699, 389] on button "OK" at bounding box center [744, 400] width 119 height 29
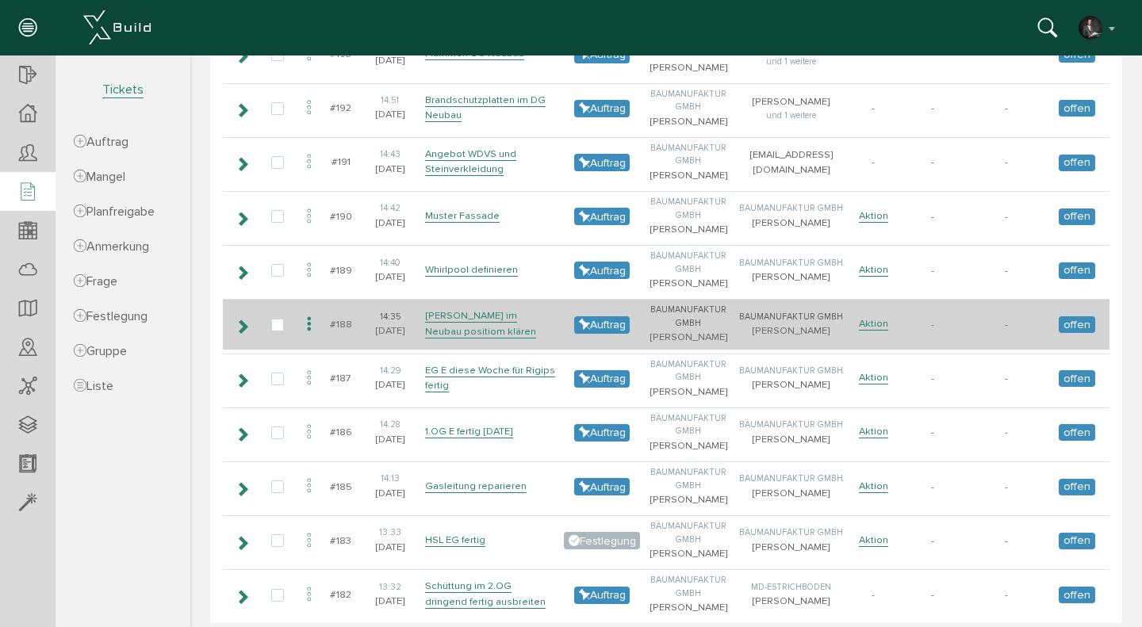
scroll to position [414, 0]
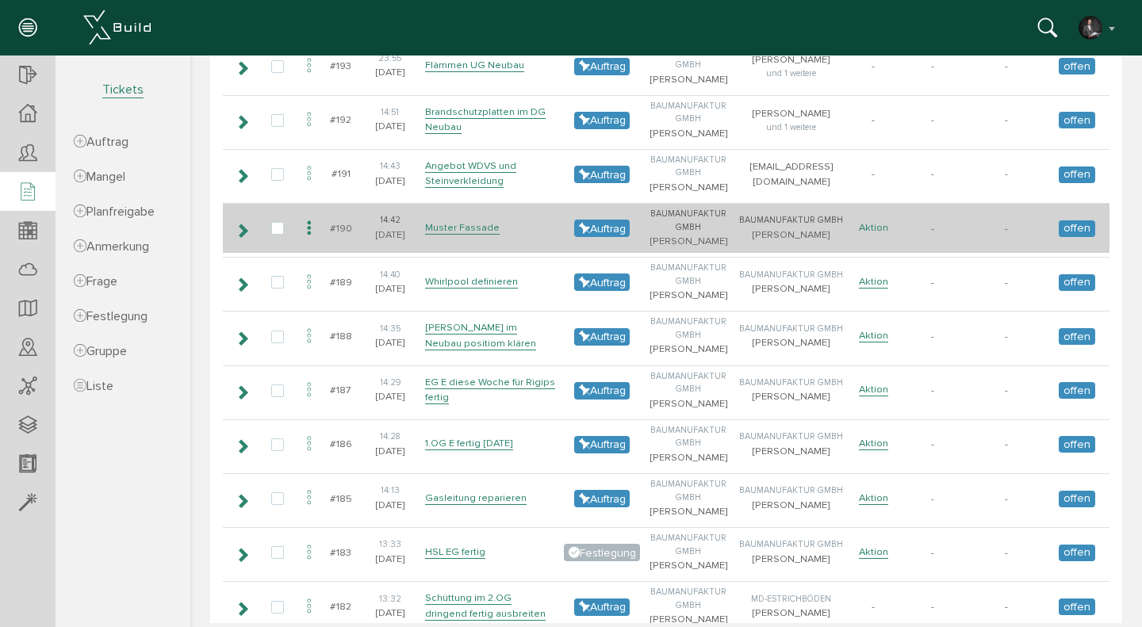
click at [874, 229] on link "Aktion" at bounding box center [873, 227] width 29 height 13
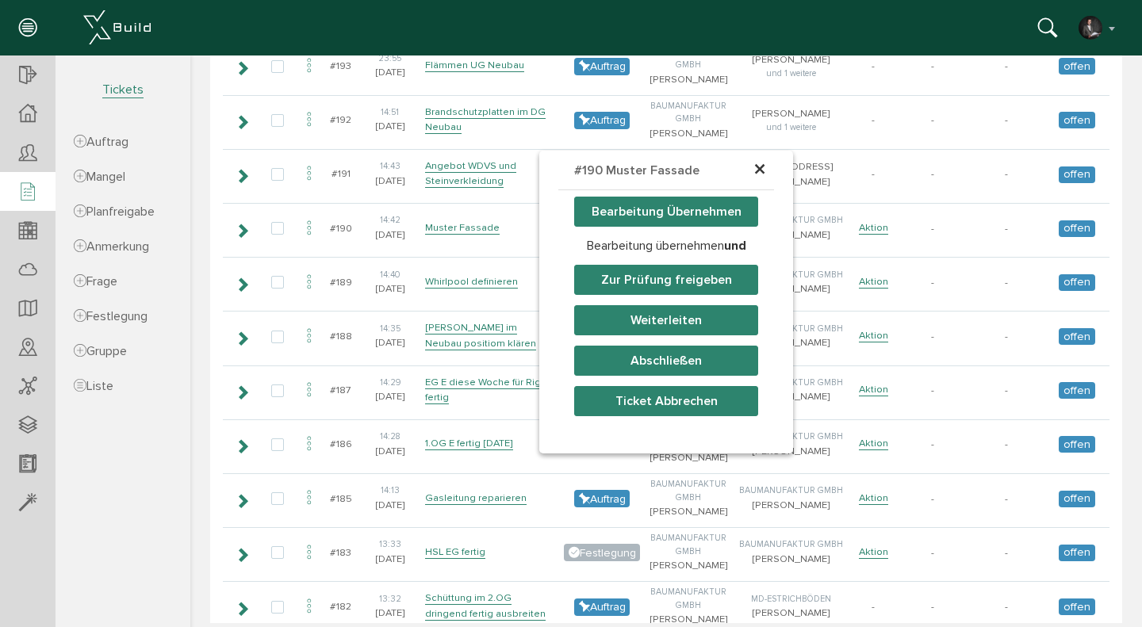
click at [664, 323] on button "Weiterleiten" at bounding box center [666, 320] width 184 height 30
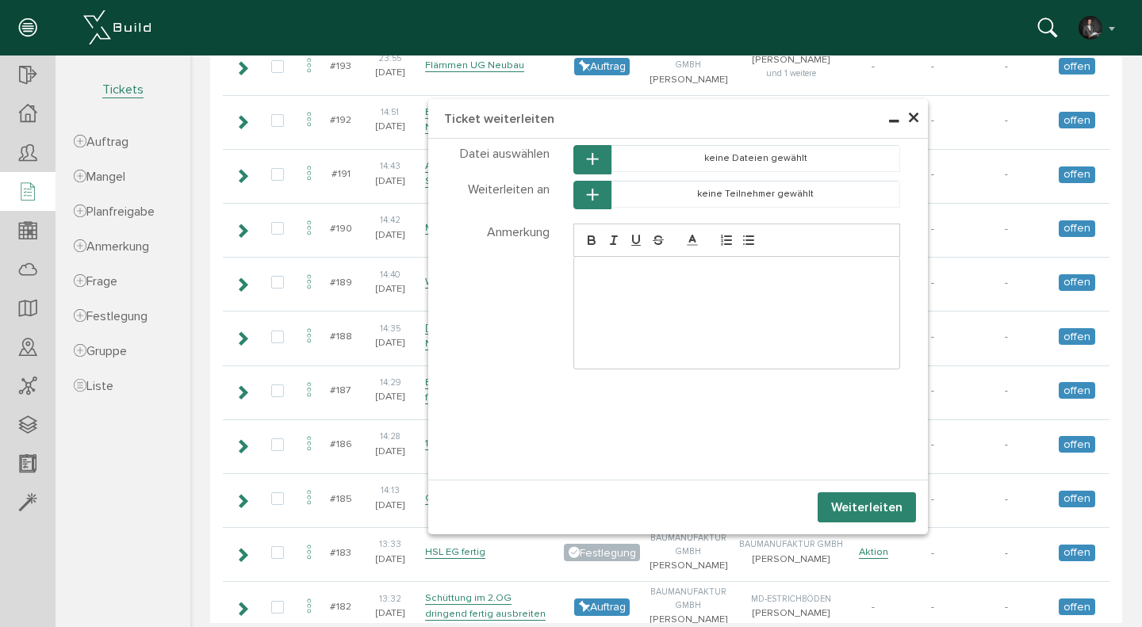
click at [591, 192] on icon "button" at bounding box center [592, 195] width 11 height 13
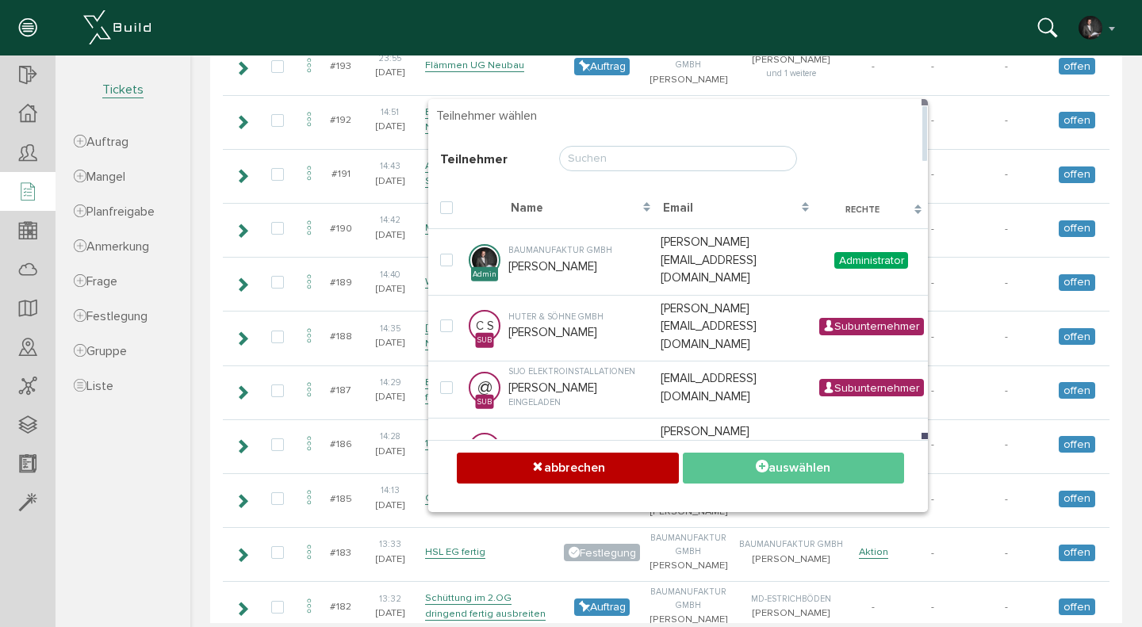
click at [630, 158] on input "text" at bounding box center [678, 158] width 238 height 25
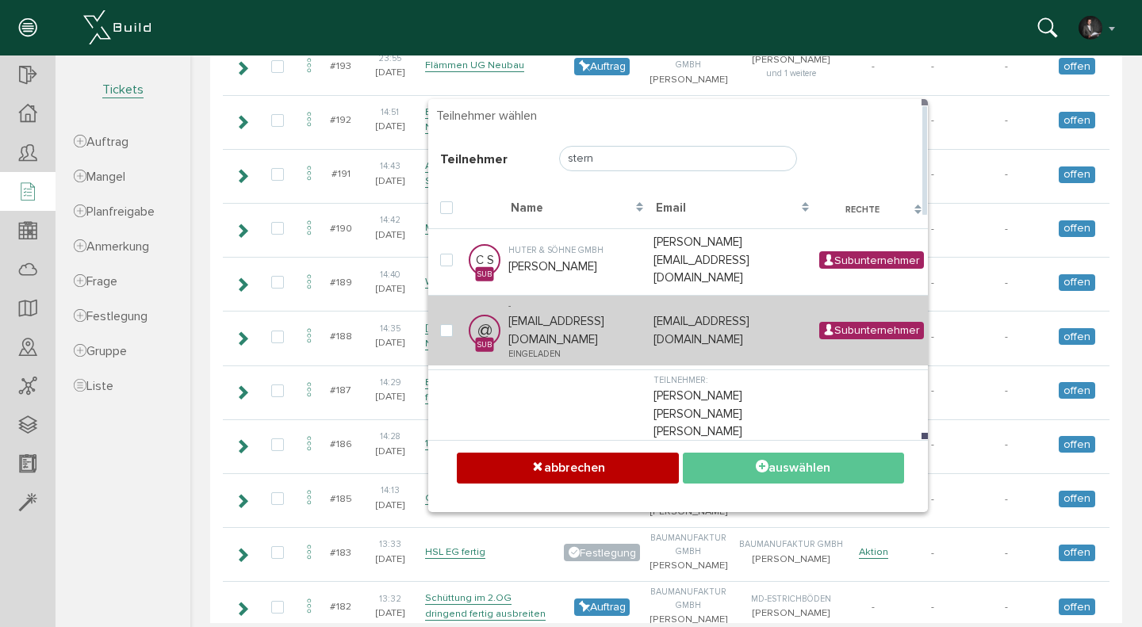
type input "stern"
click at [537, 308] on td "- [EMAIL_ADDRESS][DOMAIN_NAME] eingeladen" at bounding box center [576, 330] width 145 height 71
checkbox input "true"
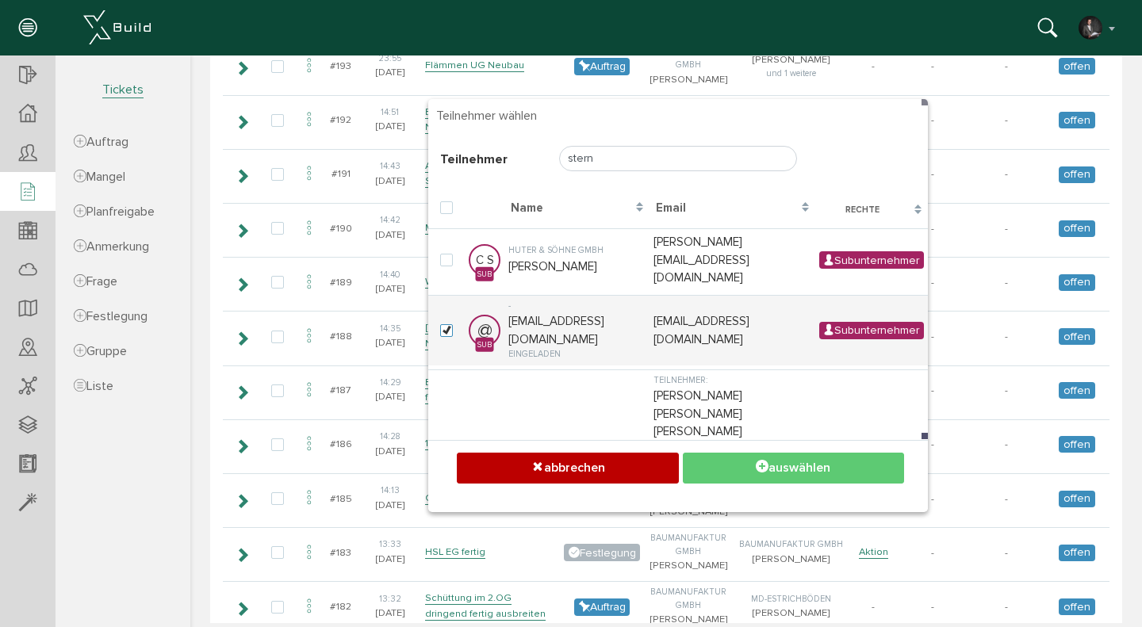
click at [793, 476] on button "auswählen" at bounding box center [793, 468] width 221 height 31
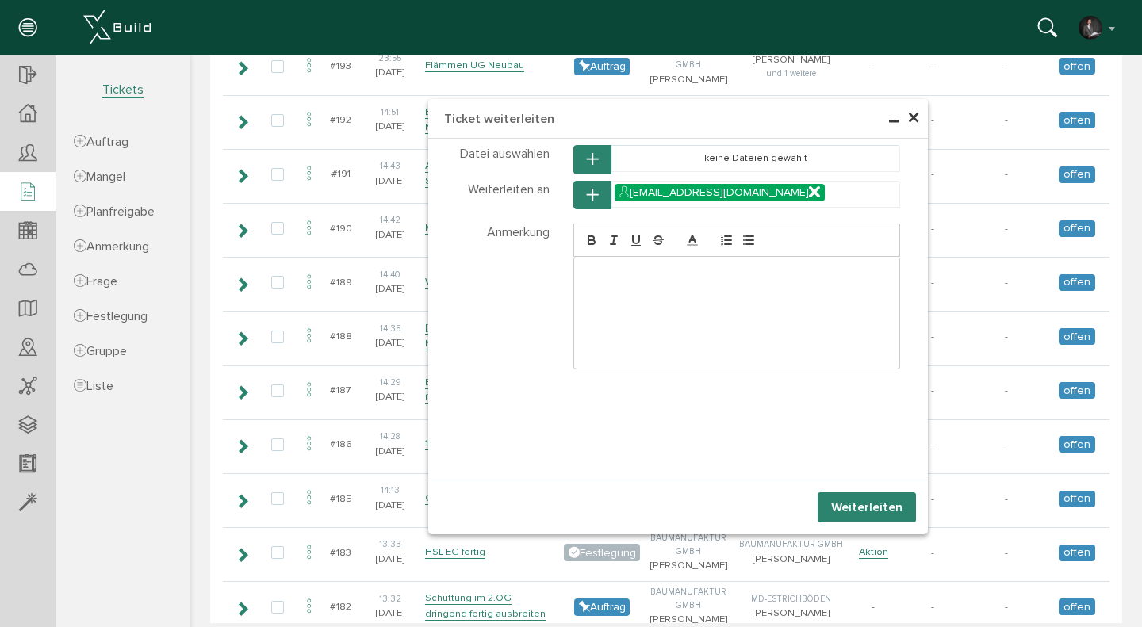
click at [853, 503] on button "Weiterleiten" at bounding box center [867, 508] width 98 height 30
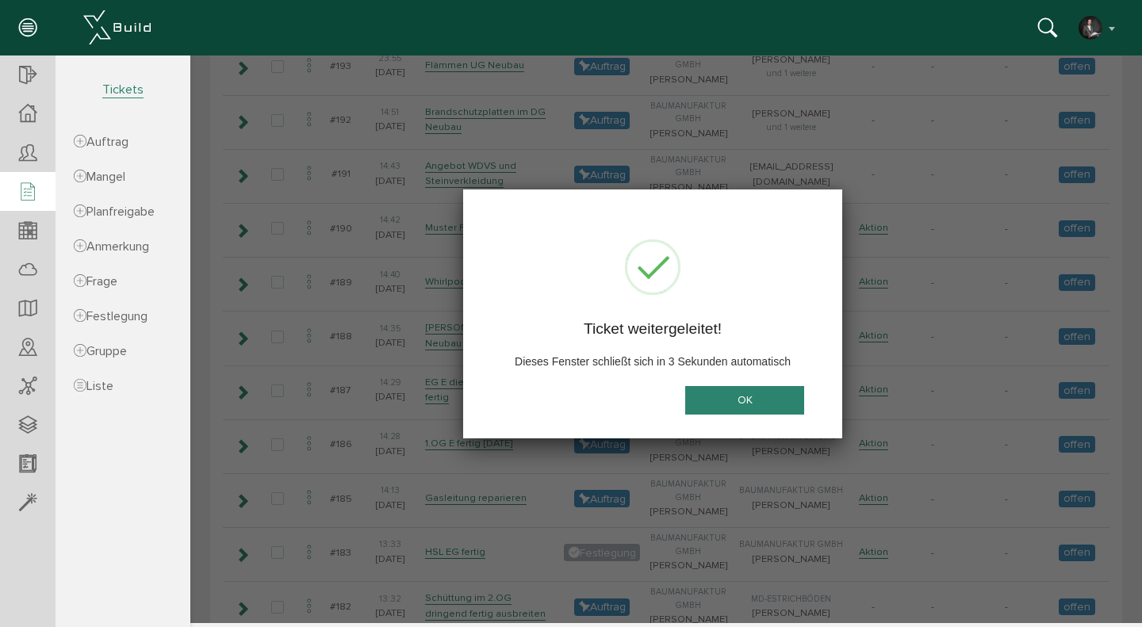
click at [718, 393] on button "OK" at bounding box center [744, 400] width 119 height 29
